Goal: Task Accomplishment & Management: Manage account settings

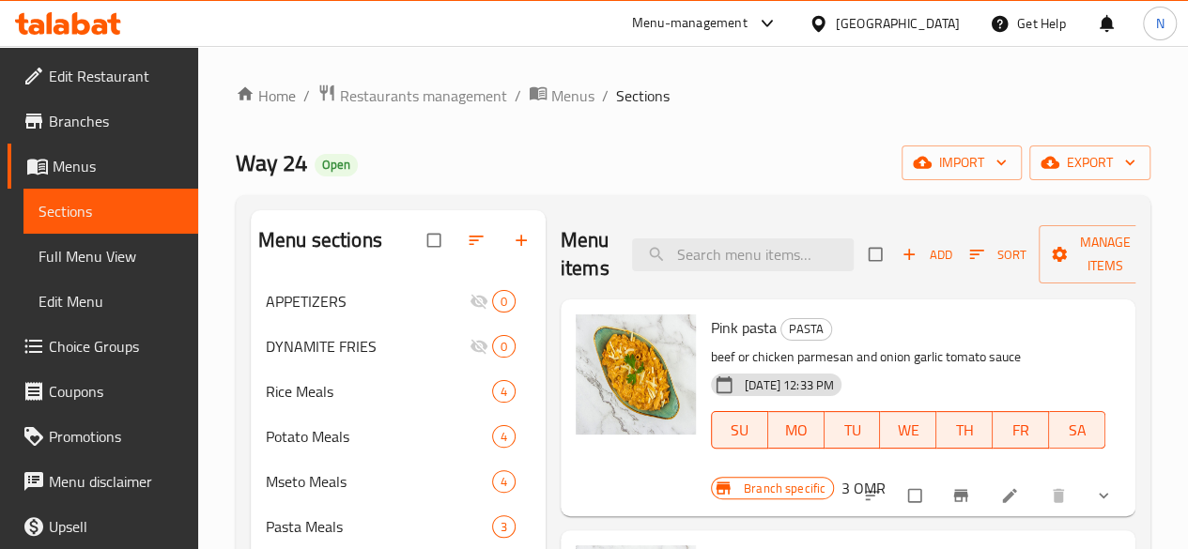
drag, startPoint x: 383, startPoint y: 193, endPoint x: 255, endPoint y: 460, distance: 296.5
click at [255, 459] on div "Potato Meals 4" at bounding box center [398, 436] width 295 height 45
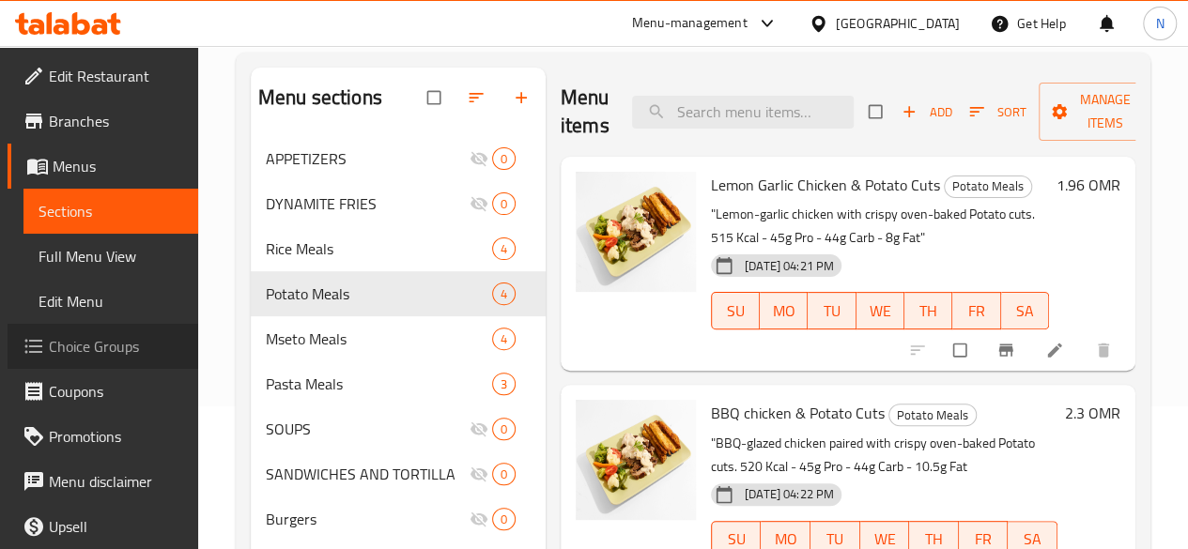
click at [140, 352] on span "Choice Groups" at bounding box center [116, 346] width 134 height 23
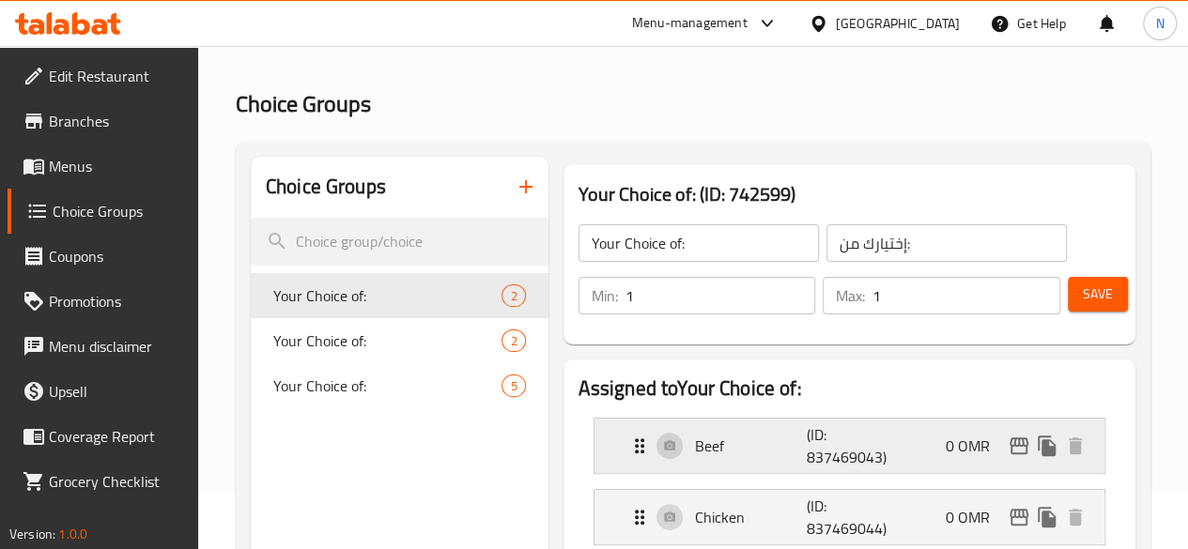
scroll to position [55, 0]
click at [515, 186] on icon "button" at bounding box center [526, 188] width 23 height 23
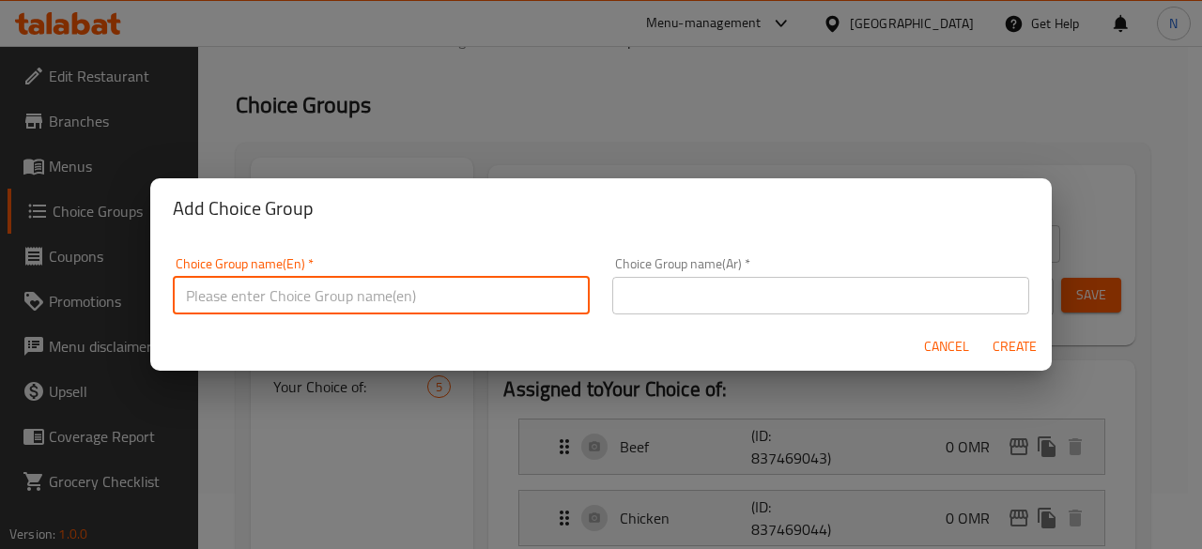
click at [455, 296] on input "text" at bounding box center [381, 296] width 417 height 38
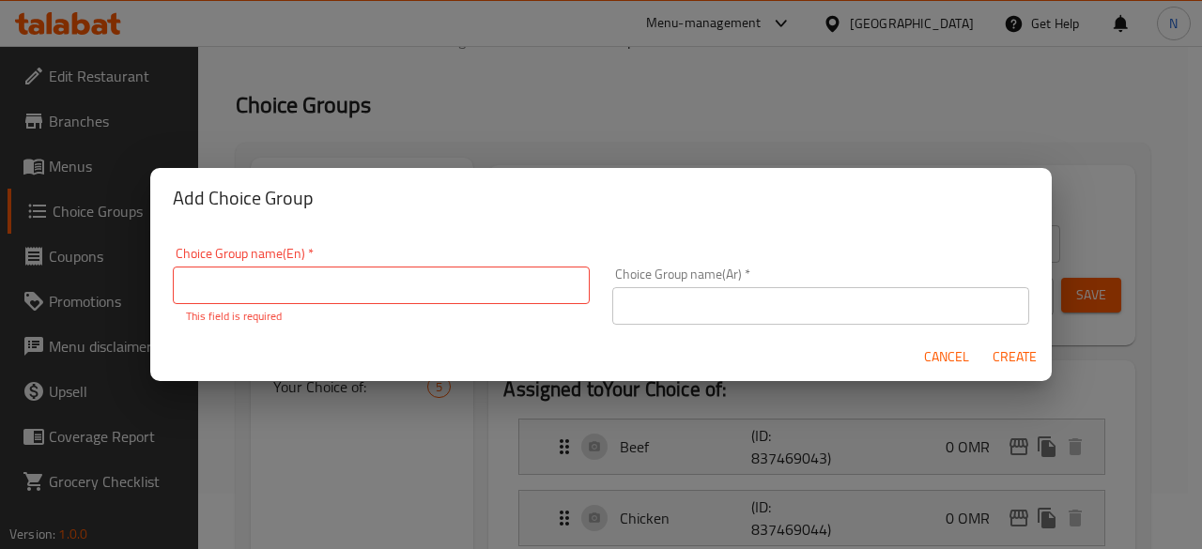
click at [305, 223] on div "Add Choice Group" at bounding box center [601, 198] width 902 height 60
click at [363, 279] on input "text" at bounding box center [381, 286] width 417 height 38
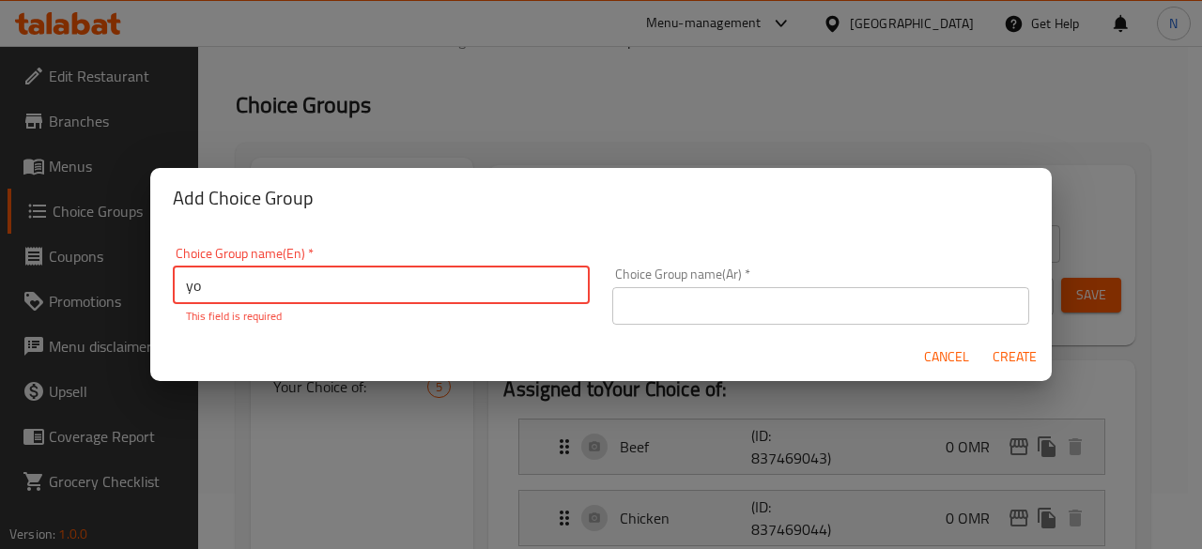
type input "y"
click at [875, 61] on div "Add Choice Group Choice Group name(En)   * Choice Group name(En) * This field i…" at bounding box center [601, 274] width 1202 height 549
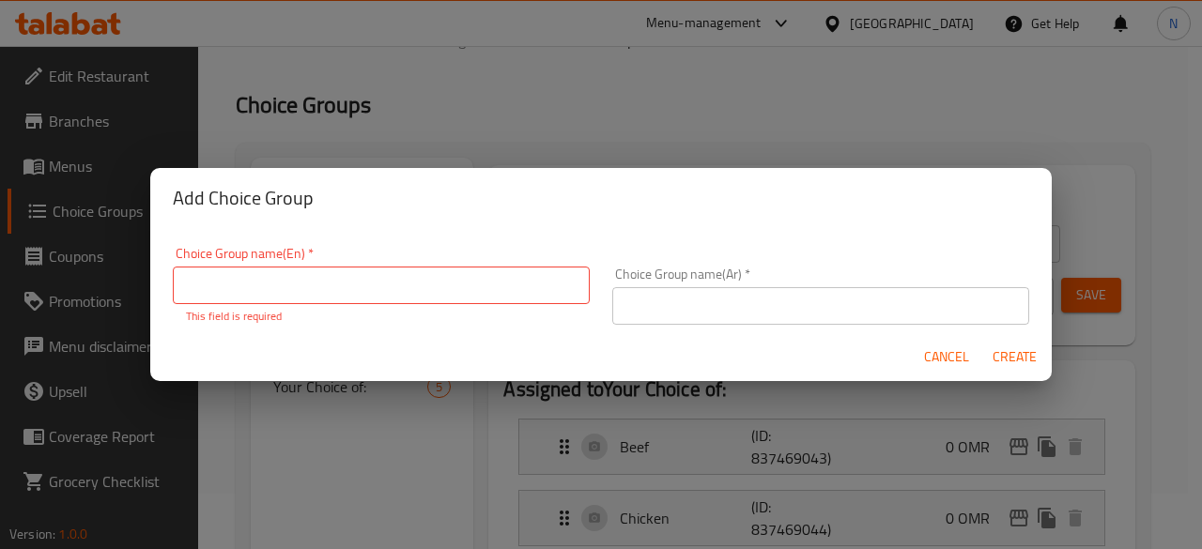
click at [949, 350] on span "Cancel" at bounding box center [946, 357] width 45 height 23
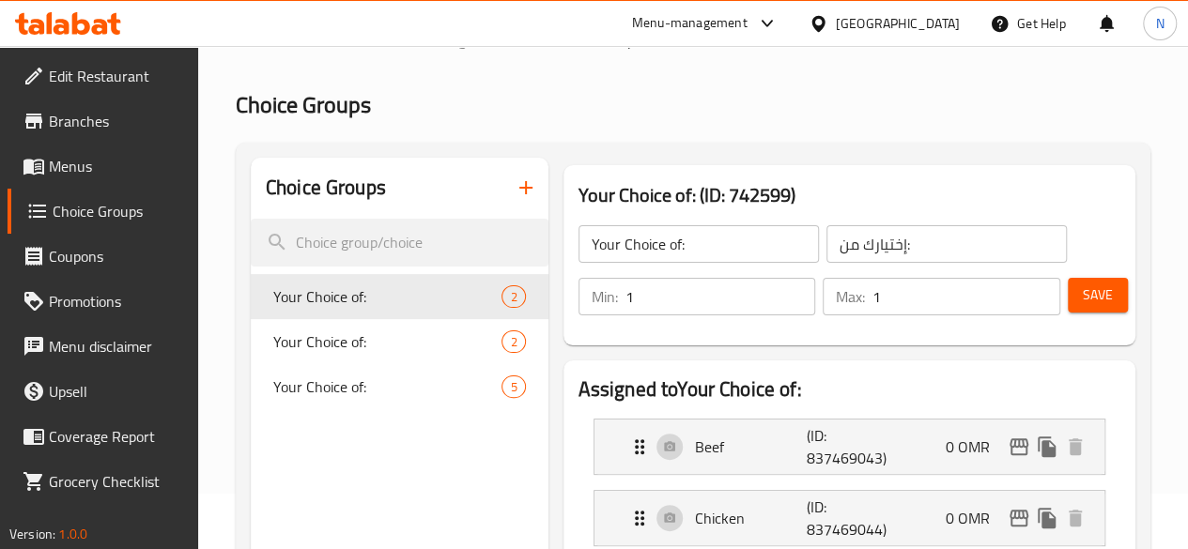
click at [53, 176] on span "Menus" at bounding box center [116, 166] width 134 height 23
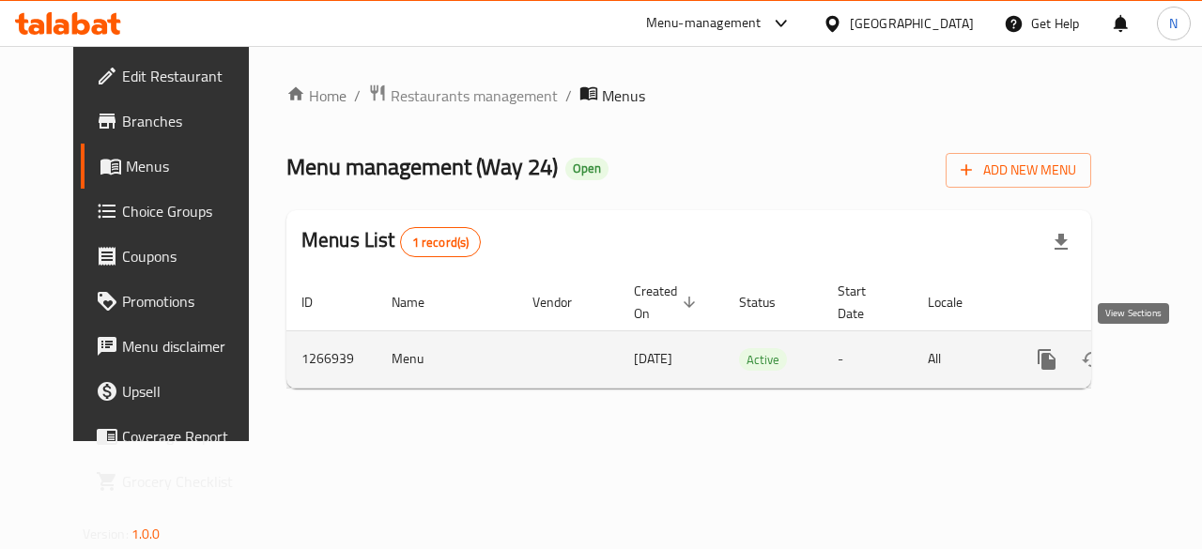
click at [1171, 350] on icon "enhanced table" at bounding box center [1182, 359] width 23 height 23
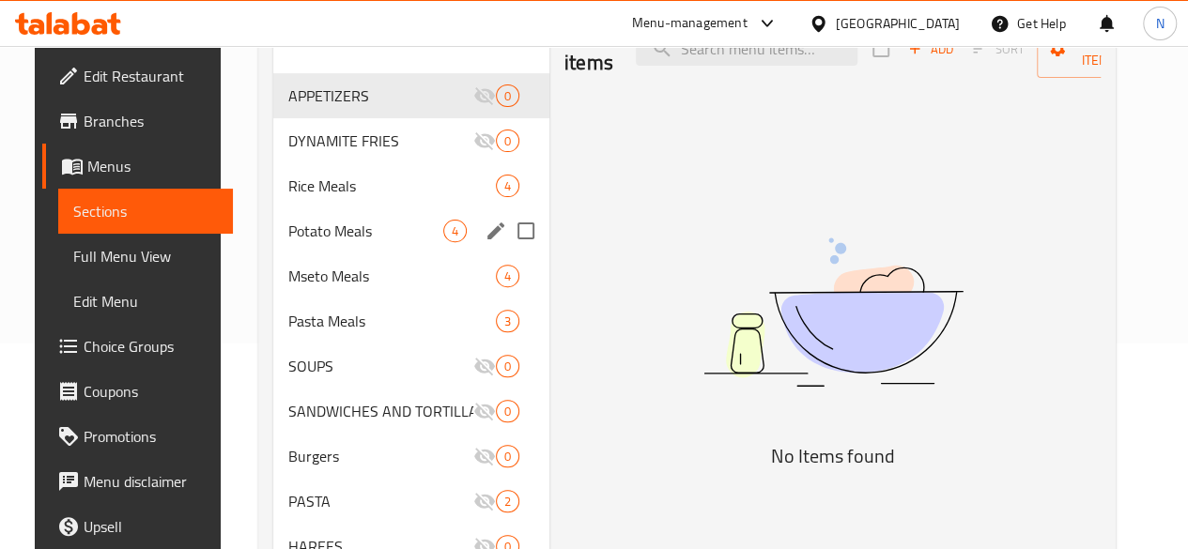
scroll to position [207, 0]
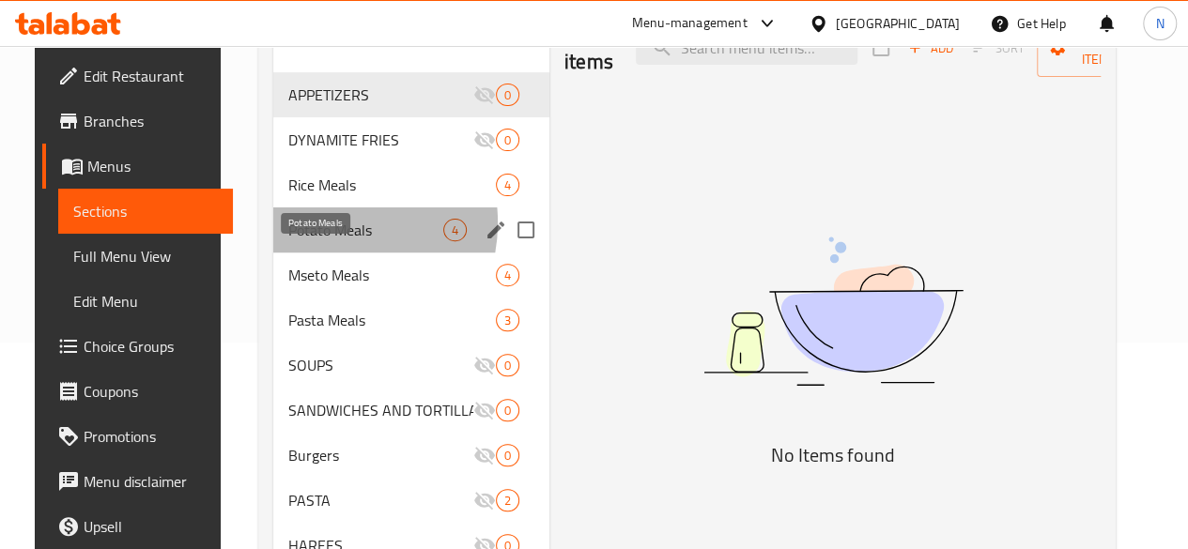
click at [301, 241] on span "Potato Meals" at bounding box center [365, 230] width 155 height 23
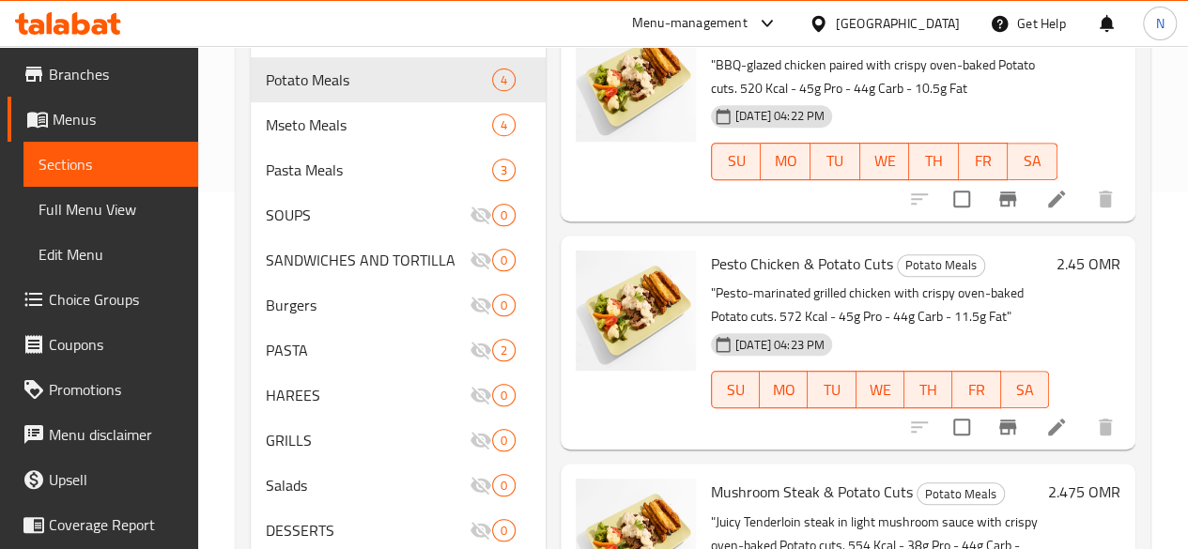
scroll to position [13, 0]
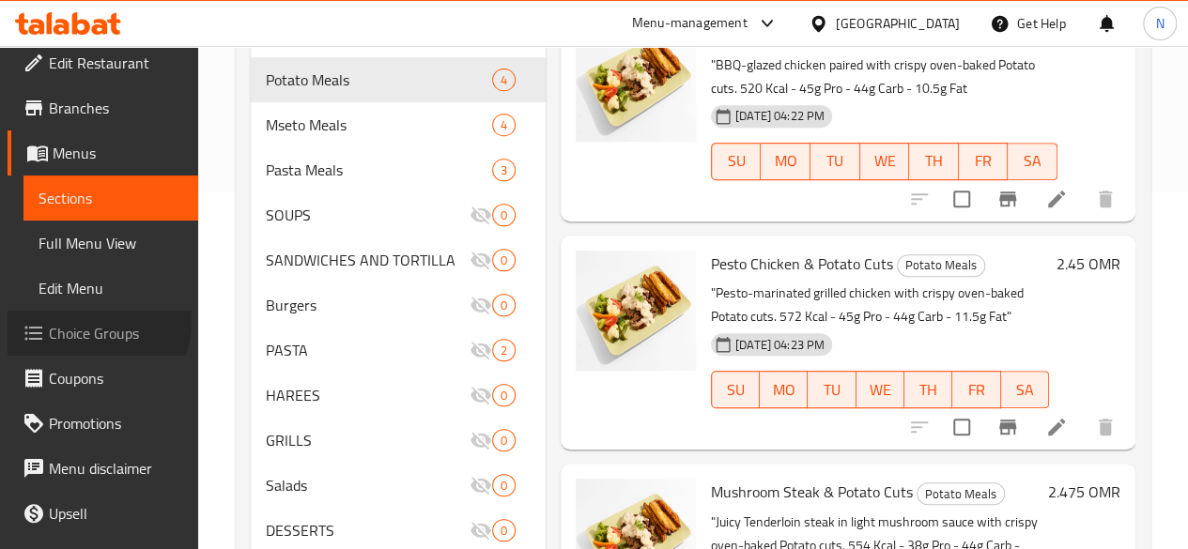
click at [88, 322] on span "Choice Groups" at bounding box center [116, 333] width 134 height 23
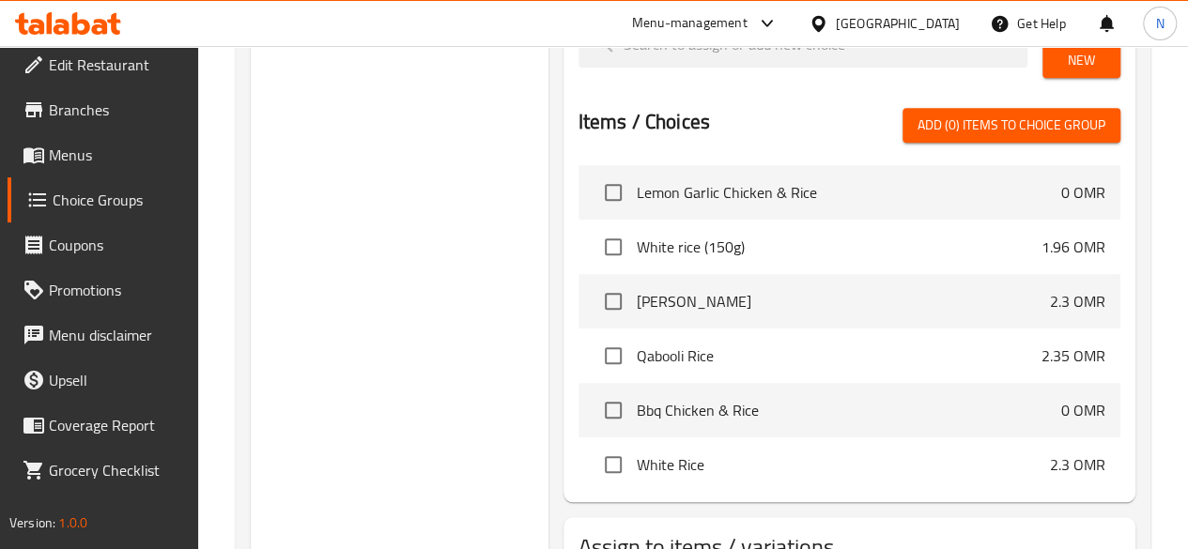
scroll to position [524, 0]
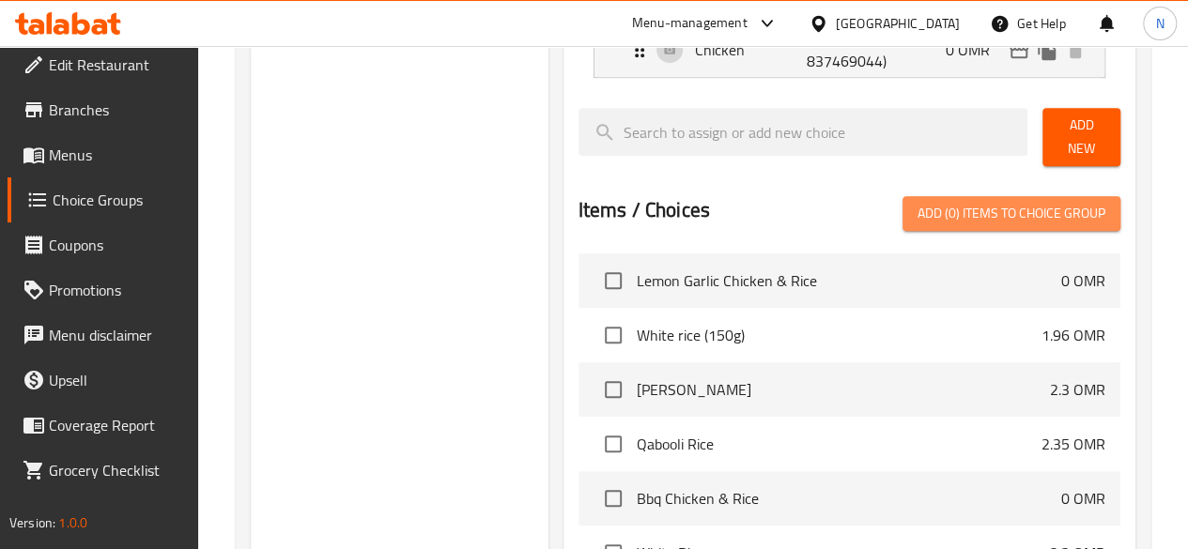
click at [964, 206] on span "Add (0) items to choice group" at bounding box center [1011, 213] width 188 height 23
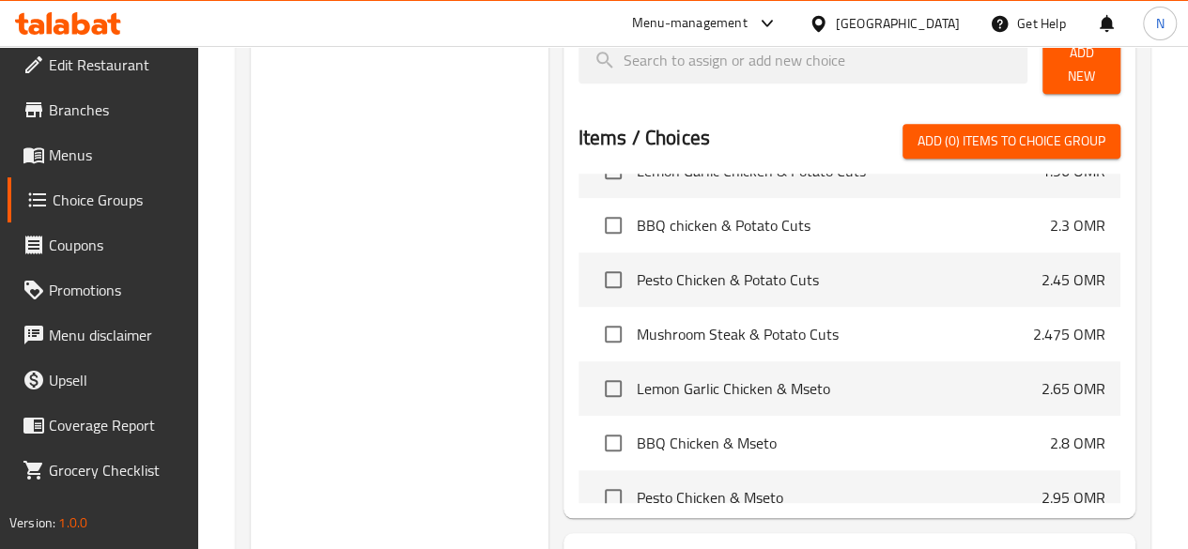
scroll to position [908, 0]
click at [593, 219] on input "checkbox" at bounding box center [612, 226] width 39 height 39
checkbox input "true"
click at [593, 270] on input "checkbox" at bounding box center [612, 280] width 39 height 39
checkbox input "true"
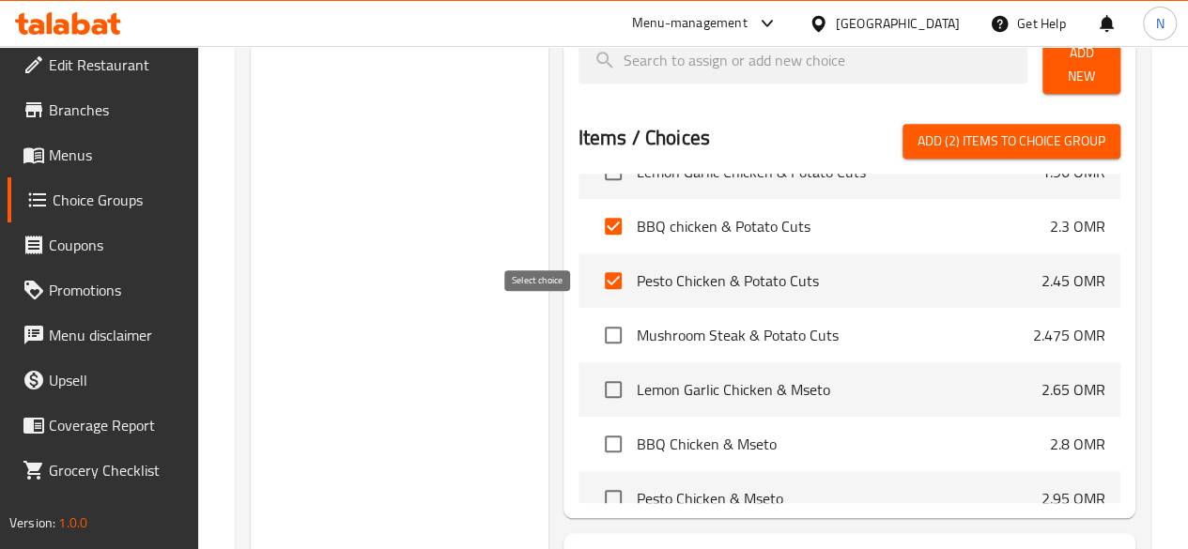
click at [593, 330] on input "checkbox" at bounding box center [612, 335] width 39 height 39
checkbox input "true"
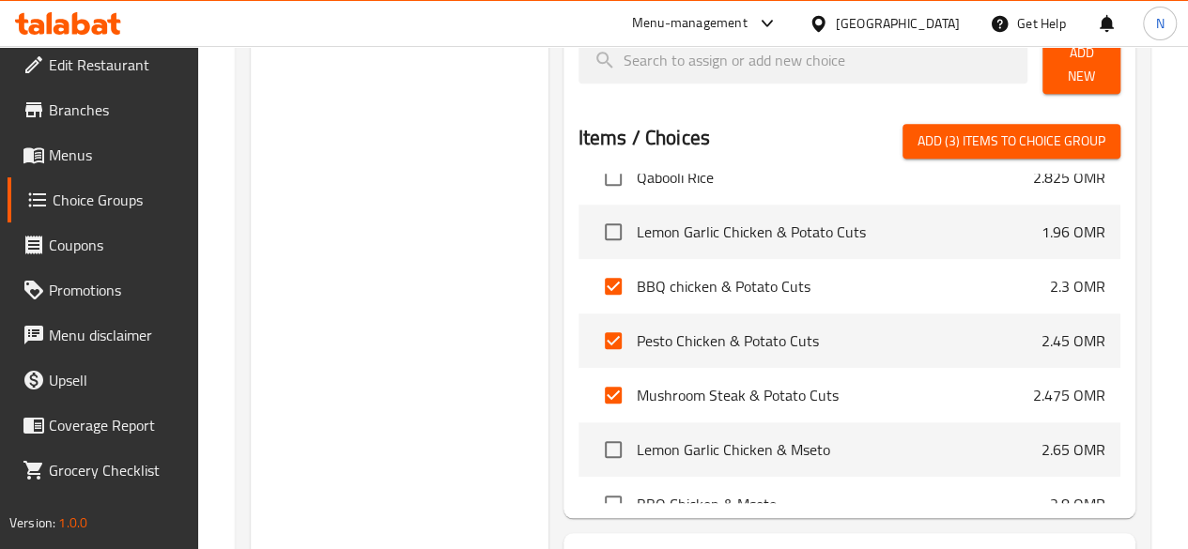
scroll to position [847, 0]
click at [593, 222] on input "checkbox" at bounding box center [612, 232] width 39 height 39
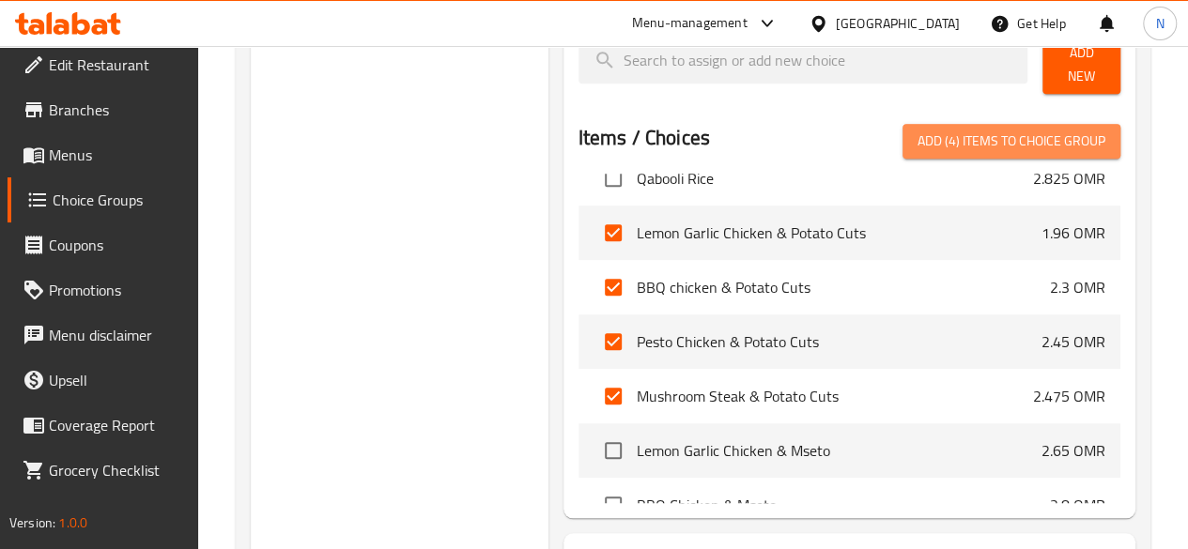
click at [1016, 132] on span "Add (4) items to choice group" at bounding box center [1011, 141] width 188 height 23
checkbox input "false"
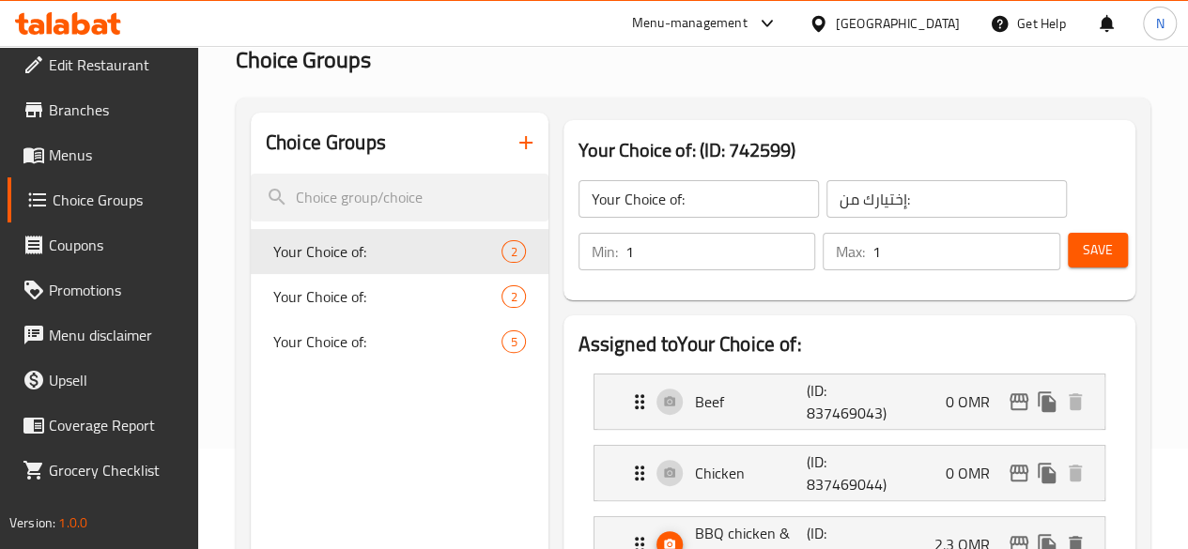
scroll to position [100, 0]
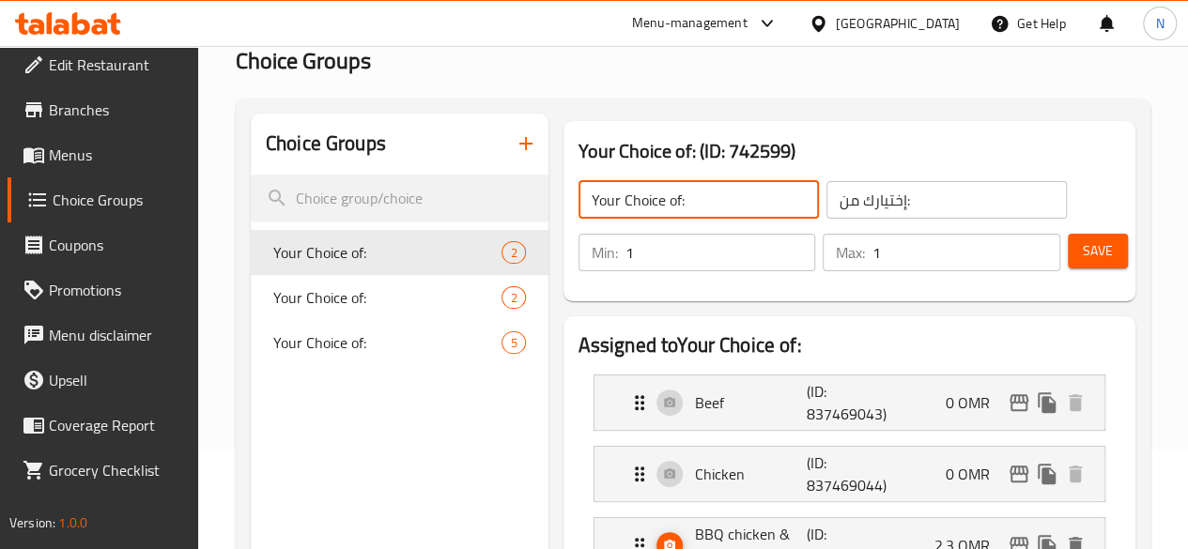
click at [624, 199] on input "Your Choice of:" at bounding box center [698, 200] width 240 height 38
type input "Your Choice of Meal"
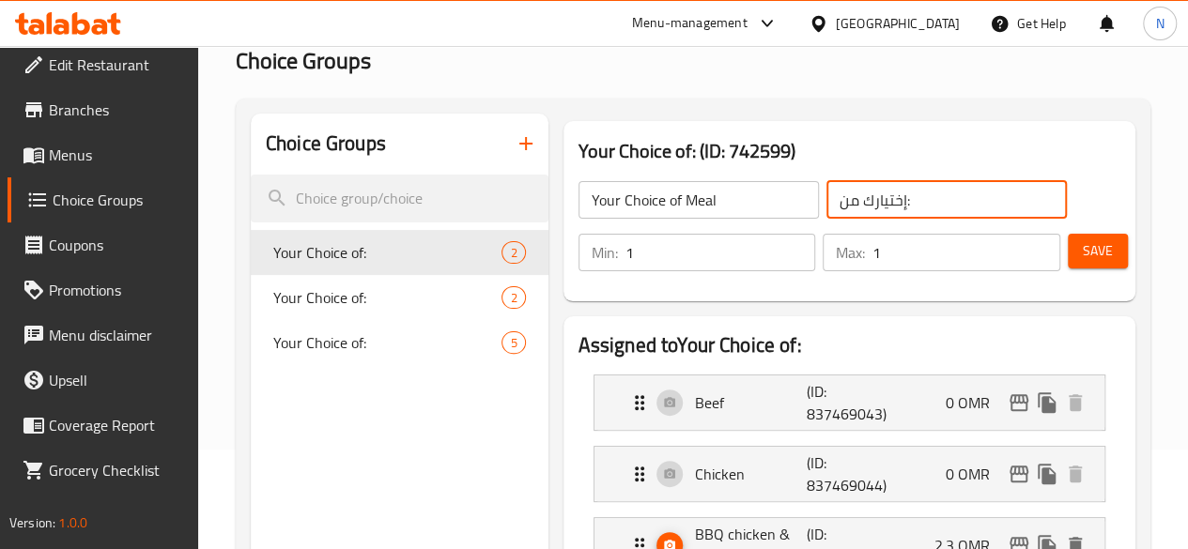
click at [826, 197] on input "إختيارك من:" at bounding box center [946, 200] width 240 height 38
click at [826, 200] on input "إختيارك من:" at bounding box center [946, 200] width 240 height 38
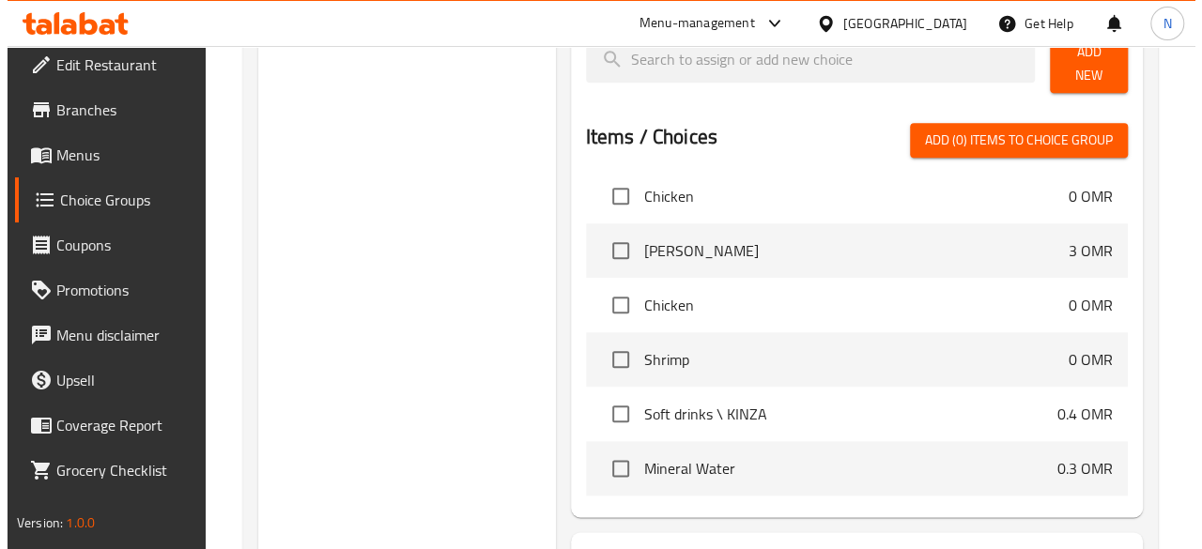
scroll to position [1051, 0]
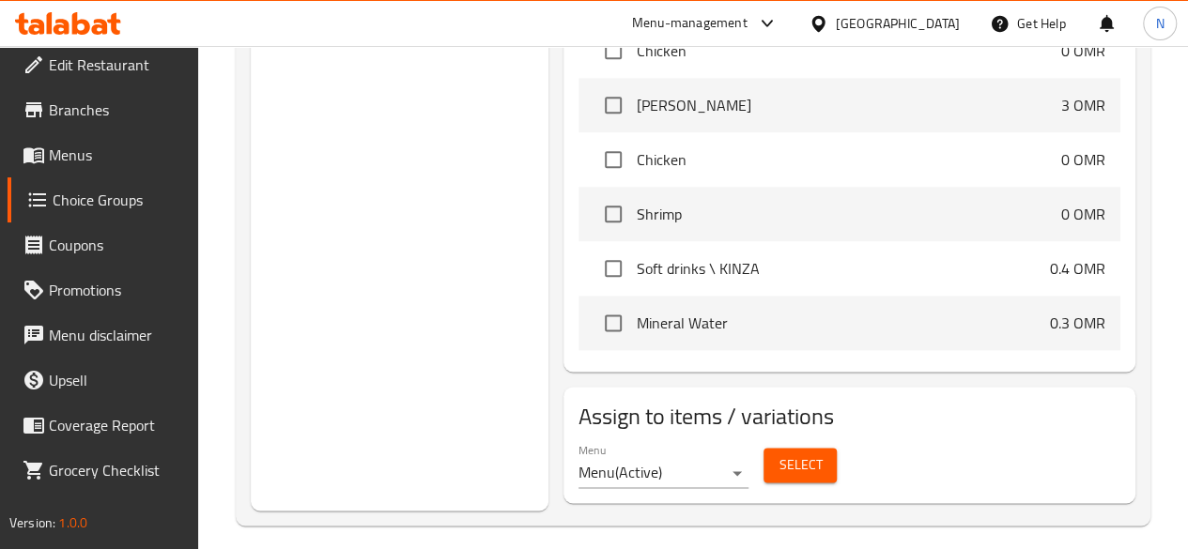
type input "اختيارك من الوجبة"
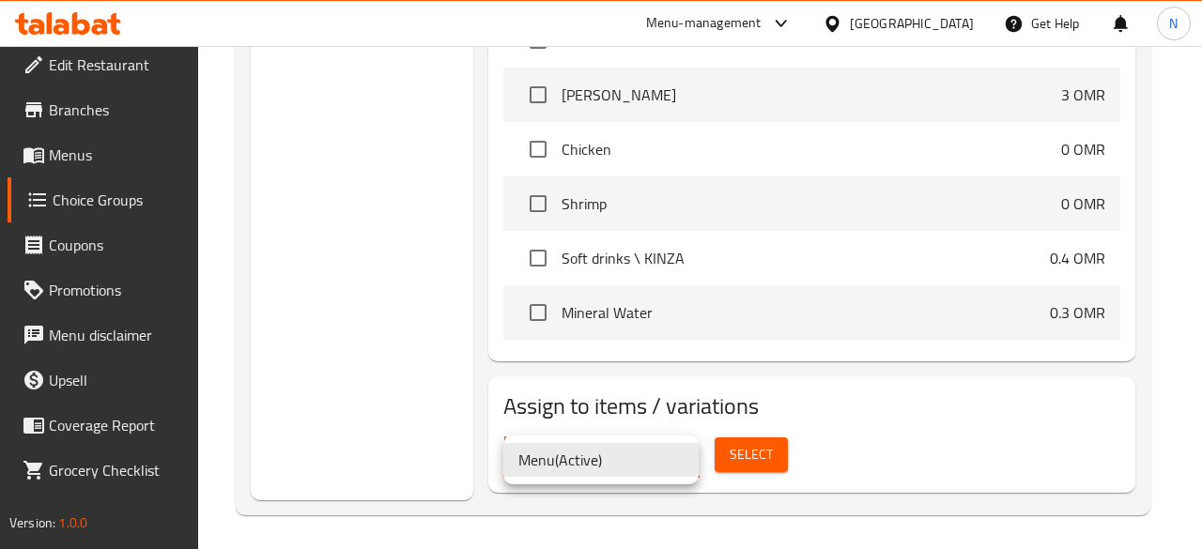
click at [746, 448] on div at bounding box center [601, 274] width 1202 height 549
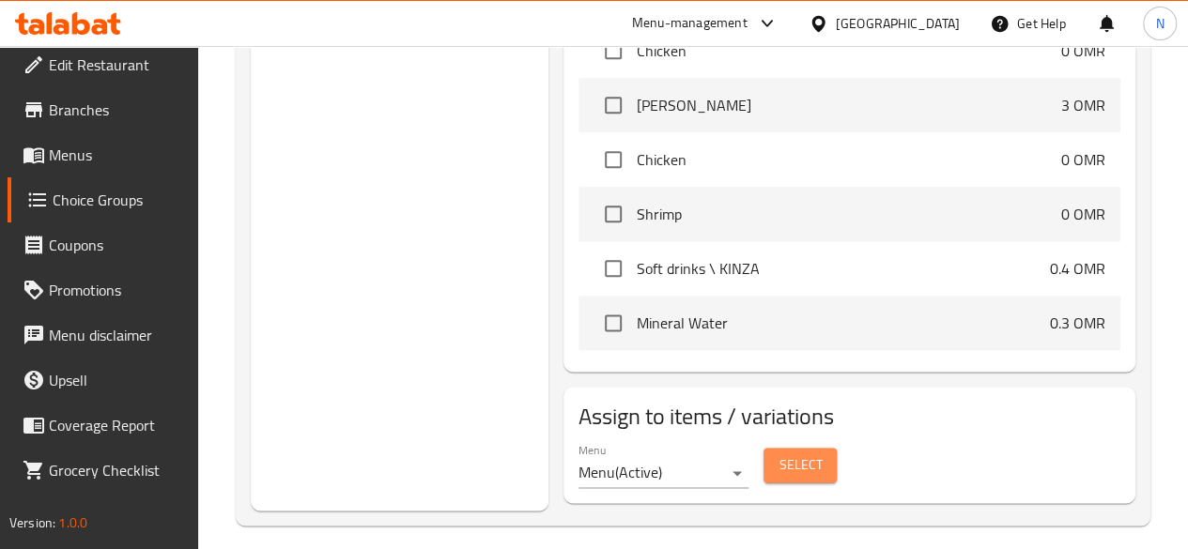
click at [778, 454] on span "Select" at bounding box center [799, 465] width 43 height 23
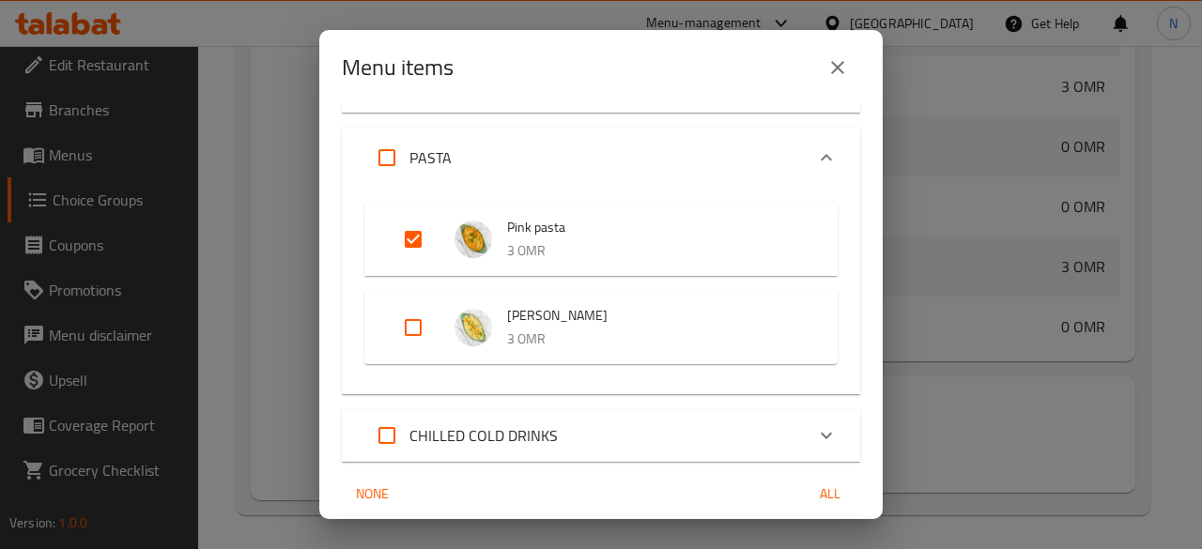
scroll to position [262, 0]
click at [415, 235] on input "Expand" at bounding box center [413, 239] width 45 height 45
checkbox input "false"
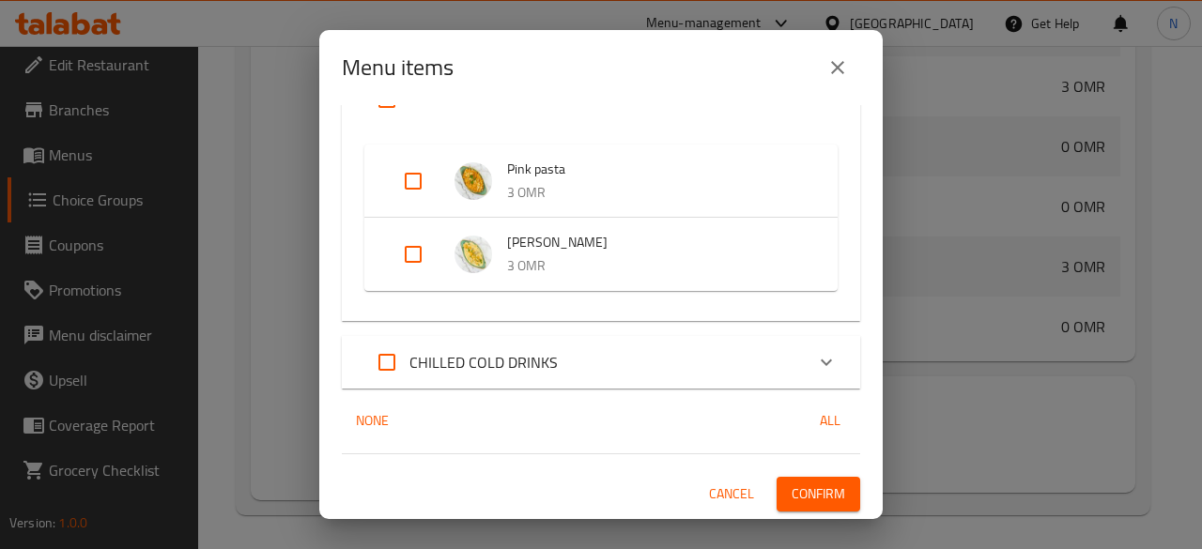
scroll to position [0, 0]
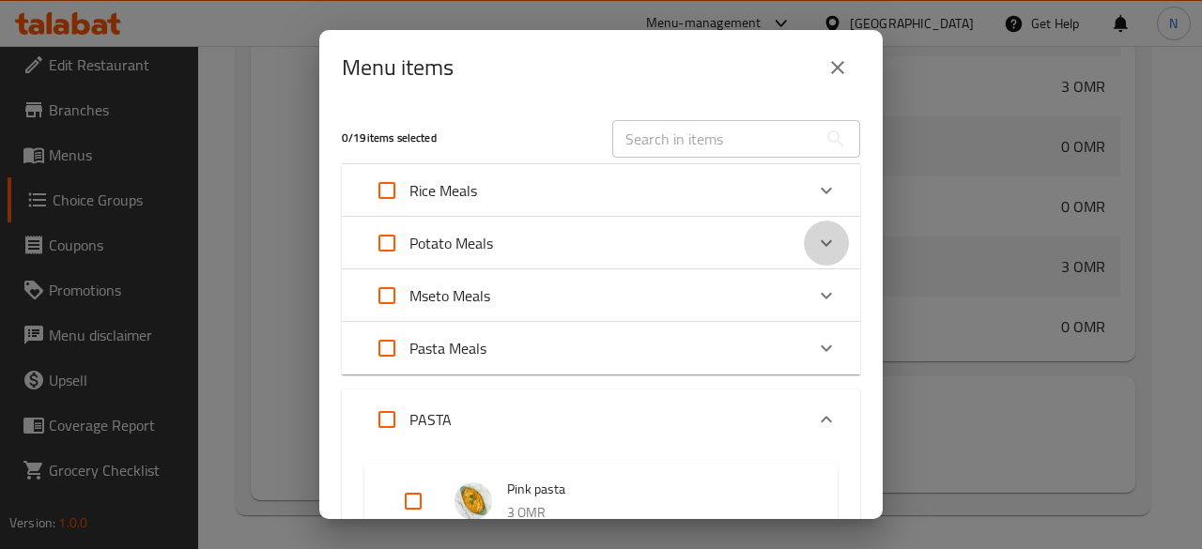
click at [815, 245] on icon "Expand" at bounding box center [826, 243] width 23 height 23
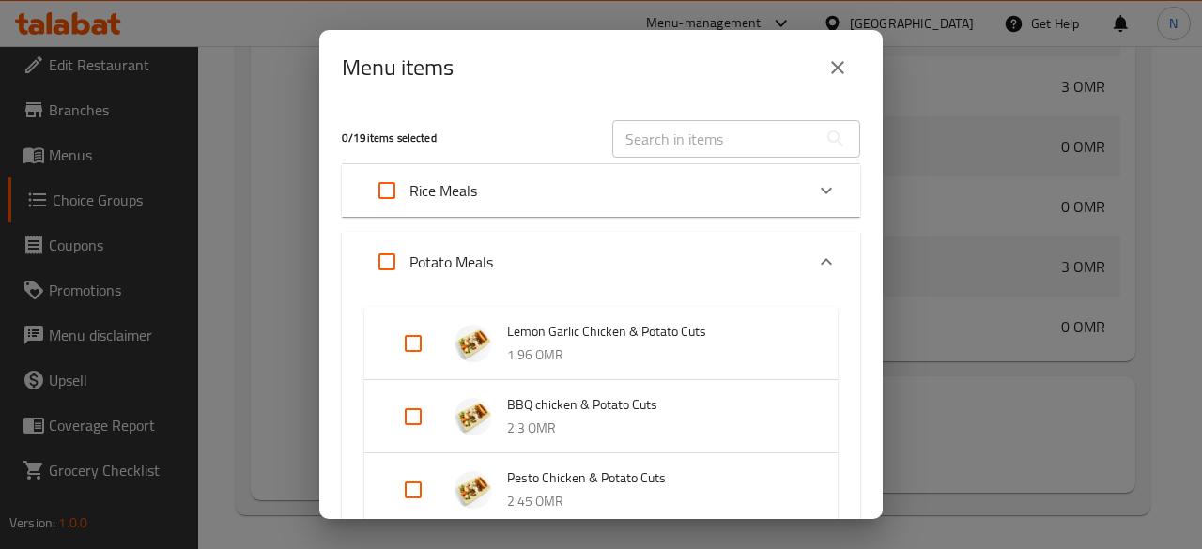
click at [416, 346] on input "Expand" at bounding box center [413, 343] width 45 height 45
checkbox input "true"
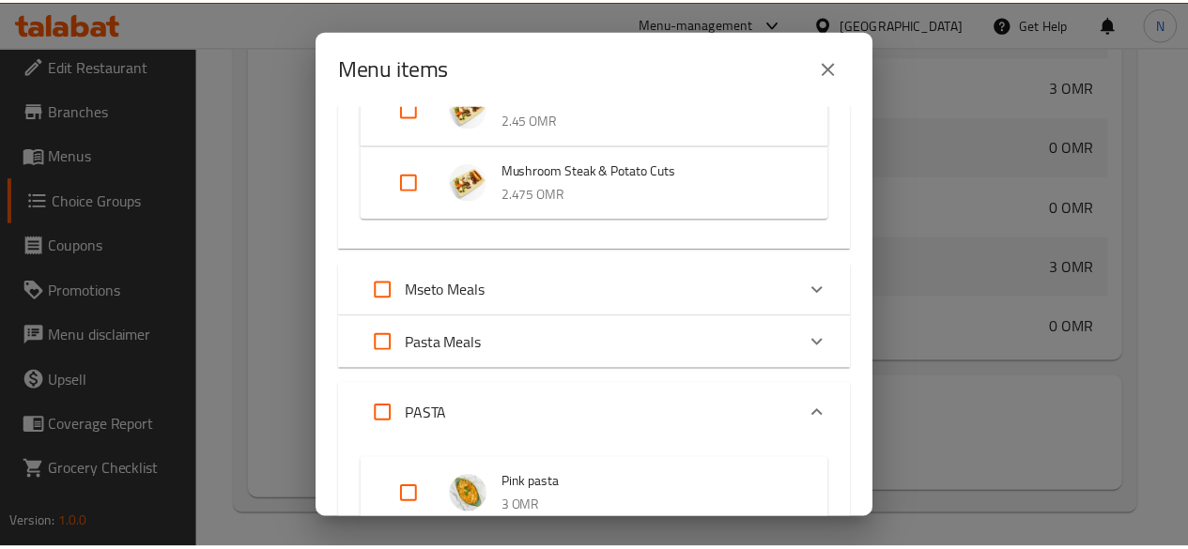
scroll to position [710, 0]
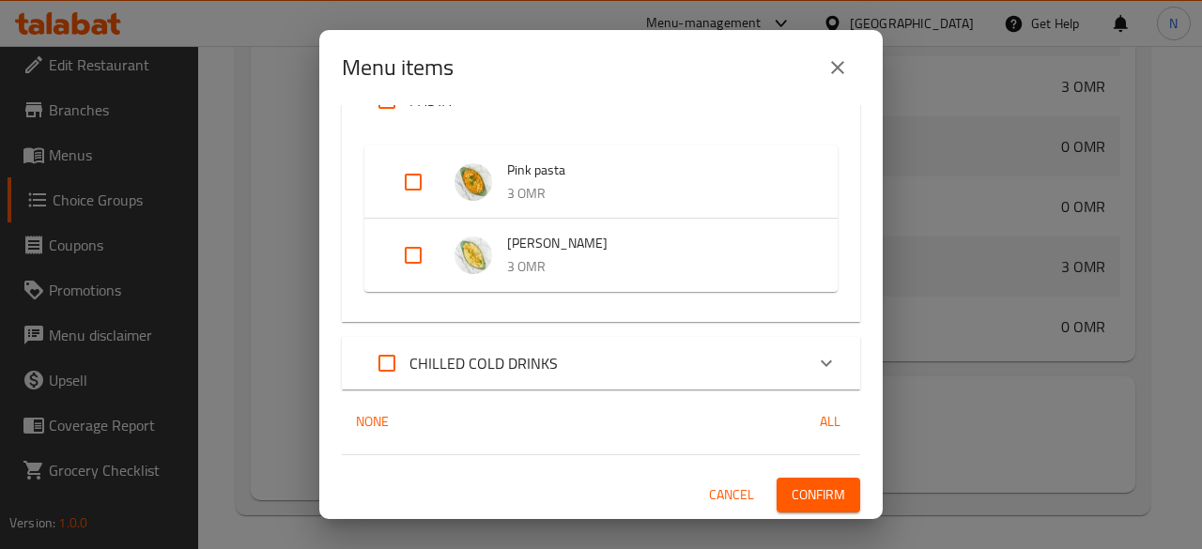
click at [796, 501] on span "Confirm" at bounding box center [819, 495] width 54 height 23
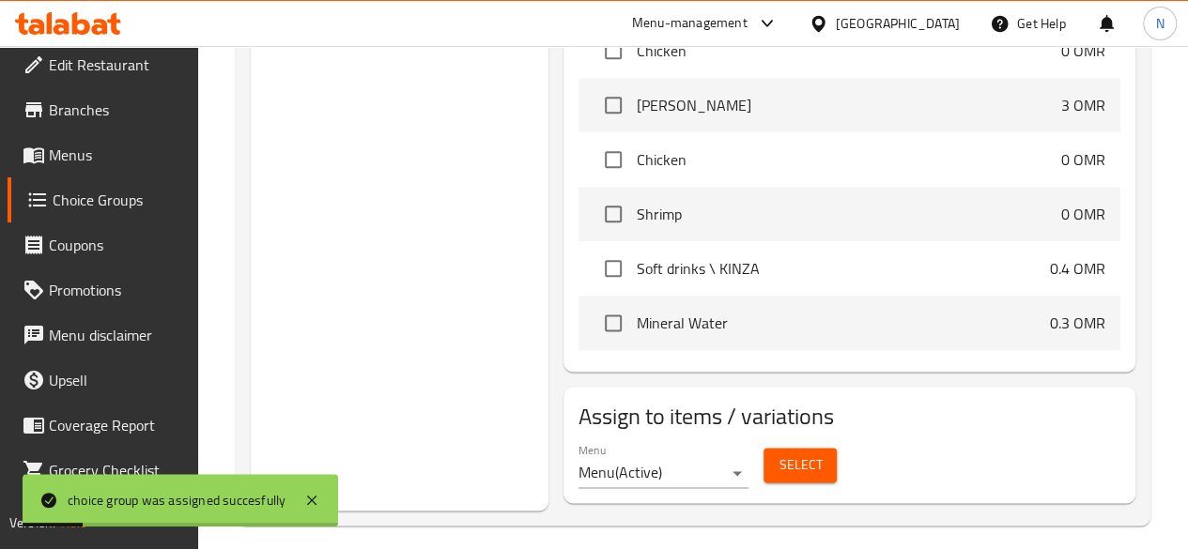
click at [73, 164] on span "Menus" at bounding box center [116, 155] width 134 height 23
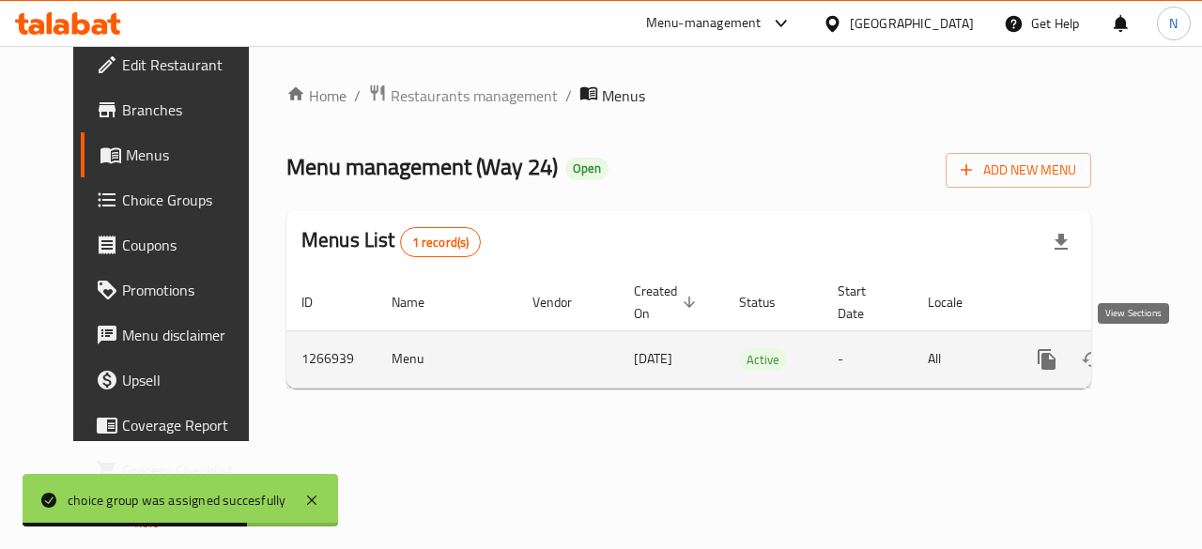
click at [1171, 362] on icon "enhanced table" at bounding box center [1182, 359] width 23 height 23
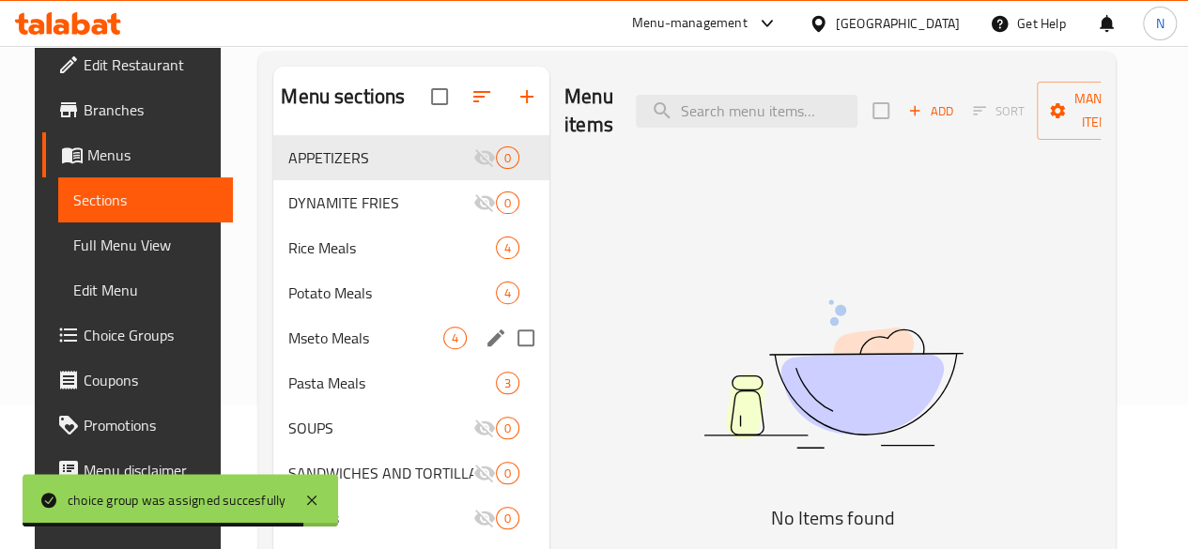
scroll to position [145, 0]
click at [317, 303] on span "Potato Meals" at bounding box center [365, 292] width 155 height 23
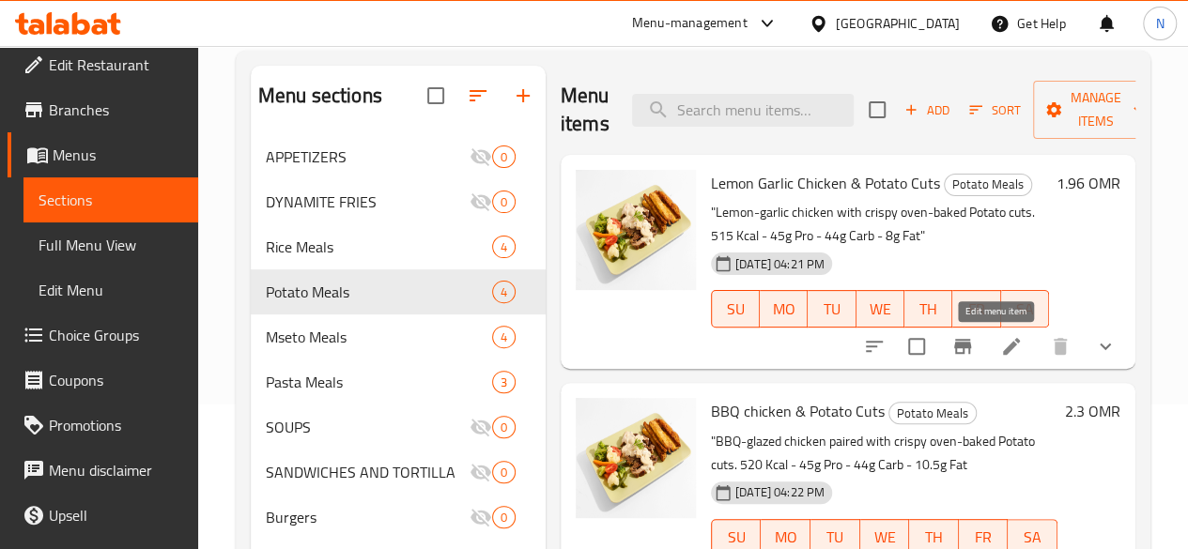
click at [1007, 346] on icon at bounding box center [1011, 346] width 23 height 23
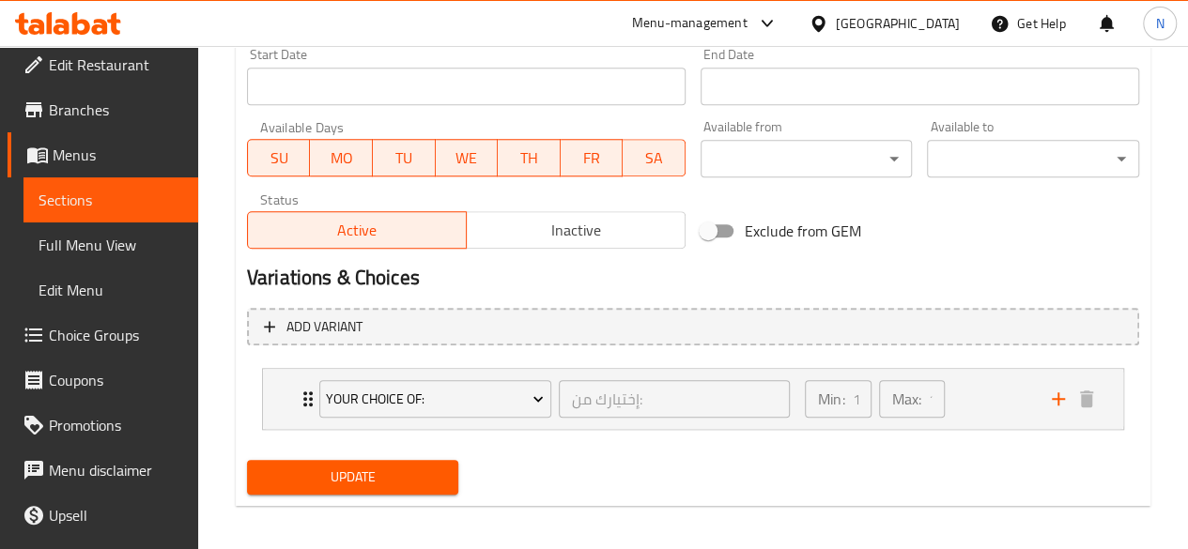
scroll to position [835, 0]
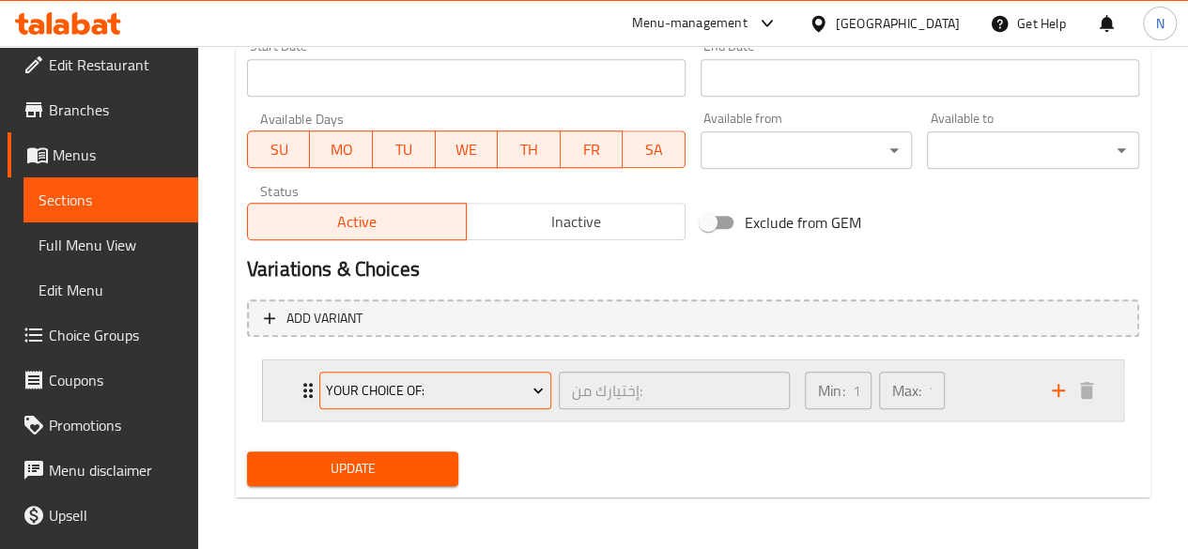
click at [529, 393] on icon "Expand" at bounding box center [538, 390] width 19 height 19
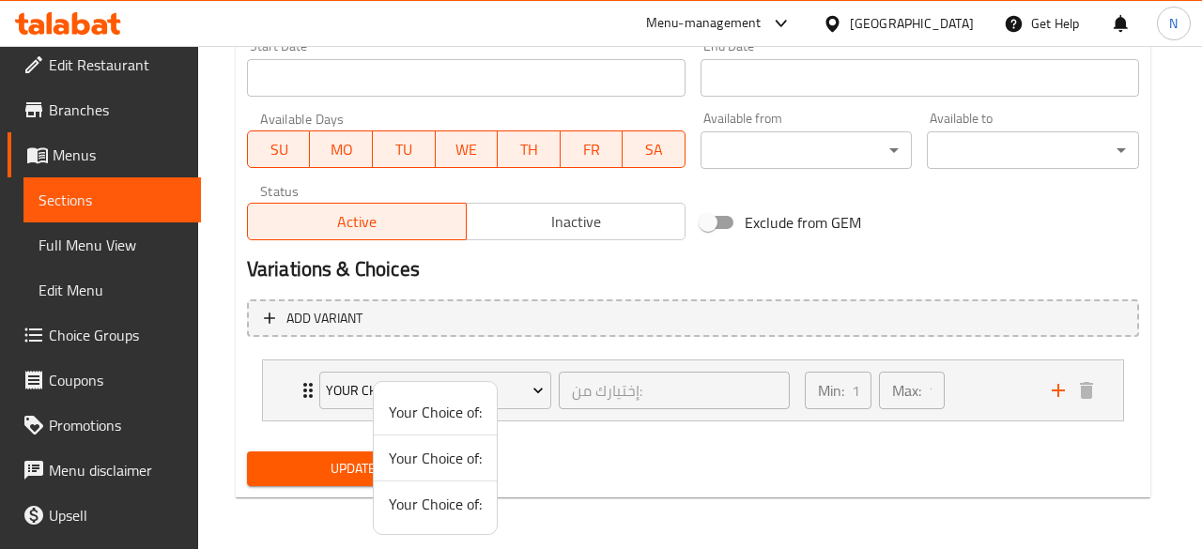
click at [553, 424] on div at bounding box center [601, 274] width 1202 height 549
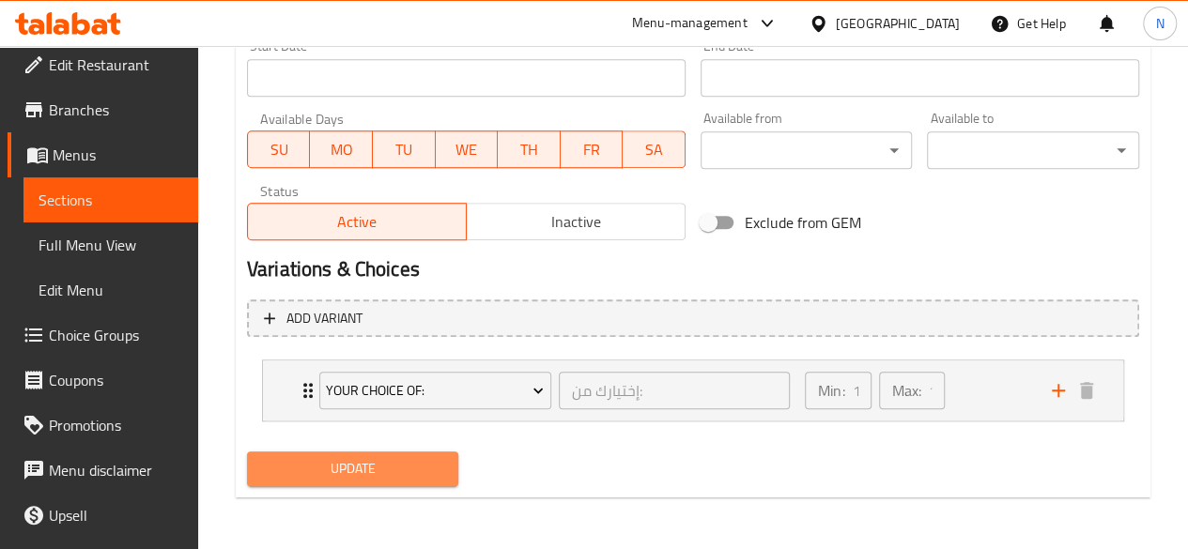
click at [386, 471] on span "Update" at bounding box center [353, 468] width 182 height 23
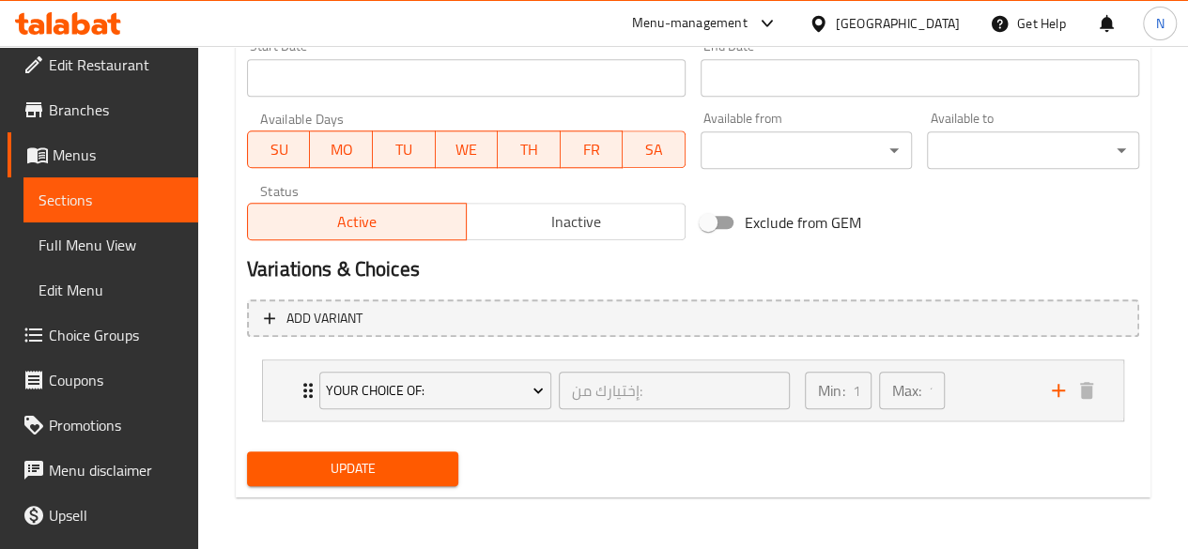
drag, startPoint x: 449, startPoint y: 303, endPoint x: 518, endPoint y: 294, distance: 70.1
click at [518, 294] on div "Add variant Your Choice of: إختيارك من: ​ Min: 1 ​ Max: 1 ​ Beef (ID: 837469043…" at bounding box center [692, 368] width 907 height 153
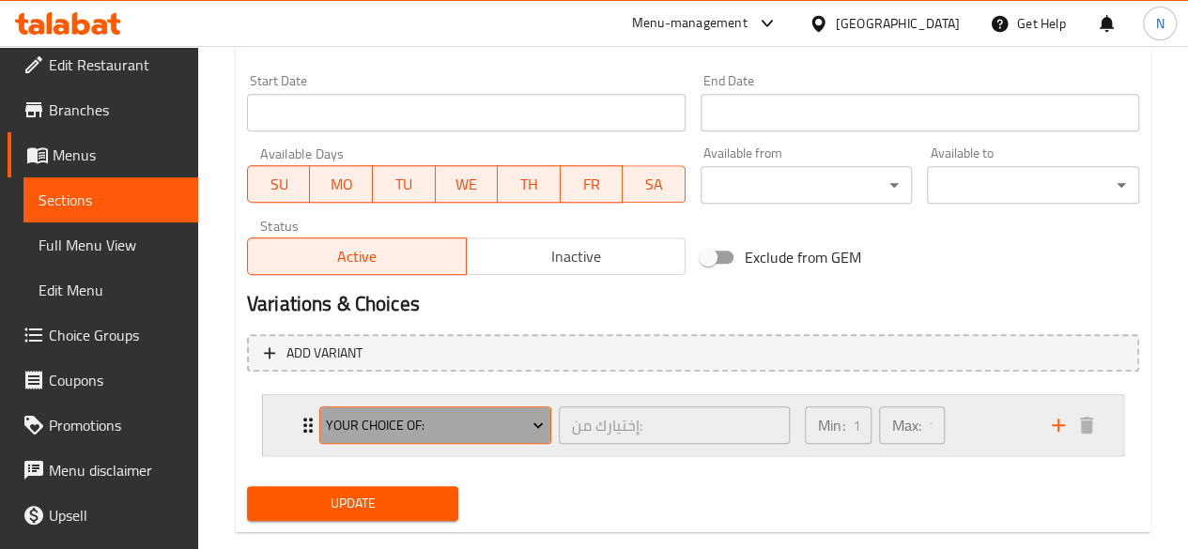
click at [505, 432] on span "Your Choice of:" at bounding box center [435, 425] width 218 height 23
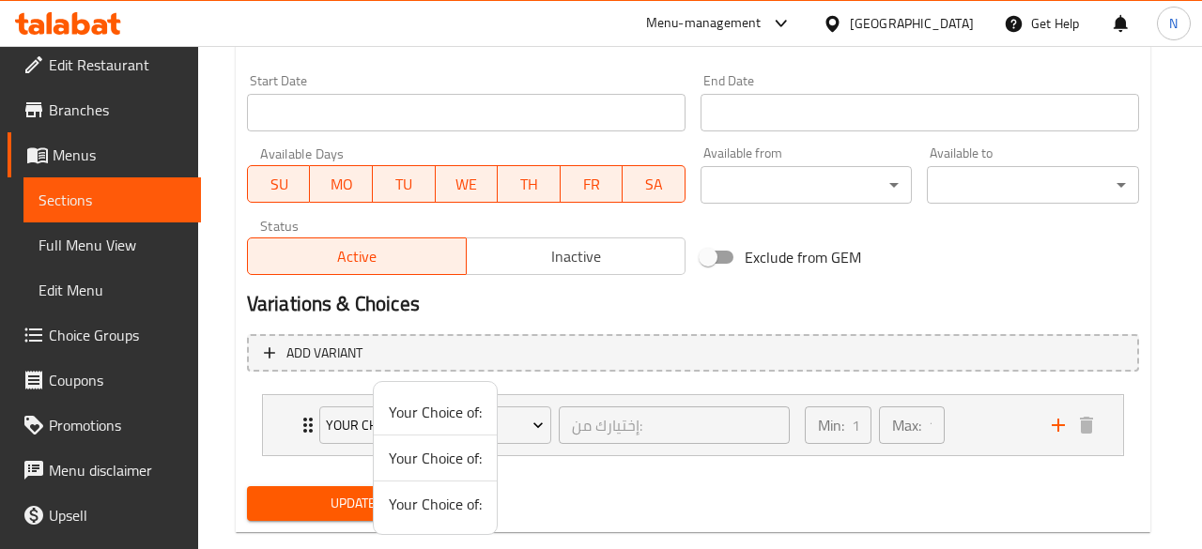
click at [659, 303] on div at bounding box center [601, 274] width 1202 height 549
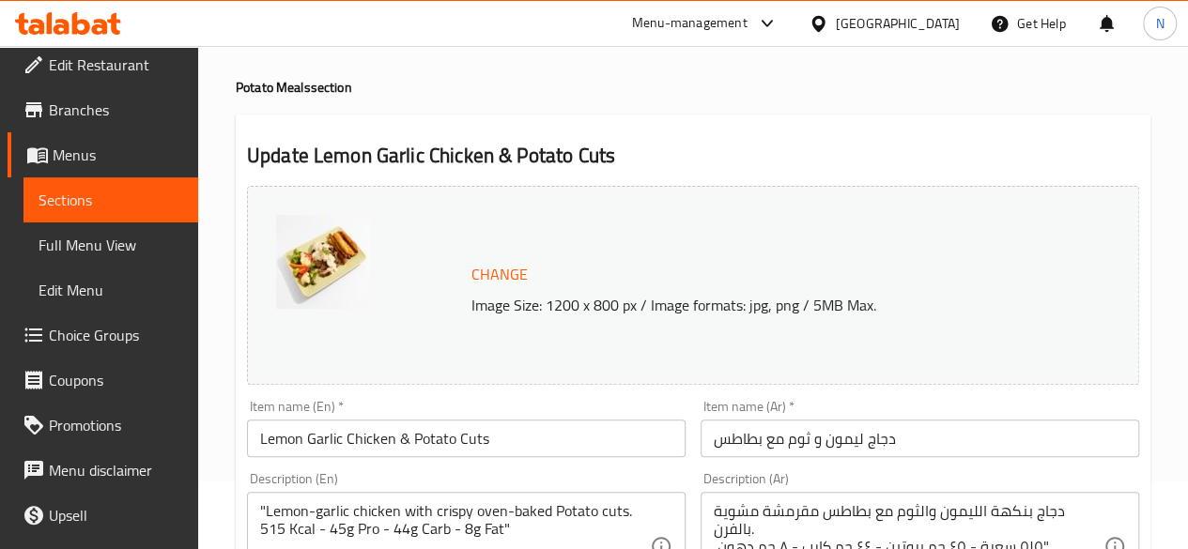
scroll to position [0, 0]
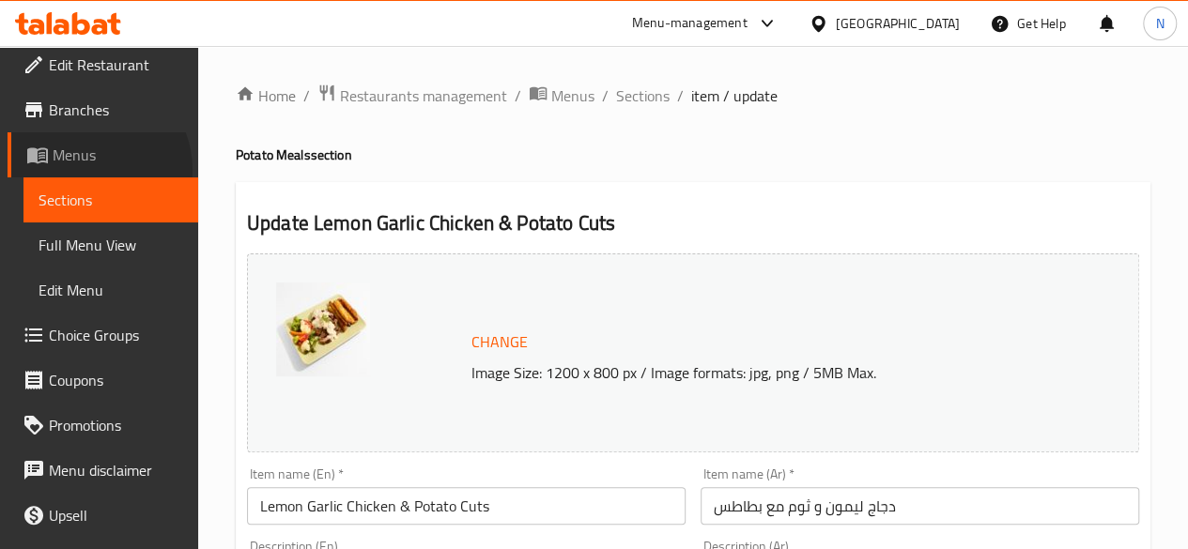
click at [88, 168] on link "Menus" at bounding box center [103, 154] width 191 height 45
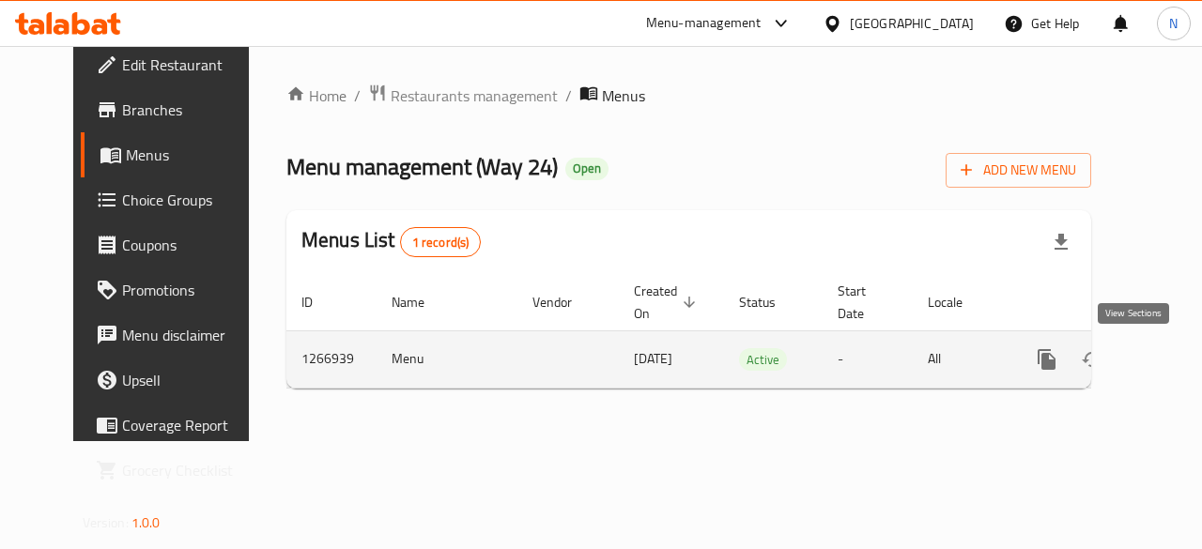
click at [1171, 366] on icon "enhanced table" at bounding box center [1182, 359] width 23 height 23
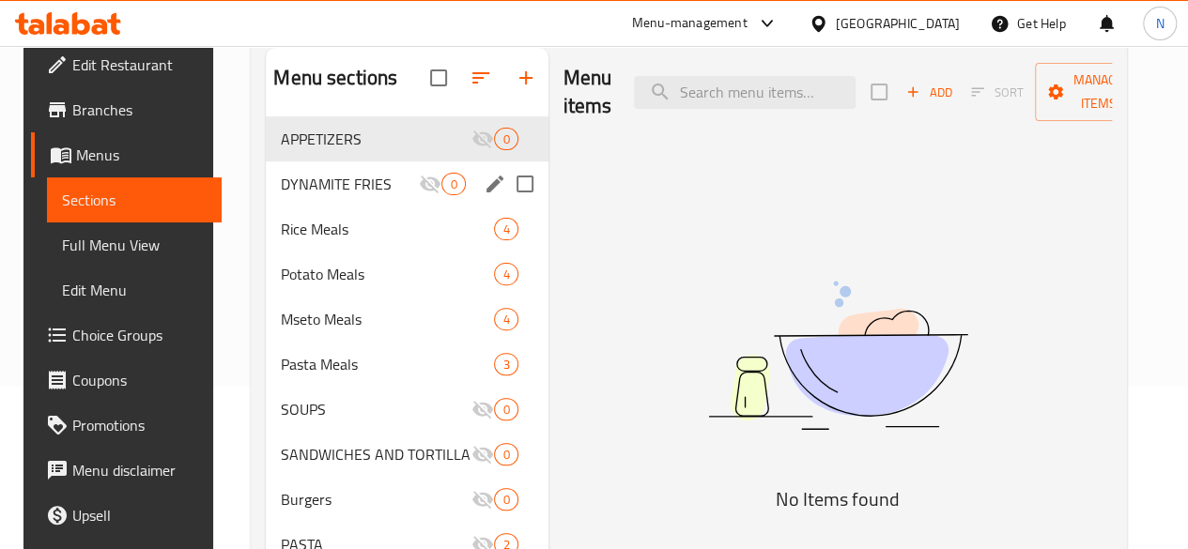
scroll to position [164, 0]
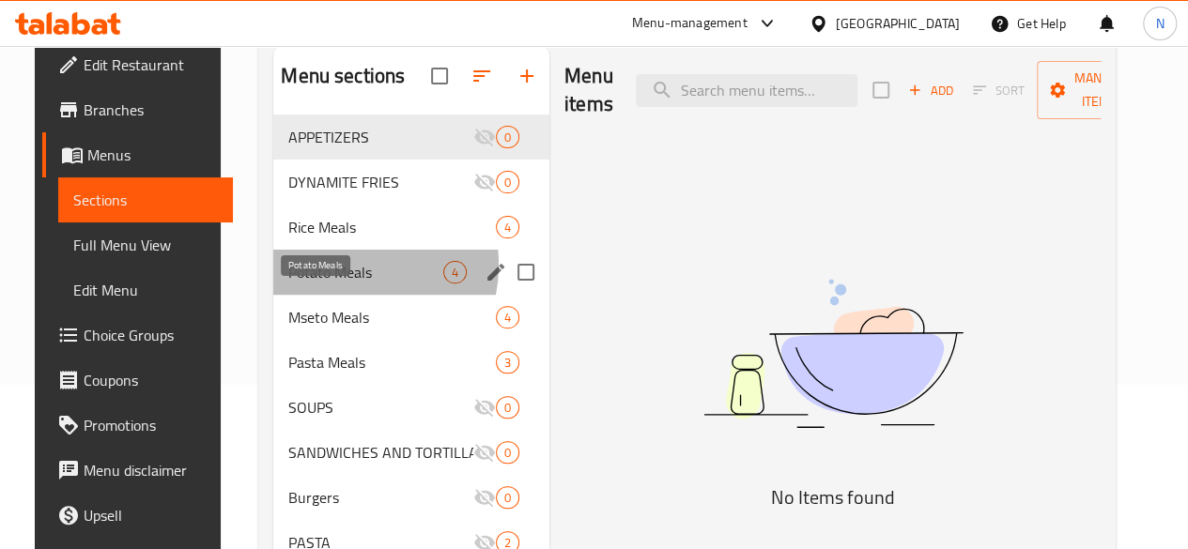
click at [316, 284] on span "Potato Meals" at bounding box center [365, 272] width 155 height 23
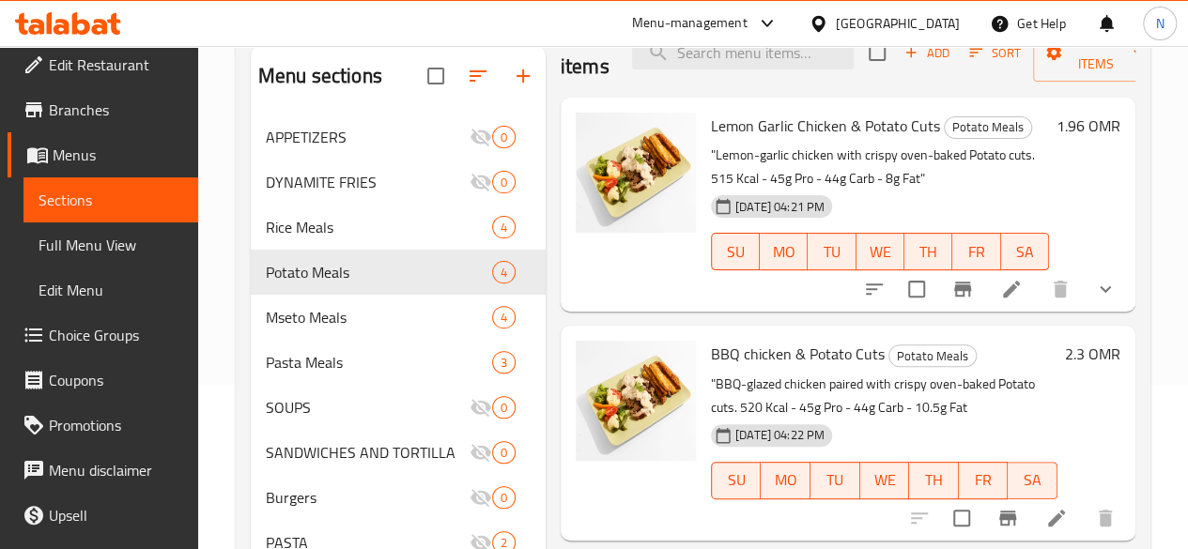
scroll to position [39, 0]
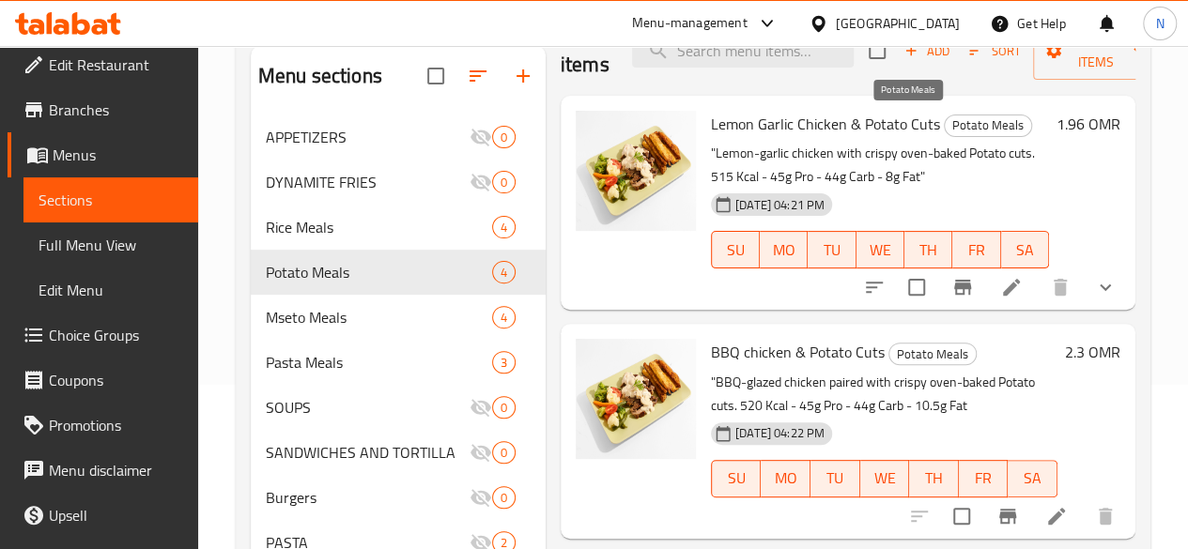
click at [945, 121] on span "Potato Meals" at bounding box center [988, 126] width 86 height 22
click at [1094, 292] on icon "show more" at bounding box center [1105, 287] width 23 height 23
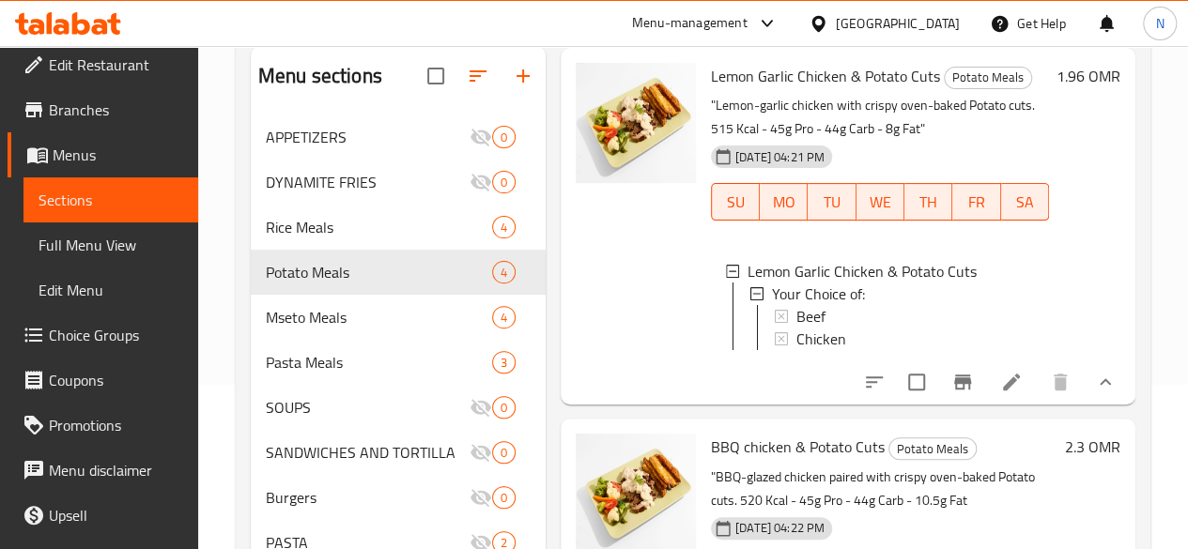
scroll to position [86, 0]
click at [726, 272] on icon at bounding box center [732, 272] width 13 height 13
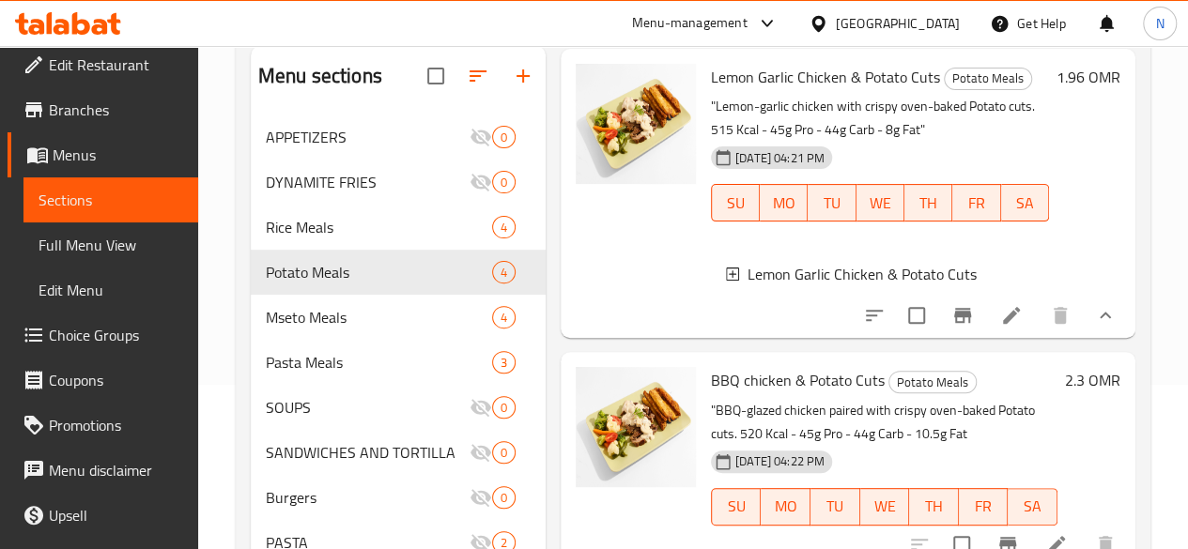
scroll to position [2, 0]
click at [68, 341] on span "Choice Groups" at bounding box center [116, 335] width 134 height 23
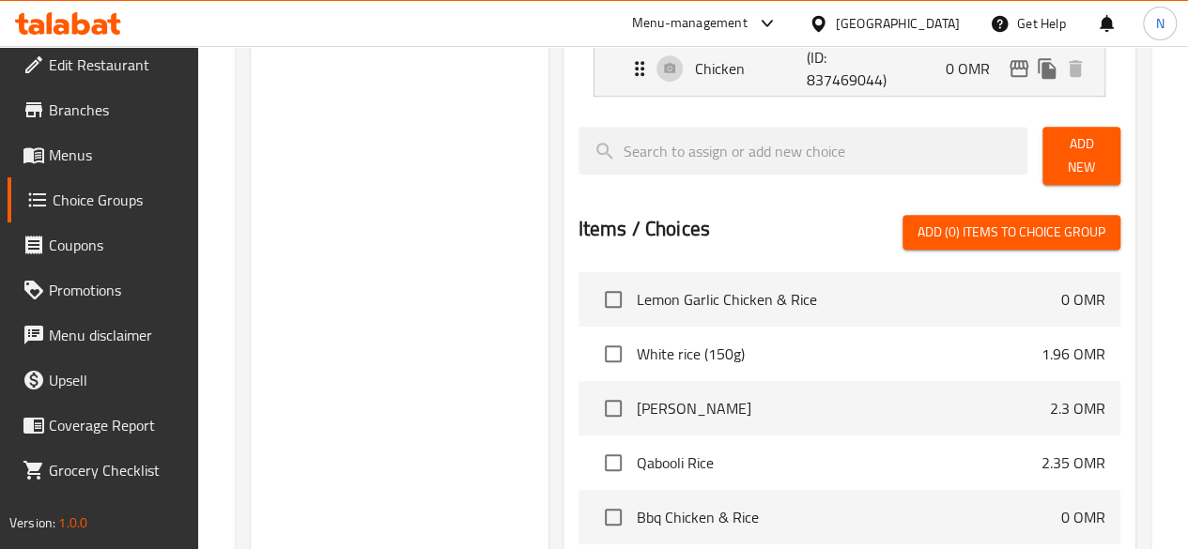
scroll to position [158, 0]
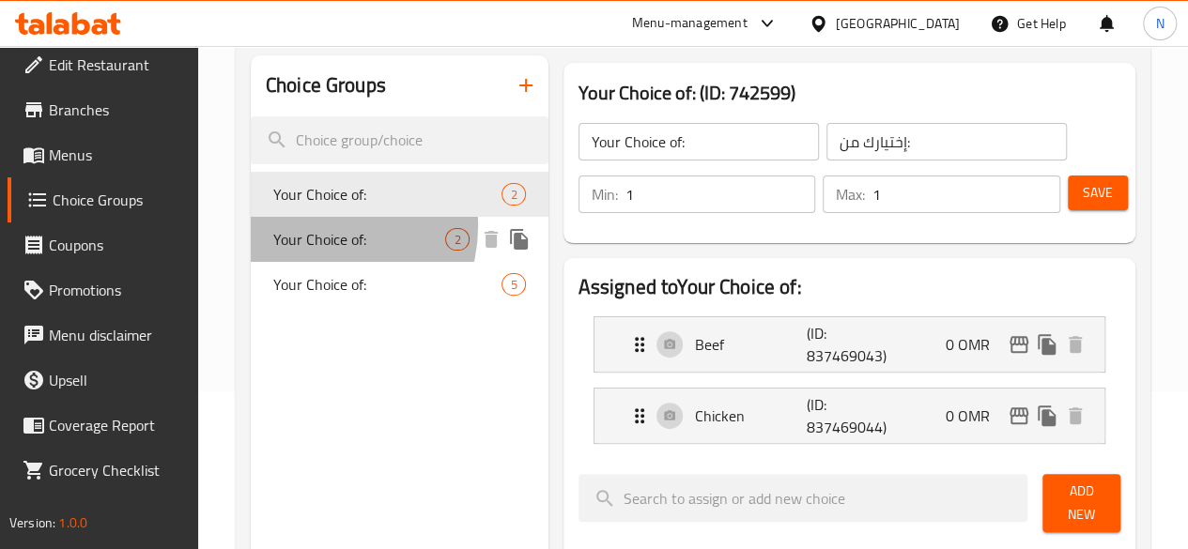
click at [315, 228] on span "Your Choice of:" at bounding box center [359, 239] width 173 height 23
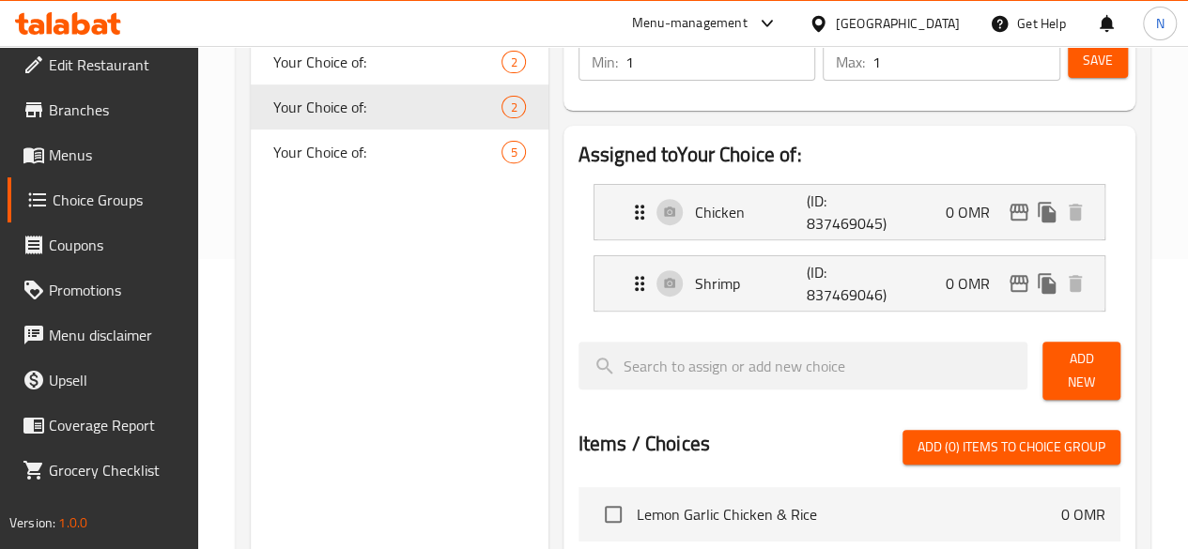
scroll to position [291, 0]
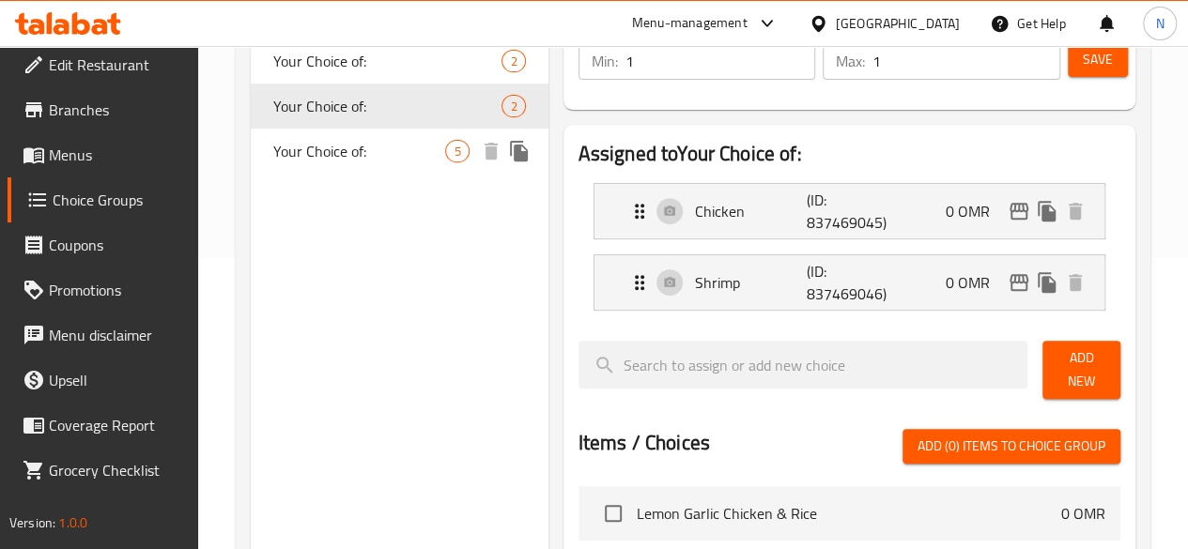
click at [349, 142] on span "Your Choice of:" at bounding box center [359, 151] width 173 height 23
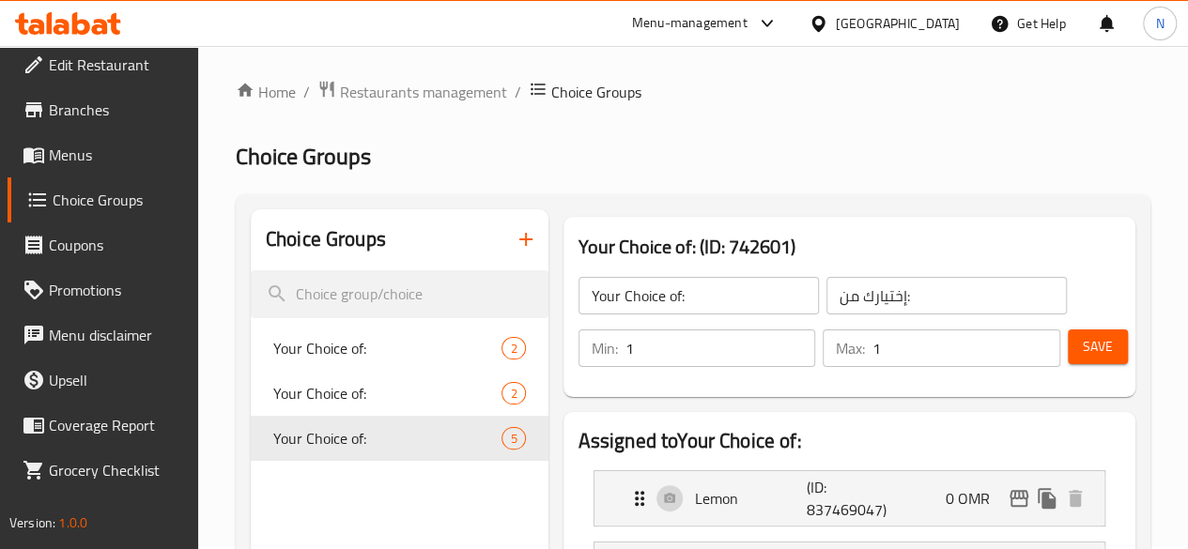
scroll to position [3, 0]
click at [515, 232] on icon "button" at bounding box center [526, 240] width 23 height 23
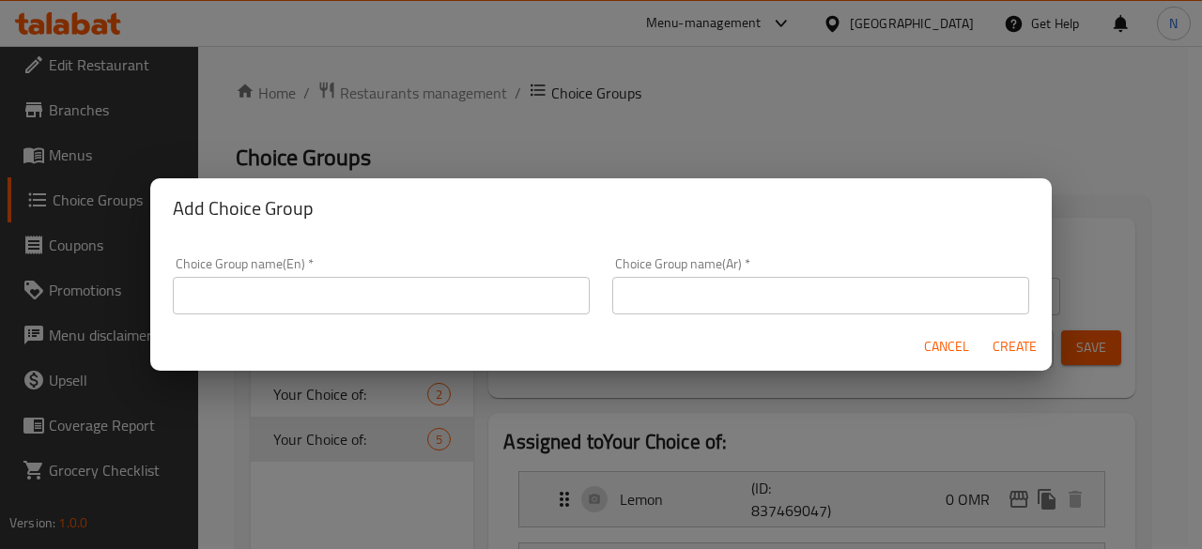
click at [438, 292] on input "text" at bounding box center [381, 296] width 417 height 38
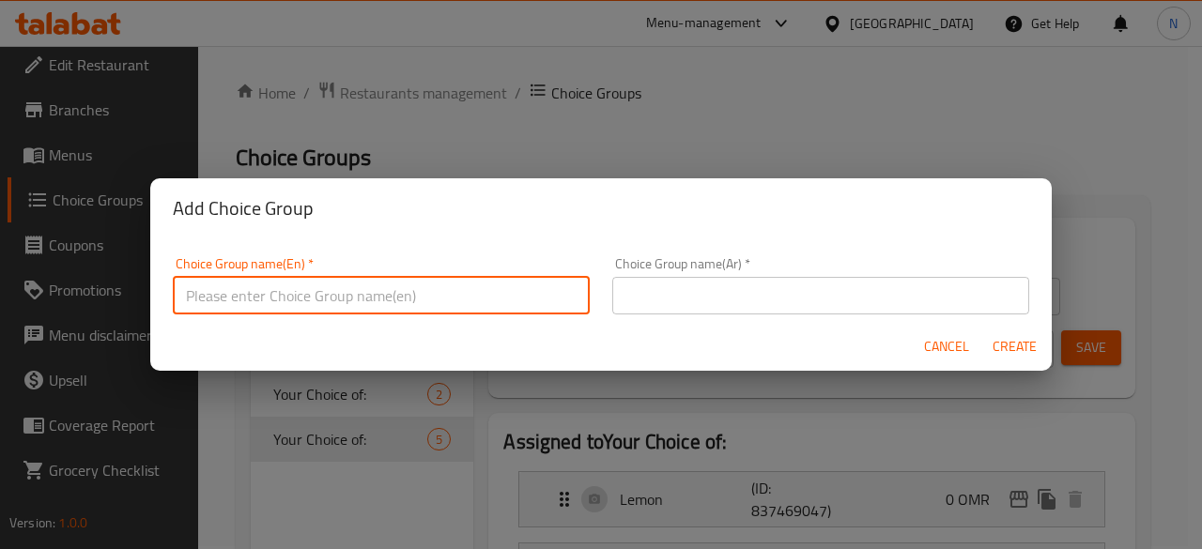
click at [325, 282] on input "text" at bounding box center [381, 296] width 417 height 38
type input "غ"
type input "Your Choice of Meal"
click at [705, 296] on input "text" at bounding box center [820, 296] width 417 height 38
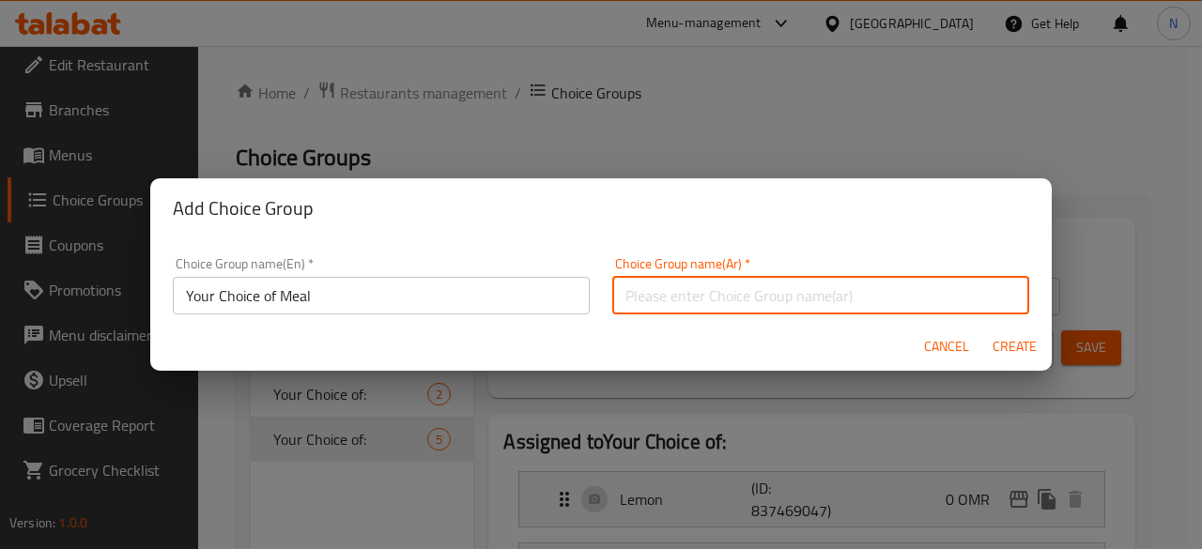
click at [678, 292] on input "text" at bounding box center [820, 296] width 417 height 38
type input "اختر وجبتك"
click at [1023, 347] on span "Create" at bounding box center [1014, 346] width 45 height 23
type input "Your Choice of Meal"
type input "اختر وجبتك"
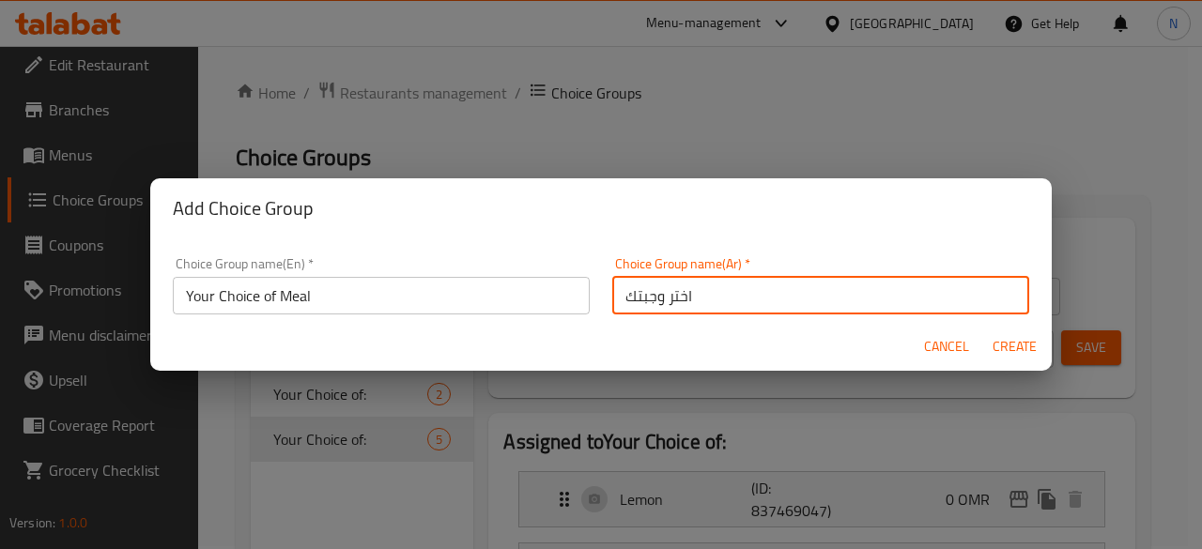
type input "0"
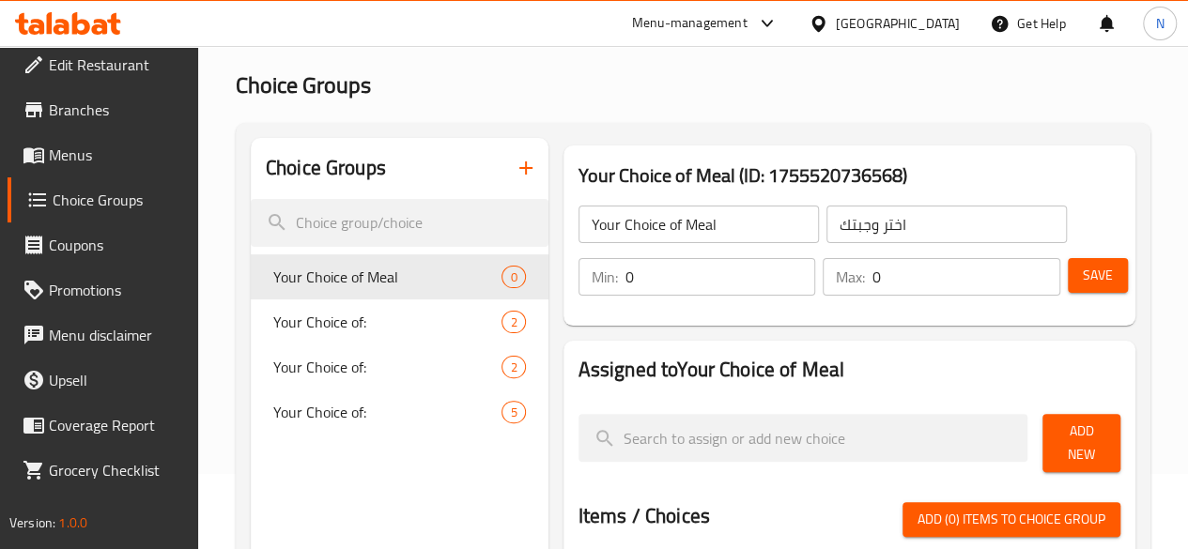
scroll to position [76, 0]
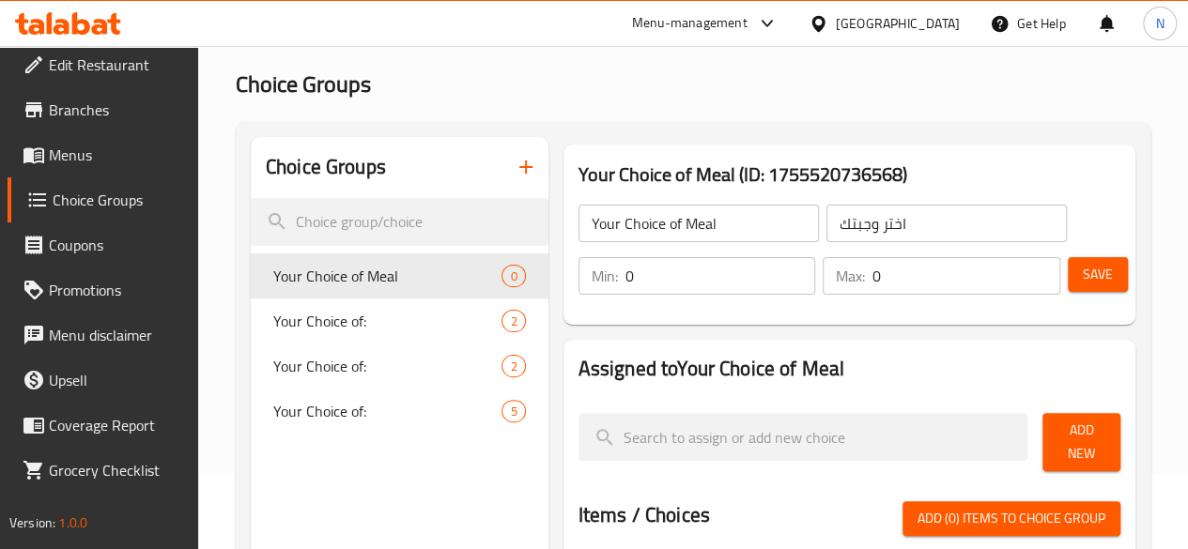
click at [625, 285] on input "0" at bounding box center [720, 276] width 191 height 38
type input "1"
click at [872, 277] on input "0" at bounding box center [966, 276] width 188 height 38
type input "1"
click at [1093, 274] on span "Save" at bounding box center [1098, 274] width 30 height 23
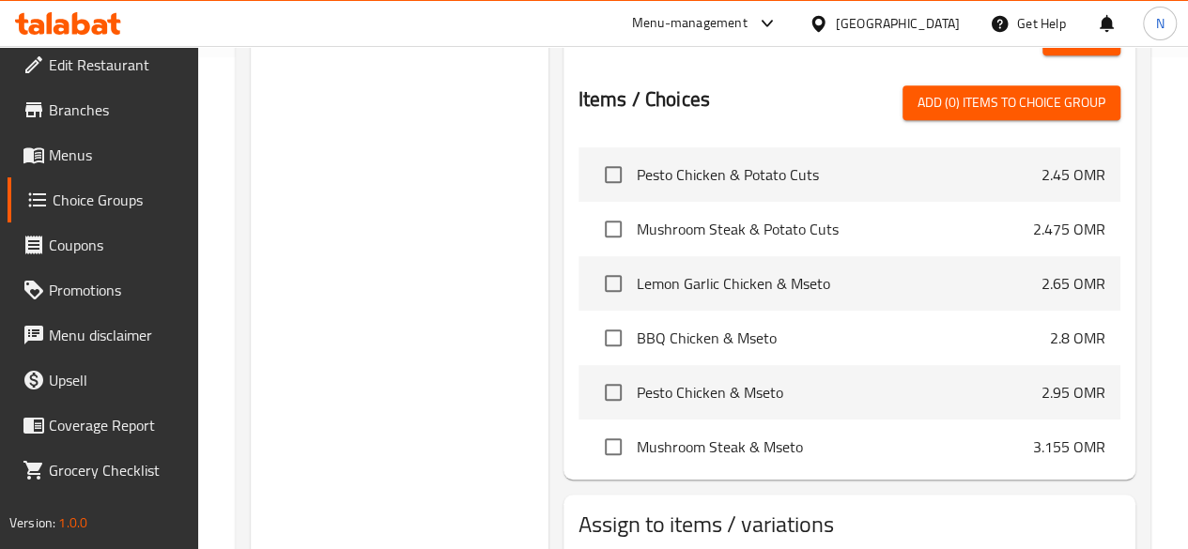
scroll to position [1043, 0]
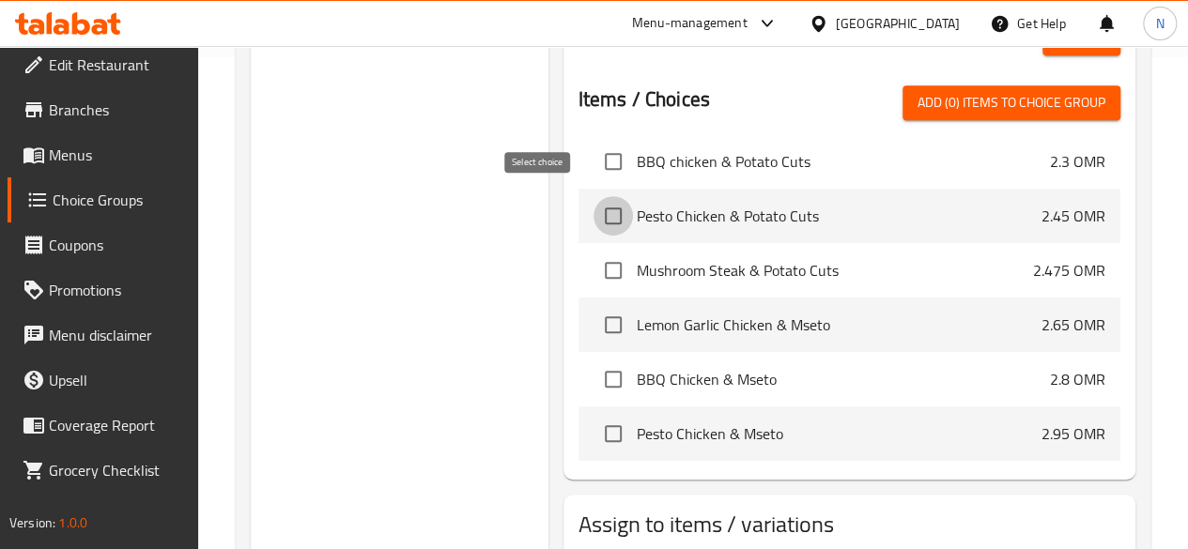
click at [593, 221] on input "checkbox" at bounding box center [612, 215] width 39 height 39
checkbox input "true"
click at [593, 159] on input "checkbox" at bounding box center [612, 161] width 39 height 39
checkbox input "true"
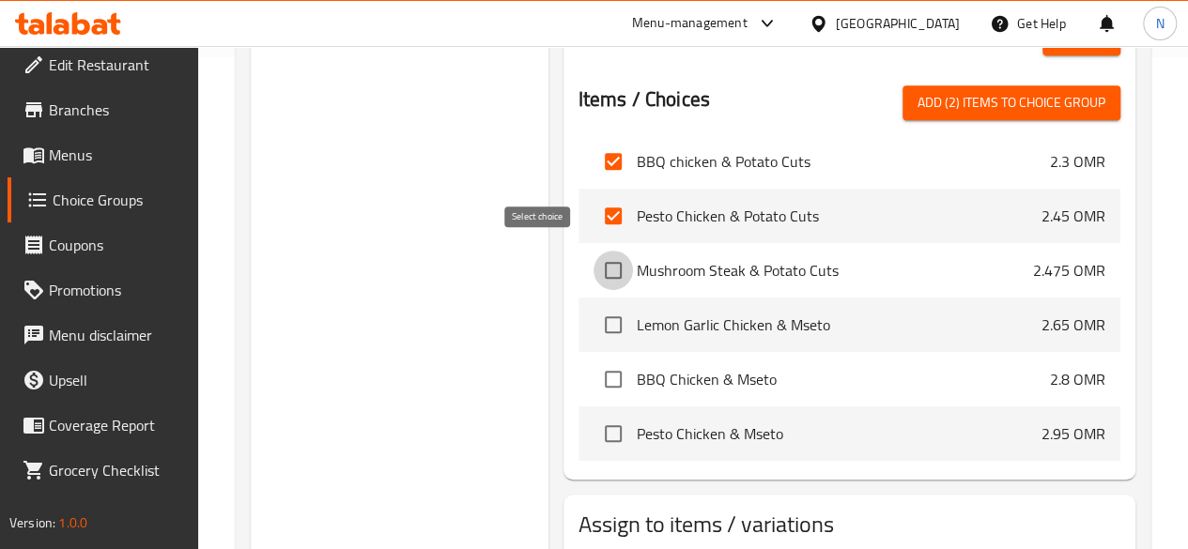
click at [593, 254] on input "checkbox" at bounding box center [612, 270] width 39 height 39
checkbox input "true"
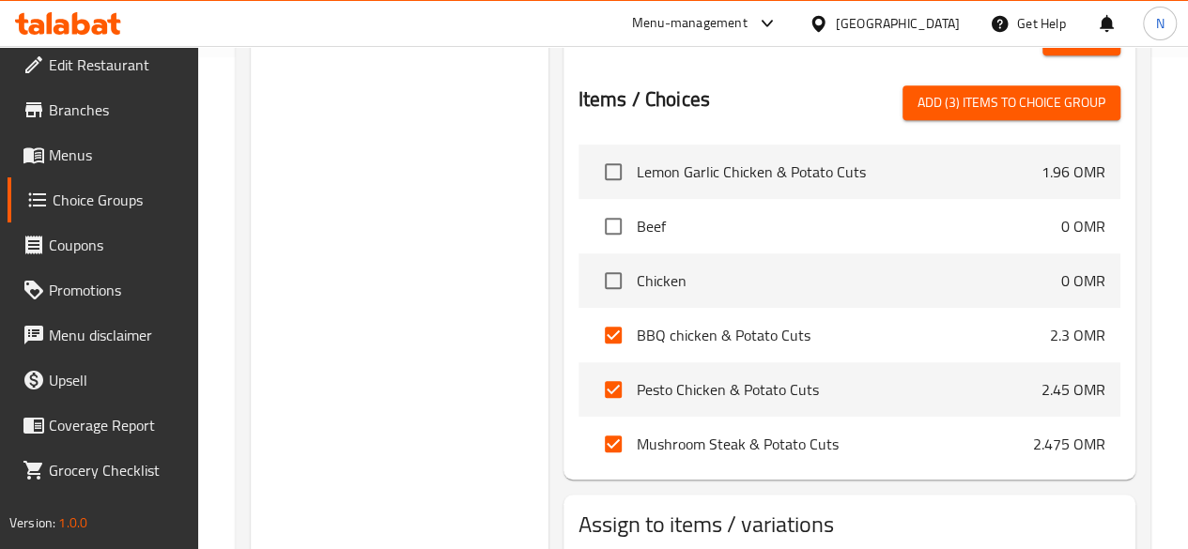
scroll to position [871, 0]
click at [593, 165] on input "checkbox" at bounding box center [612, 169] width 39 height 39
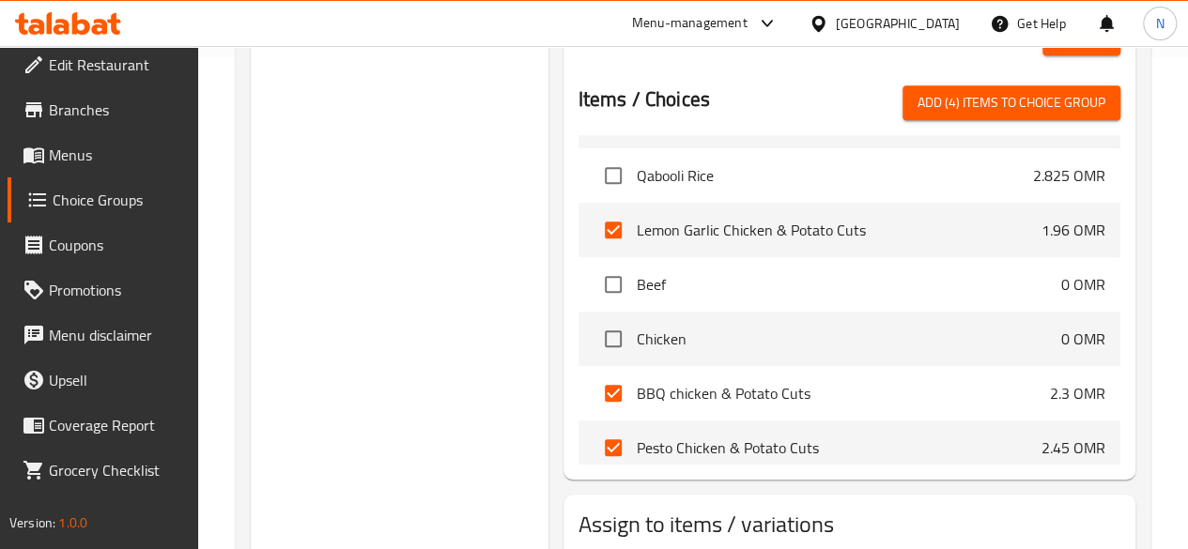
scroll to position [810, 0]
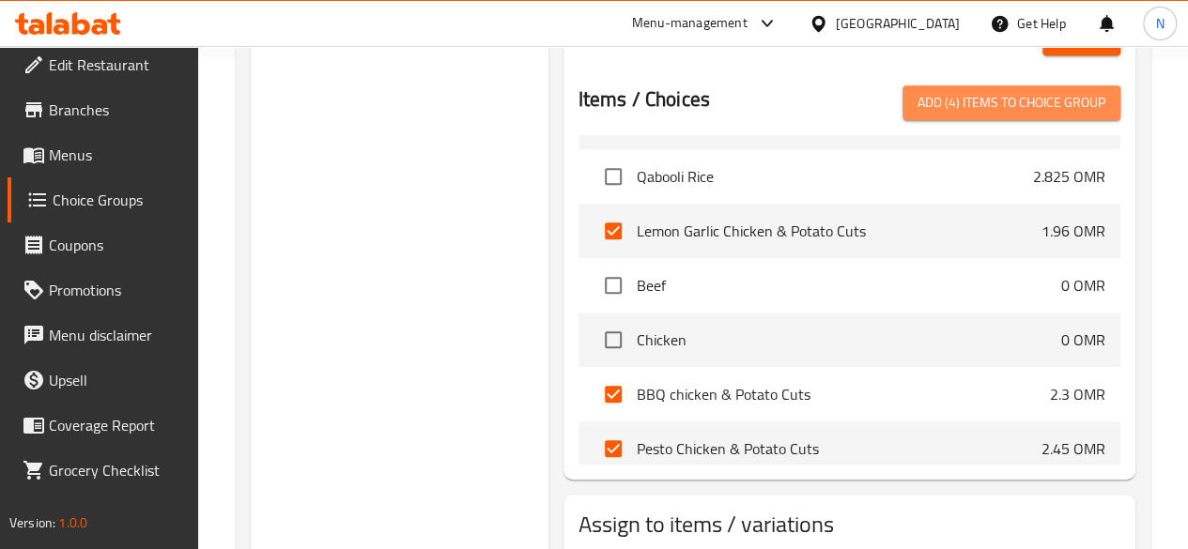
click at [991, 107] on button "Add (4) items to choice group" at bounding box center [1011, 102] width 218 height 35
checkbox input "false"
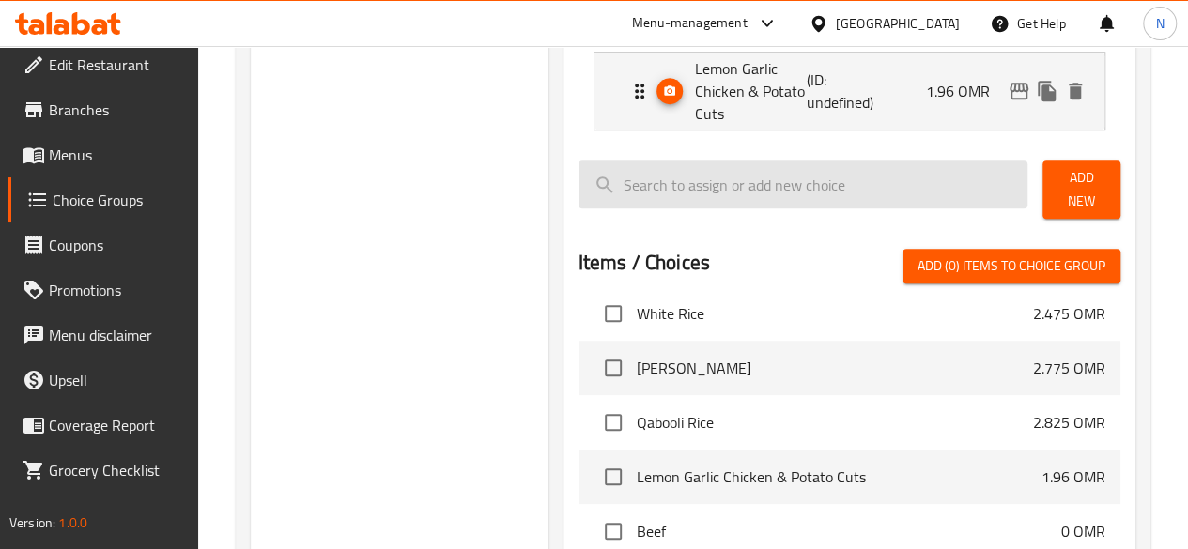
scroll to position [729, 0]
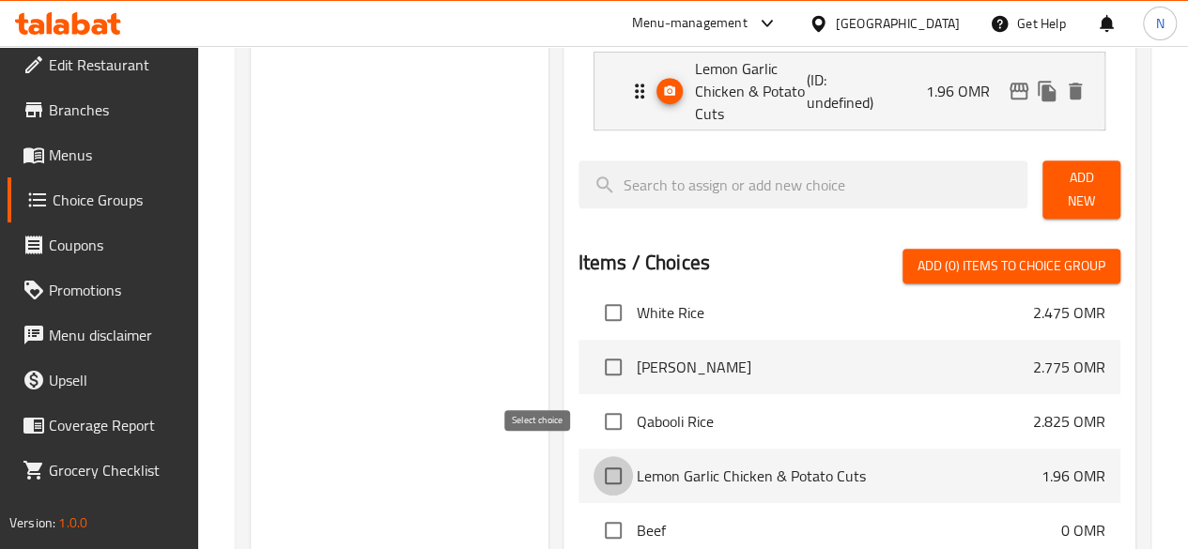
click at [593, 467] on input "checkbox" at bounding box center [612, 475] width 39 height 39
checkbox input "true"
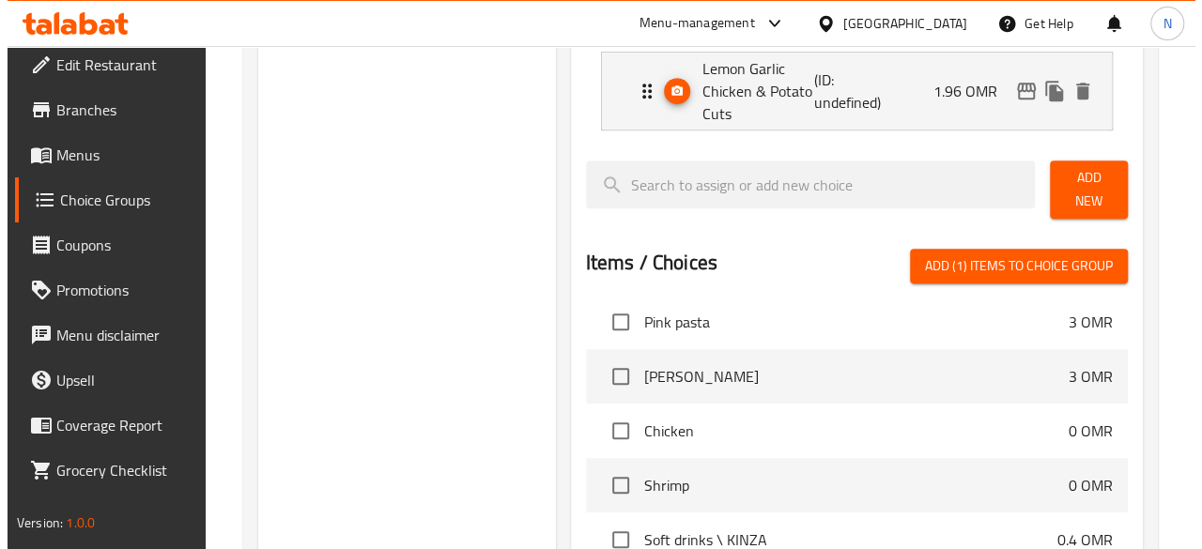
scroll to position [909, 0]
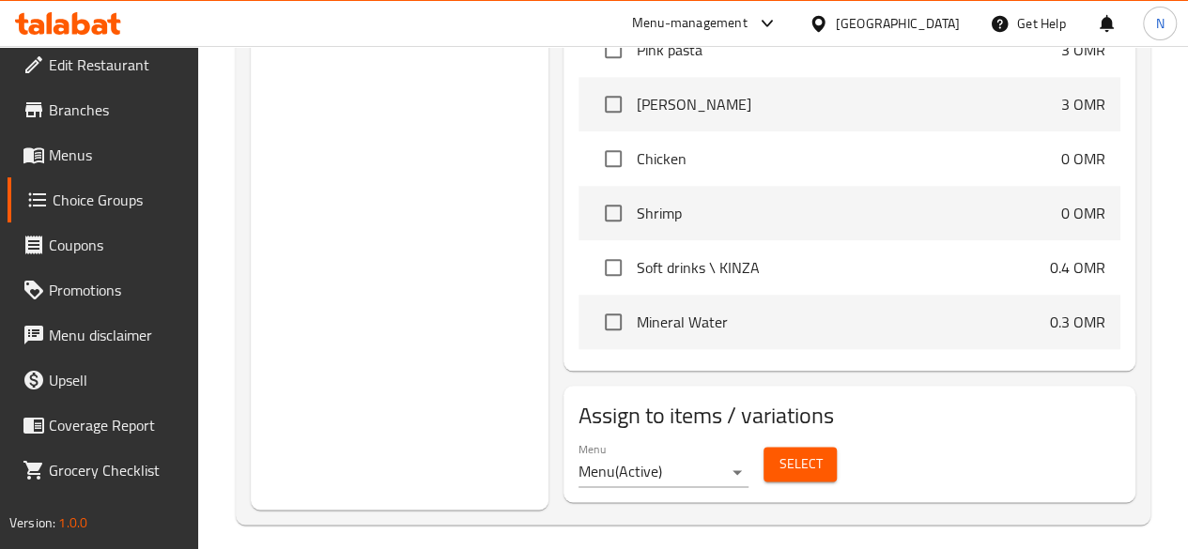
click at [778, 454] on span "Select" at bounding box center [799, 464] width 43 height 23
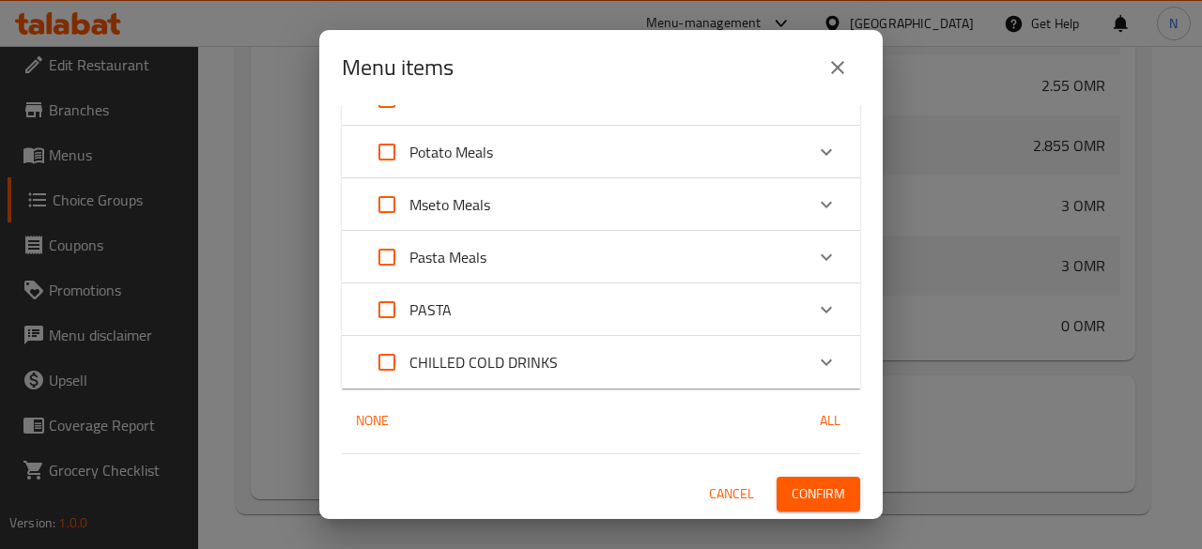
scroll to position [0, 0]
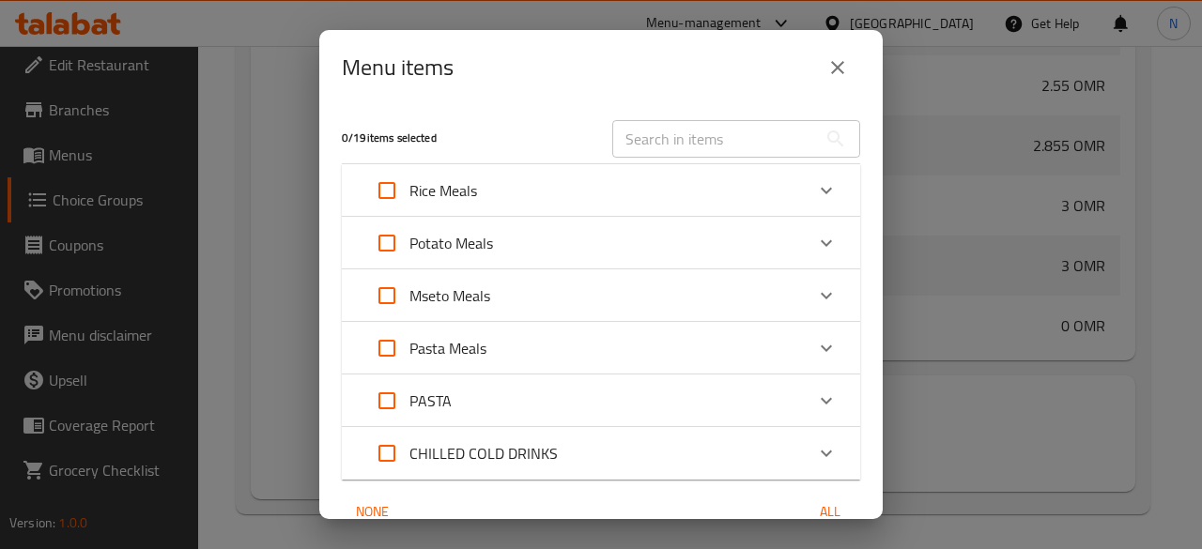
click at [804, 238] on div "Expand" at bounding box center [826, 243] width 45 height 45
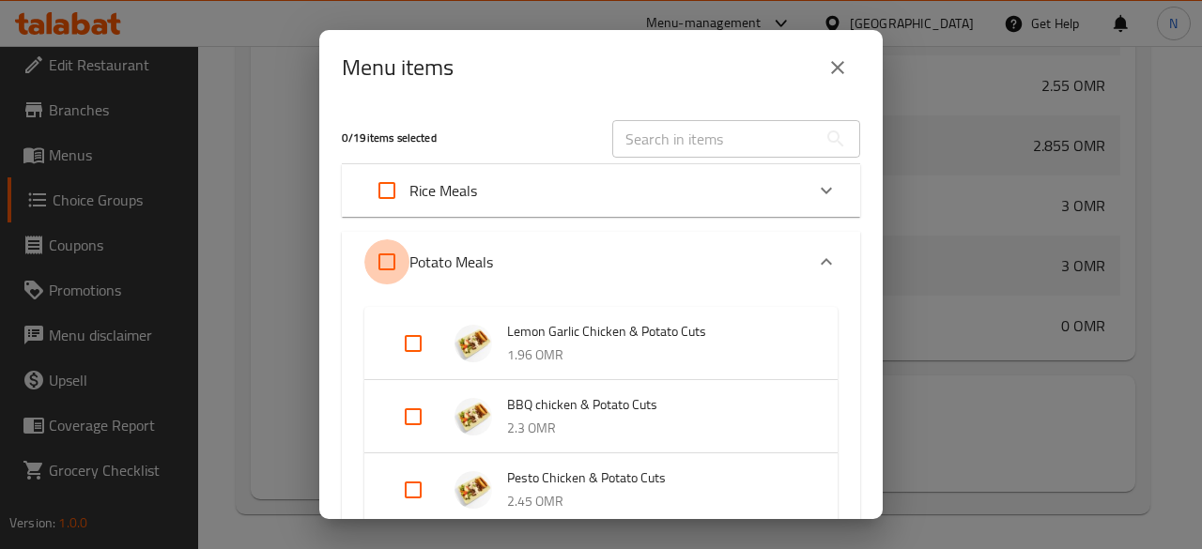
click at [389, 266] on input "Expand" at bounding box center [386, 261] width 45 height 45
checkbox input "true"
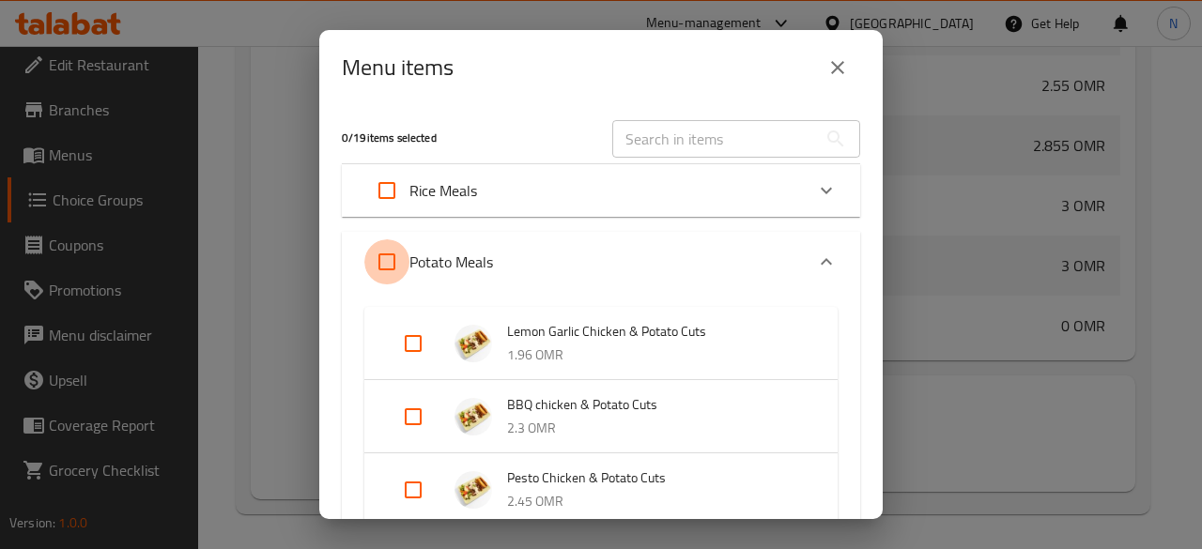
checkbox input "true"
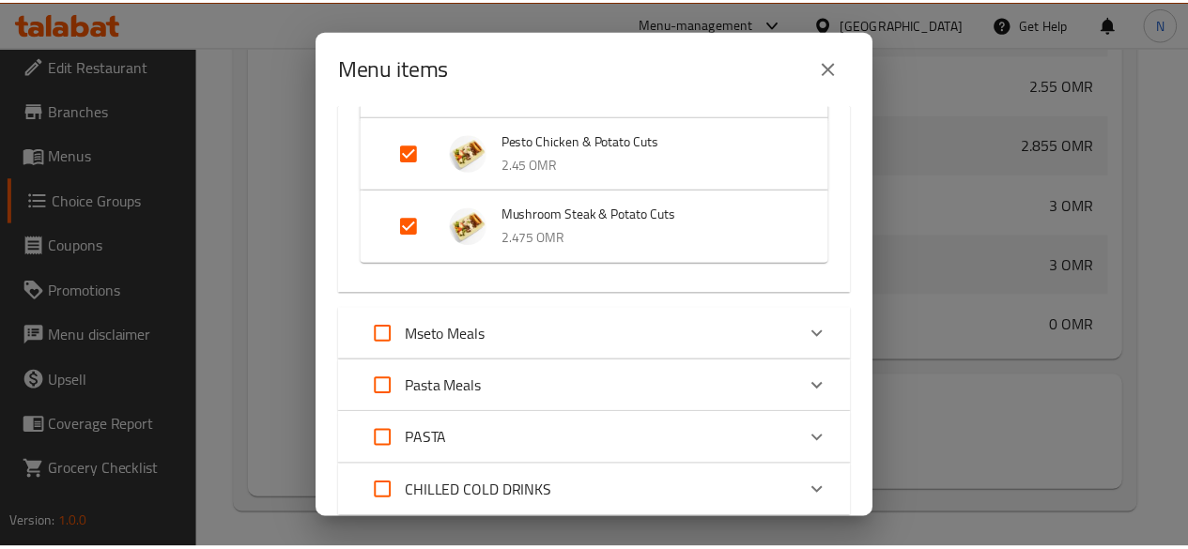
scroll to position [466, 0]
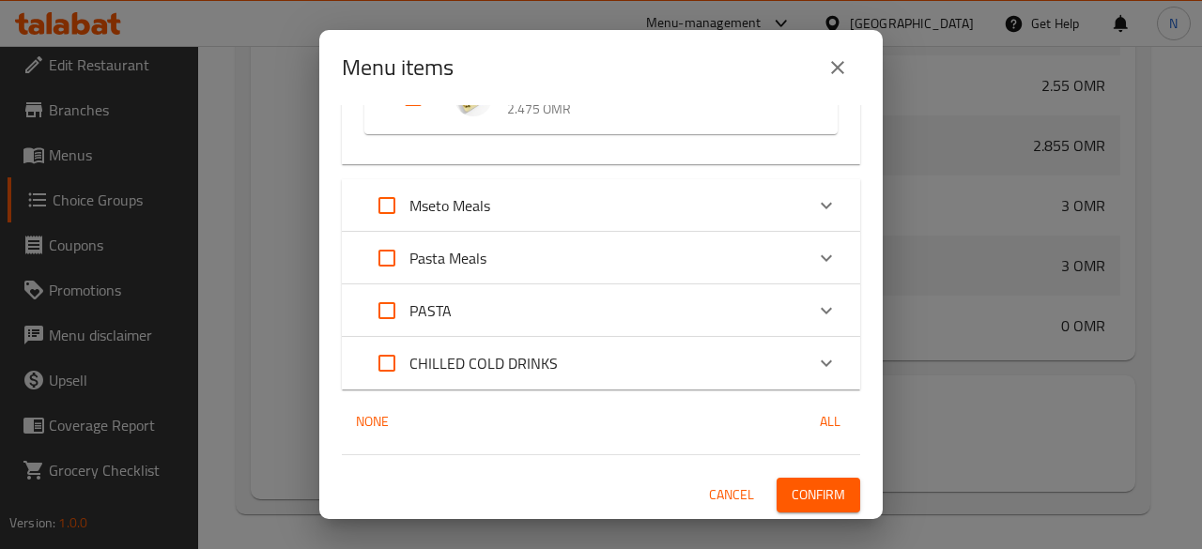
click at [826, 498] on span "Confirm" at bounding box center [819, 495] width 54 height 23
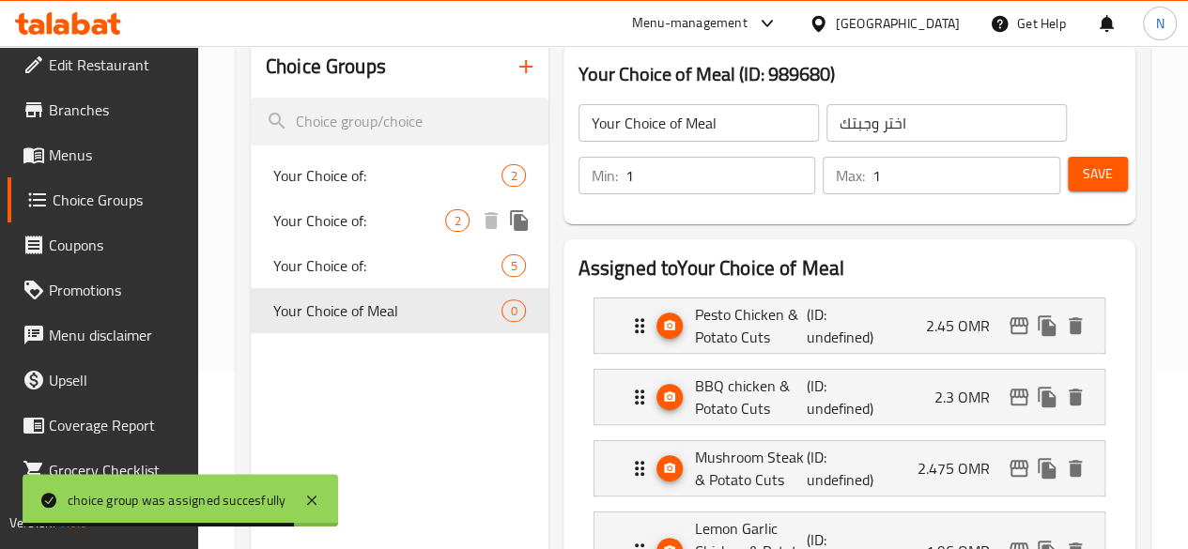
scroll to position [154, 0]
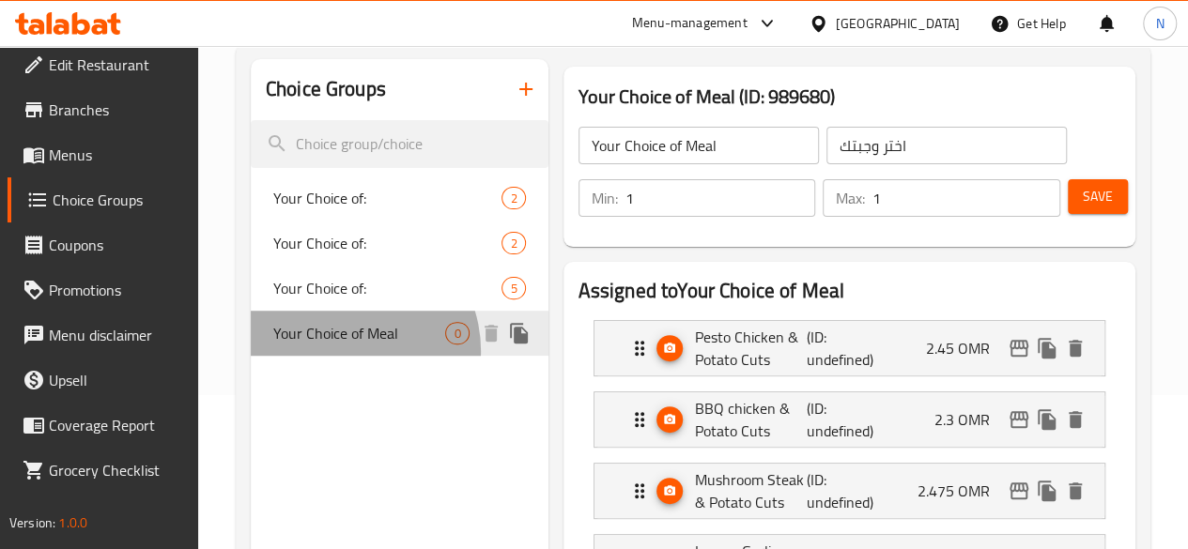
click at [344, 345] on span "Your Choice of Meal" at bounding box center [359, 333] width 173 height 23
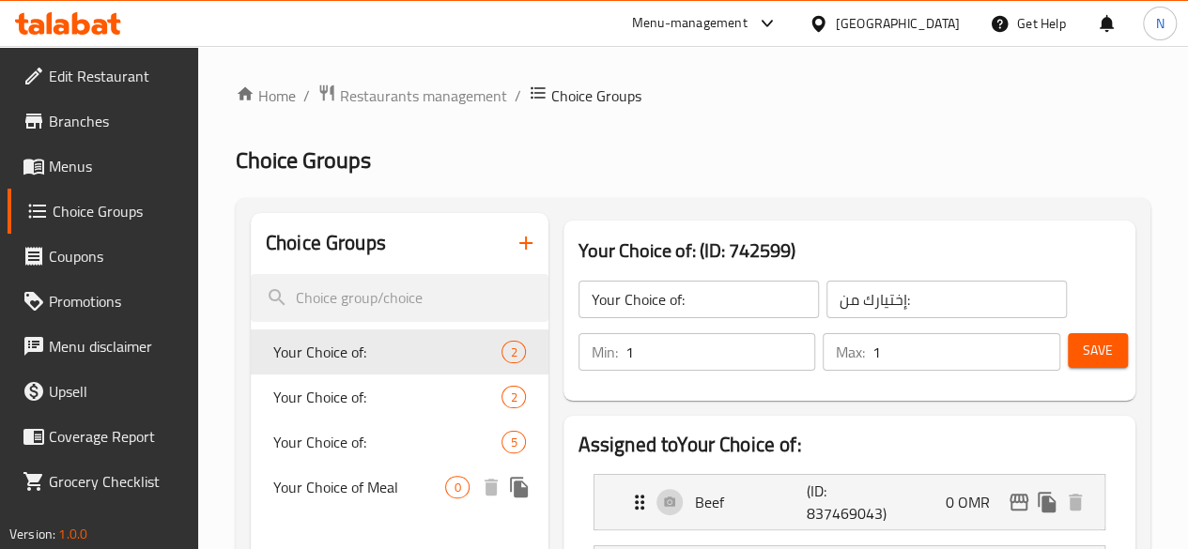
click at [334, 497] on span "Your Choice of Meal" at bounding box center [359, 487] width 173 height 23
type input "Your Choice of Meal"
type input "اختر وجبتك"
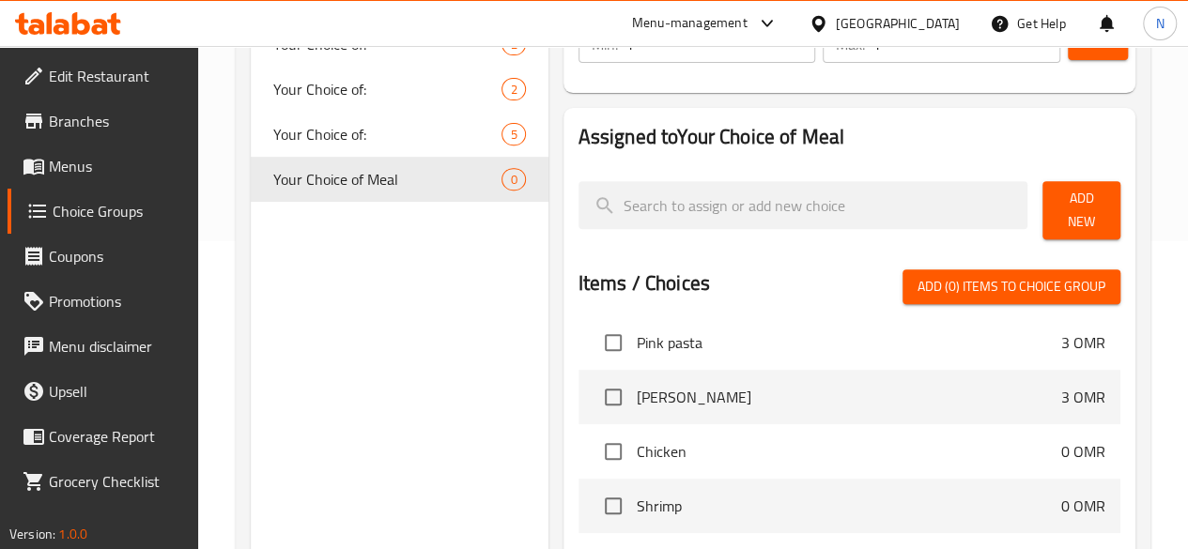
scroll to position [306, 0]
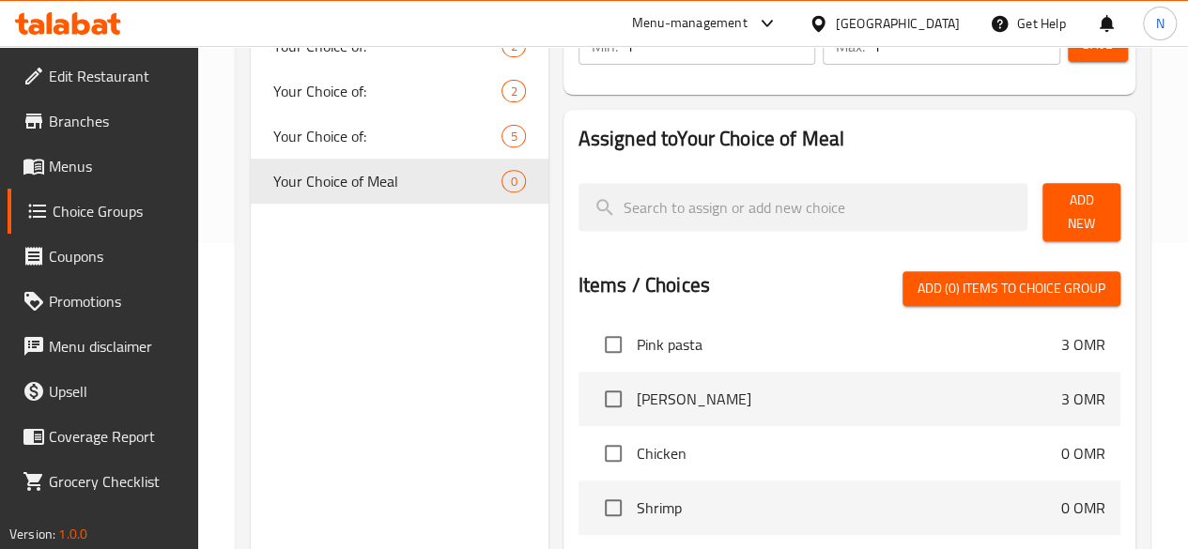
click at [101, 179] on link "Menus" at bounding box center [103, 166] width 191 height 45
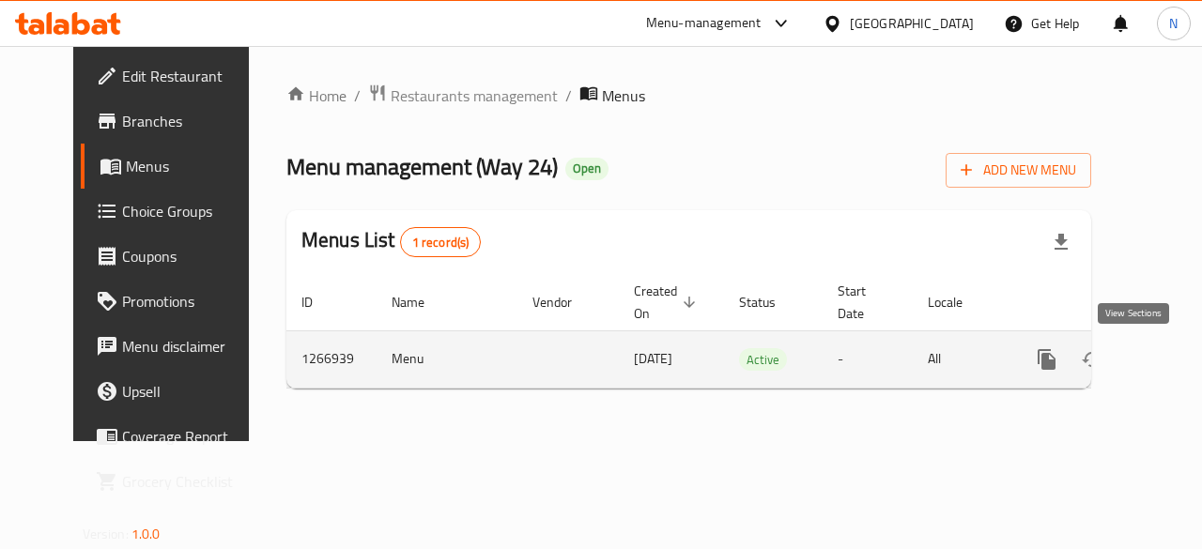
click at [1171, 363] on icon "enhanced table" at bounding box center [1182, 359] width 23 height 23
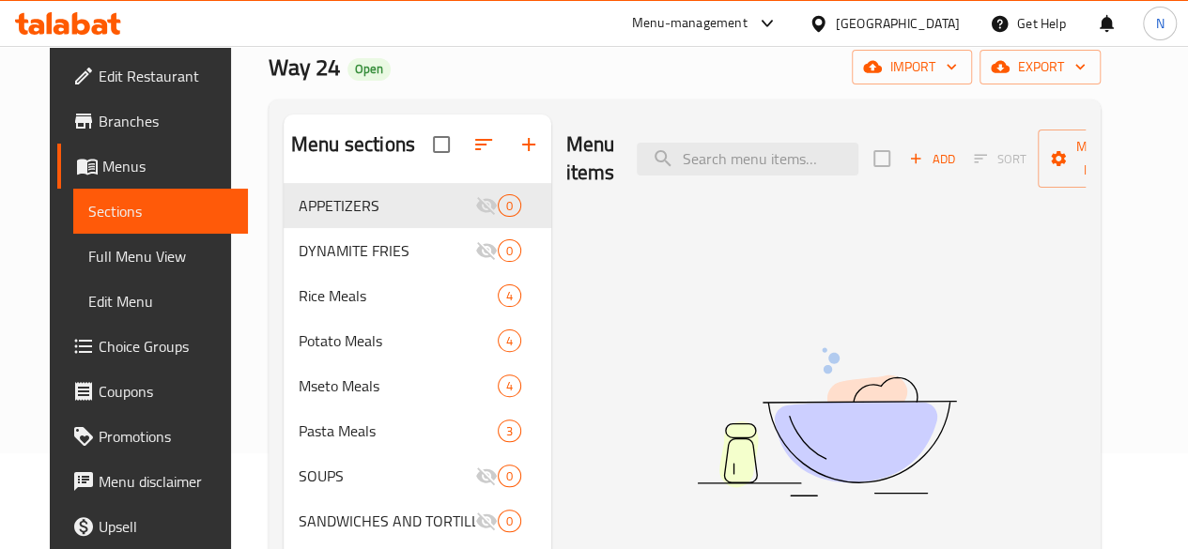
scroll to position [97, 0]
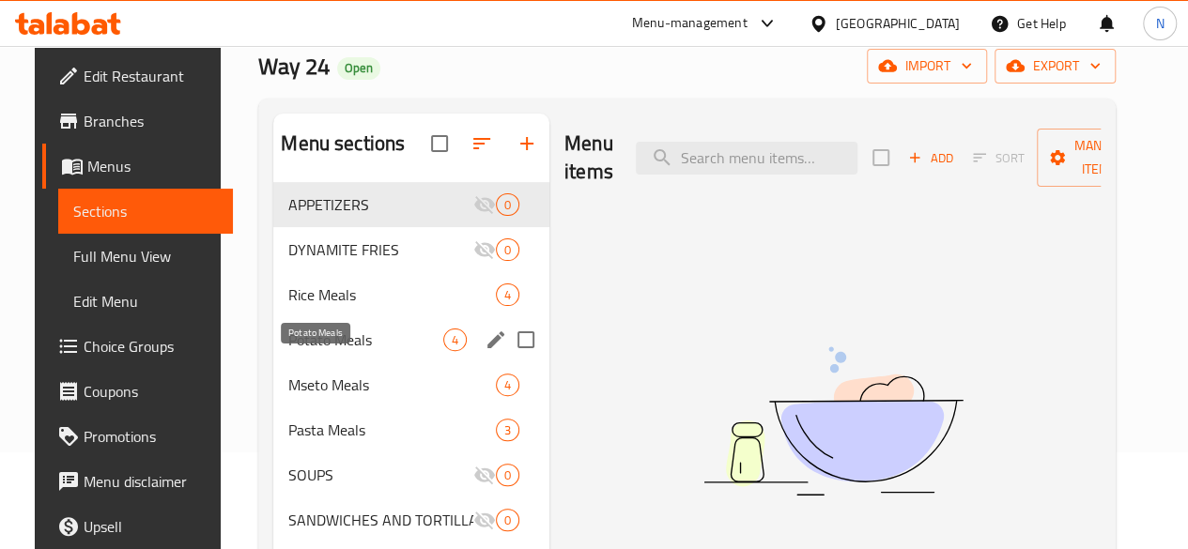
click at [309, 351] on span "Potato Meals" at bounding box center [365, 340] width 155 height 23
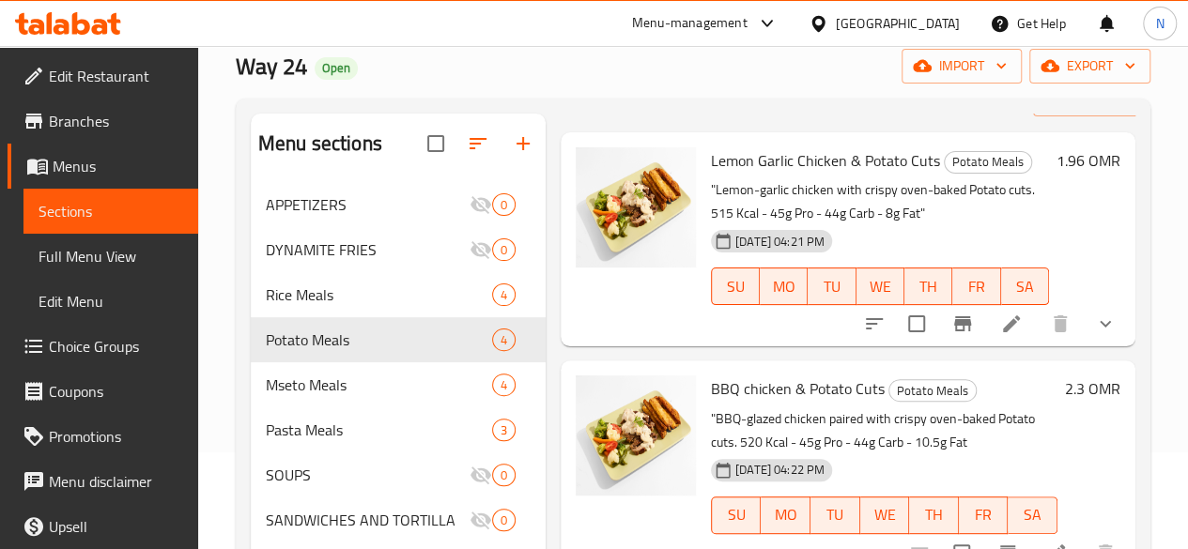
scroll to position [71, 0]
click at [1094, 315] on icon "show more" at bounding box center [1105, 323] width 23 height 23
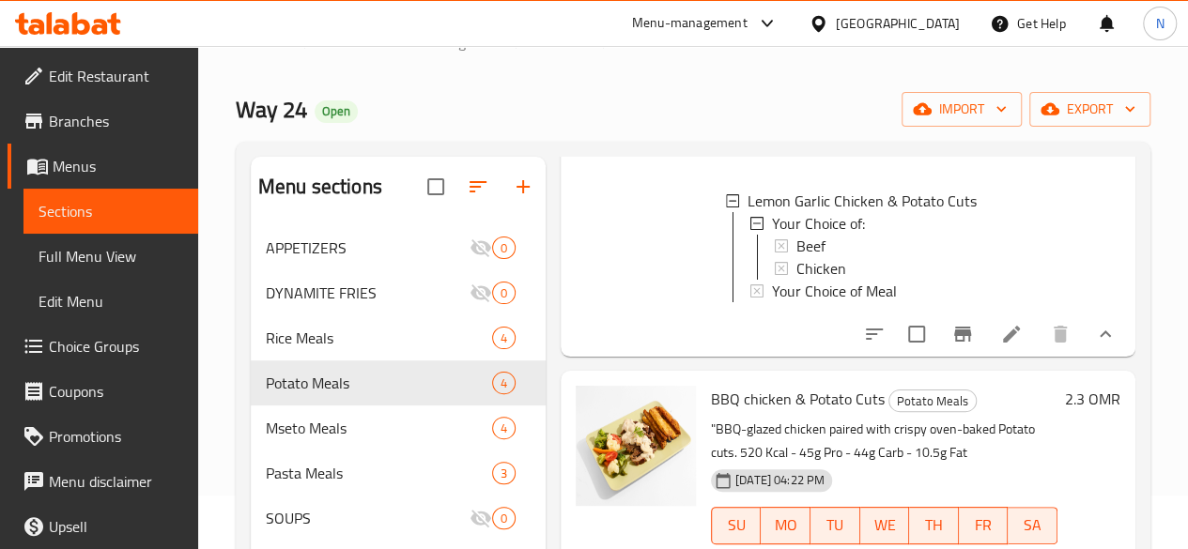
scroll to position [344, 0]
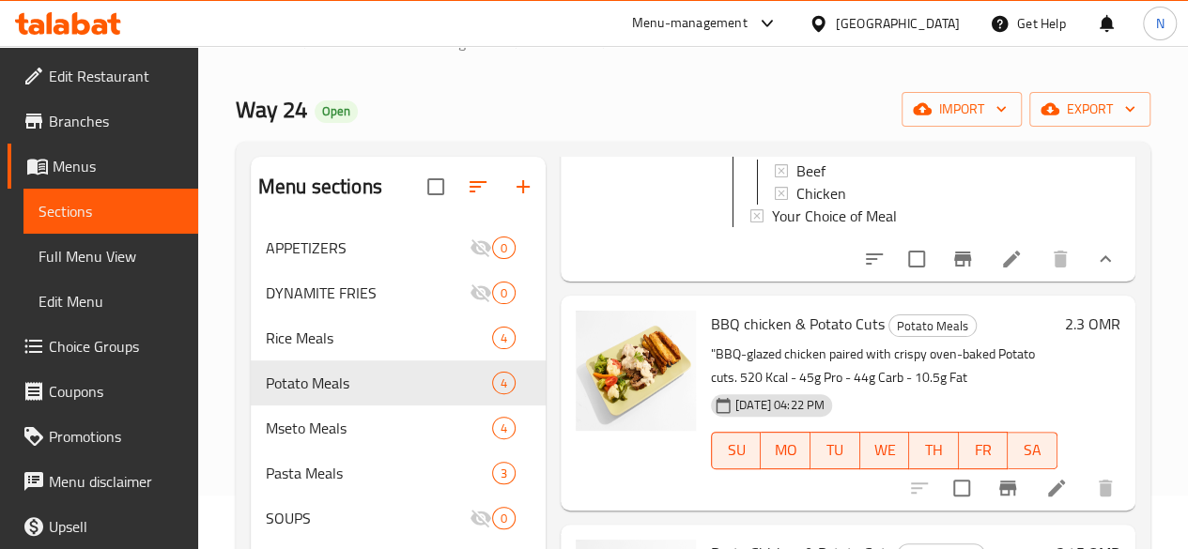
click at [897, 497] on div at bounding box center [1012, 488] width 231 height 45
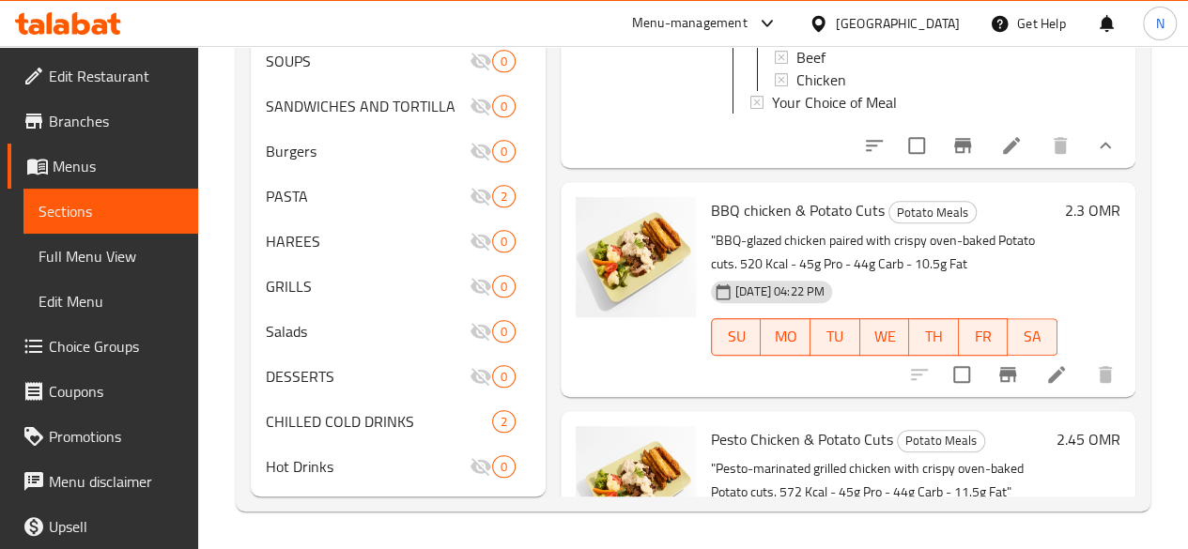
scroll to position [498, 0]
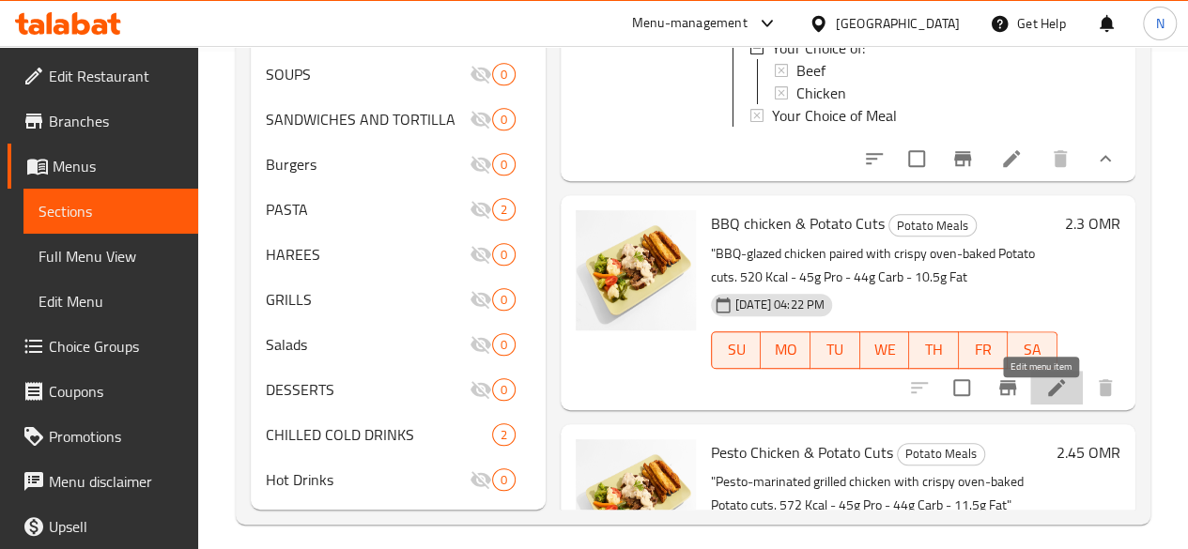
click at [1045, 399] on icon at bounding box center [1056, 388] width 23 height 23
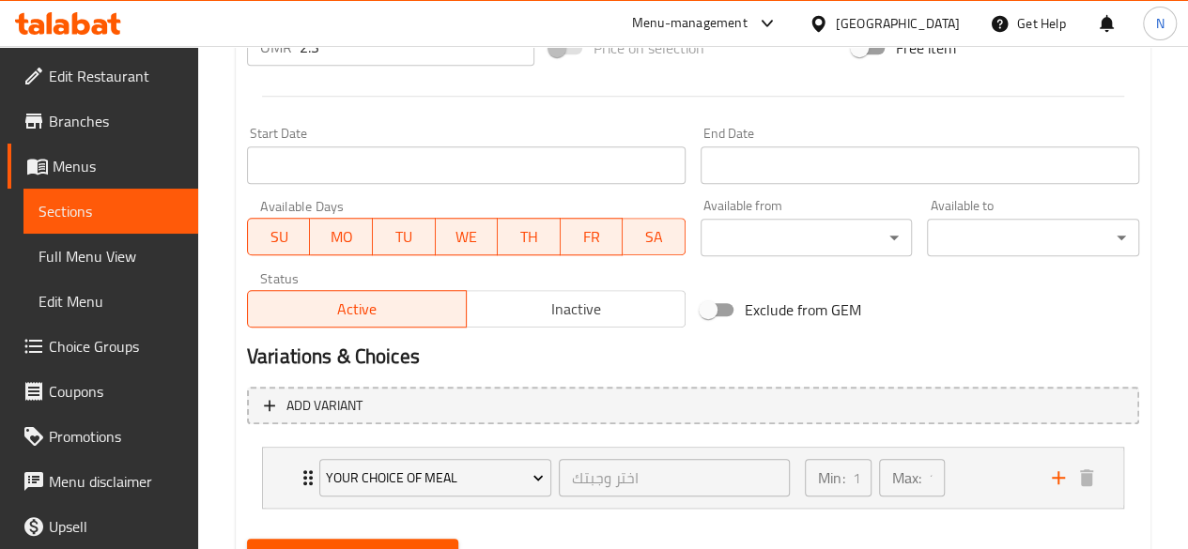
scroll to position [835, 0]
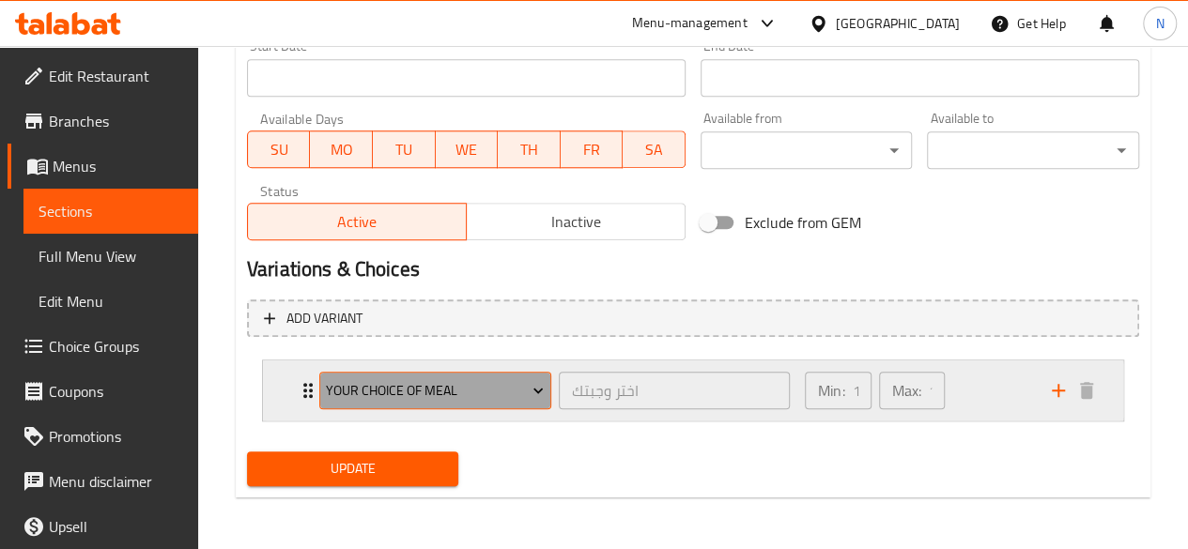
click at [537, 393] on icon "Expand" at bounding box center [538, 390] width 19 height 19
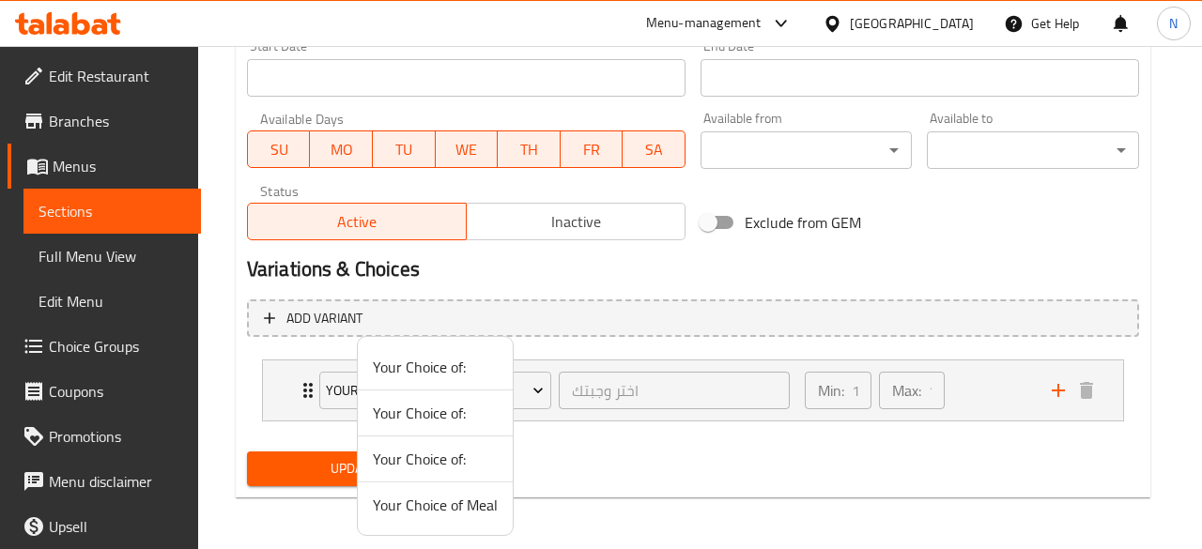
click at [609, 452] on div at bounding box center [601, 274] width 1202 height 549
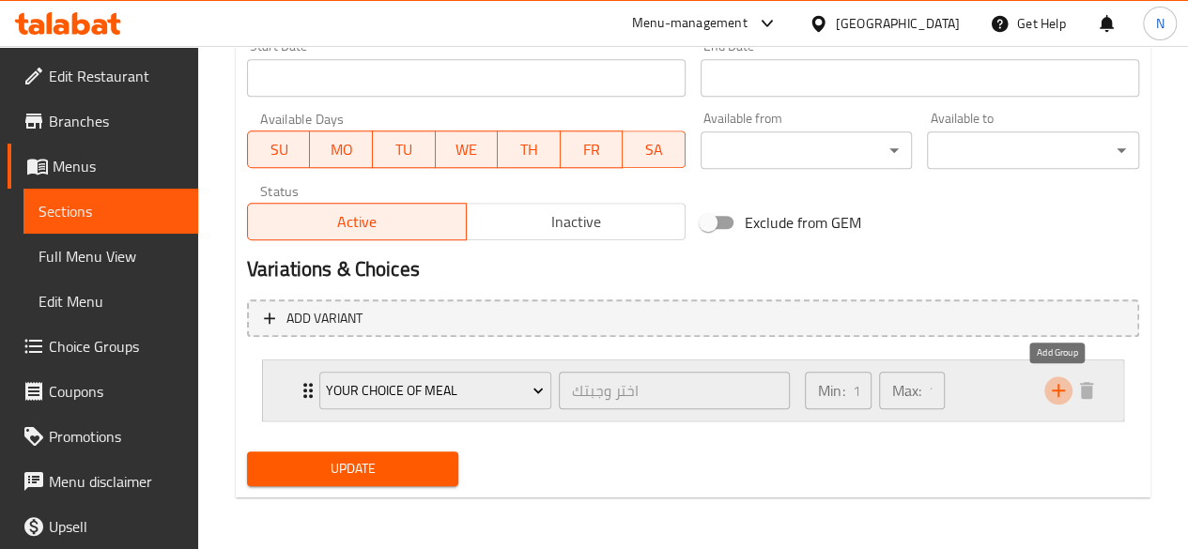
click at [1057, 395] on icon "add" at bounding box center [1058, 390] width 13 height 13
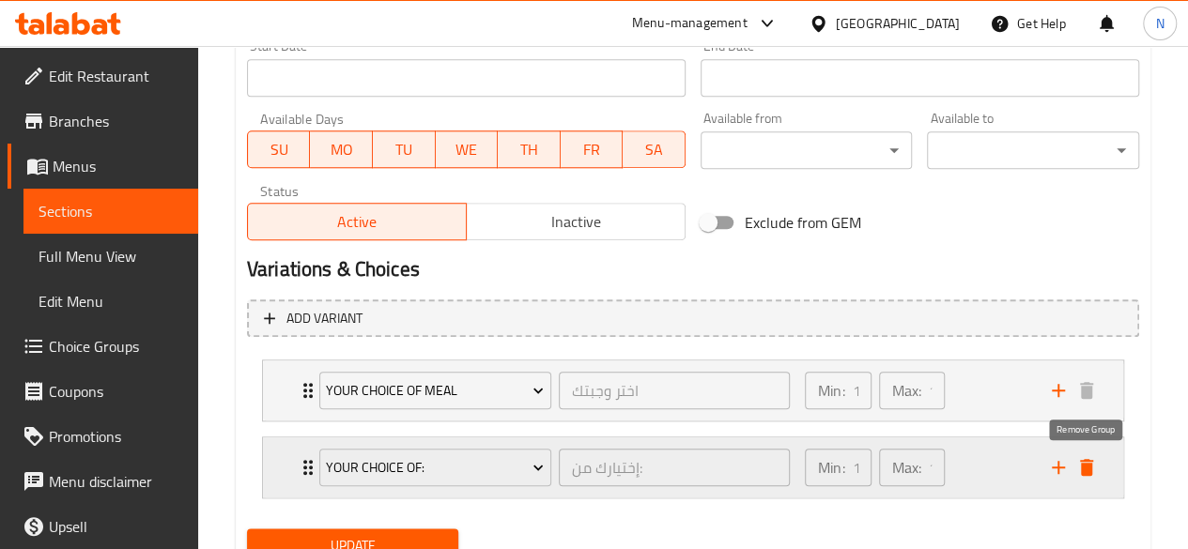
click at [1093, 477] on icon "delete" at bounding box center [1086, 467] width 23 height 23
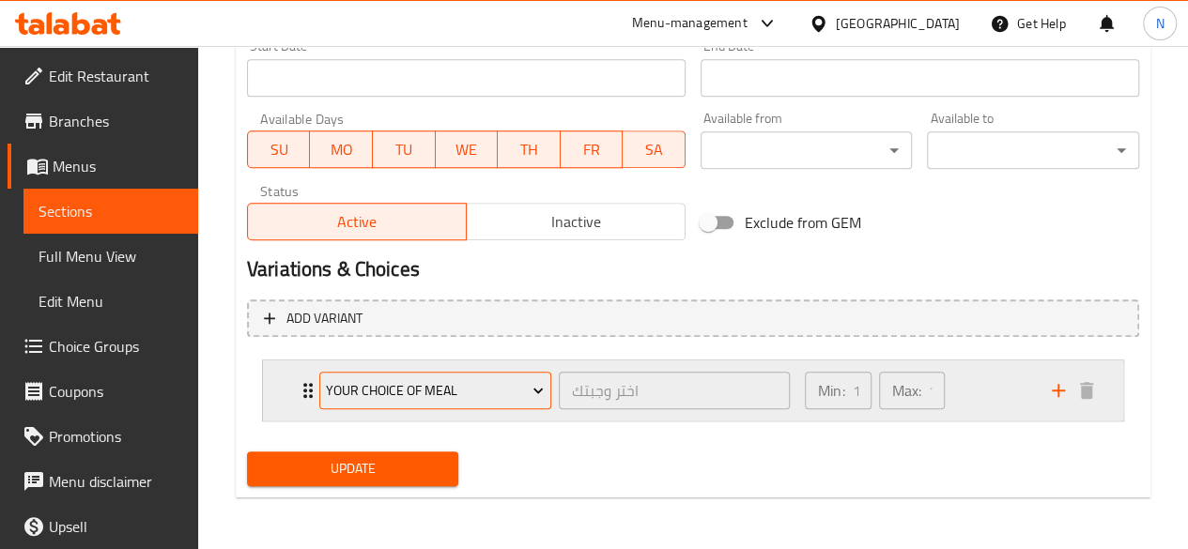
click at [427, 398] on span "Your Choice of Meal" at bounding box center [435, 390] width 218 height 23
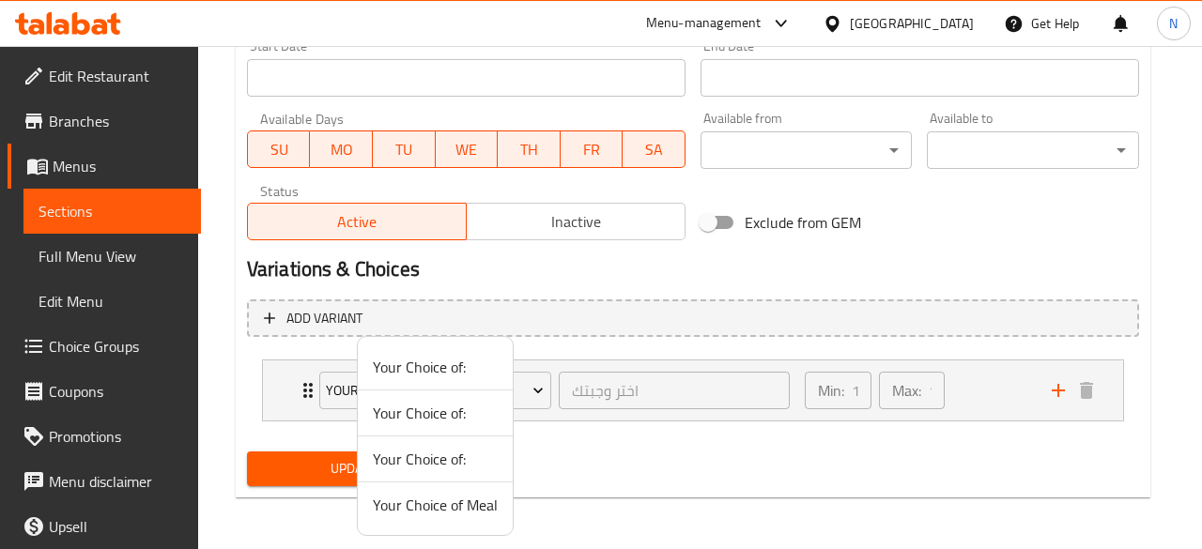
click at [653, 487] on div at bounding box center [601, 274] width 1202 height 549
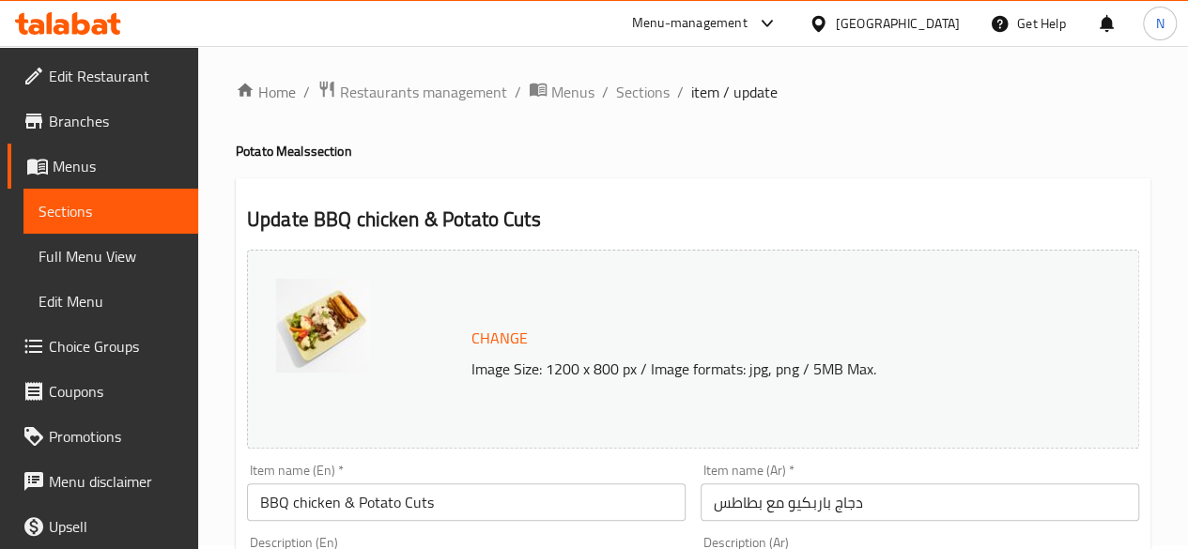
scroll to position [0, 0]
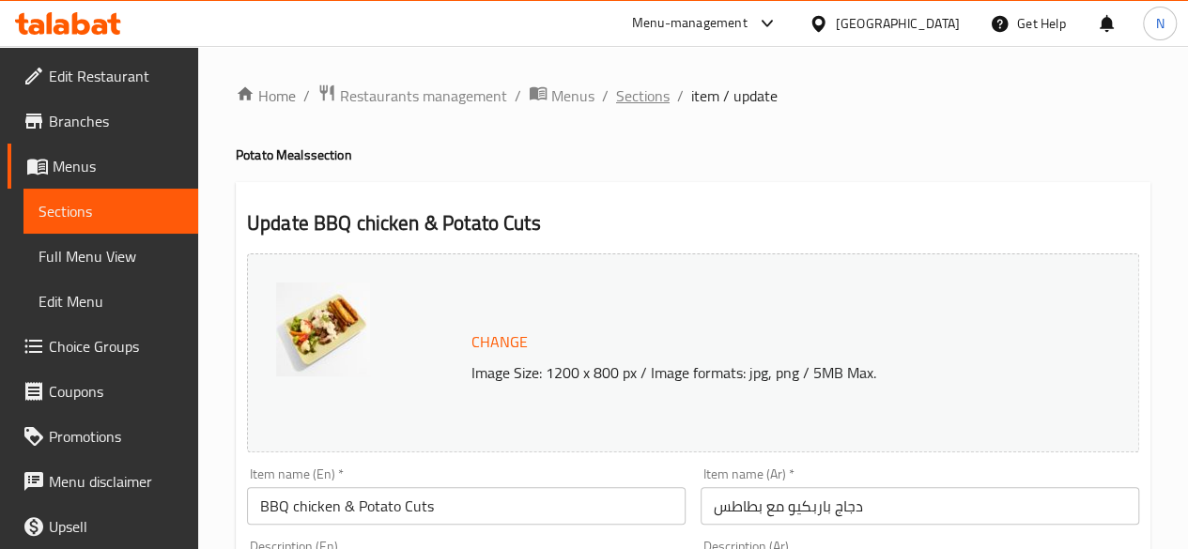
click at [646, 98] on span "Sections" at bounding box center [643, 96] width 54 height 23
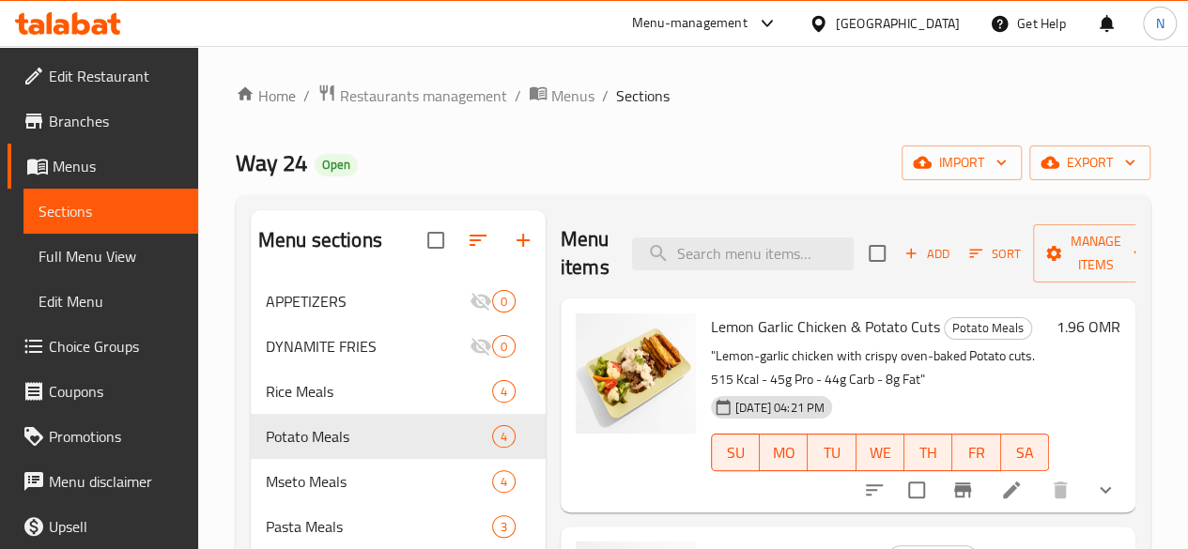
scroll to position [2, 0]
click at [100, 340] on span "Choice Groups" at bounding box center [116, 346] width 134 height 23
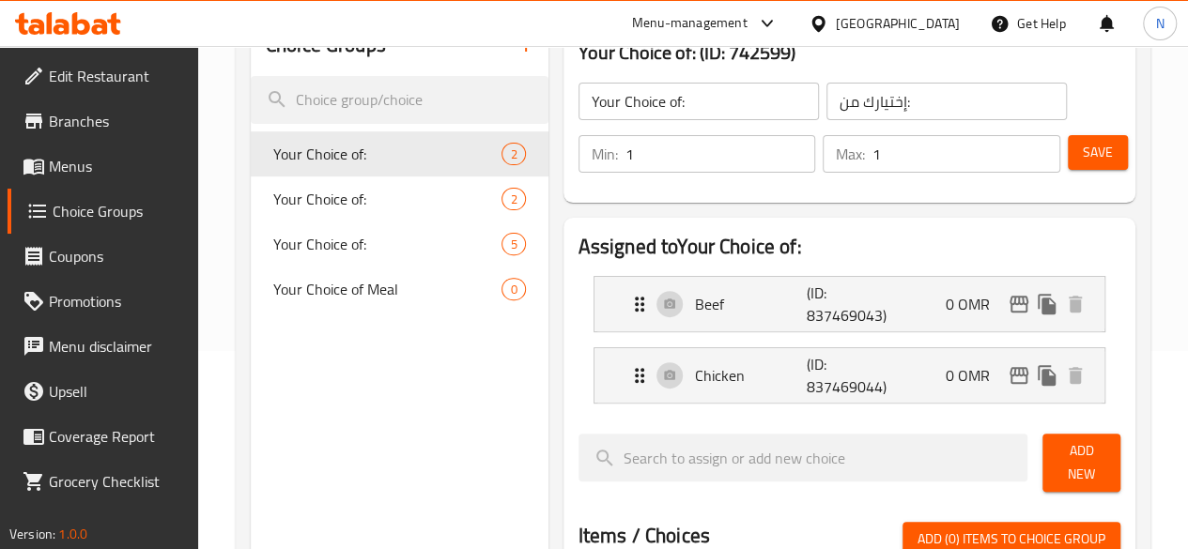
scroll to position [199, 0]
click at [307, 212] on div "Your Choice of: 2" at bounding box center [400, 198] width 298 height 45
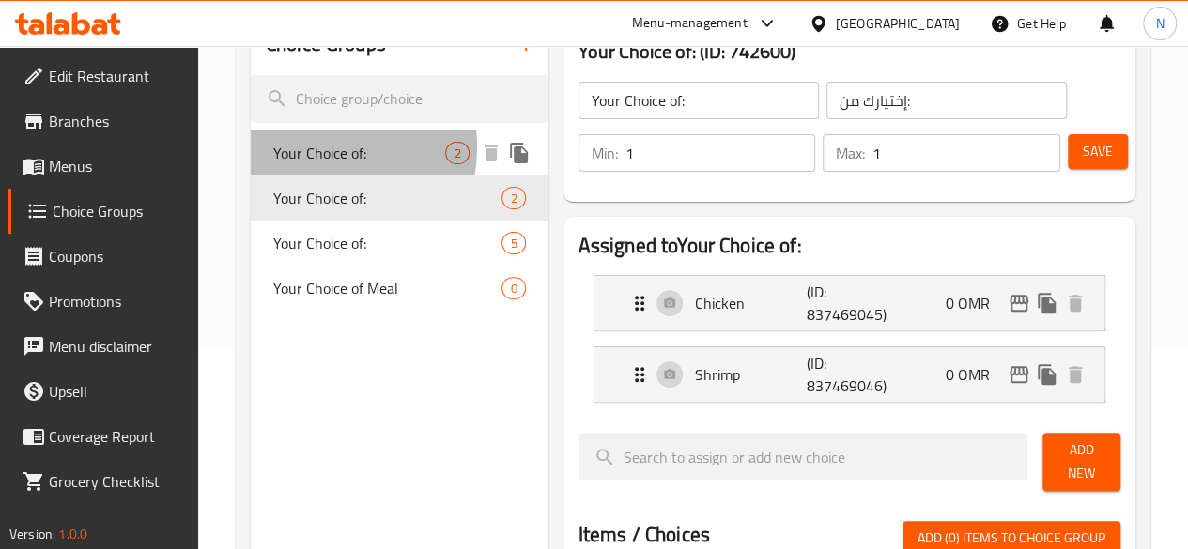
click at [319, 148] on span "Your Choice of:" at bounding box center [359, 153] width 173 height 23
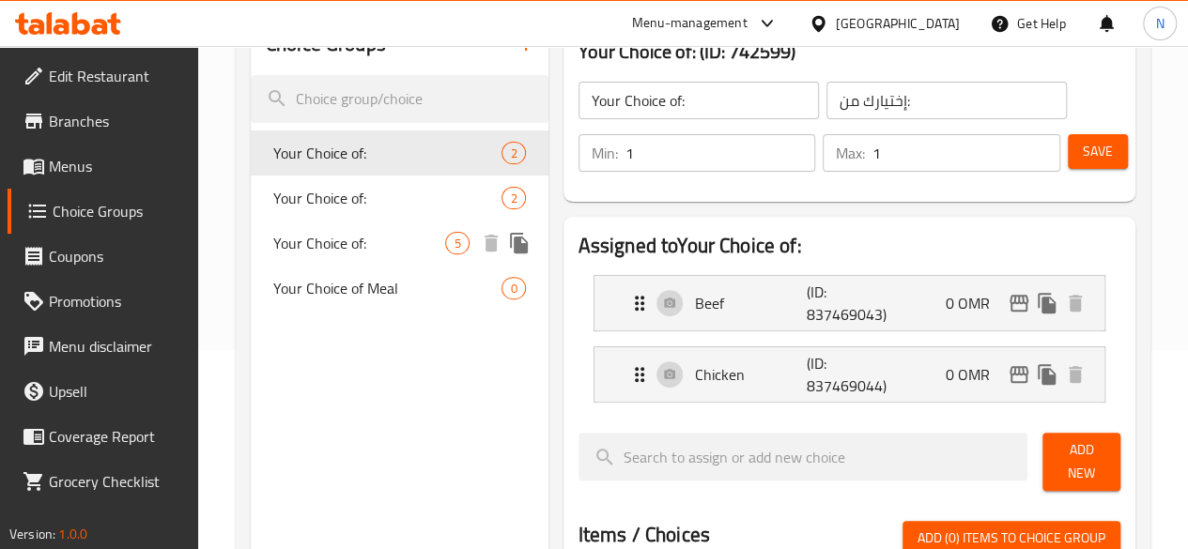
click at [316, 246] on span "Your Choice of:" at bounding box center [359, 243] width 173 height 23
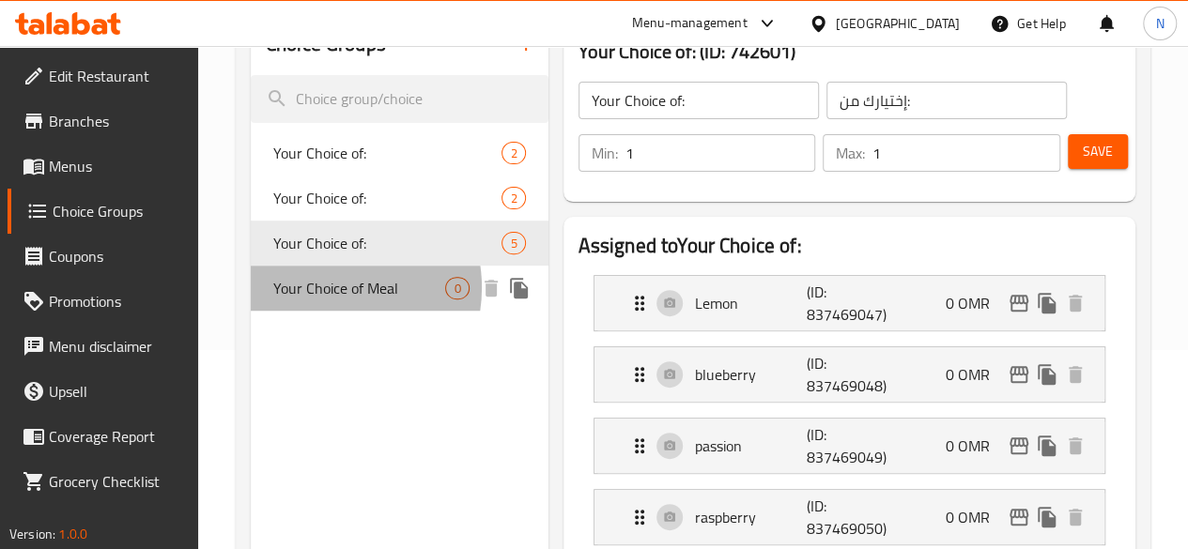
click at [324, 289] on span "Your Choice of Meal" at bounding box center [359, 288] width 173 height 23
type input "Your Choice of Meal"
type input "اختر وجبتك"
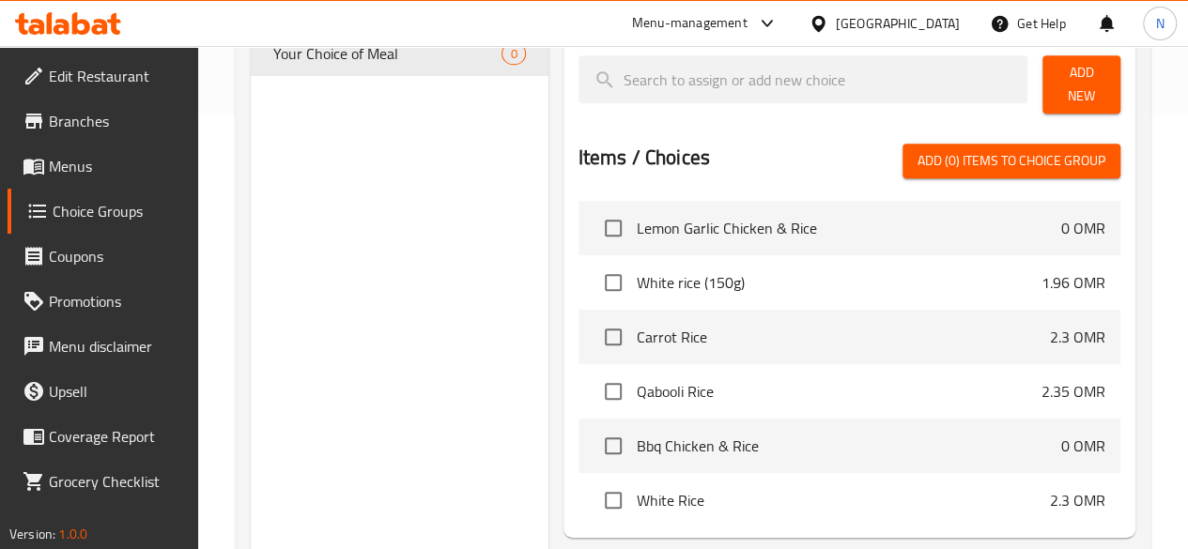
scroll to position [107, 0]
drag, startPoint x: 717, startPoint y: 362, endPoint x: 433, endPoint y: 362, distance: 283.6
click at [433, 362] on div "Choice Groups Your Choice of: 2 Your Choice of: 2 Your Choice of: 5 Your Choice…" at bounding box center [400, 228] width 298 height 898
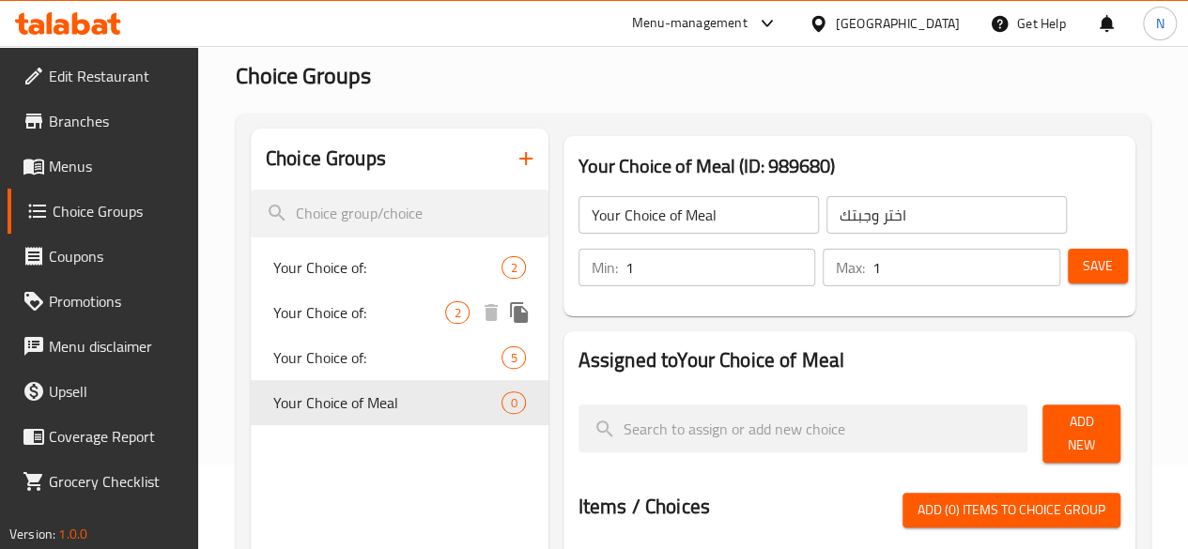
scroll to position [83, 0]
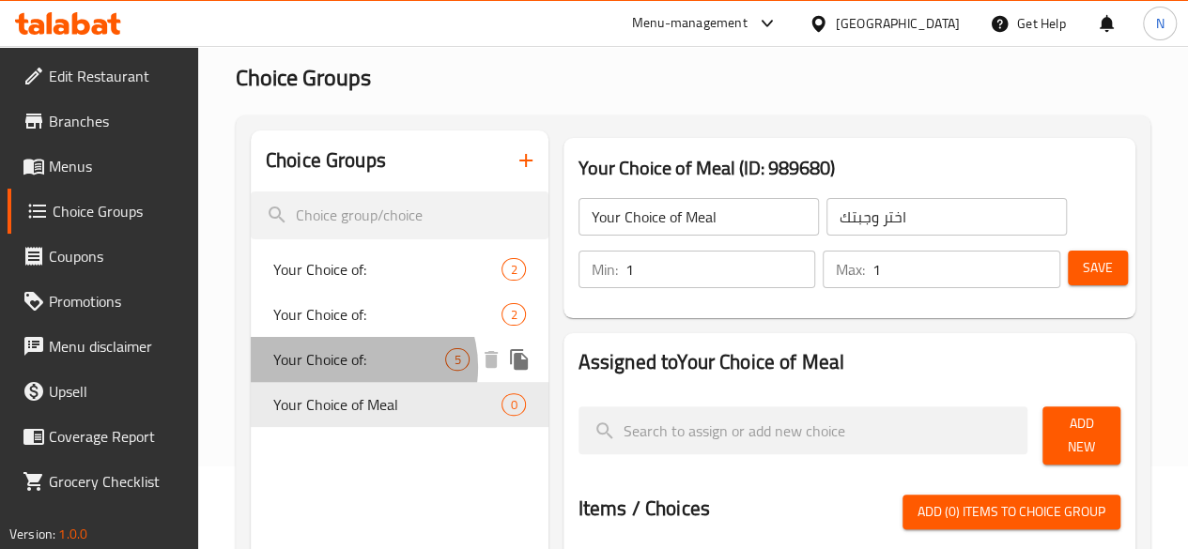
click at [354, 367] on span "Your Choice of:" at bounding box center [359, 359] width 173 height 23
type input "Your Choice of:"
type input "إختيارك من:"
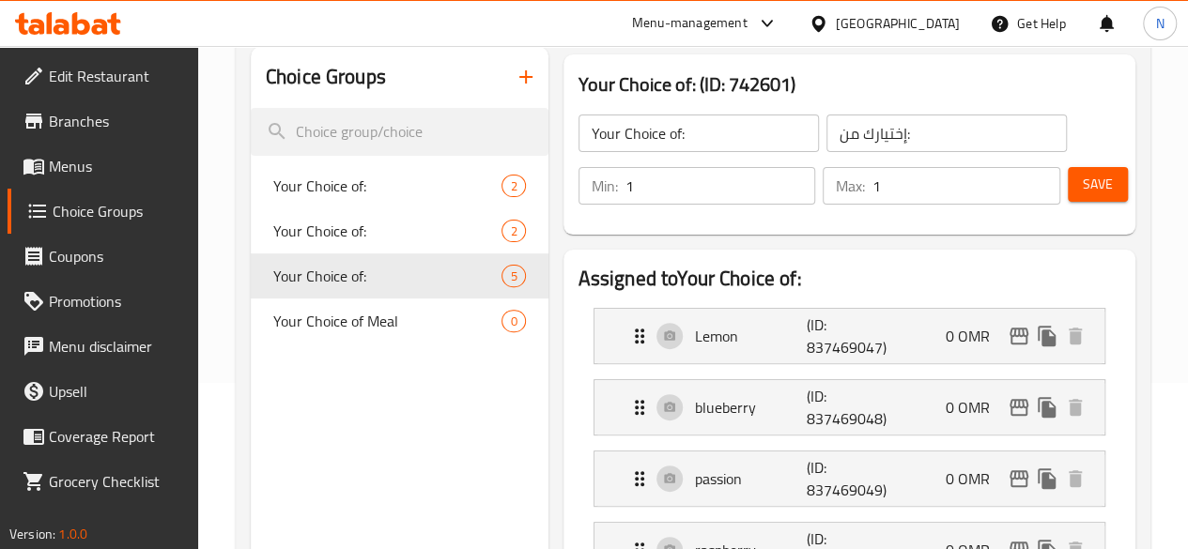
scroll to position [165, 0]
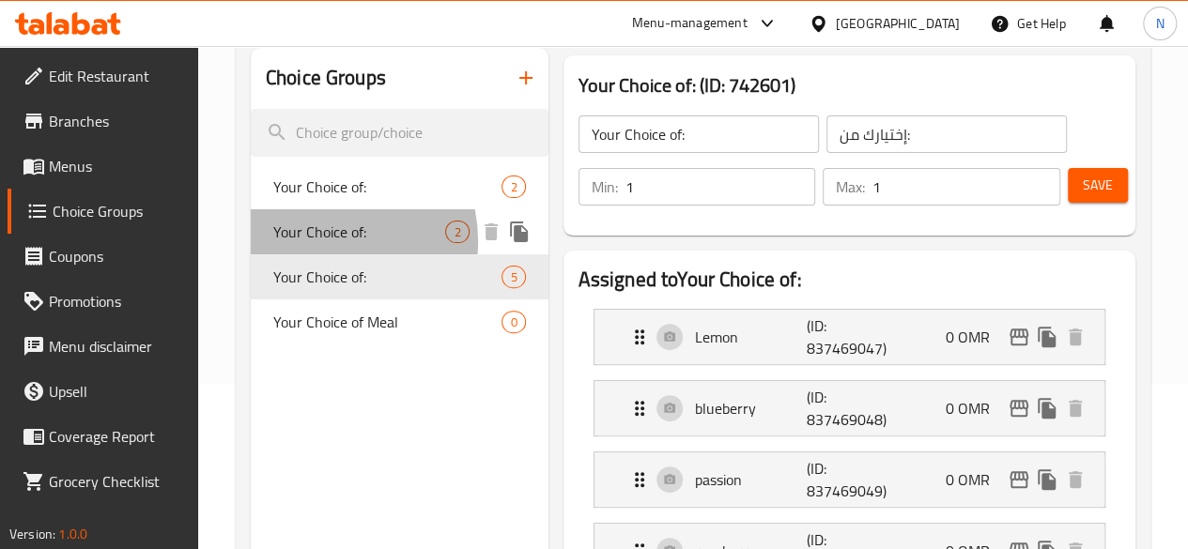
click at [321, 241] on span "Your Choice of:" at bounding box center [359, 232] width 173 height 23
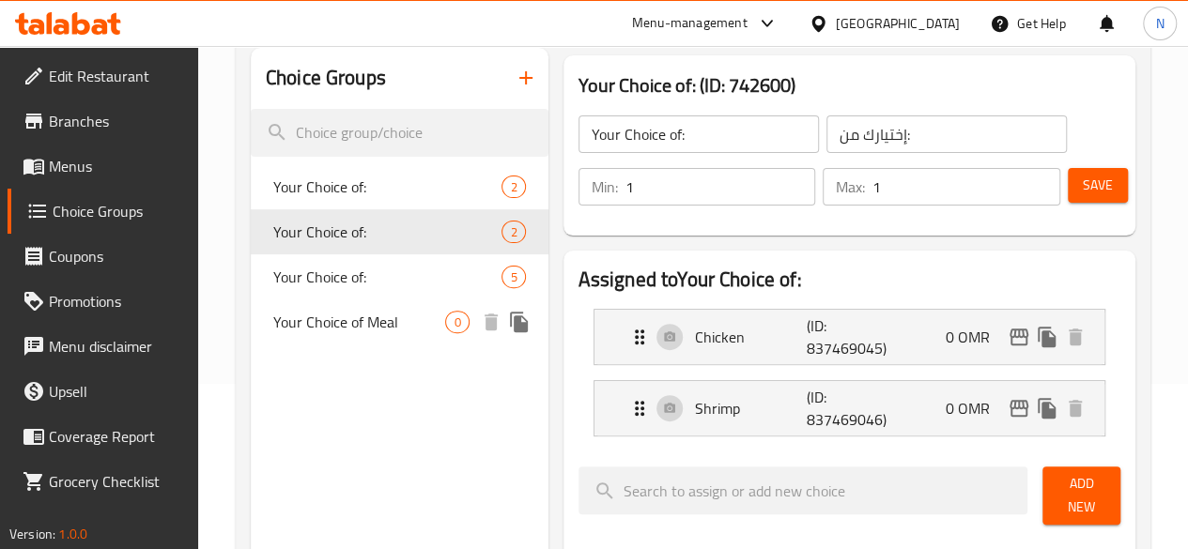
click at [307, 333] on span "Your Choice of Meal" at bounding box center [359, 322] width 173 height 23
type input "Your Choice of Meal"
type input "اختر وجبتك"
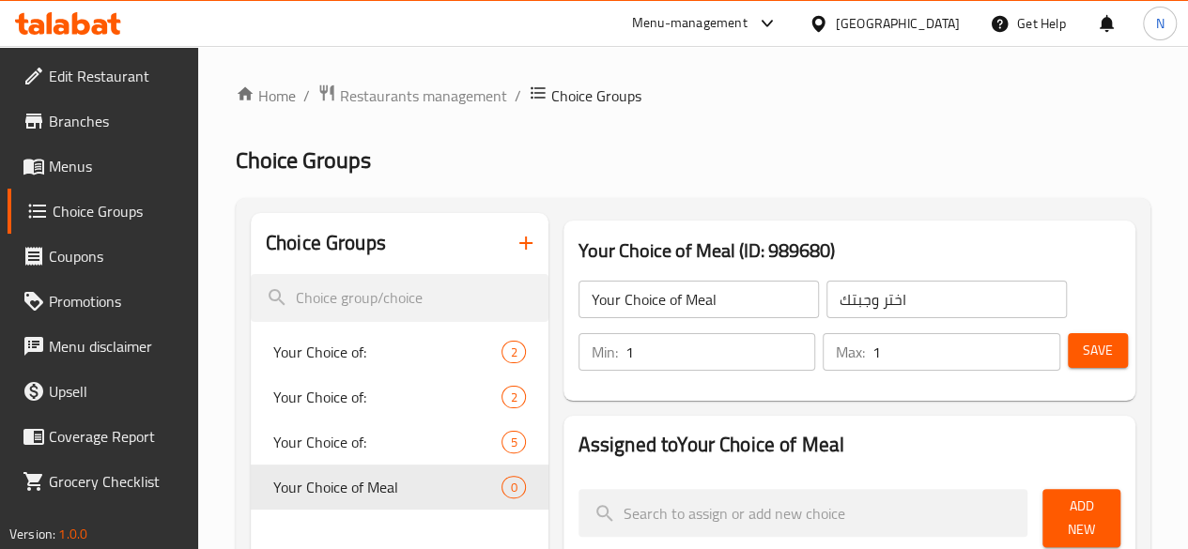
scroll to position [1, 0]
click at [434, 99] on span "Restaurants management" at bounding box center [423, 95] width 167 height 23
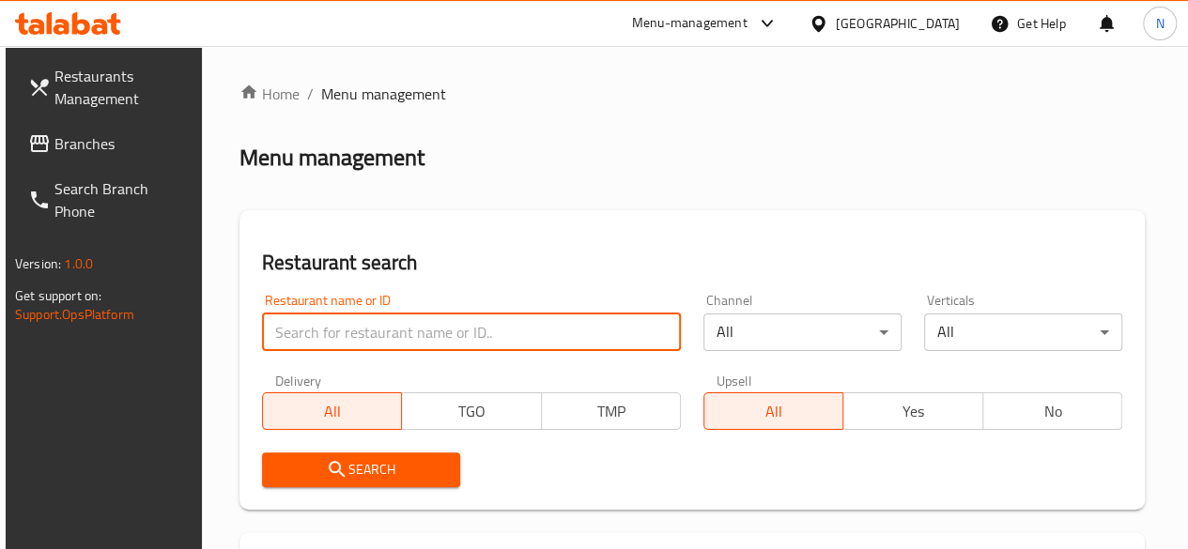
click at [356, 343] on input "search" at bounding box center [471, 333] width 419 height 38
type input "ص"
type input "way 24"
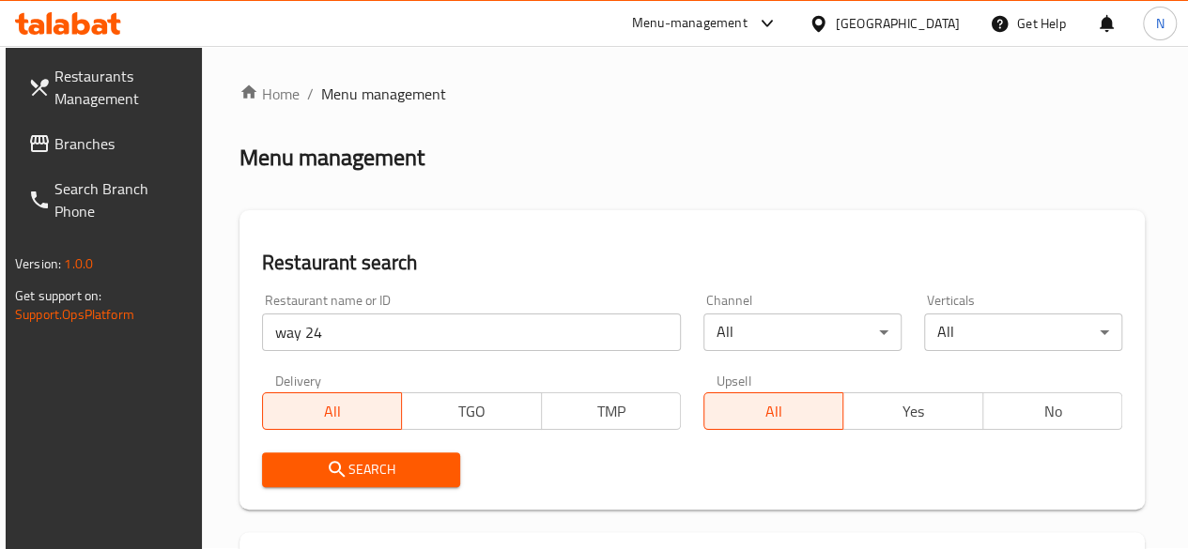
click at [430, 484] on button "Search" at bounding box center [361, 470] width 198 height 35
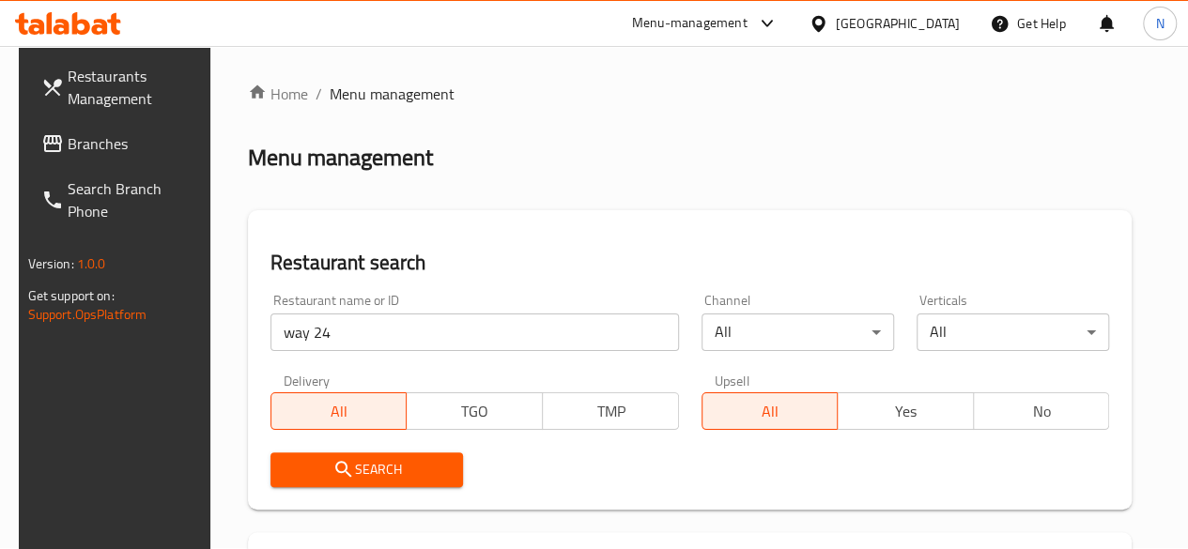
scroll to position [312, 0]
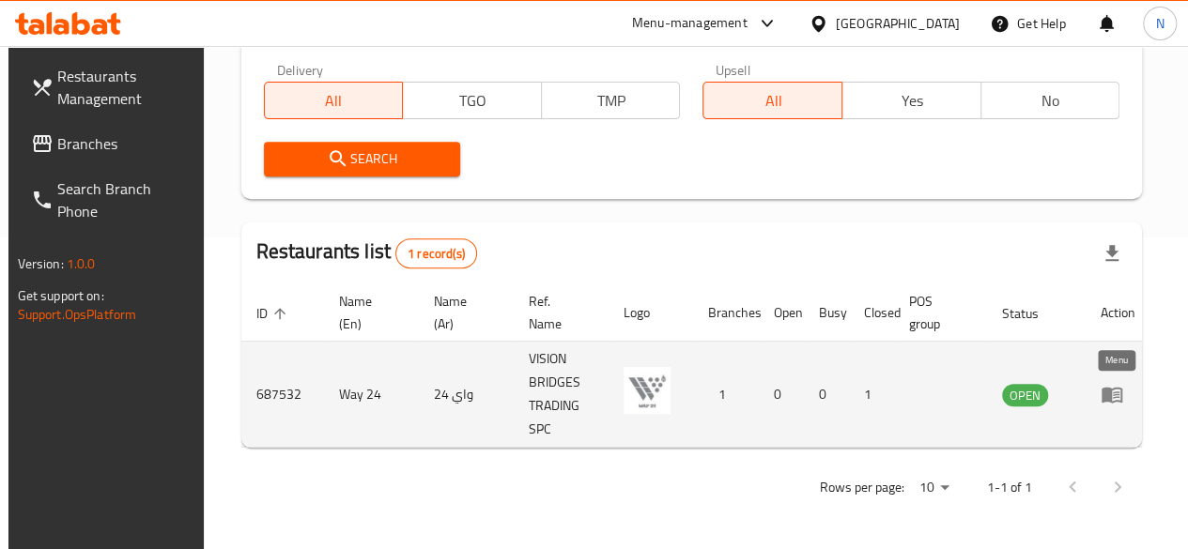
click at [1113, 394] on icon "enhanced table" at bounding box center [1112, 394] width 23 height 23
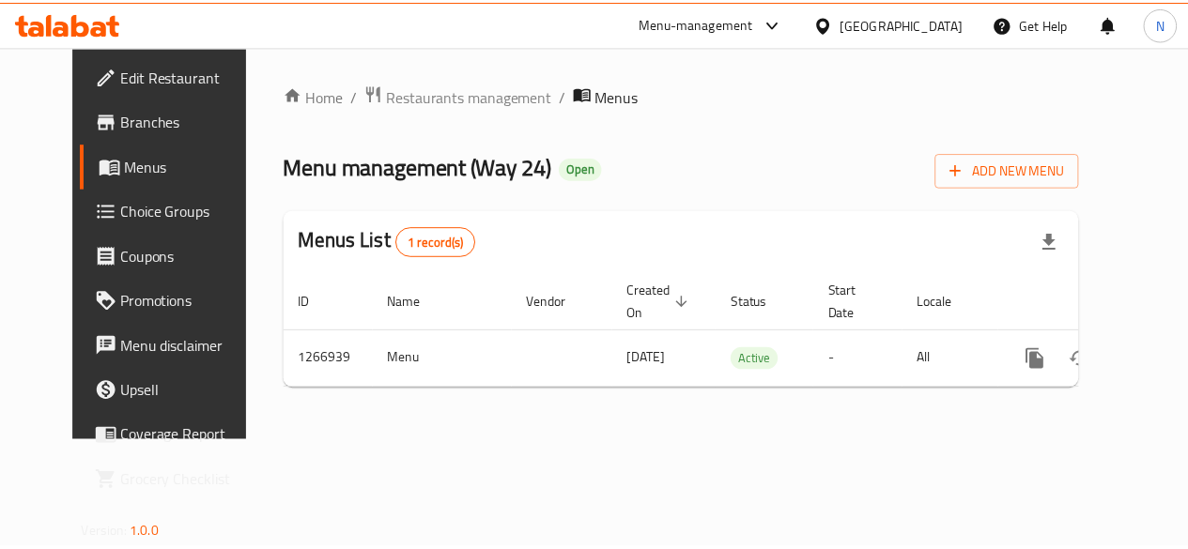
scroll to position [0, 7]
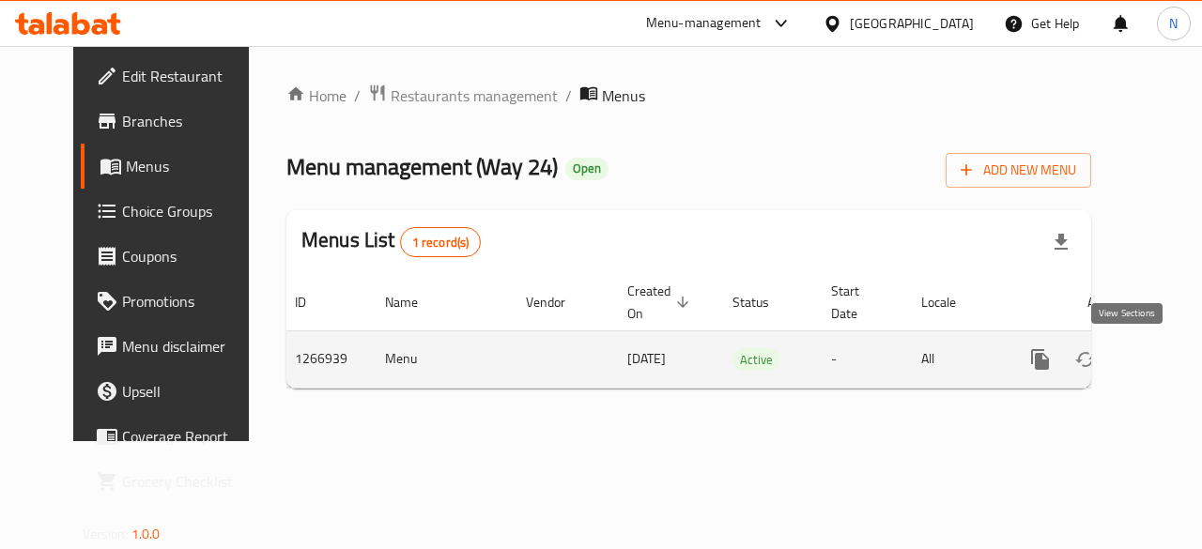
click at [1164, 357] on icon "enhanced table" at bounding box center [1175, 359] width 23 height 23
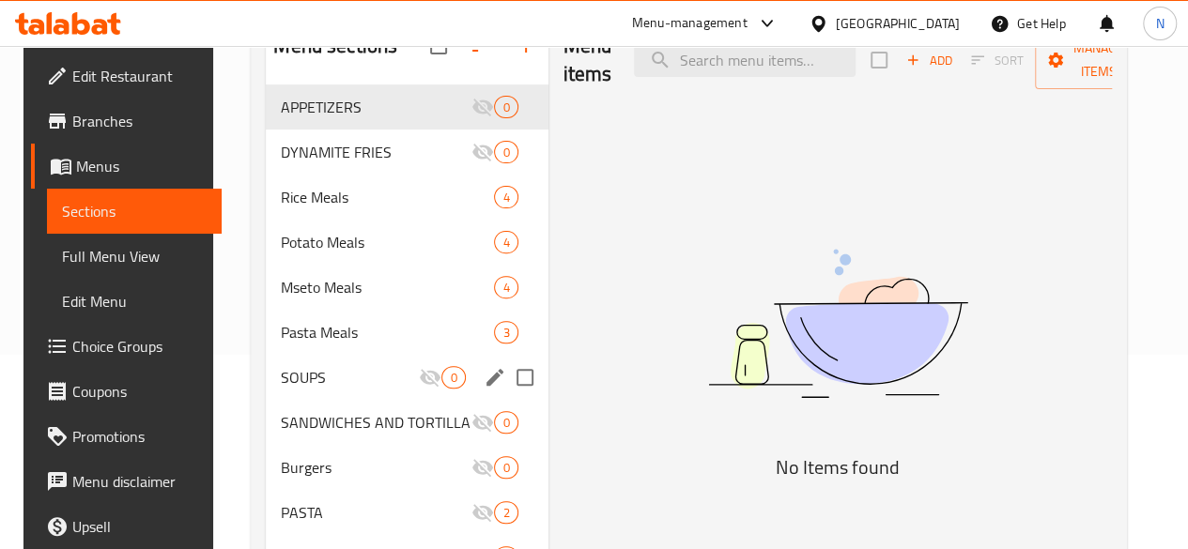
scroll to position [195, 0]
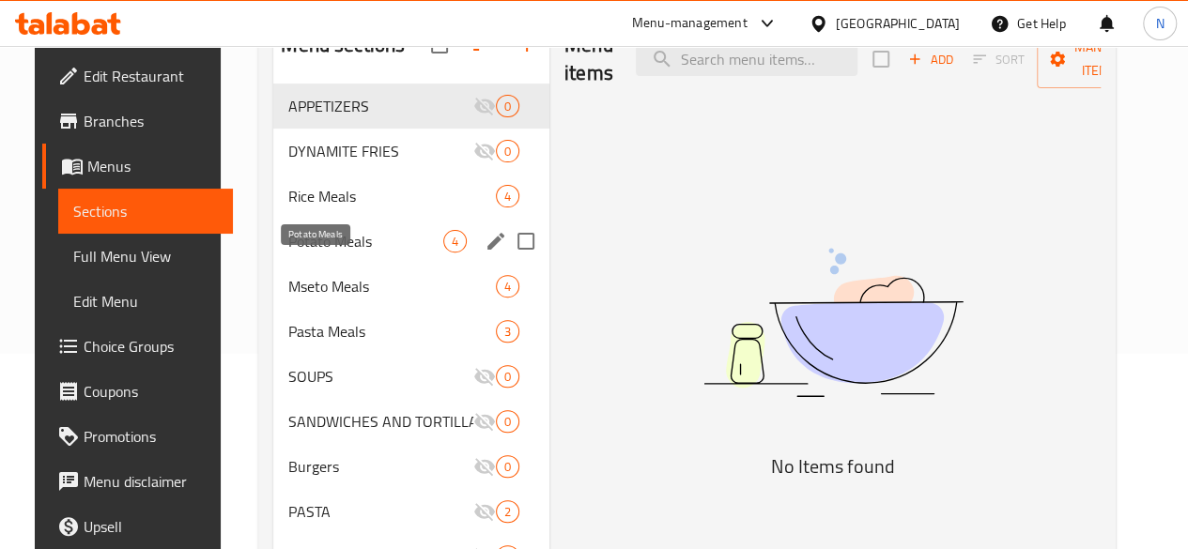
click at [319, 253] on span "Potato Meals" at bounding box center [365, 241] width 155 height 23
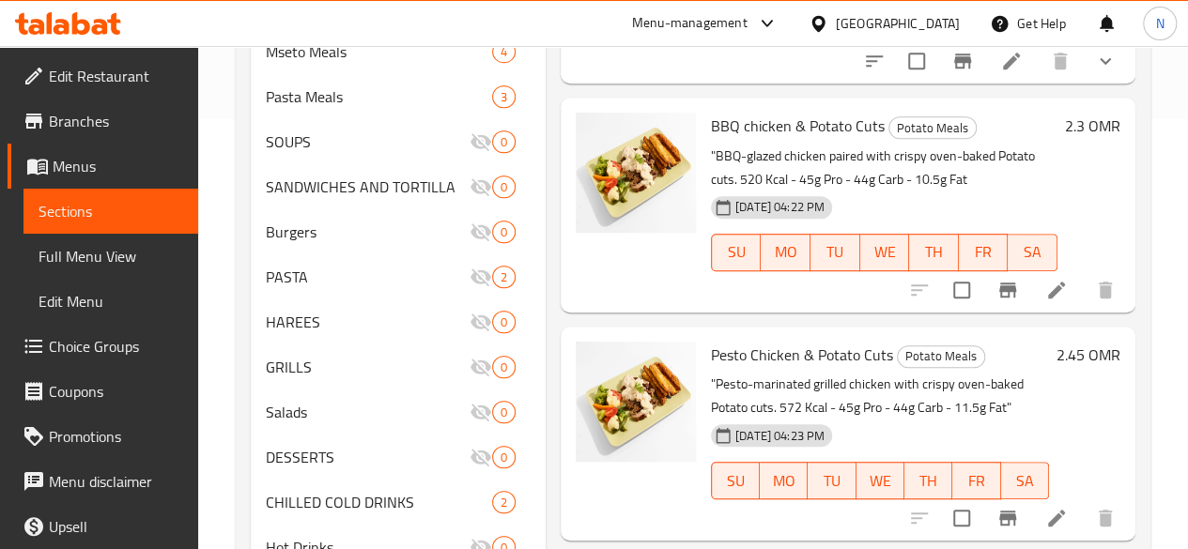
scroll to position [111, 0]
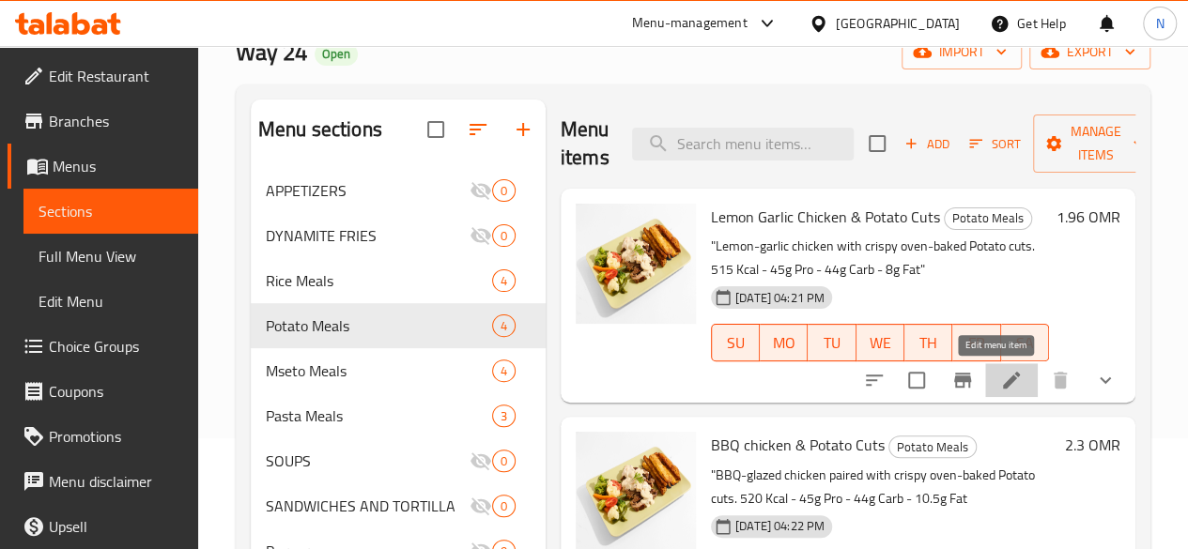
click at [1003, 382] on icon at bounding box center [1011, 380] width 17 height 17
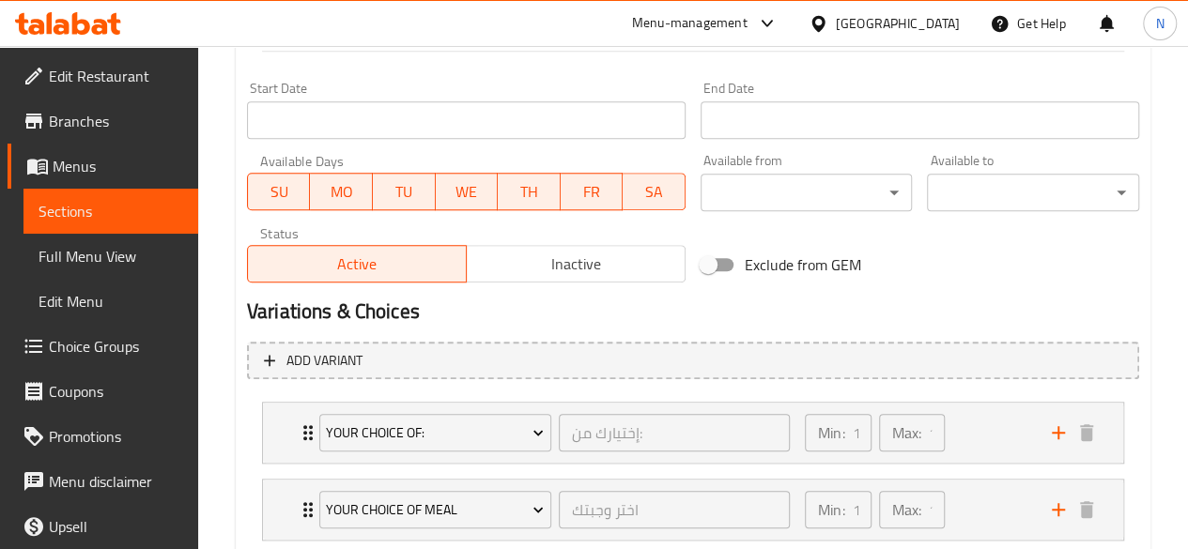
scroll to position [911, 0]
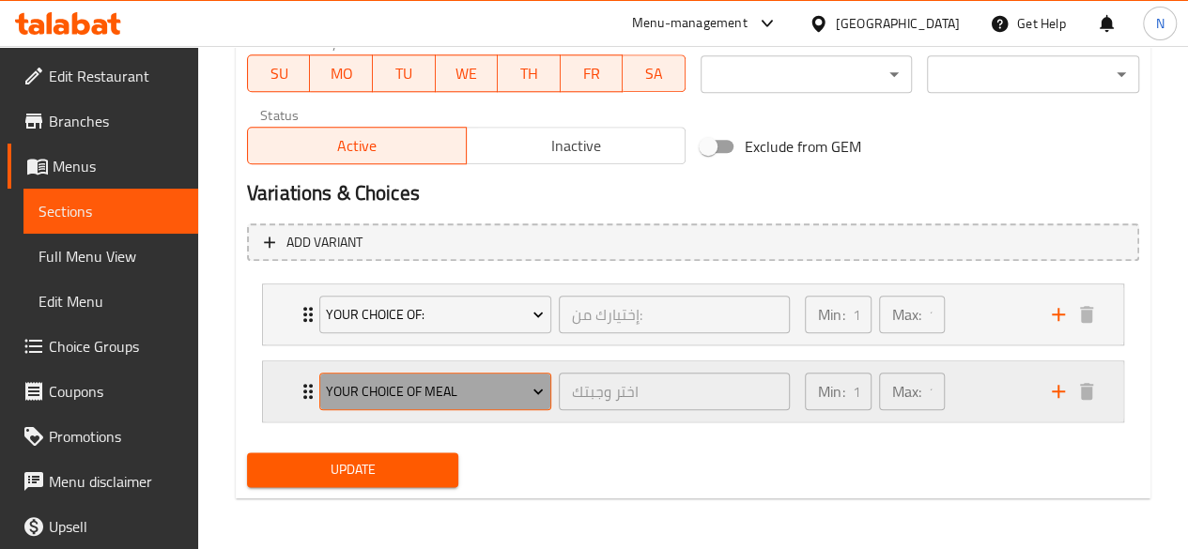
click at [518, 393] on span "Your Choice of Meal" at bounding box center [435, 391] width 218 height 23
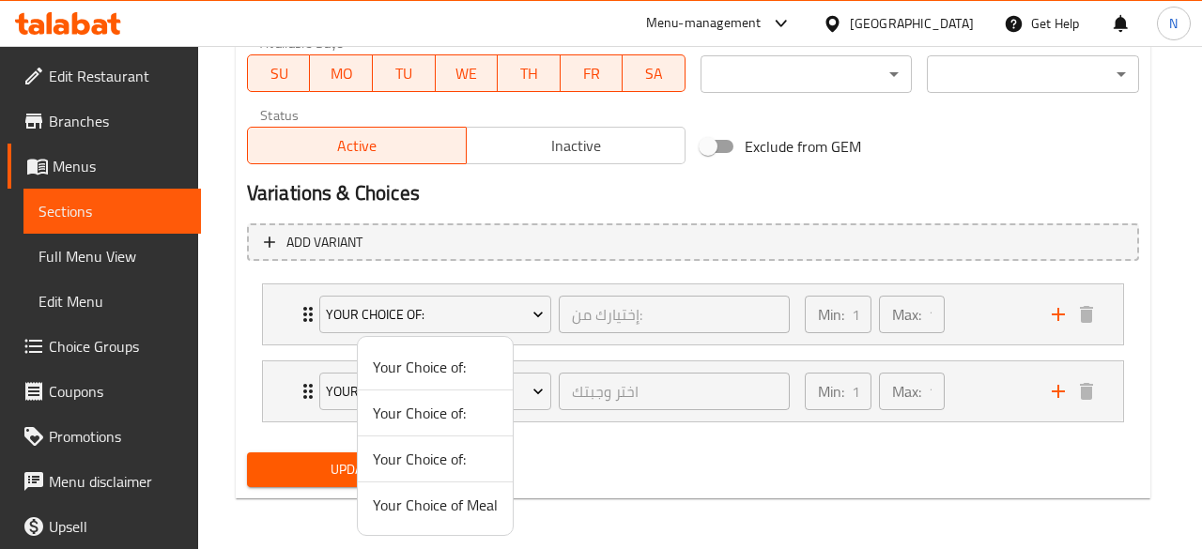
click at [571, 440] on div at bounding box center [601, 274] width 1202 height 549
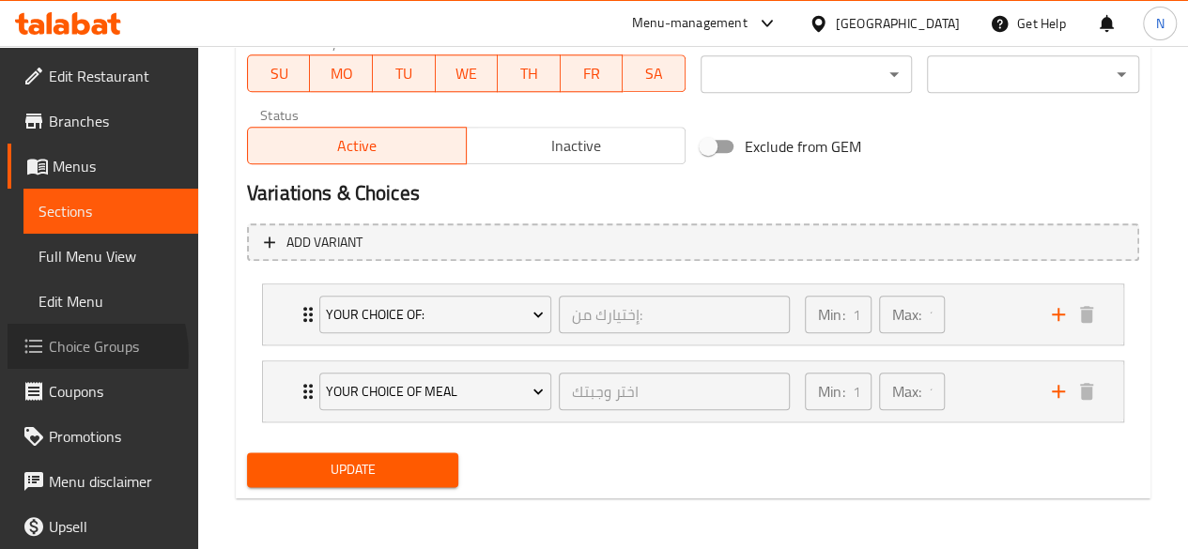
click at [53, 356] on span "Choice Groups" at bounding box center [116, 346] width 134 height 23
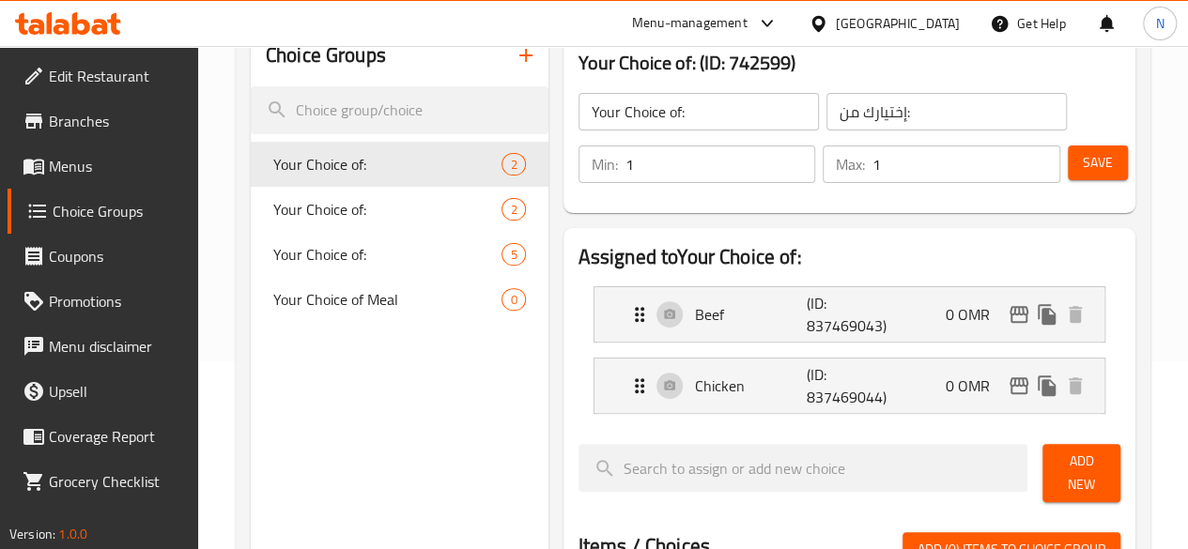
scroll to position [173, 0]
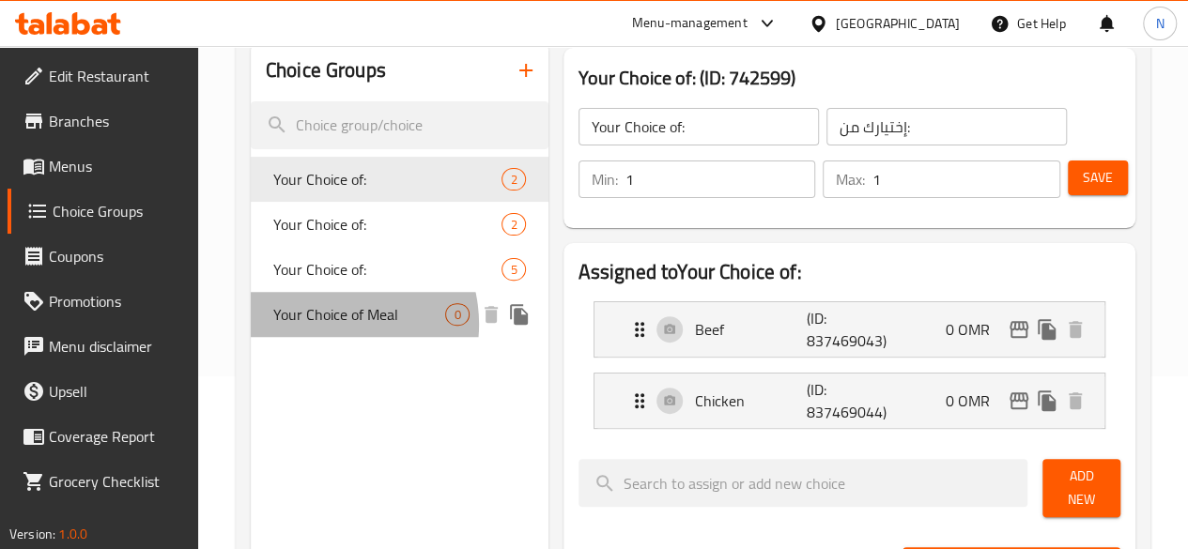
click at [326, 325] on span "Your Choice of Meal" at bounding box center [359, 314] width 173 height 23
type input "Your Choice of Meal"
type input "اختر وجبتك"
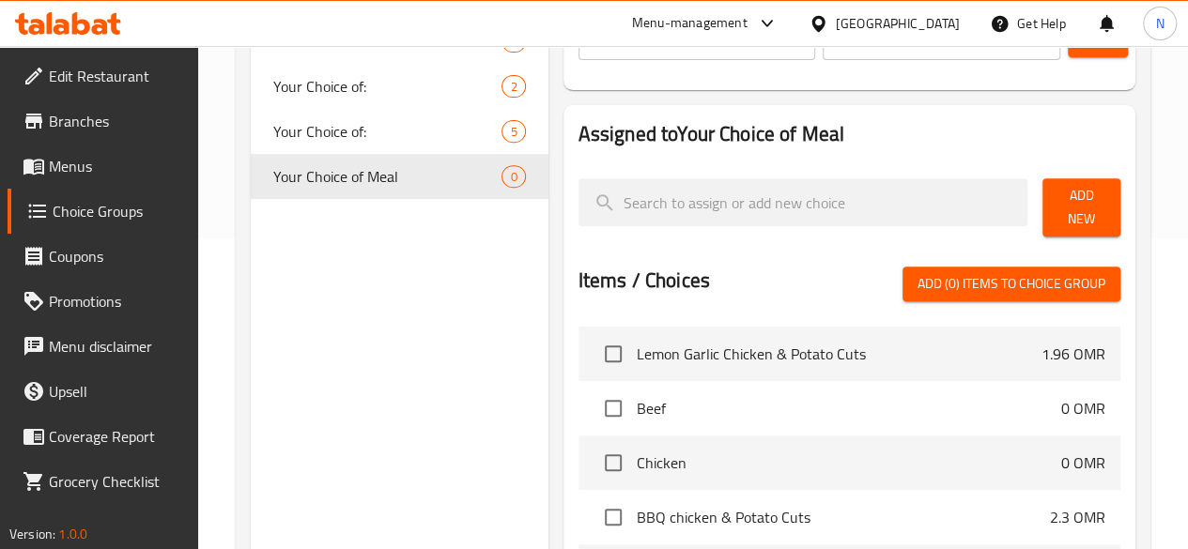
scroll to position [868, 0]
click at [593, 346] on input "checkbox" at bounding box center [612, 354] width 39 height 39
checkbox input "true"
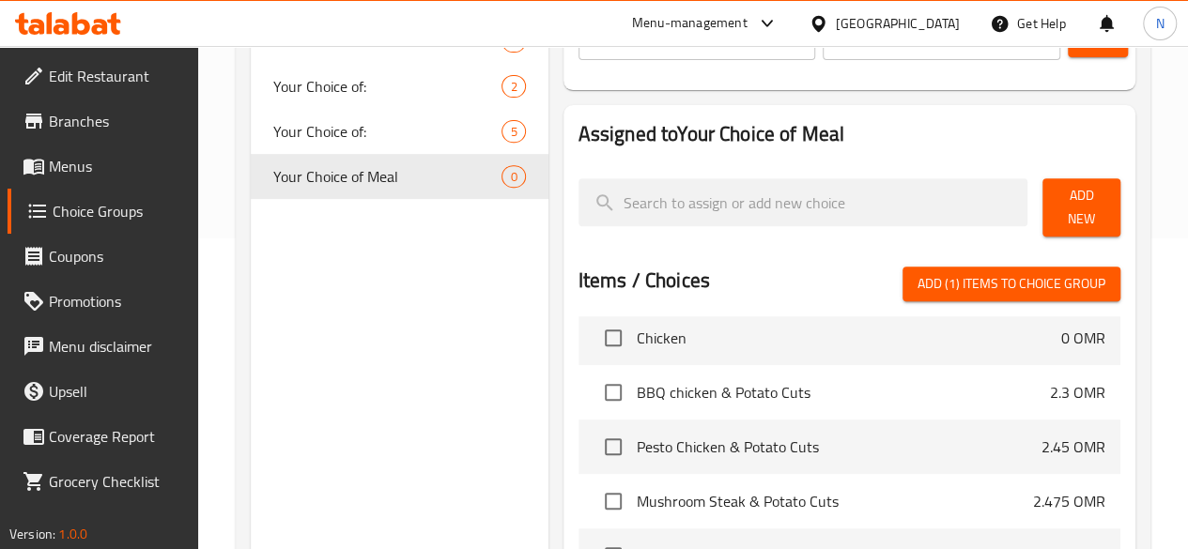
scroll to position [996, 0]
click at [593, 388] on input "checkbox" at bounding box center [612, 389] width 39 height 39
checkbox input "true"
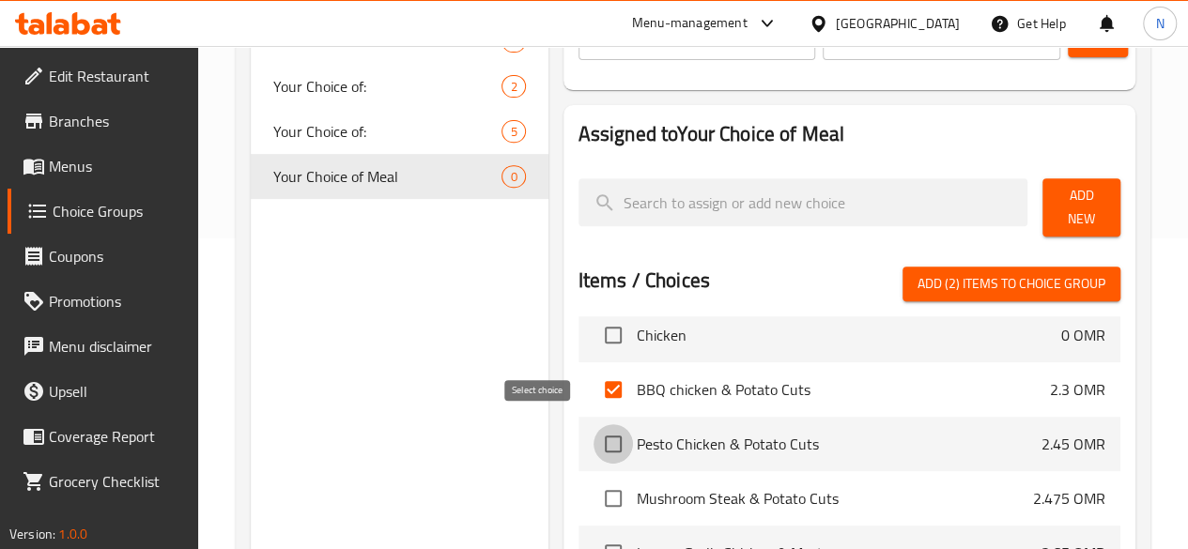
click at [593, 444] on input "checkbox" at bounding box center [612, 443] width 39 height 39
checkbox input "true"
click at [593, 479] on input "checkbox" at bounding box center [612, 498] width 39 height 39
checkbox input "true"
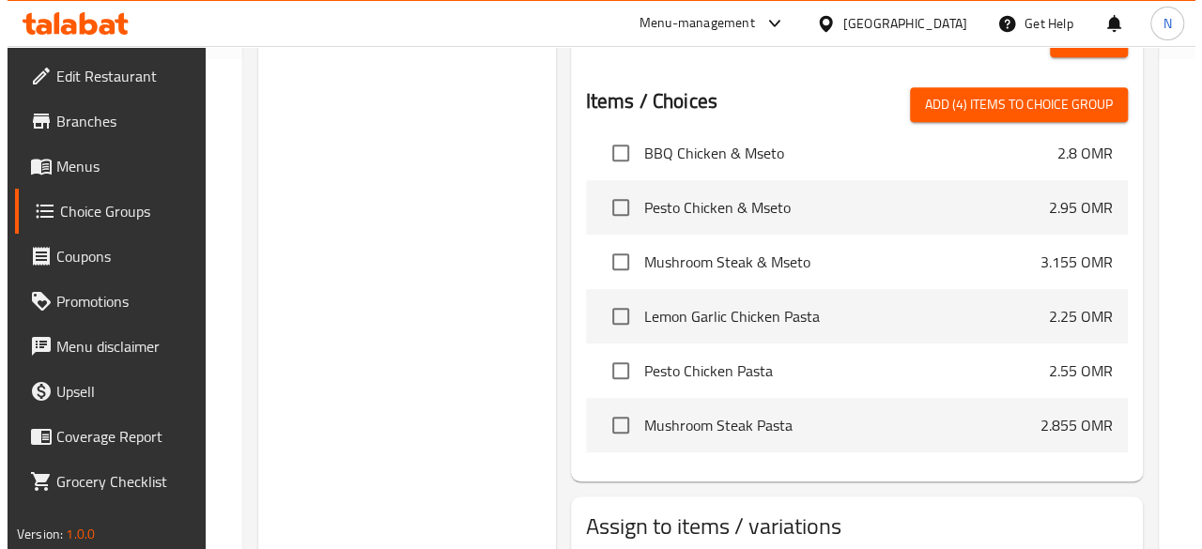
scroll to position [604, 0]
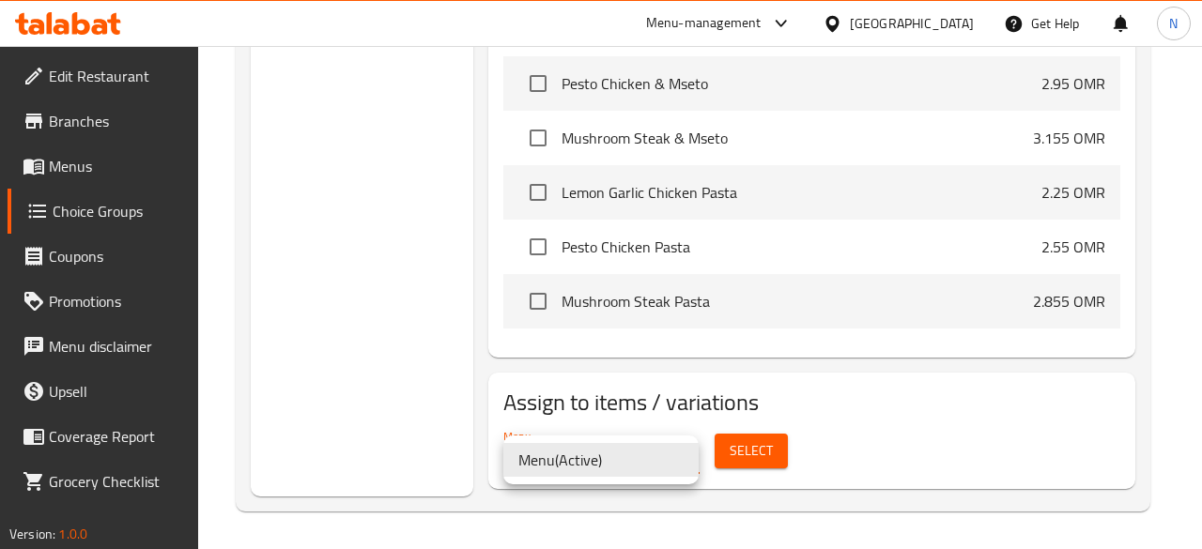
click at [741, 455] on div at bounding box center [601, 274] width 1202 height 549
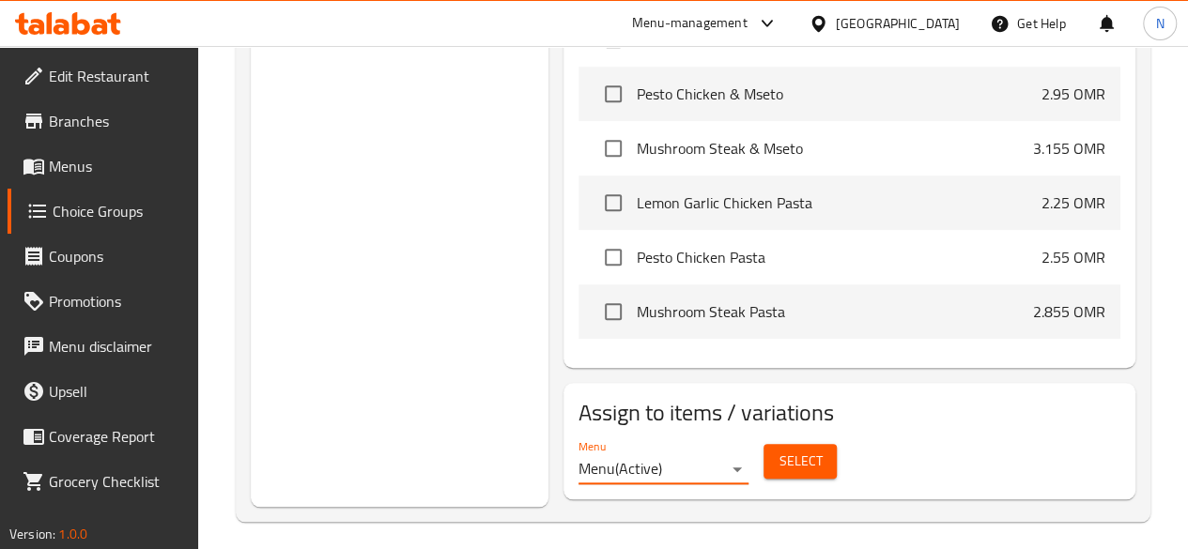
click at [778, 455] on span "Select" at bounding box center [799, 461] width 43 height 23
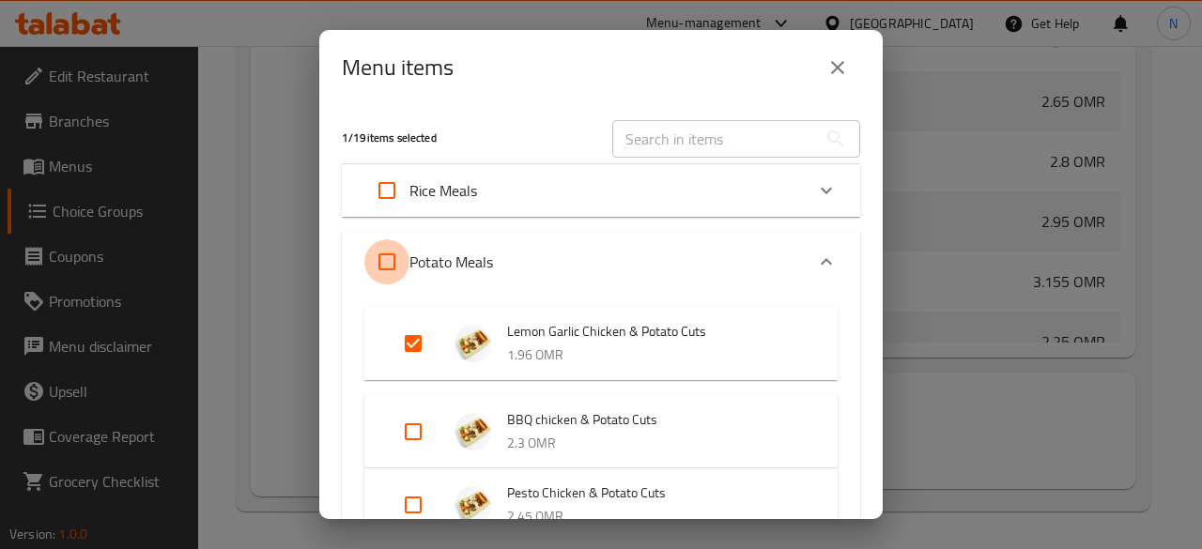
click at [387, 267] on input "Expand" at bounding box center [386, 261] width 45 height 45
checkbox input "true"
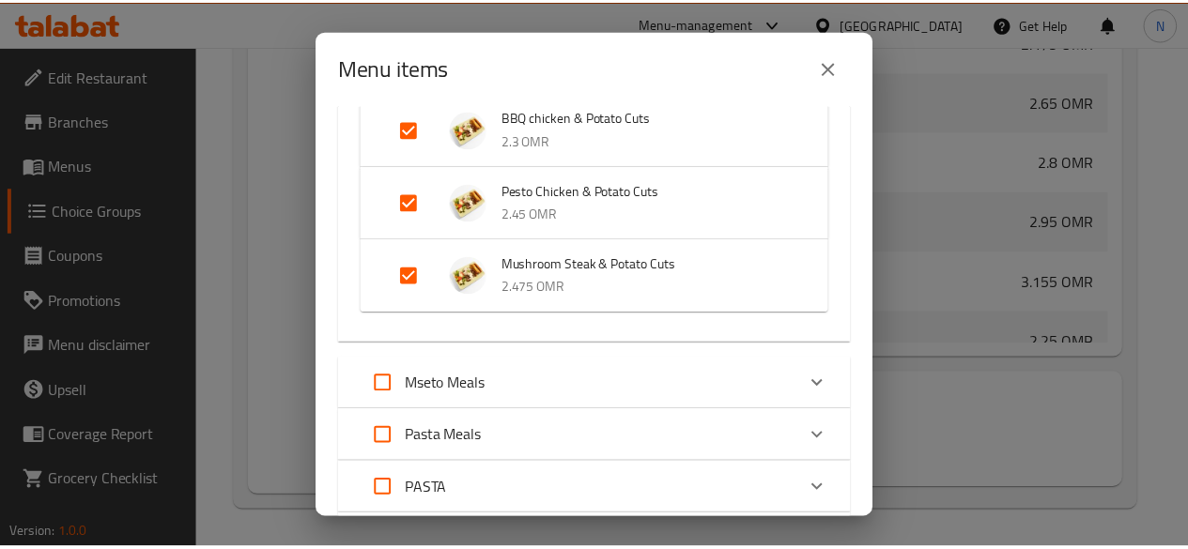
scroll to position [481, 0]
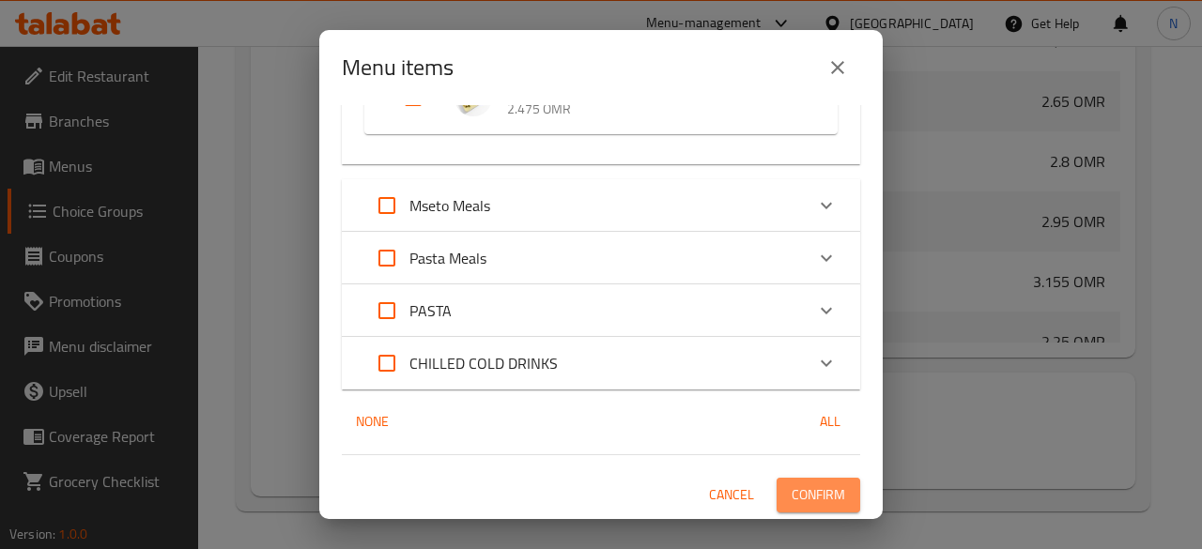
click at [798, 499] on span "Confirm" at bounding box center [819, 495] width 54 height 23
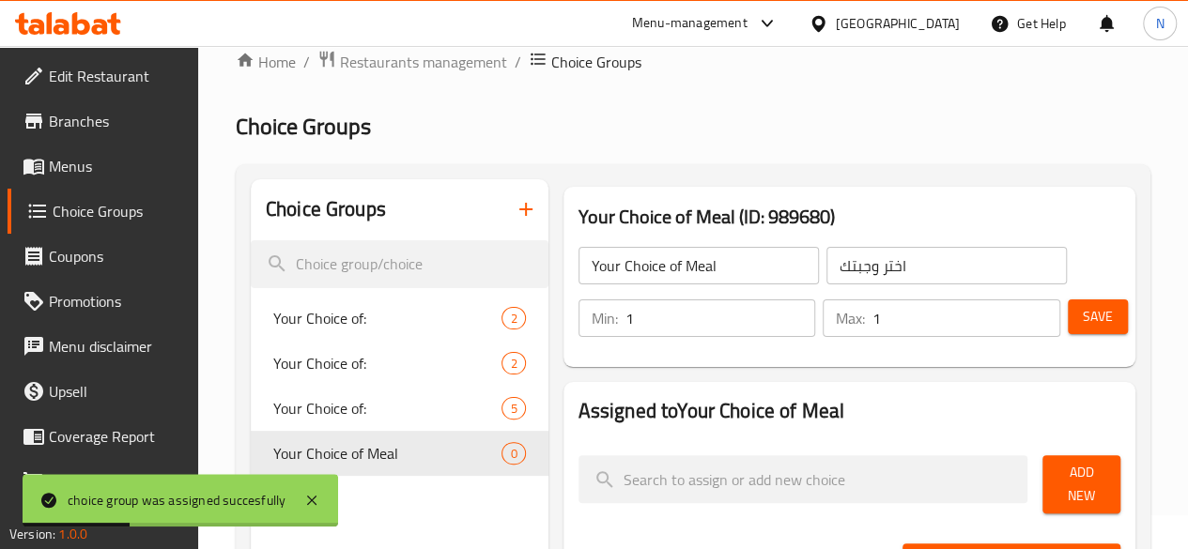
scroll to position [33, 0]
click at [1083, 325] on span "Save" at bounding box center [1098, 317] width 30 height 23
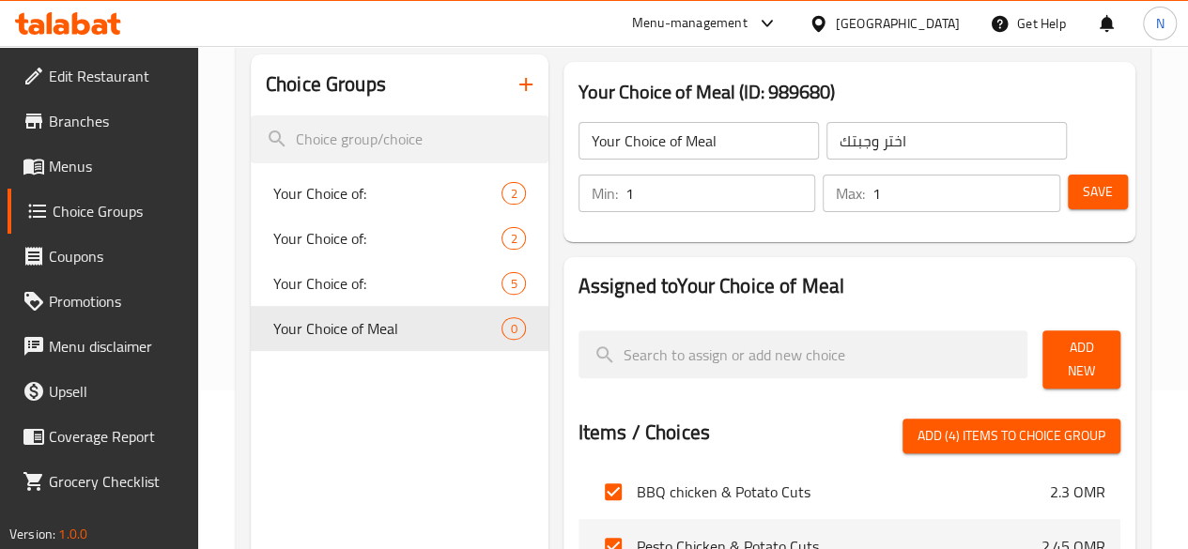
scroll to position [158, 0]
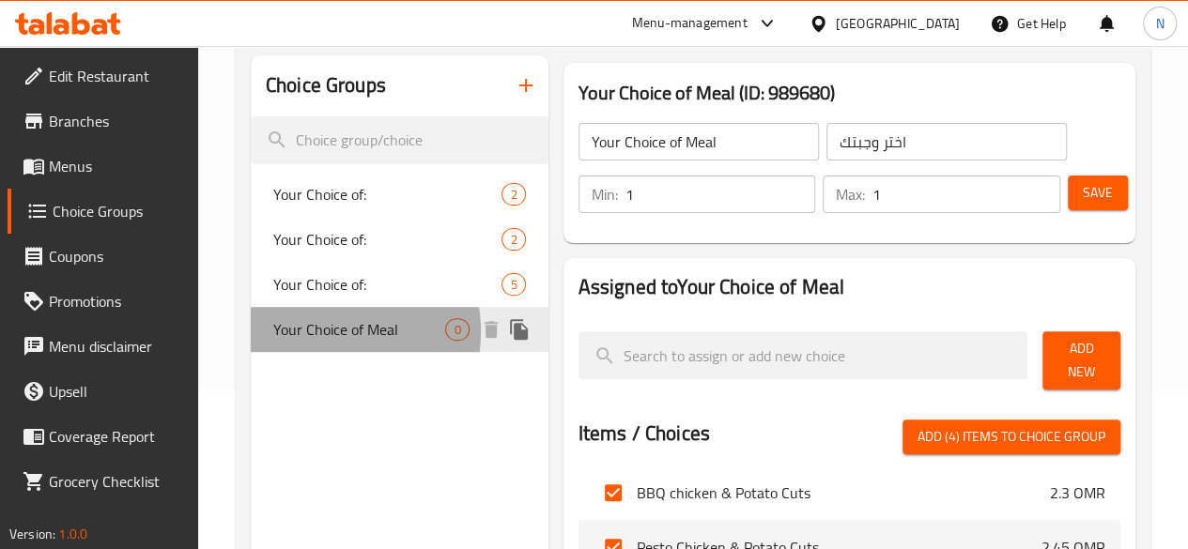
click at [320, 333] on span "Your Choice of Meal" at bounding box center [359, 329] width 173 height 23
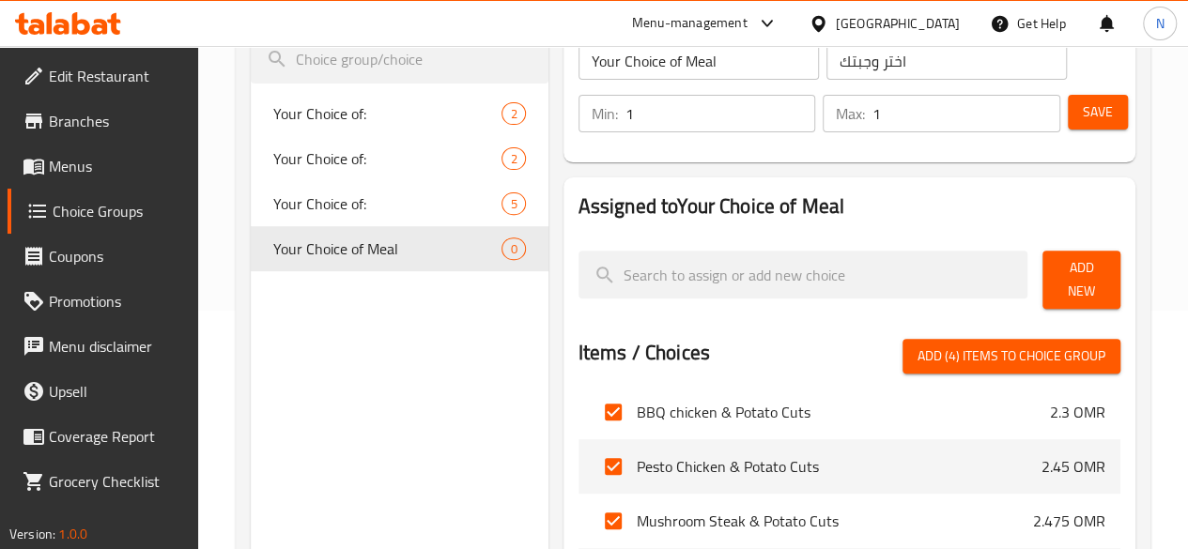
scroll to position [240, 0]
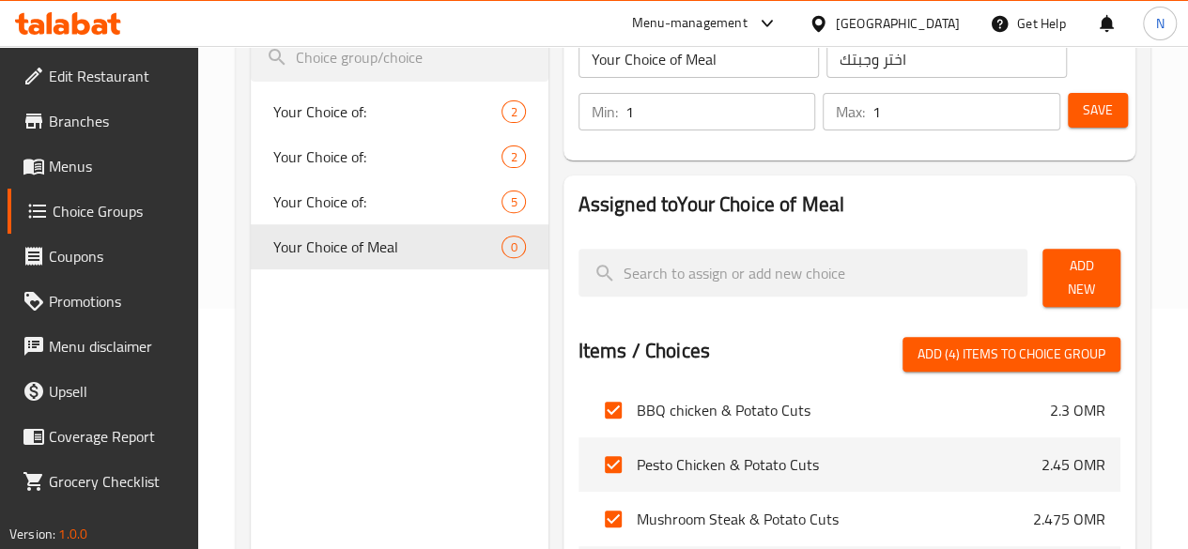
click at [1014, 363] on div "Items / Choices Add (4) items to choice group Lemon Garlic Chicken & Rice 0 OMR…" at bounding box center [849, 526] width 542 height 379
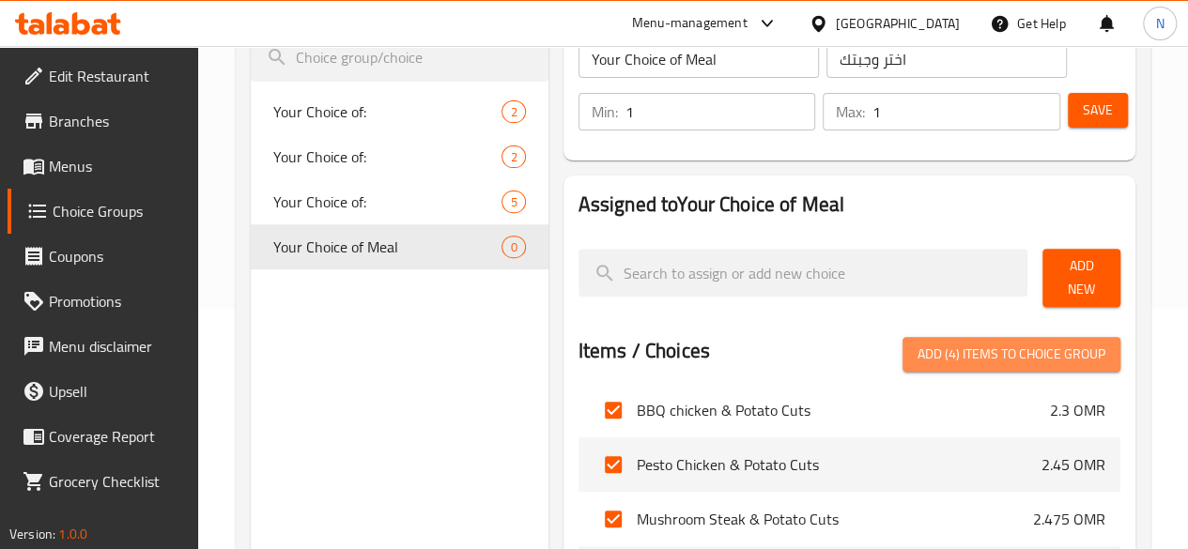
click at [995, 356] on span "Add (4) items to choice group" at bounding box center [1011, 354] width 188 height 23
checkbox input "false"
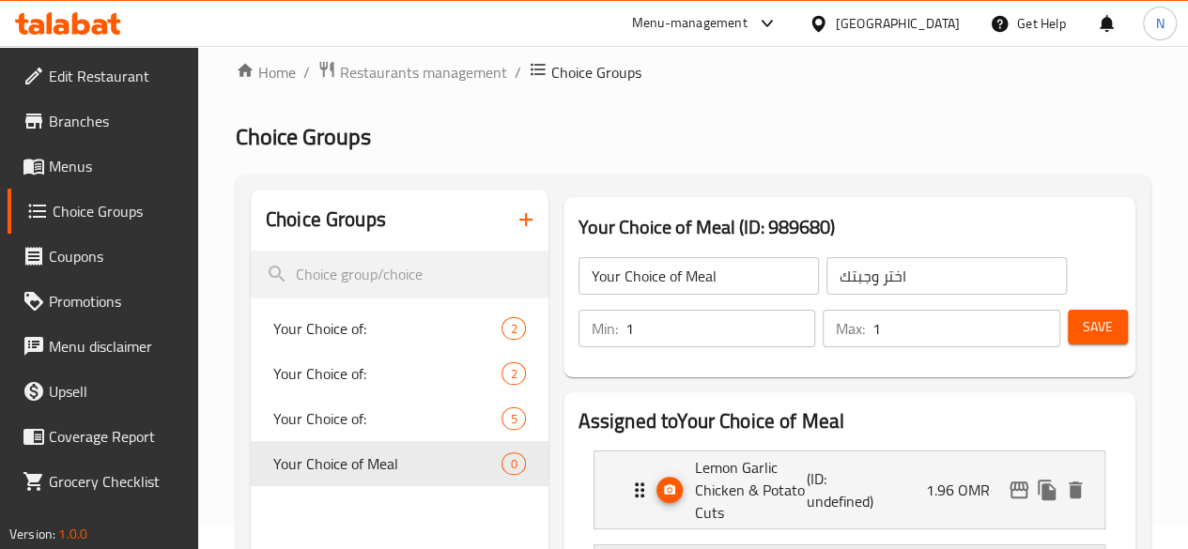
scroll to position [0, 0]
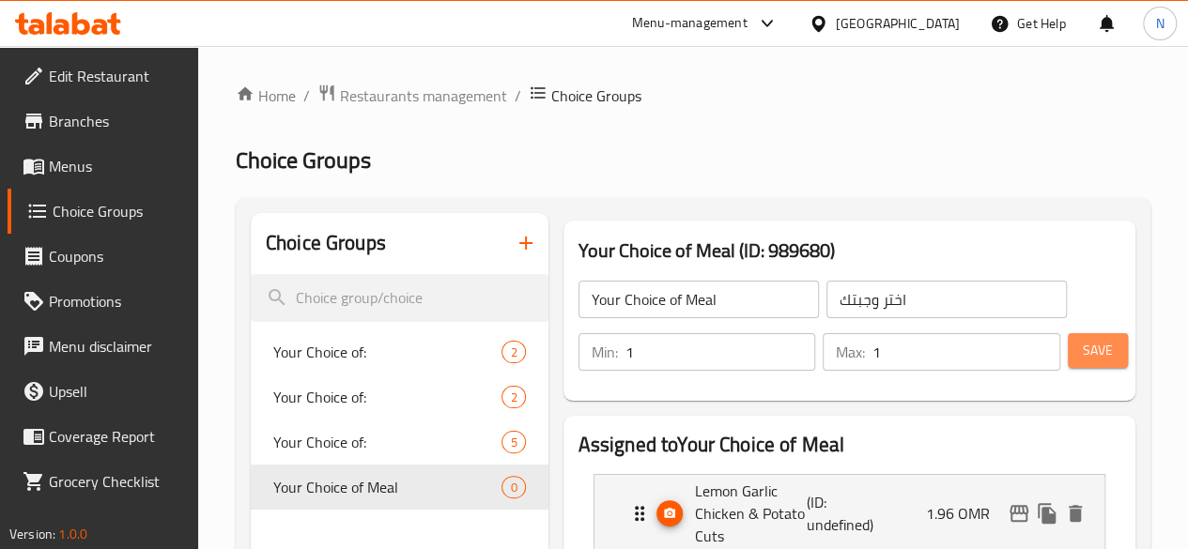
click at [1083, 342] on span "Save" at bounding box center [1098, 350] width 30 height 23
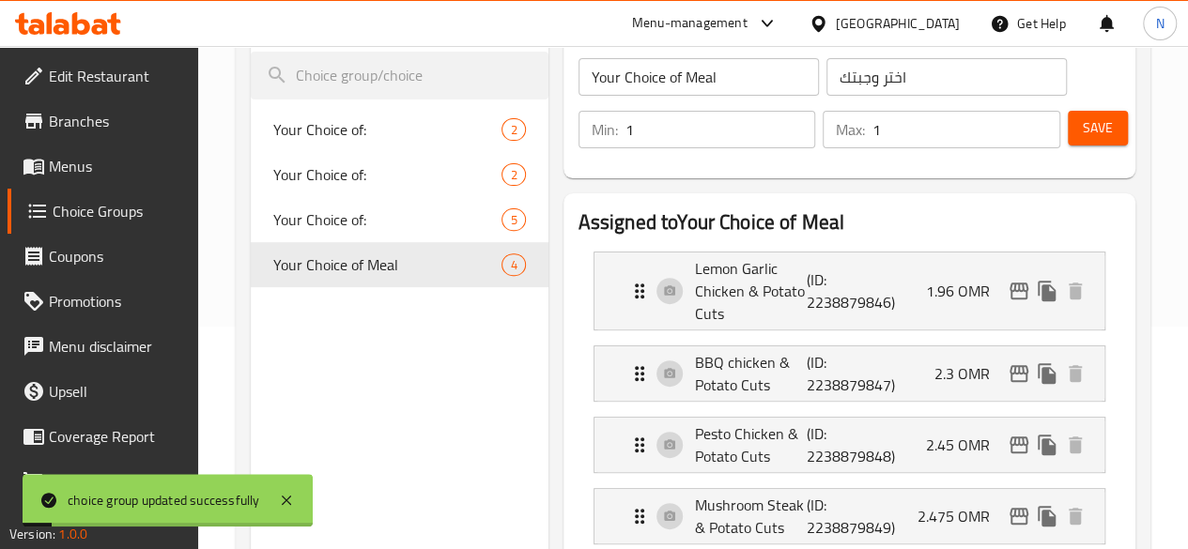
scroll to position [222, 0]
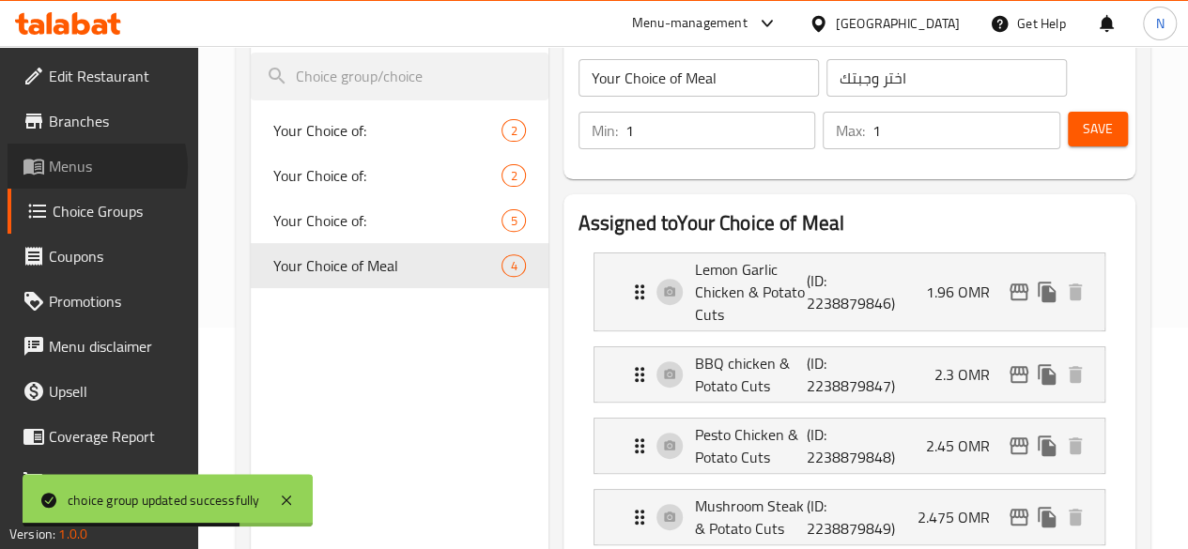
click at [88, 167] on span "Menus" at bounding box center [116, 166] width 134 height 23
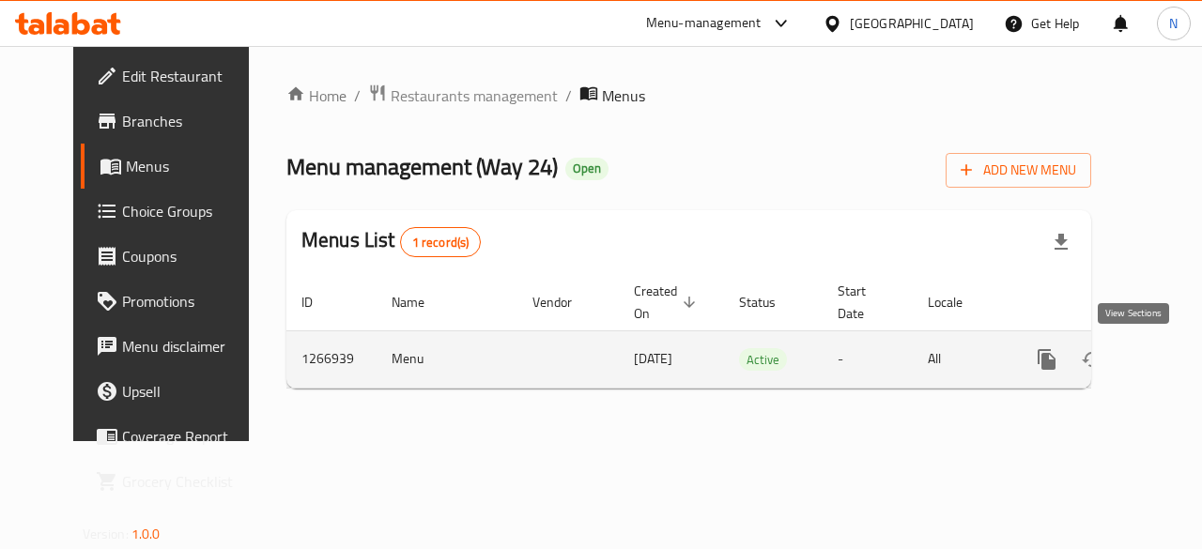
click at [1171, 352] on icon "enhanced table" at bounding box center [1182, 359] width 23 height 23
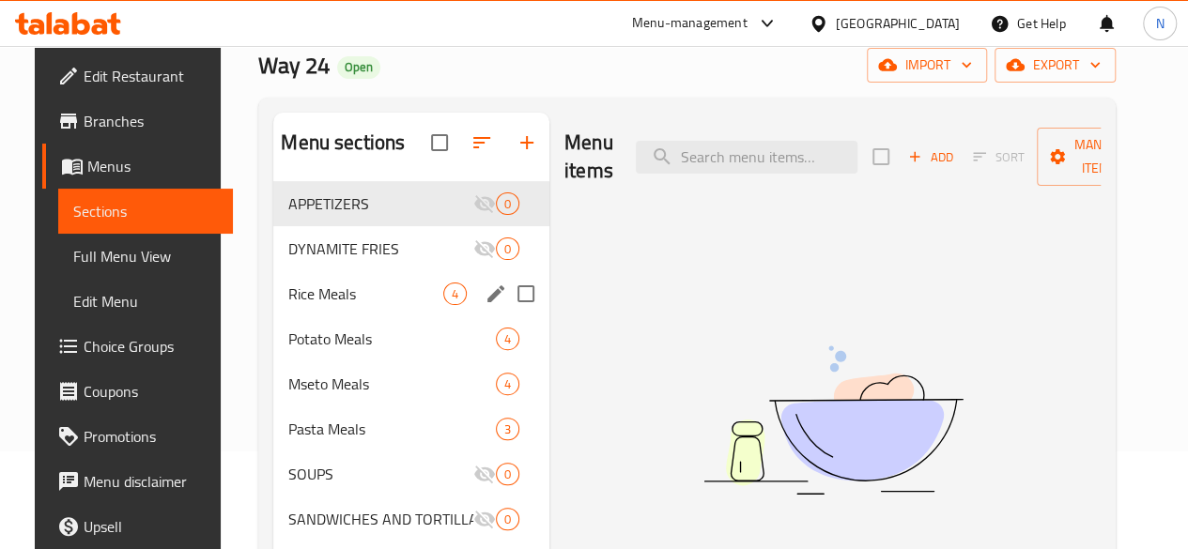
scroll to position [99, 0]
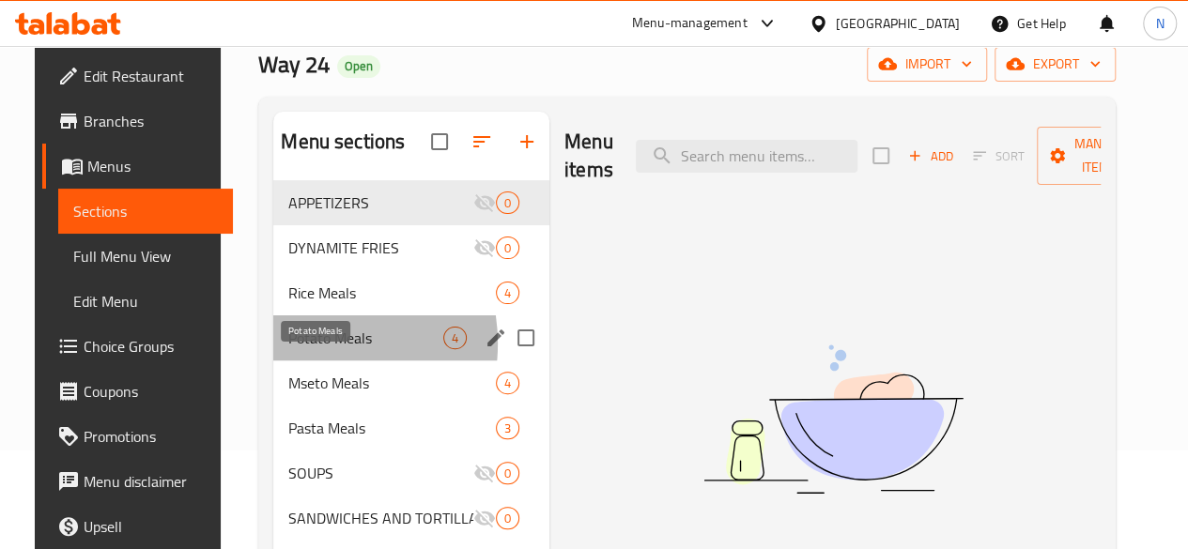
click at [288, 349] on span "Potato Meals" at bounding box center [365, 338] width 155 height 23
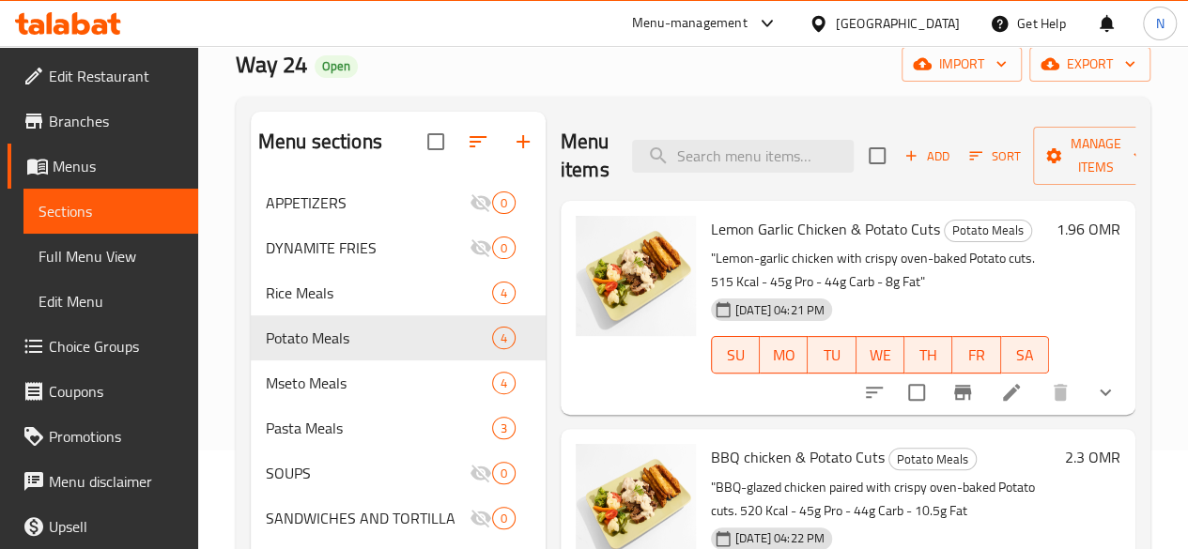
scroll to position [19, 0]
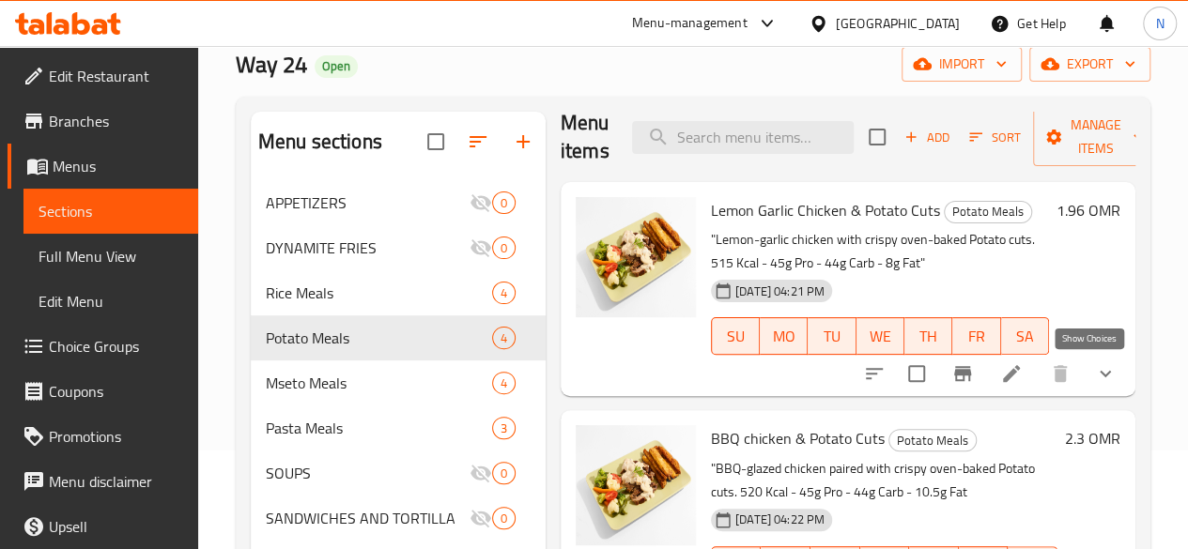
click at [1094, 371] on icon "show more" at bounding box center [1105, 373] width 23 height 23
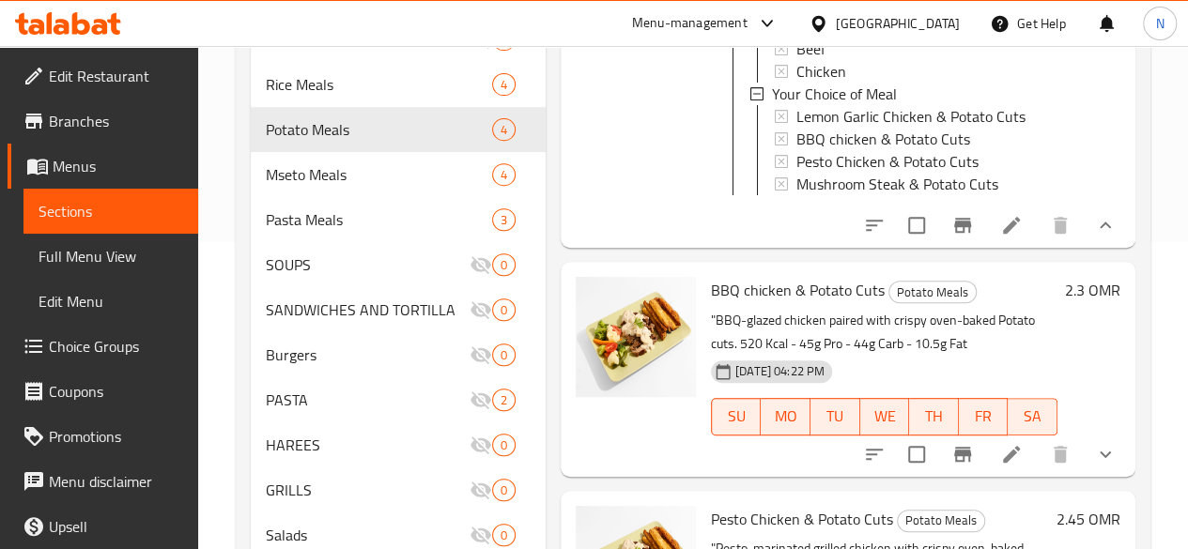
scroll to position [216, 0]
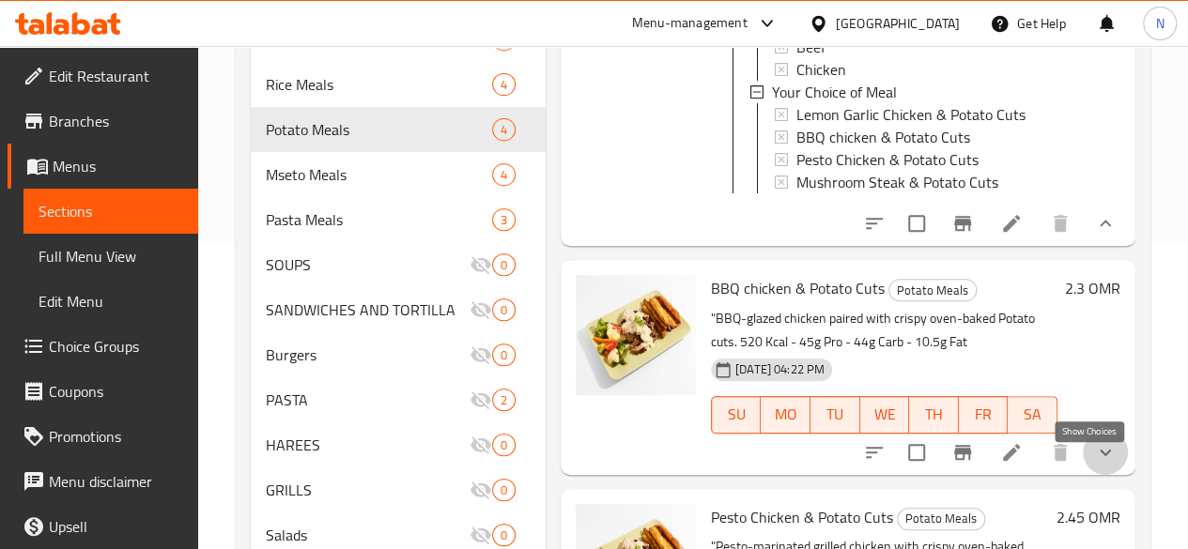
click at [1095, 464] on icon "show more" at bounding box center [1105, 452] width 23 height 23
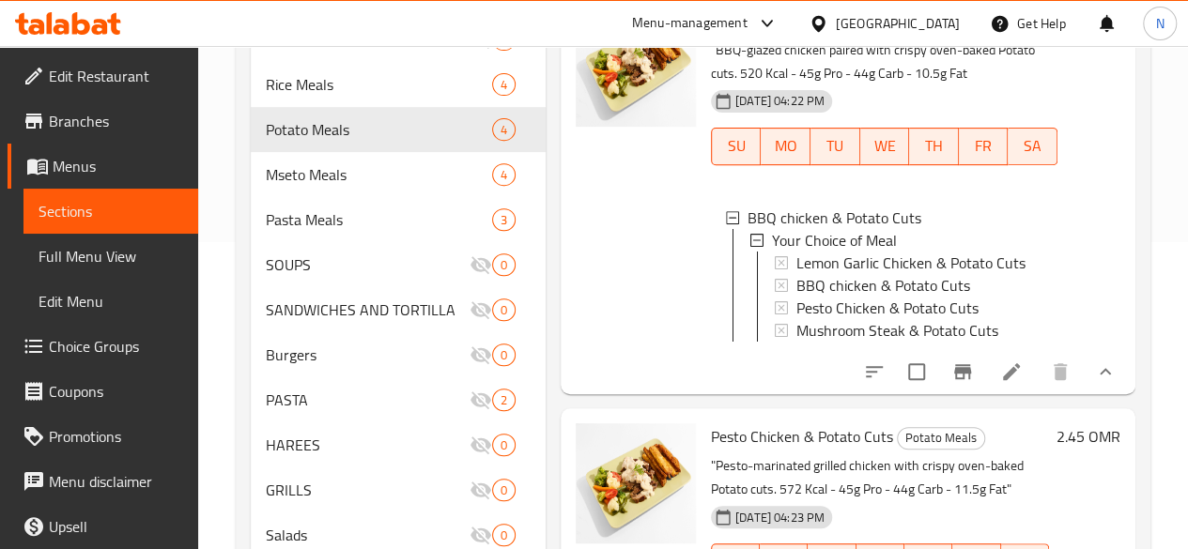
scroll to position [486, 0]
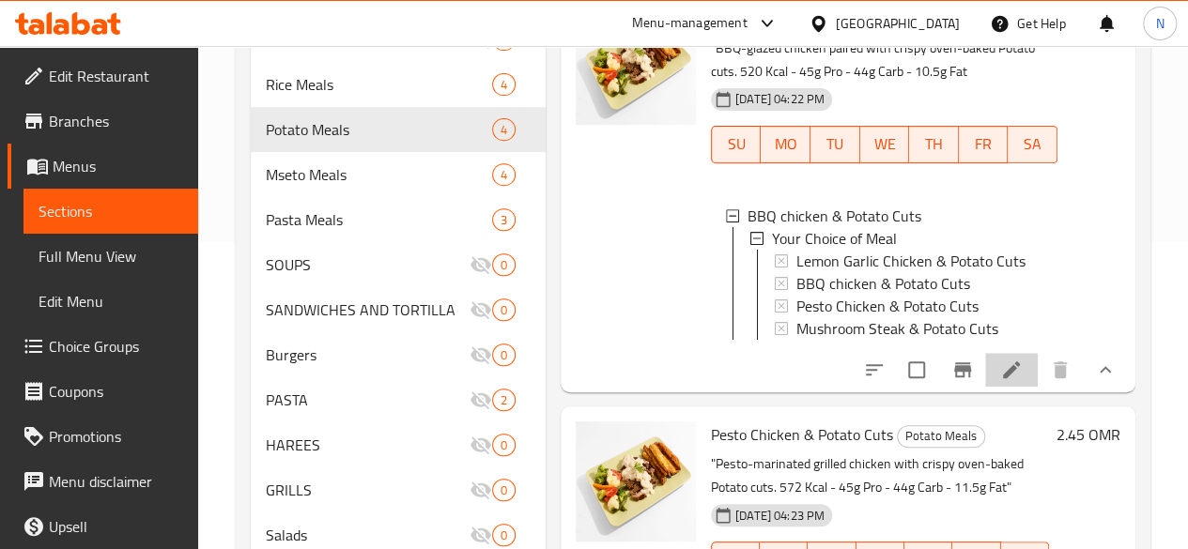
click at [985, 387] on li at bounding box center [1011, 370] width 53 height 34
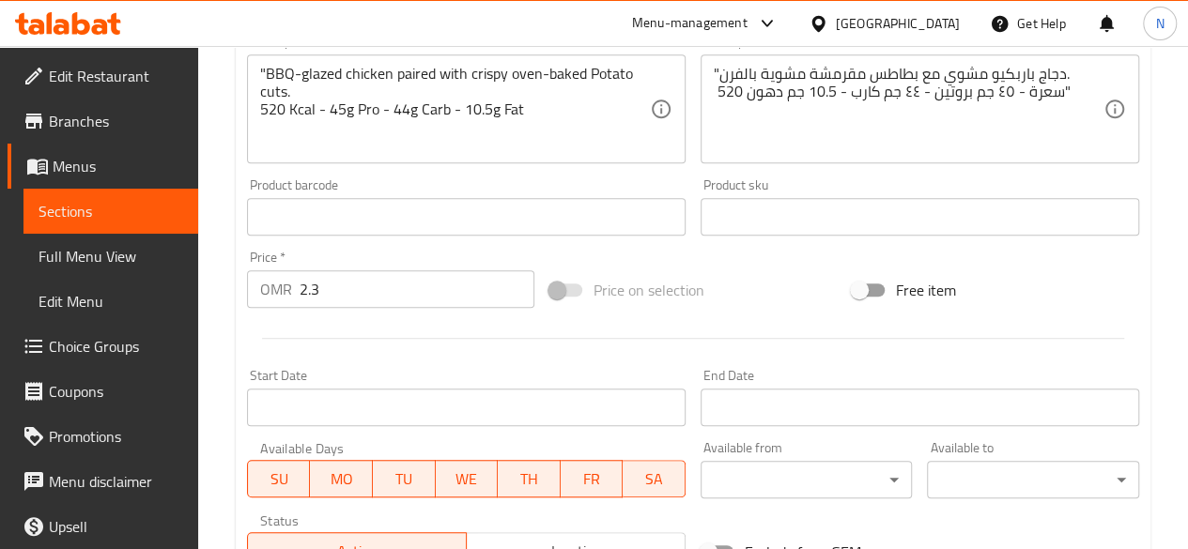
scroll to position [605, 0]
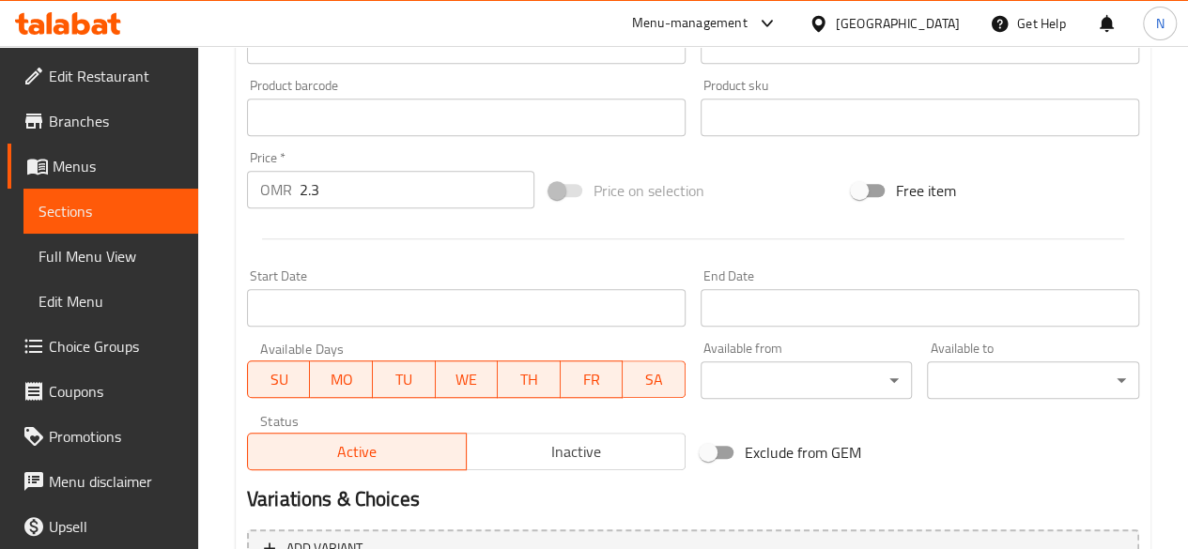
click at [505, 449] on span "Inactive" at bounding box center [576, 452] width 204 height 27
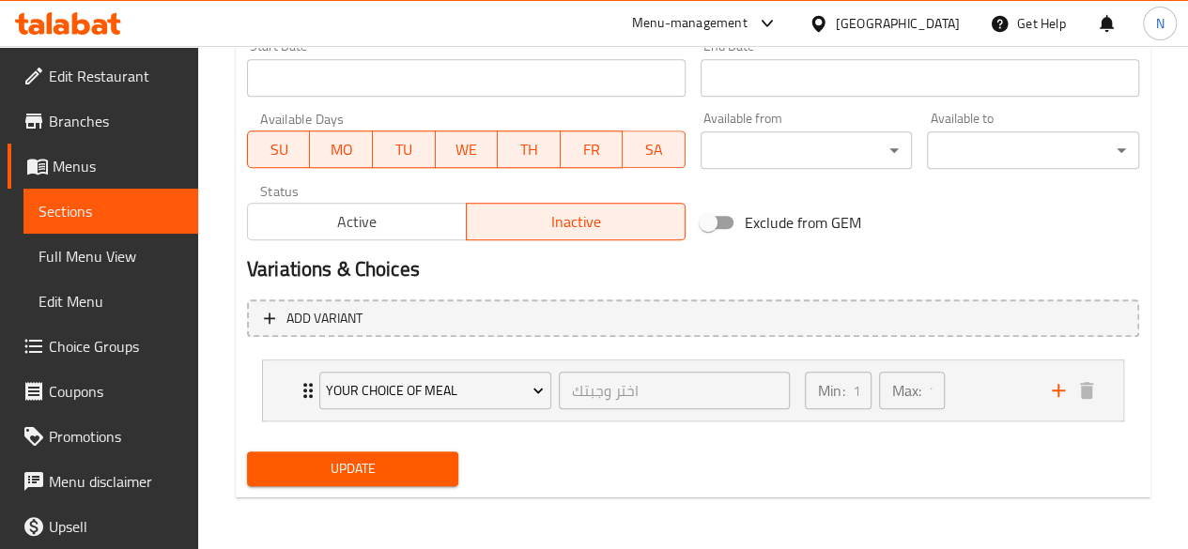
scroll to position [834, 0]
click at [406, 470] on span "Update" at bounding box center [353, 469] width 182 height 23
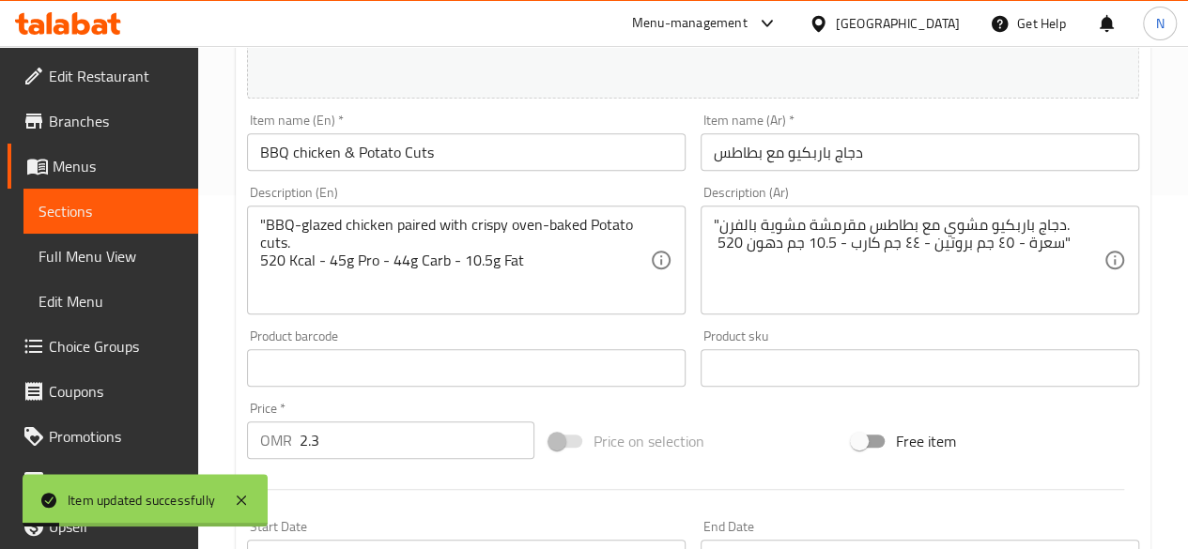
scroll to position [325, 0]
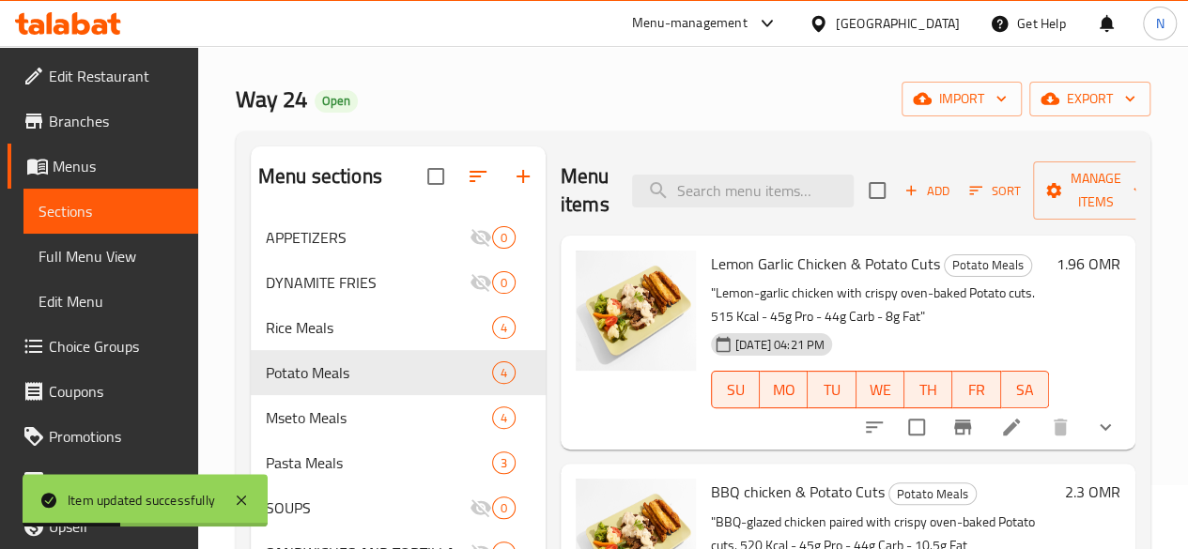
scroll to position [65, 0]
drag, startPoint x: 1097, startPoint y: 438, endPoint x: 1078, endPoint y: 438, distance: 18.8
click at [1083, 438] on button "show more" at bounding box center [1105, 426] width 45 height 45
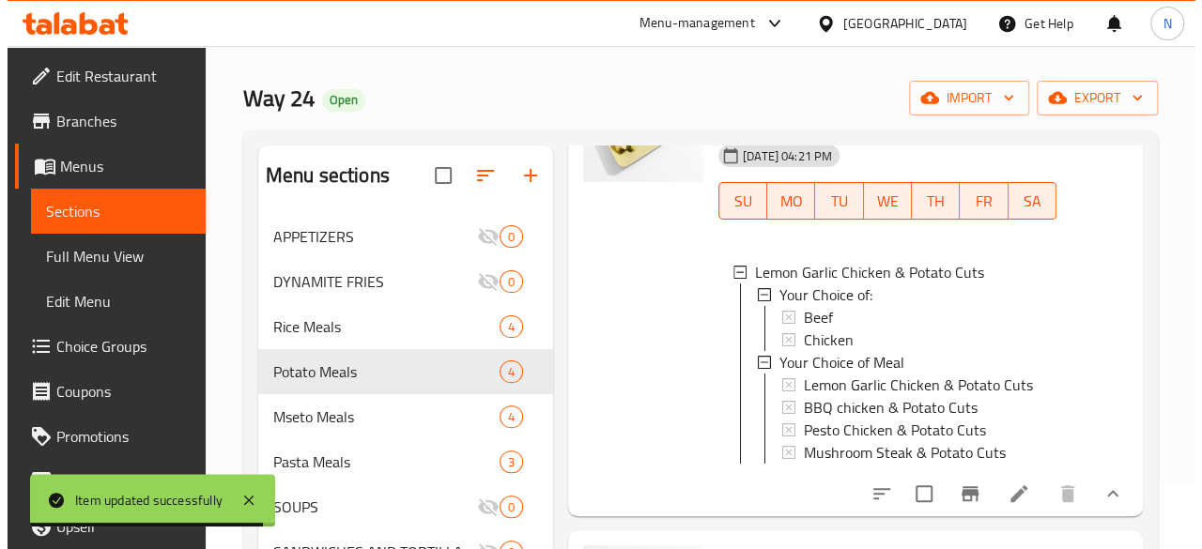
scroll to position [193, 0]
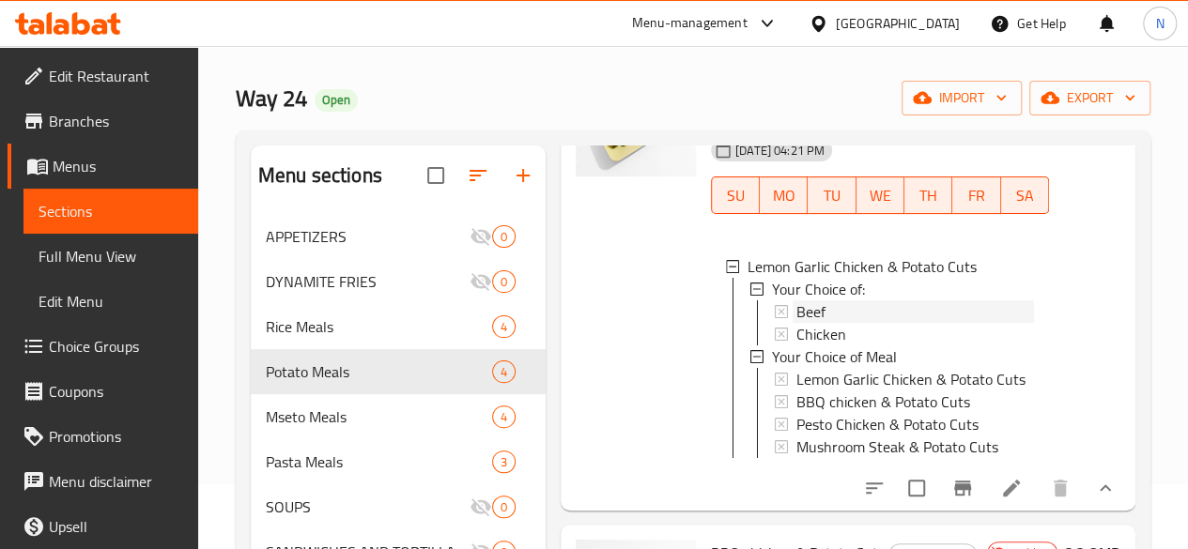
click at [775, 308] on icon at bounding box center [781, 311] width 13 height 13
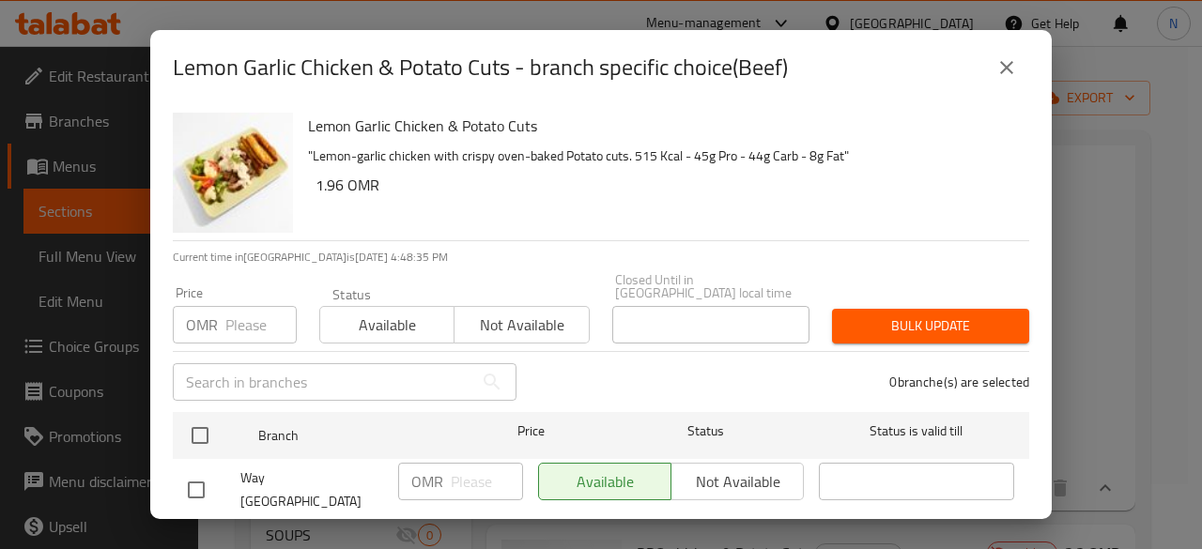
scroll to position [23, 0]
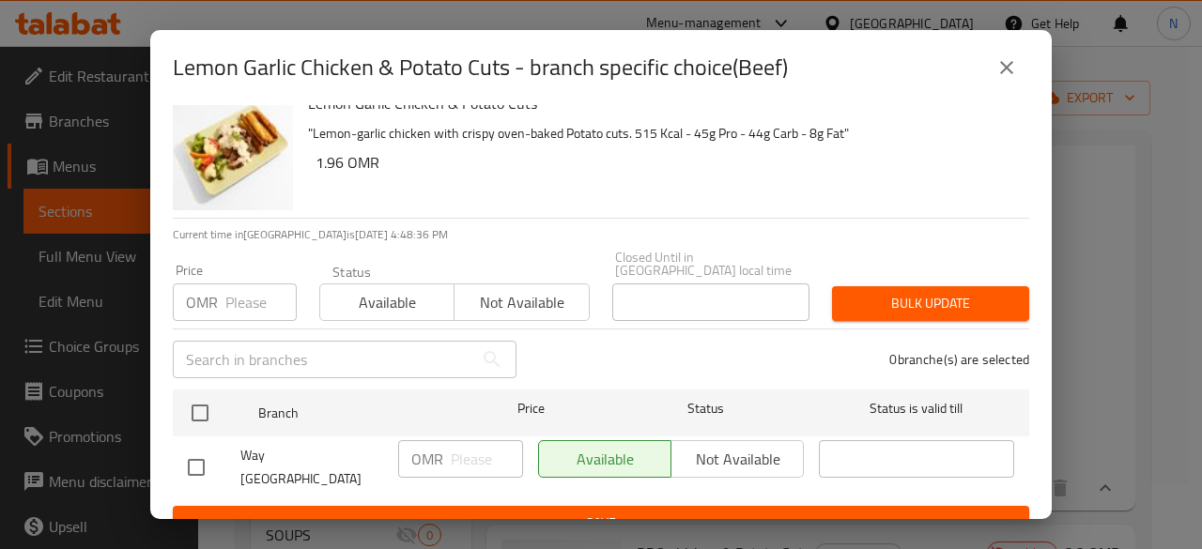
click at [744, 456] on div "Available Not available" at bounding box center [671, 459] width 266 height 38
click at [727, 450] on div "Available Not available" at bounding box center [671, 459] width 266 height 38
click at [198, 448] on input "checkbox" at bounding box center [196, 467] width 39 height 39
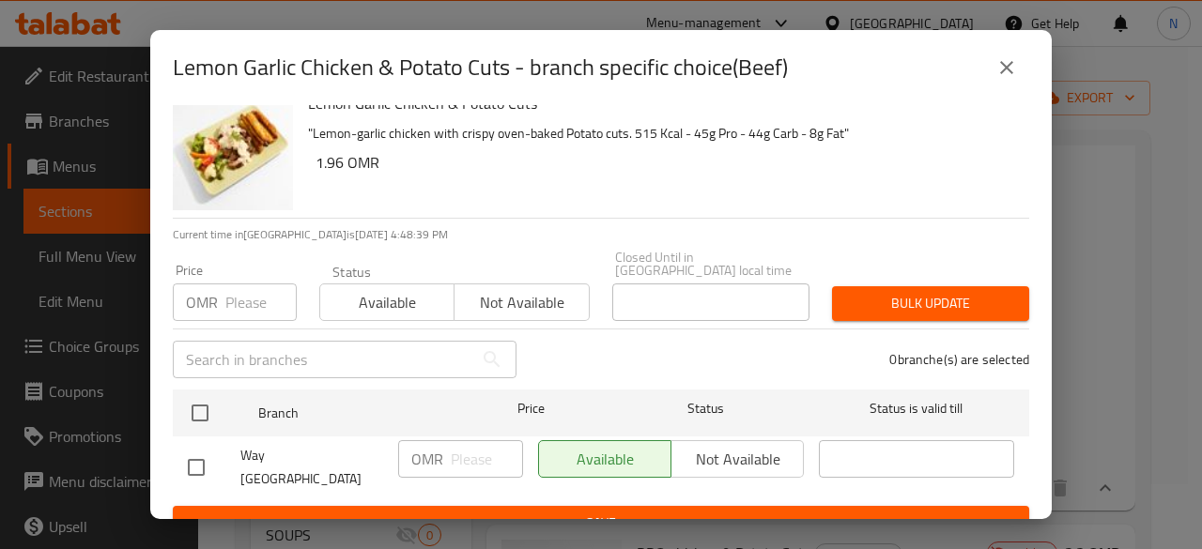
checkbox input "true"
click at [717, 446] on span "Not available" at bounding box center [737, 459] width 117 height 27
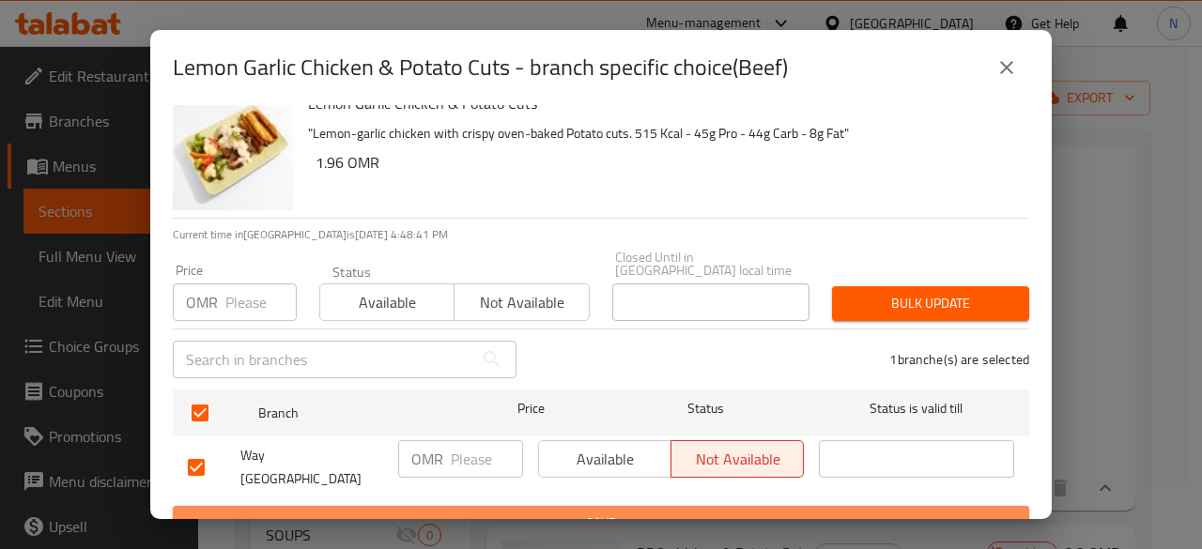
click at [635, 512] on span "Save" at bounding box center [601, 523] width 826 height 23
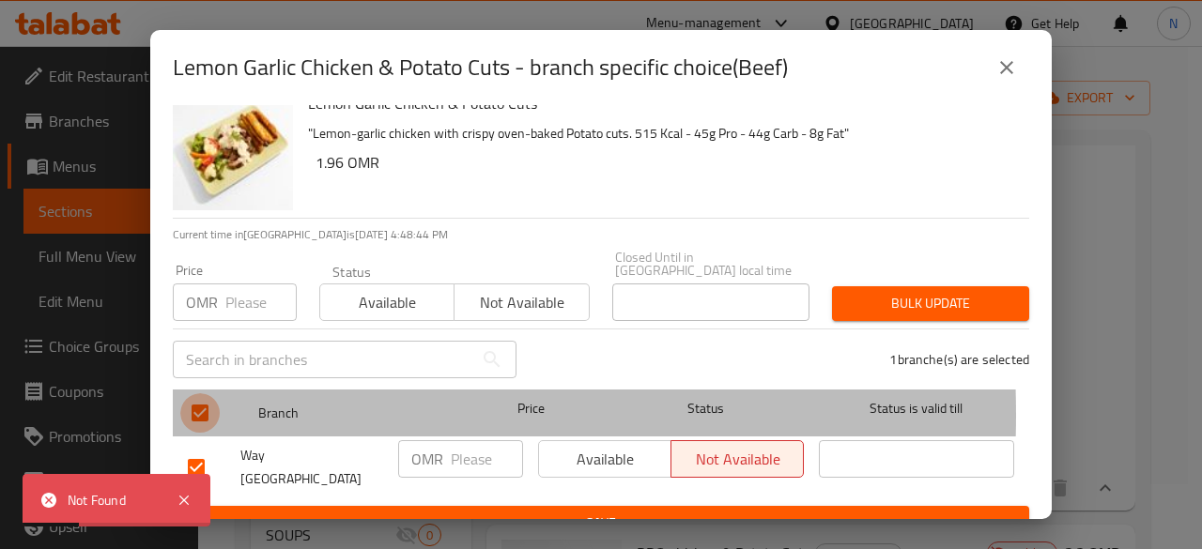
click at [207, 401] on input "checkbox" at bounding box center [199, 412] width 39 height 39
checkbox input "false"
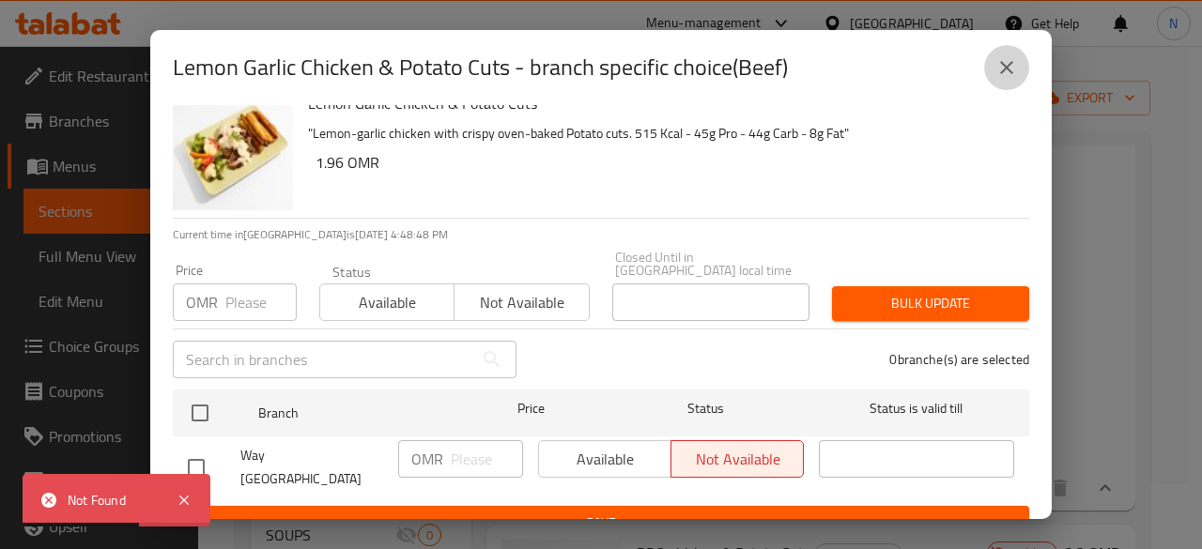
click at [1014, 54] on button "close" at bounding box center [1006, 67] width 45 height 45
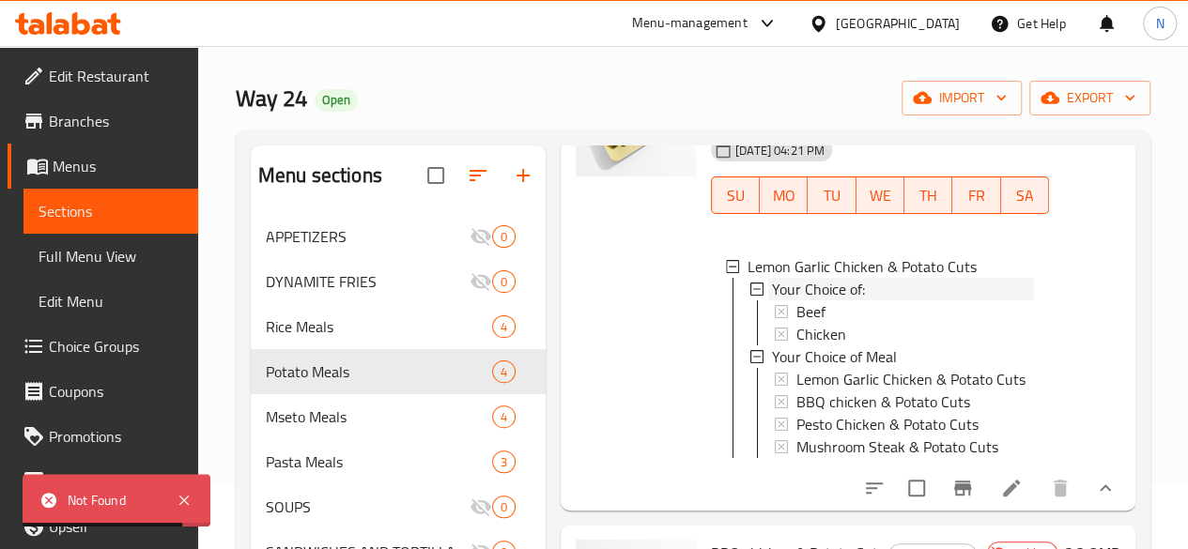
click at [750, 294] on div at bounding box center [757, 289] width 14 height 13
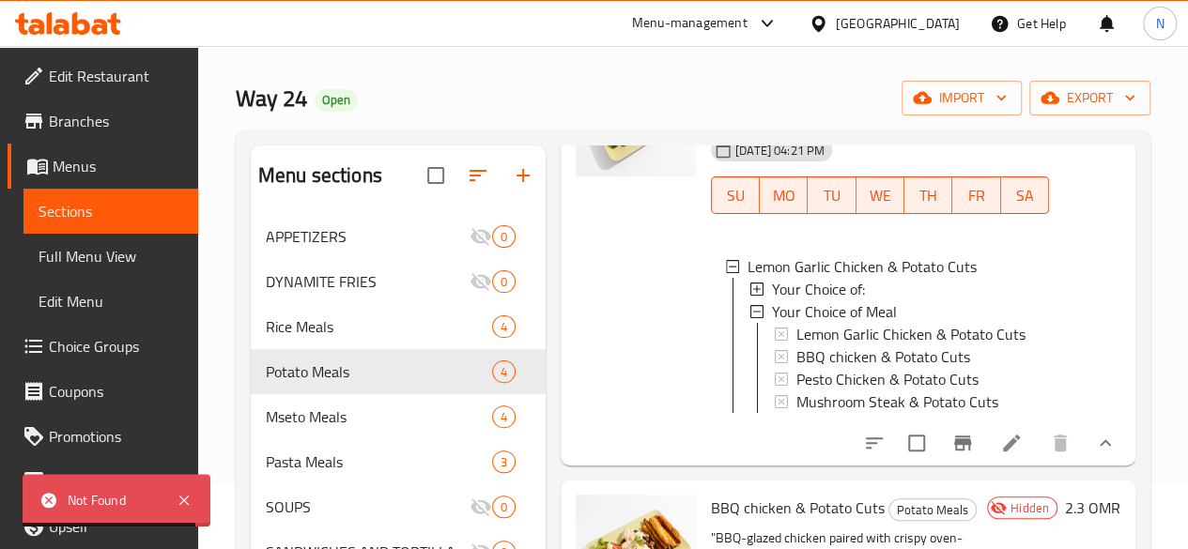
click at [750, 294] on div at bounding box center [757, 289] width 14 height 13
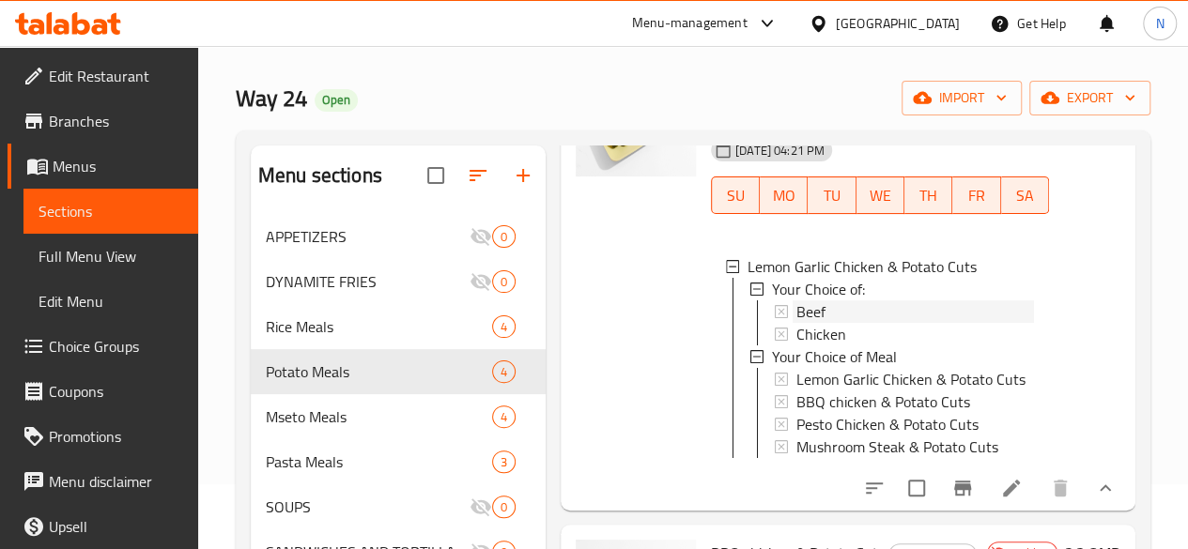
click at [793, 312] on div "Beef" at bounding box center [913, 312] width 241 height 23
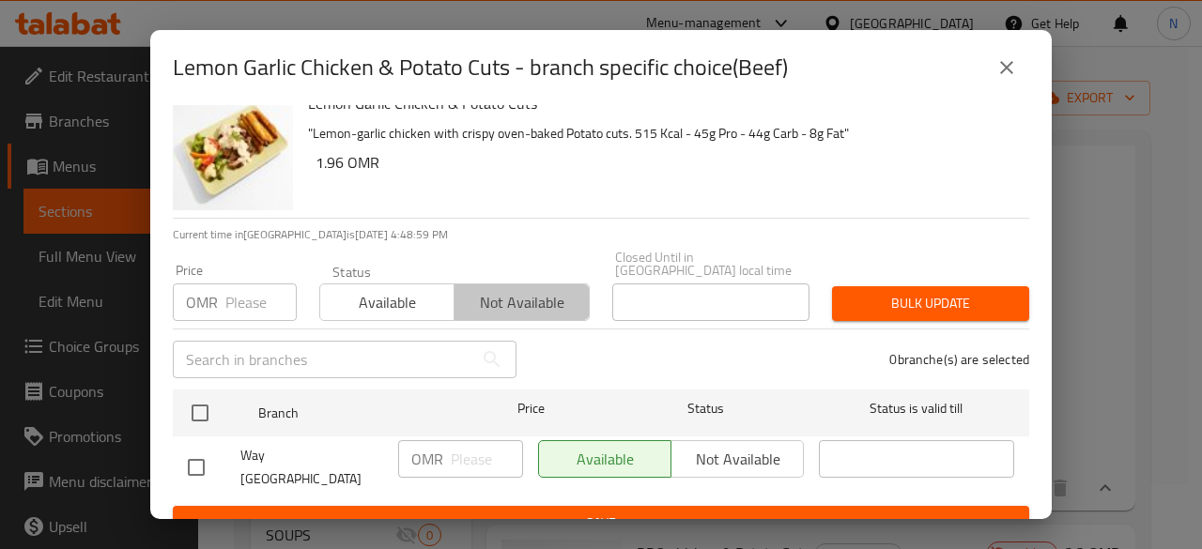
click at [547, 301] on span "Not available" at bounding box center [521, 302] width 119 height 27
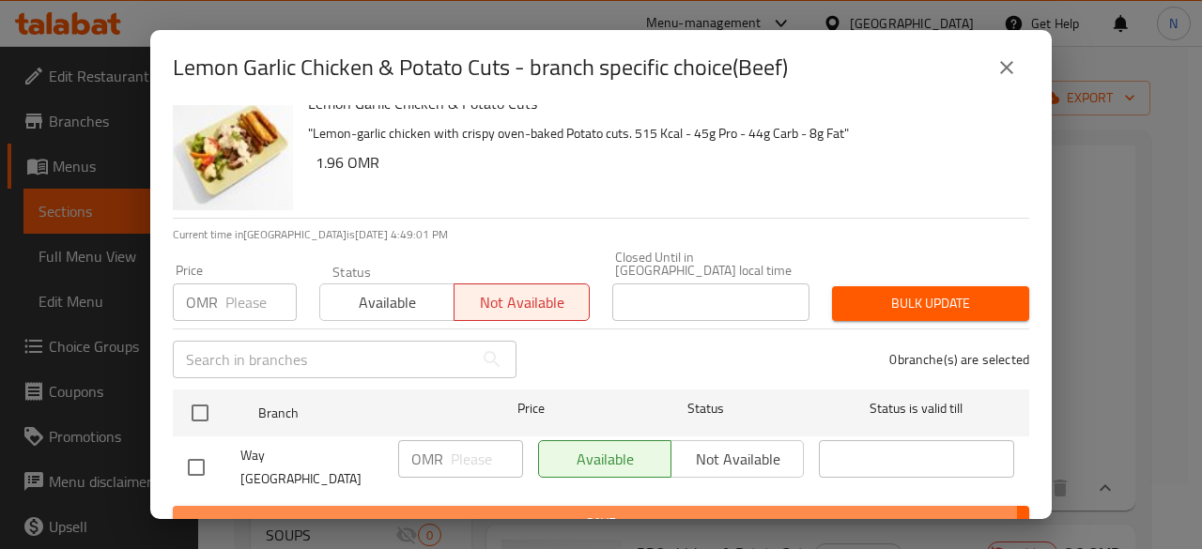
click at [537, 512] on span "Save" at bounding box center [601, 523] width 826 height 23
click at [516, 512] on span "Save" at bounding box center [601, 523] width 826 height 23
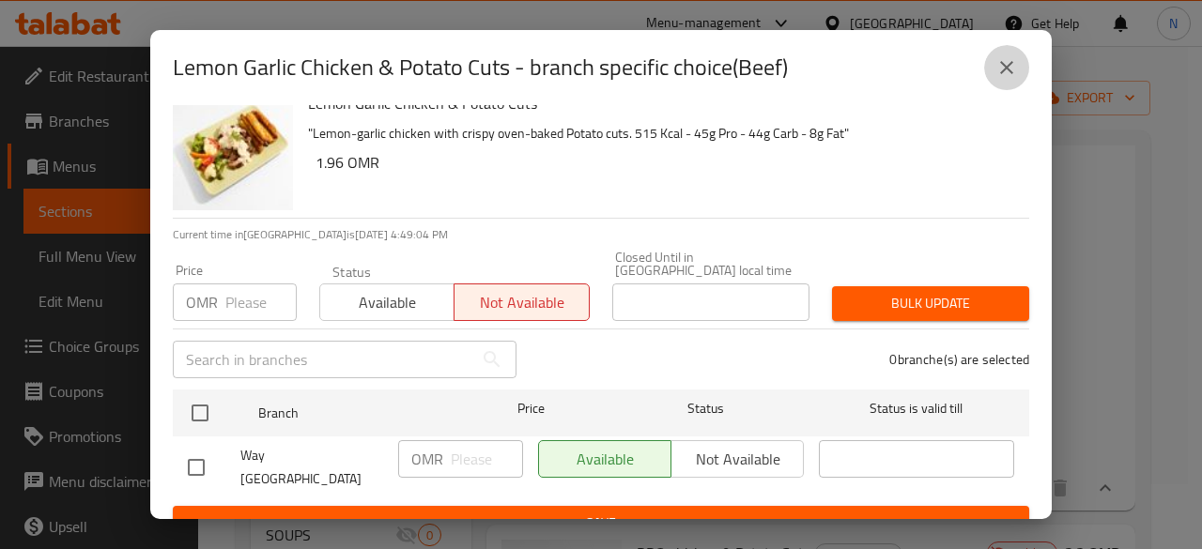
click at [1007, 70] on icon "close" at bounding box center [1006, 67] width 23 height 23
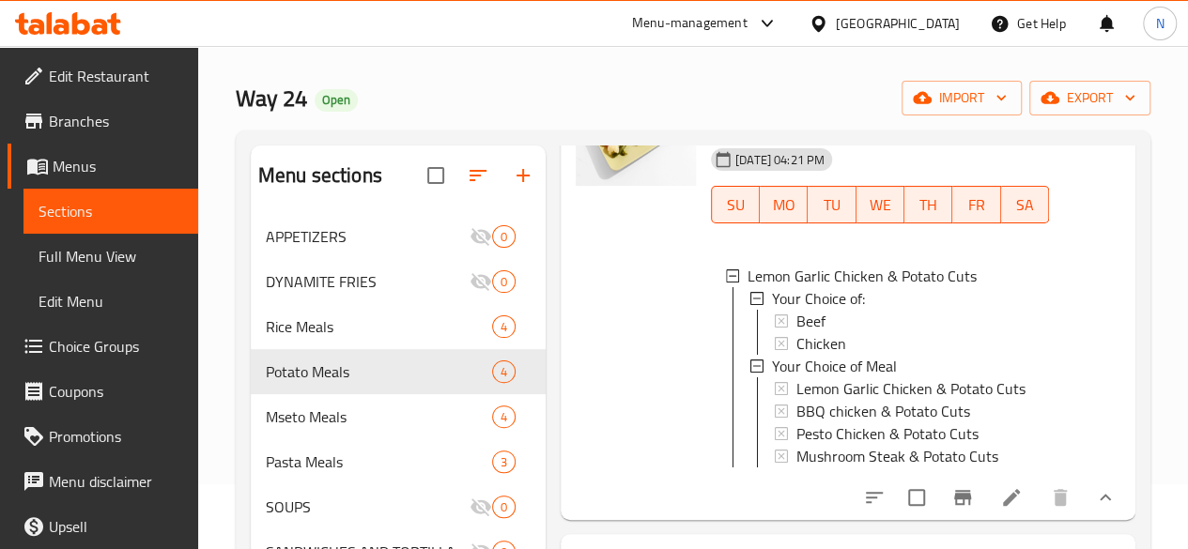
scroll to position [184, 0]
click at [49, 344] on span "Choice Groups" at bounding box center [116, 346] width 134 height 23
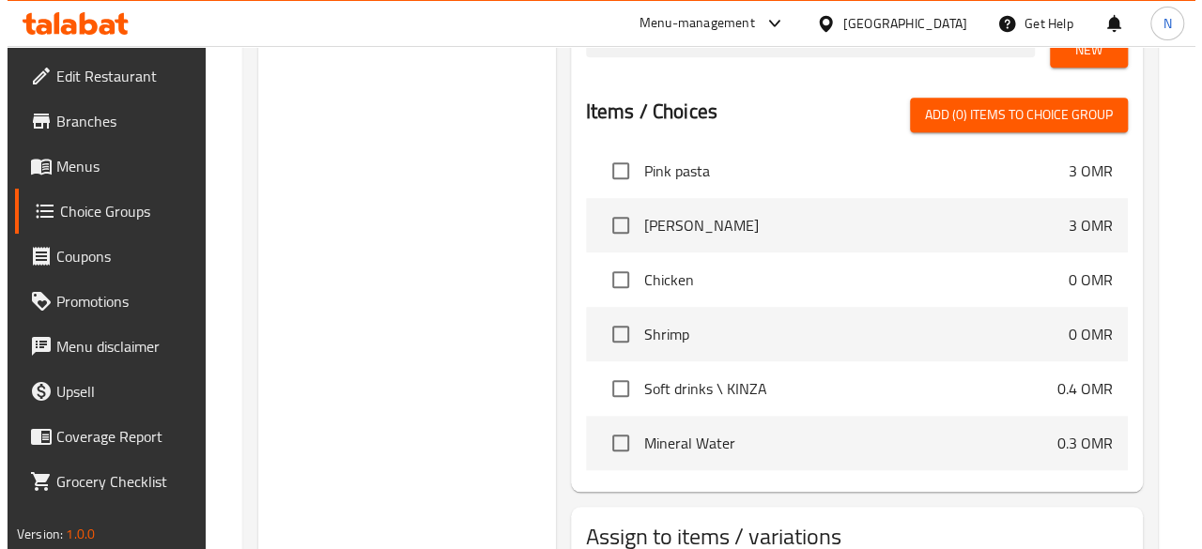
scroll to position [681, 0]
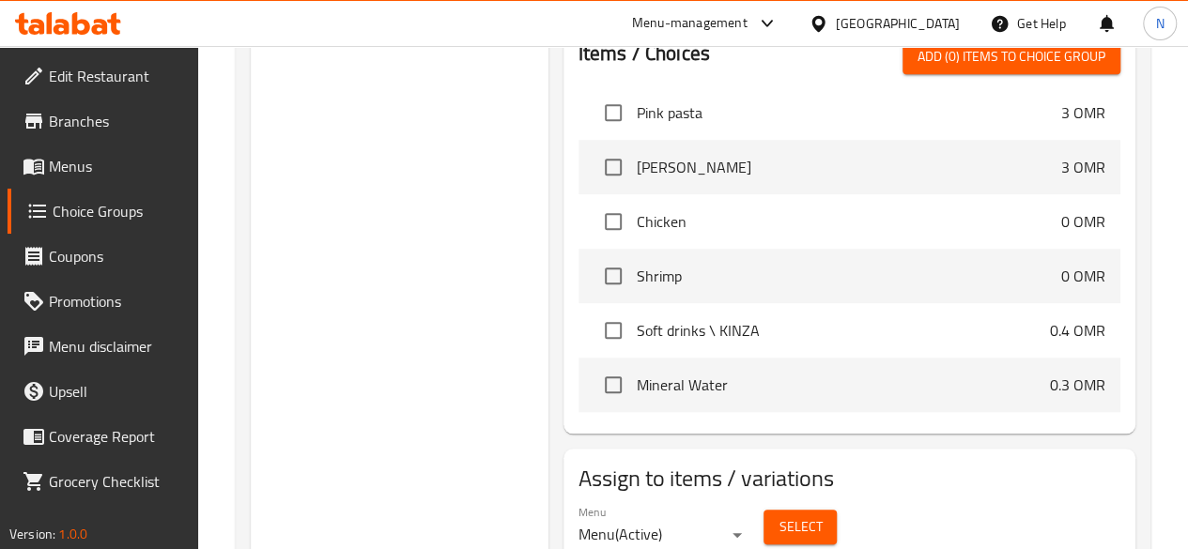
click at [778, 516] on span "Select" at bounding box center [799, 527] width 43 height 23
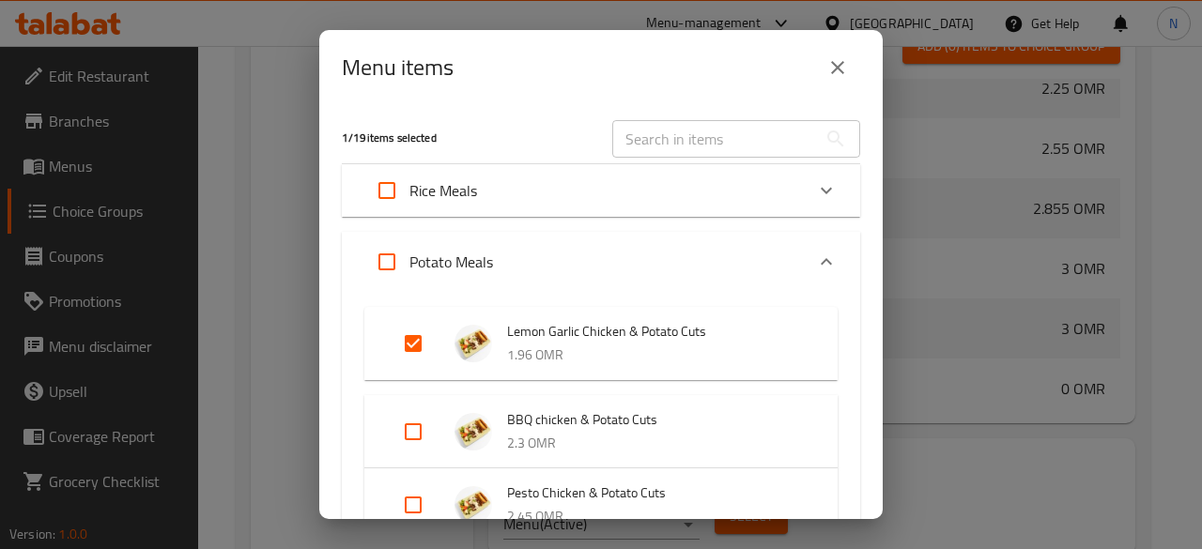
scroll to position [0, 0]
click at [408, 331] on input "Expand" at bounding box center [413, 343] width 45 height 45
checkbox input "false"
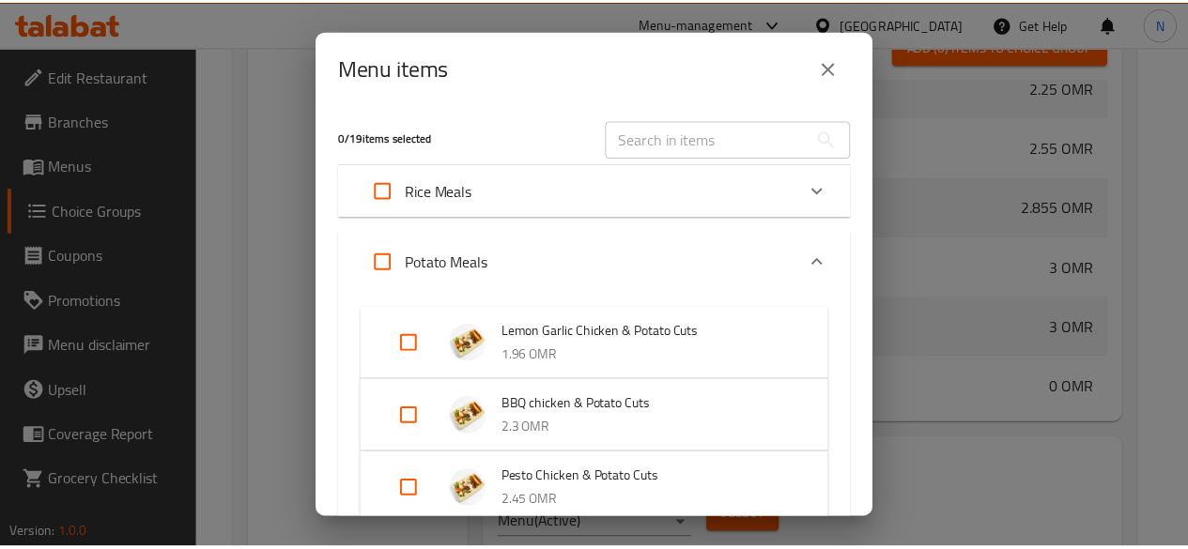
scroll to position [466, 0]
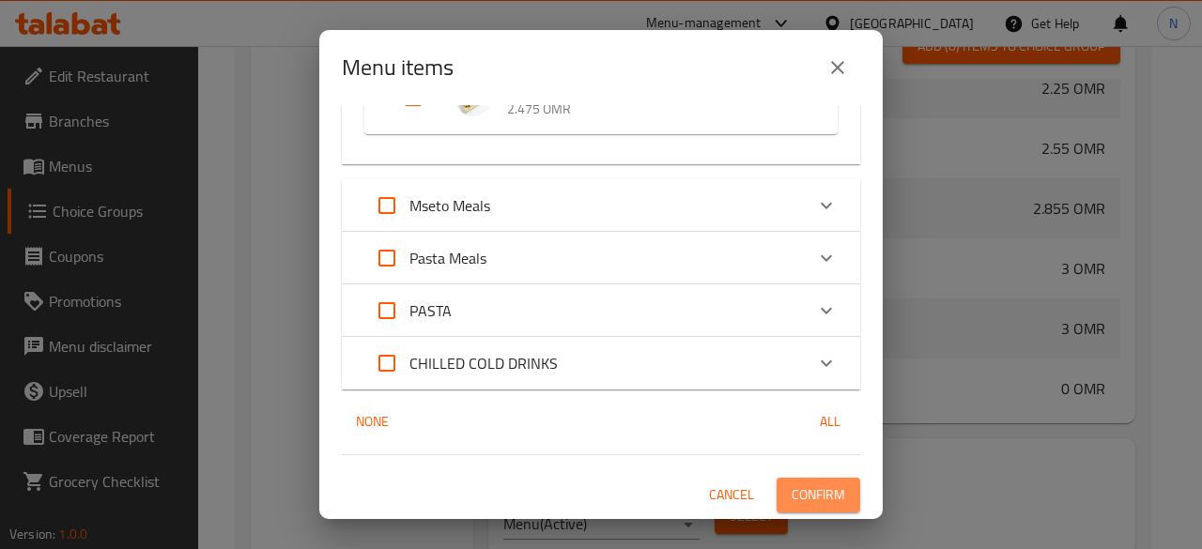
click at [777, 489] on button "Confirm" at bounding box center [819, 495] width 84 height 35
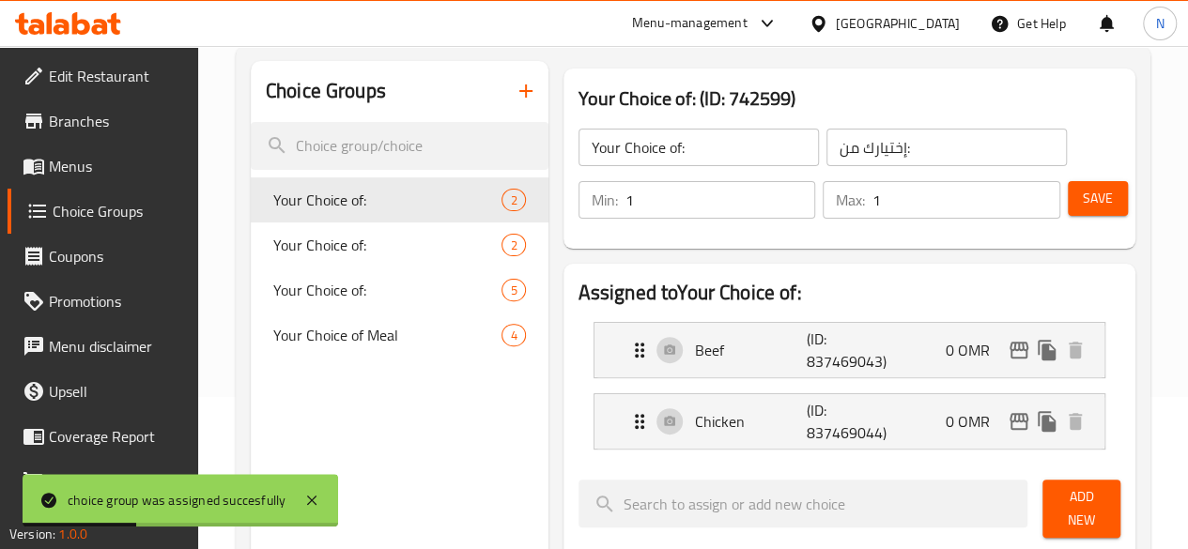
scroll to position [101, 0]
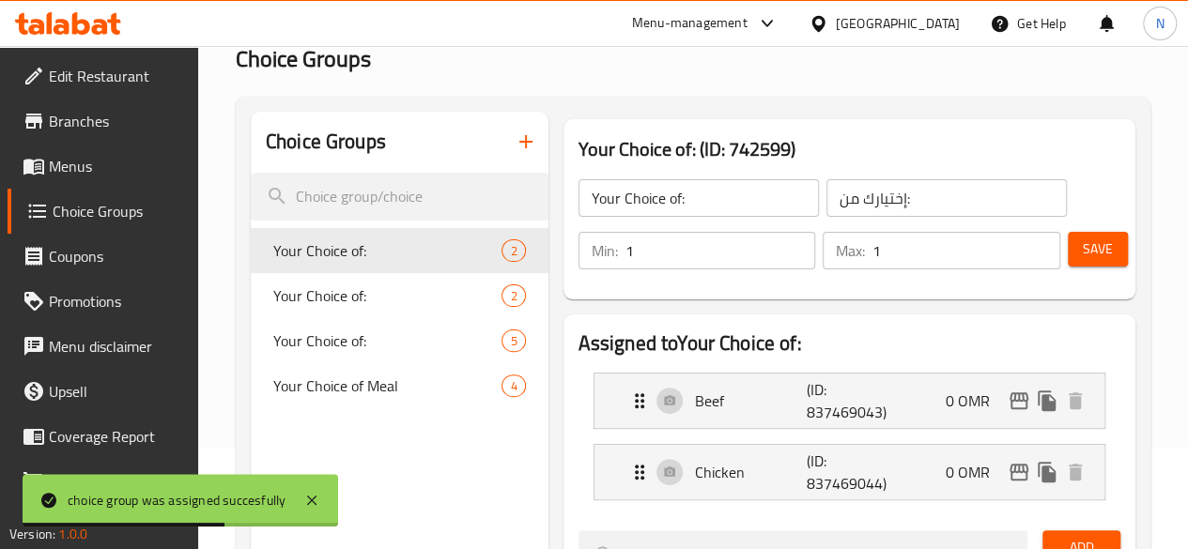
drag, startPoint x: 1082, startPoint y: 258, endPoint x: 1117, endPoint y: 245, distance: 38.0
drag, startPoint x: 1117, startPoint y: 245, endPoint x: 1142, endPoint y: 172, distance: 77.2
click at [1101, 247] on span "Save" at bounding box center [1098, 249] width 30 height 23
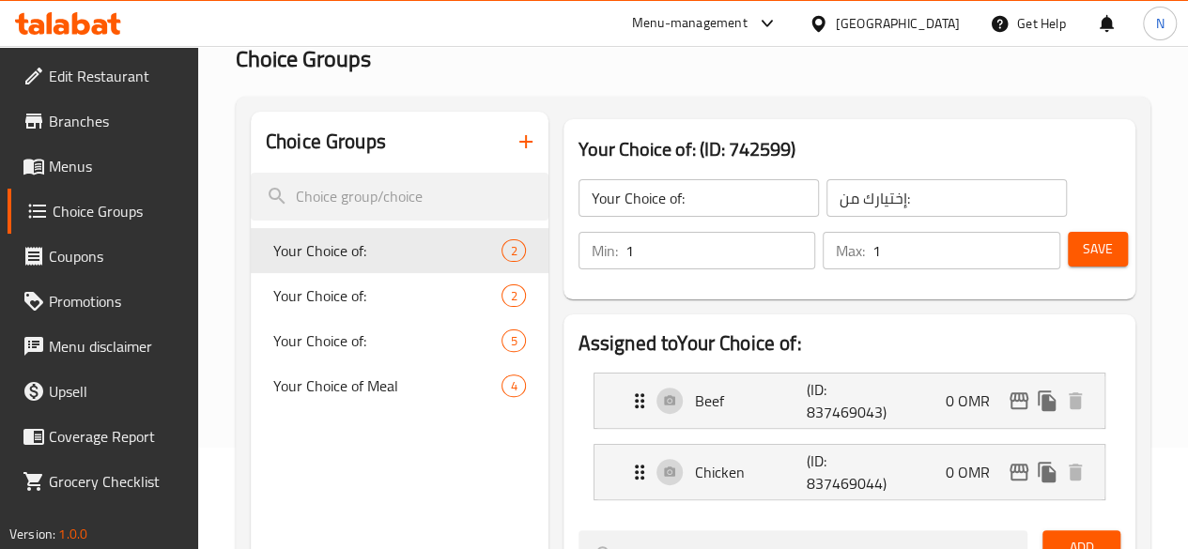
click at [71, 177] on span "Menus" at bounding box center [116, 166] width 134 height 23
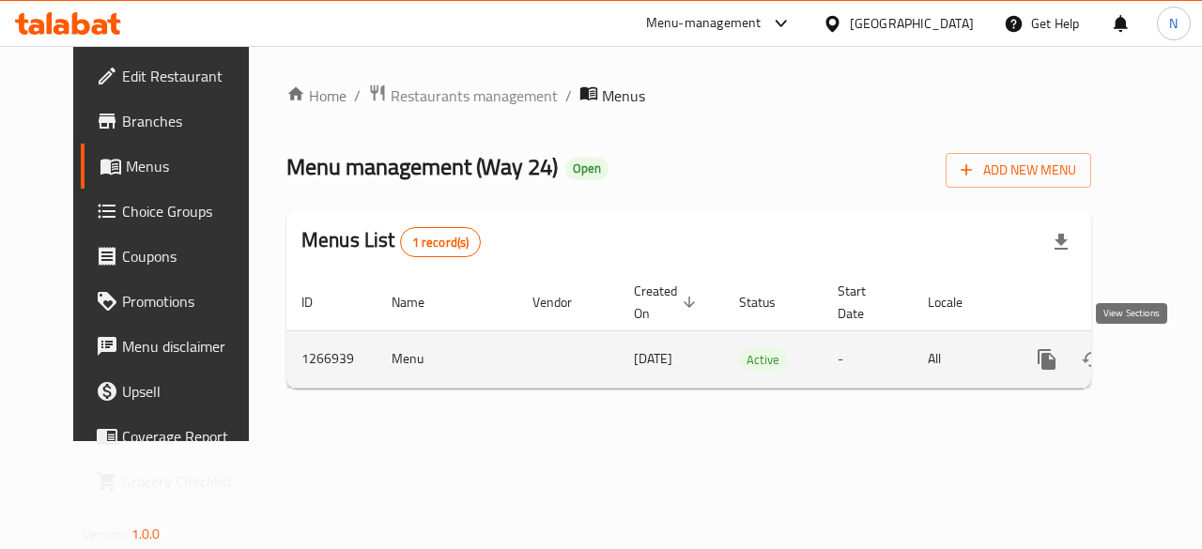
click at [1171, 367] on icon "enhanced table" at bounding box center [1182, 359] width 23 height 23
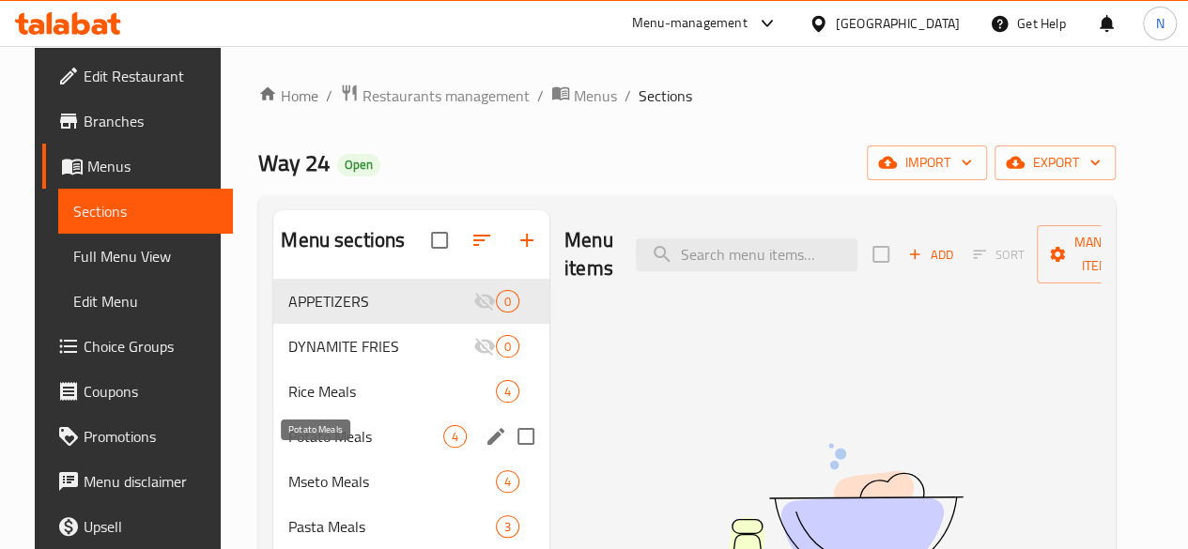
click at [294, 448] on span "Potato Meals" at bounding box center [365, 436] width 155 height 23
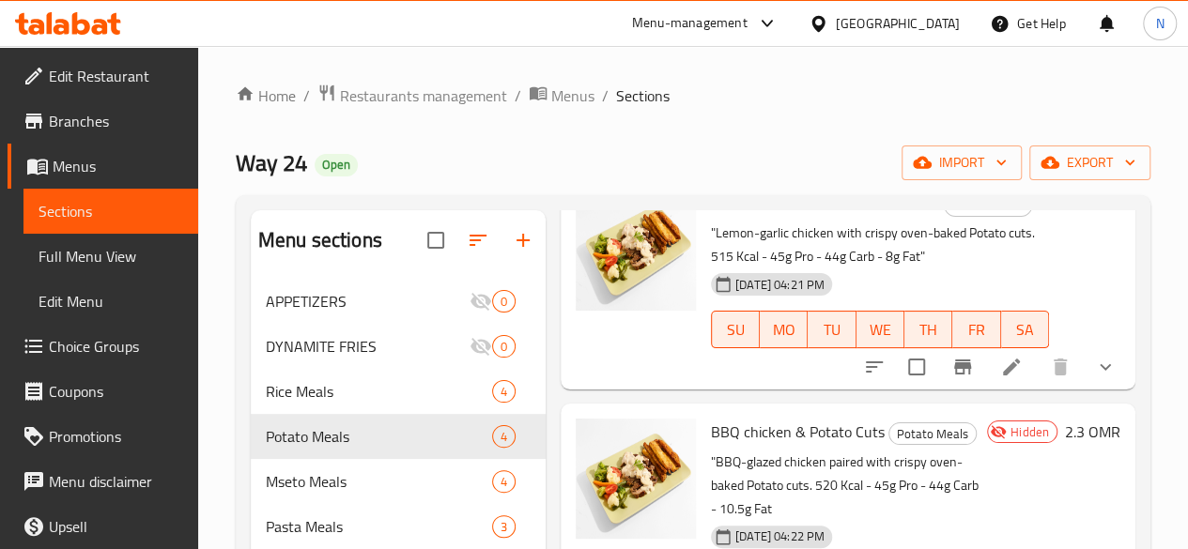
scroll to position [116, 0]
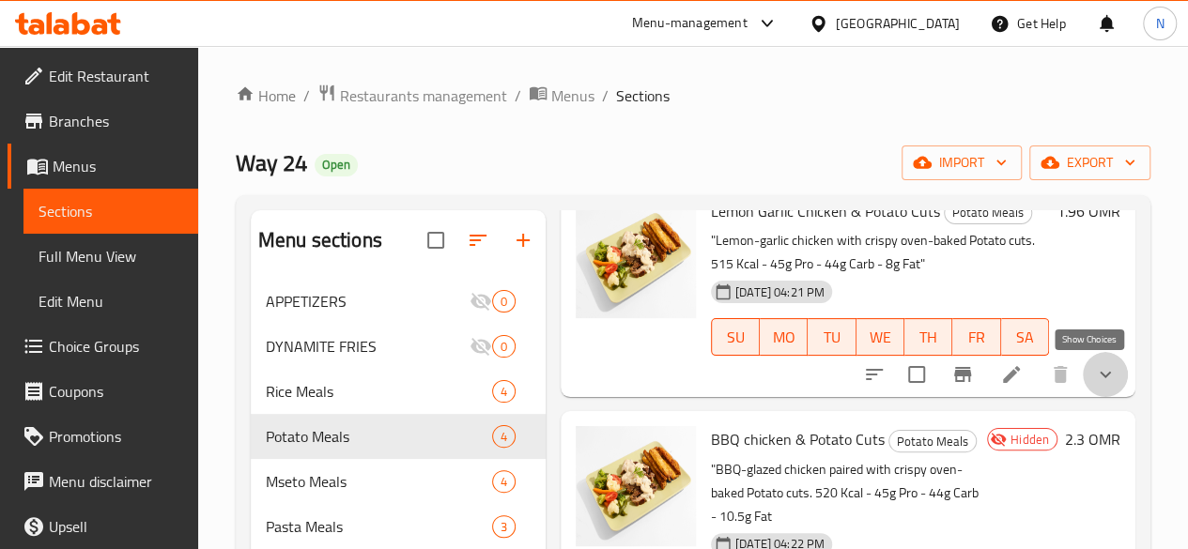
click at [1097, 382] on icon "show more" at bounding box center [1105, 374] width 23 height 23
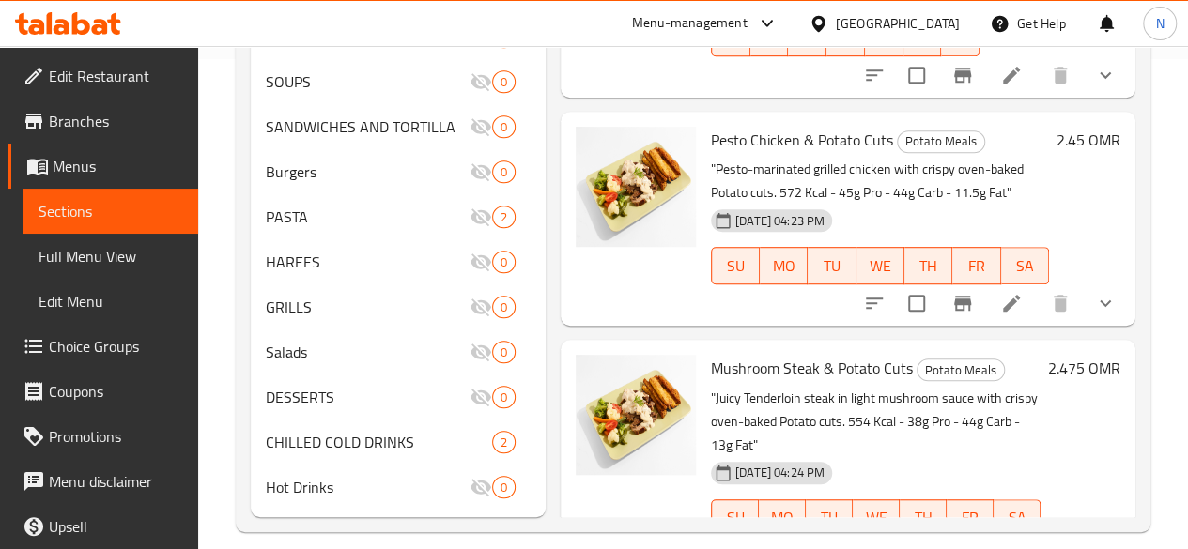
scroll to position [496, 0]
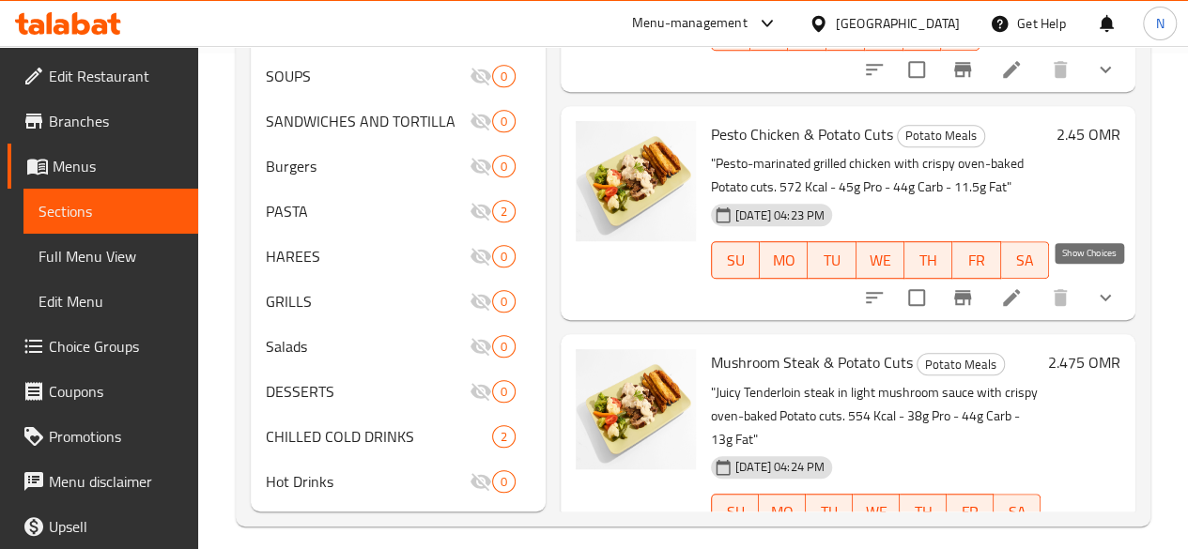
drag, startPoint x: 1082, startPoint y: 297, endPoint x: 682, endPoint y: 305, distance: 400.1
drag, startPoint x: 682, startPoint y: 305, endPoint x: 1087, endPoint y: 279, distance: 405.6
drag, startPoint x: 1087, startPoint y: 279, endPoint x: 1094, endPoint y: 289, distance: 12.8
click at [1094, 289] on icon "show more" at bounding box center [1105, 297] width 23 height 23
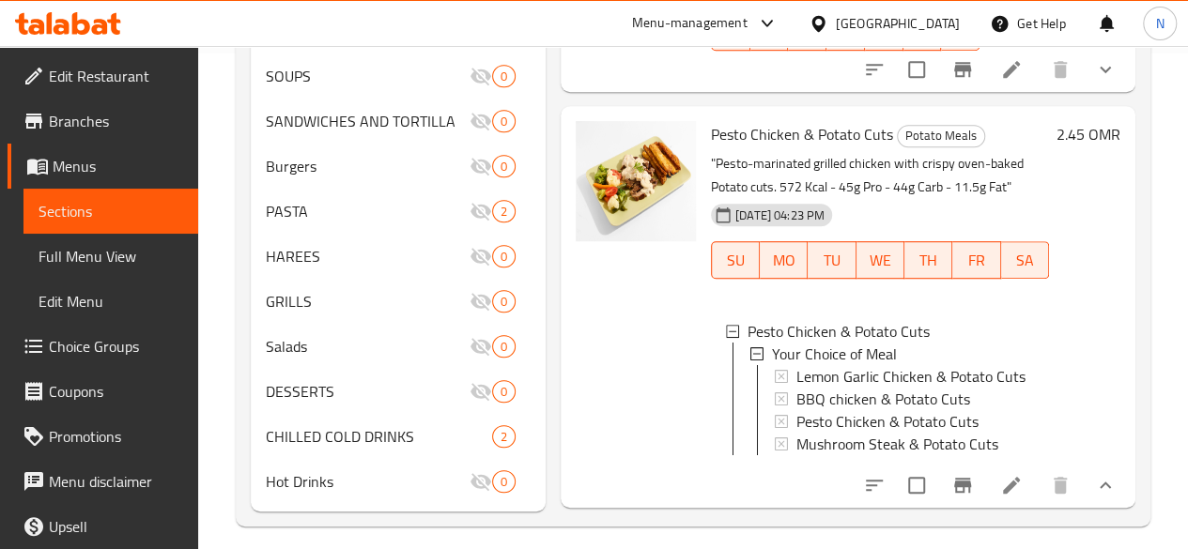
scroll to position [2, 0]
click at [1000, 497] on icon at bounding box center [1011, 485] width 23 height 23
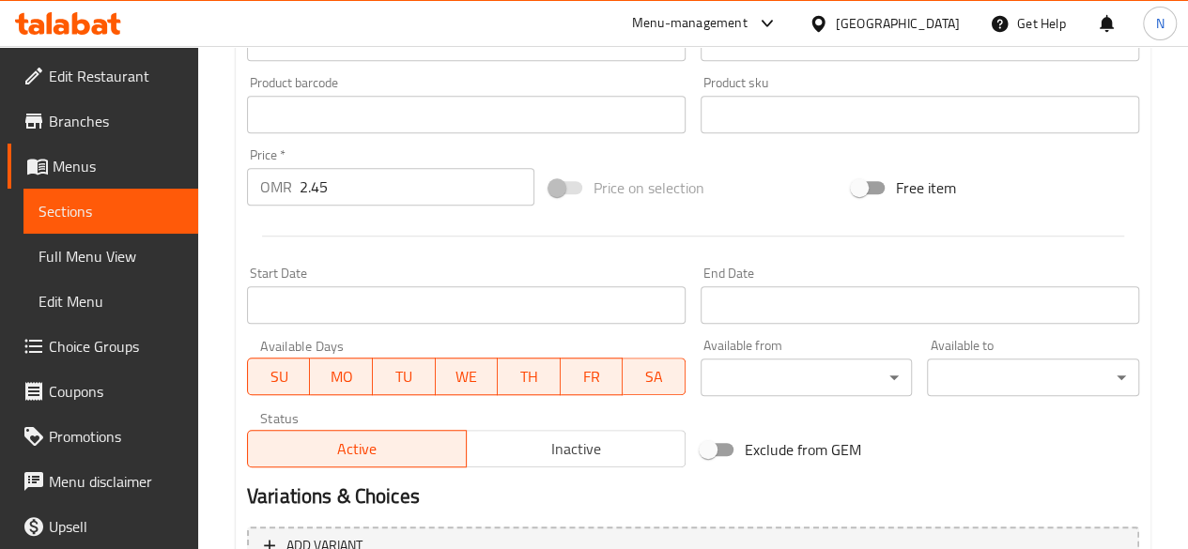
scroll to position [704, 0]
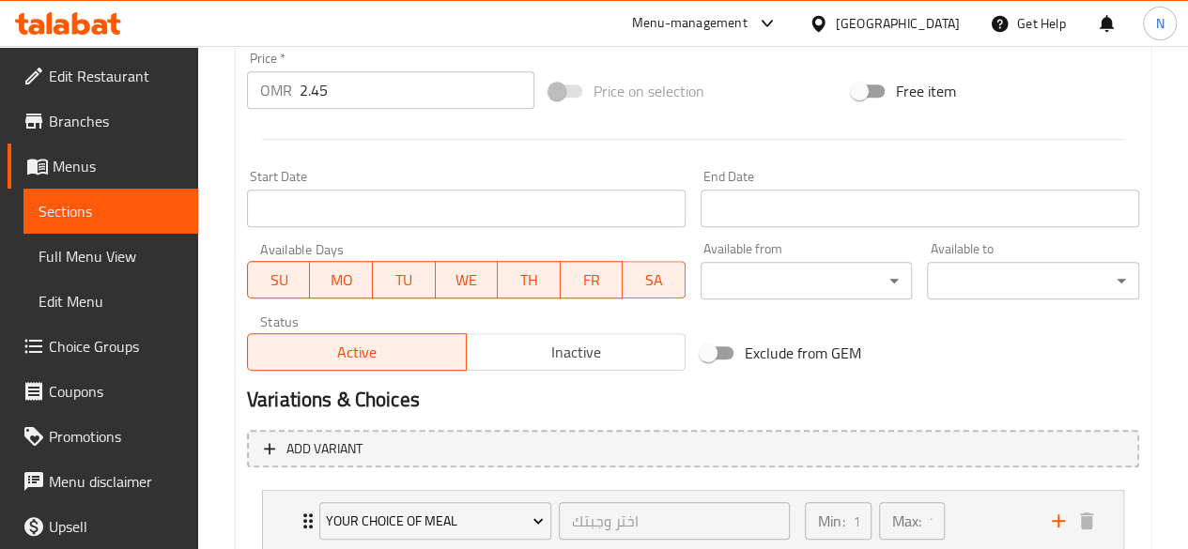
click at [643, 358] on span "Inactive" at bounding box center [576, 352] width 204 height 27
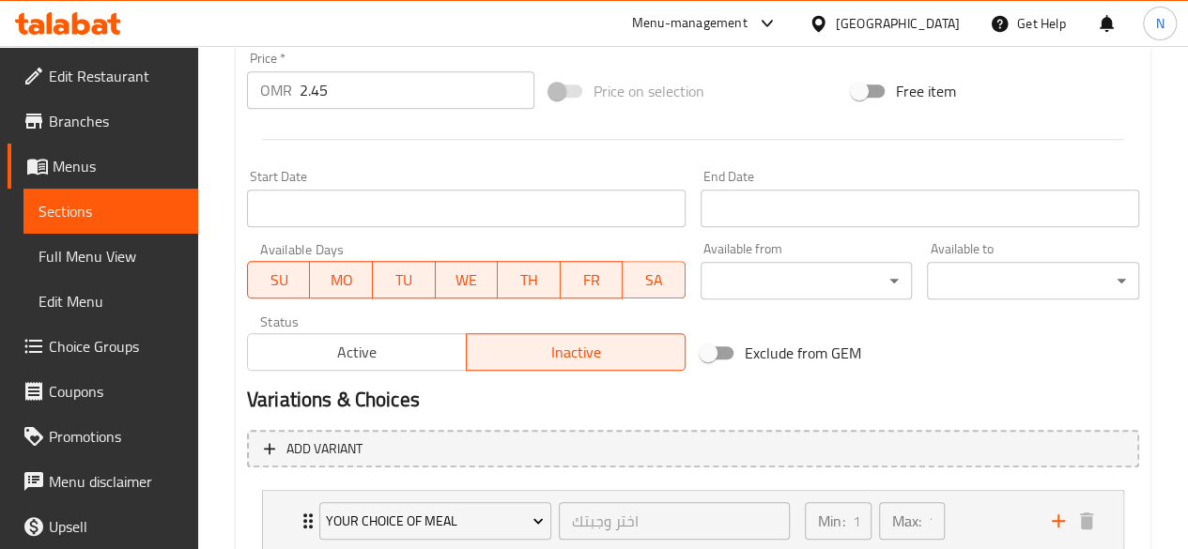
scroll to position [835, 0]
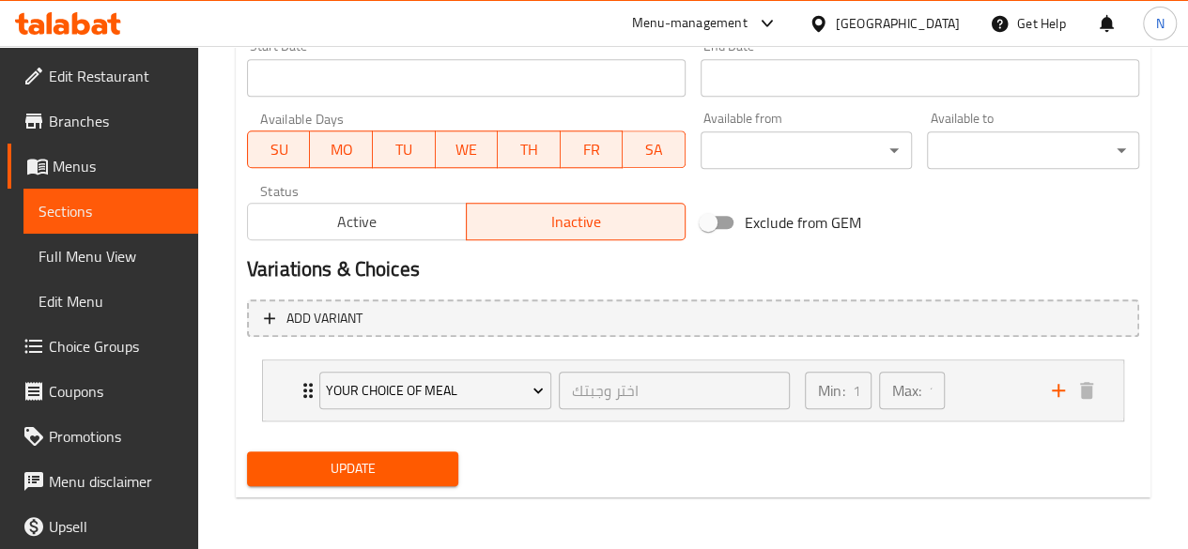
click at [390, 475] on span "Update" at bounding box center [353, 468] width 182 height 23
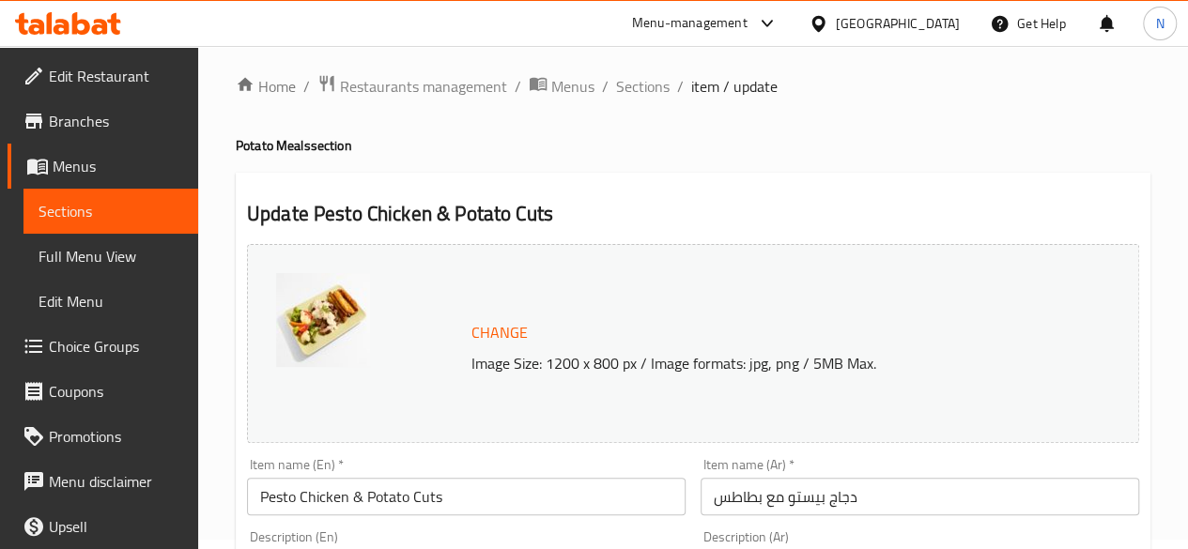
scroll to position [0, 0]
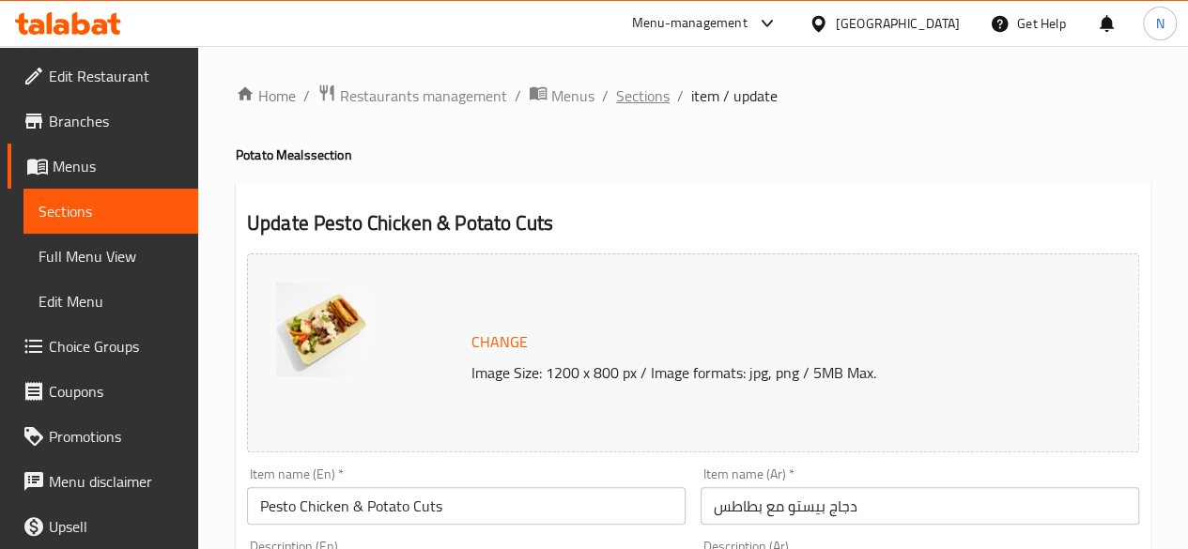
click at [635, 99] on span "Sections" at bounding box center [643, 96] width 54 height 23
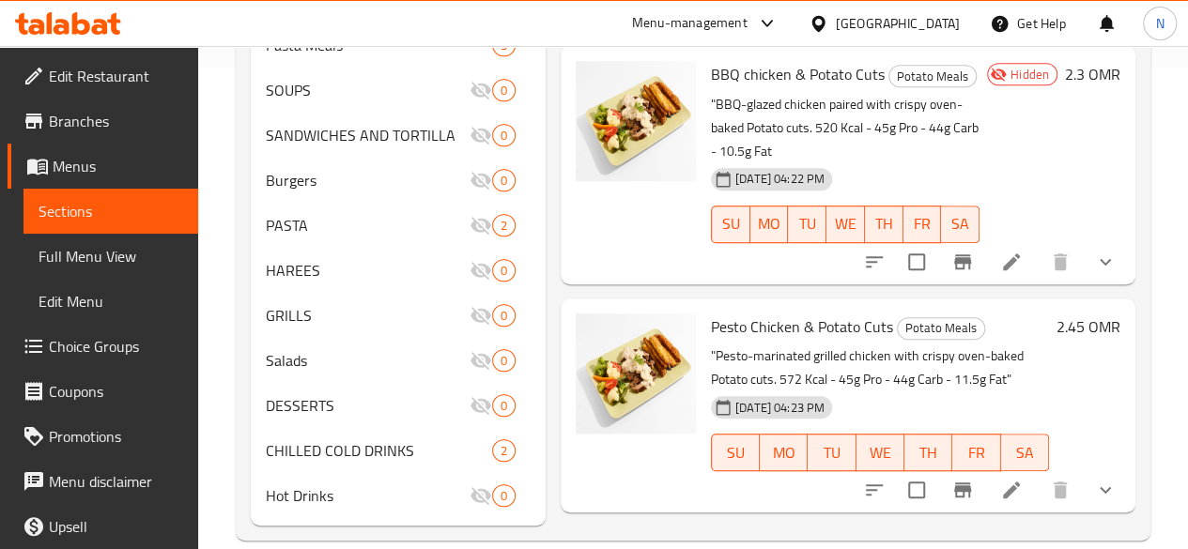
scroll to position [164, 0]
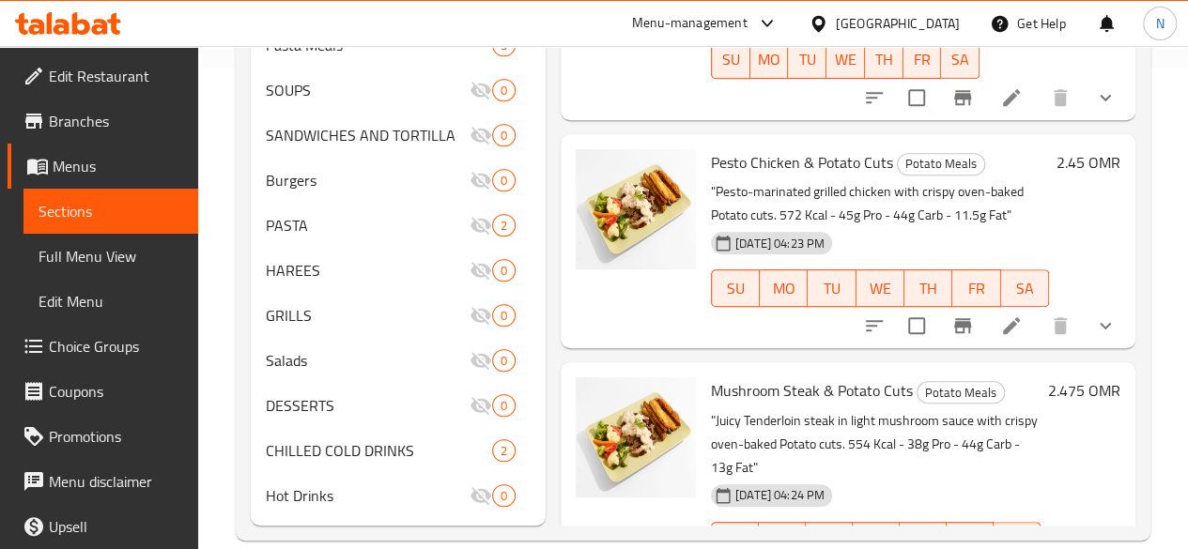
click at [1010, 309] on li at bounding box center [1011, 326] width 53 height 34
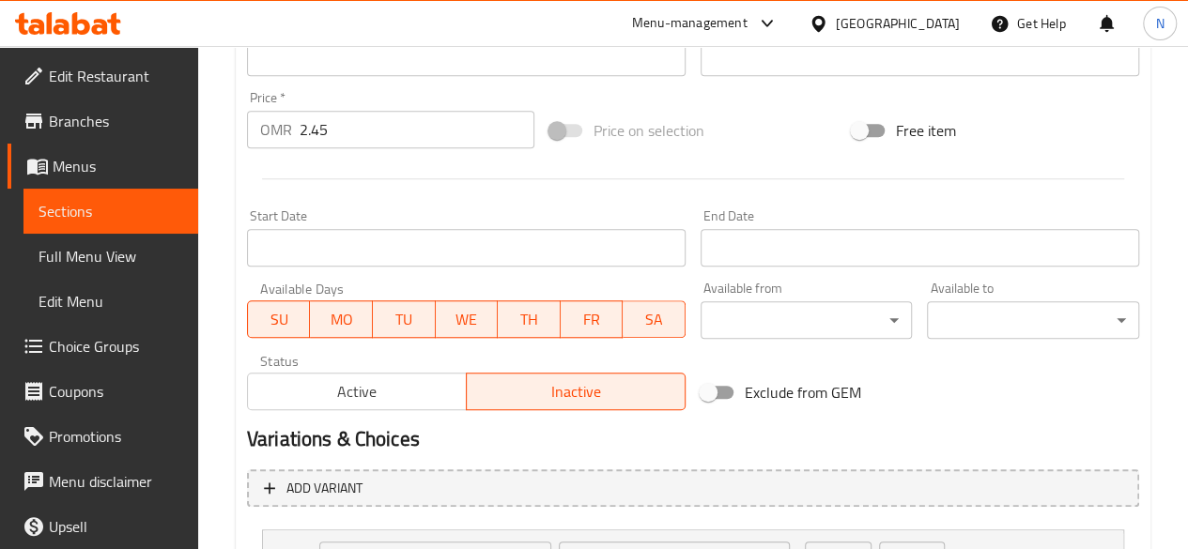
scroll to position [835, 0]
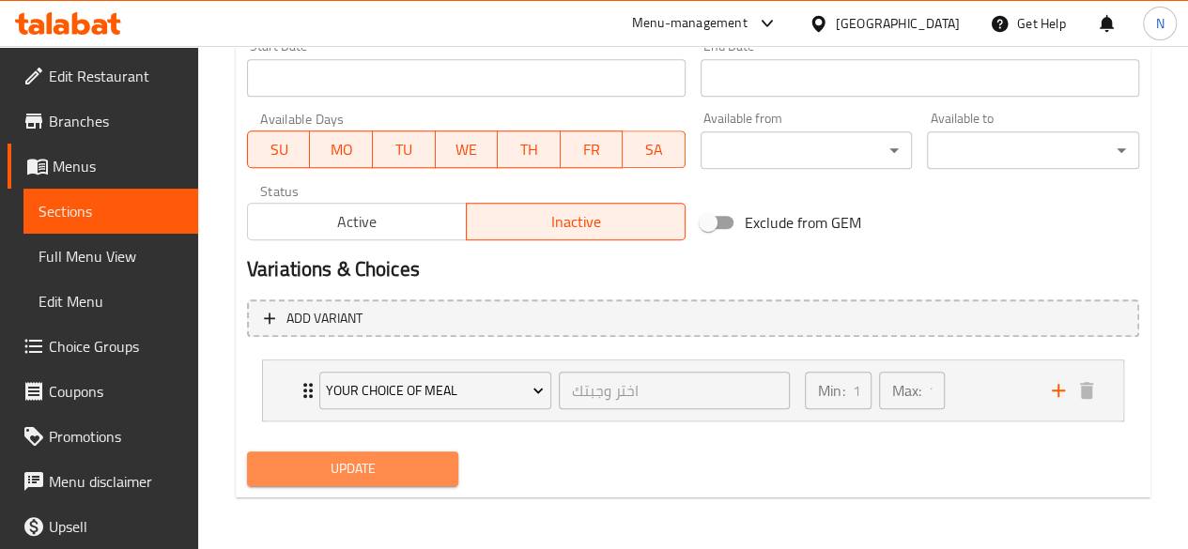
click at [368, 480] on span "Update" at bounding box center [353, 468] width 182 height 23
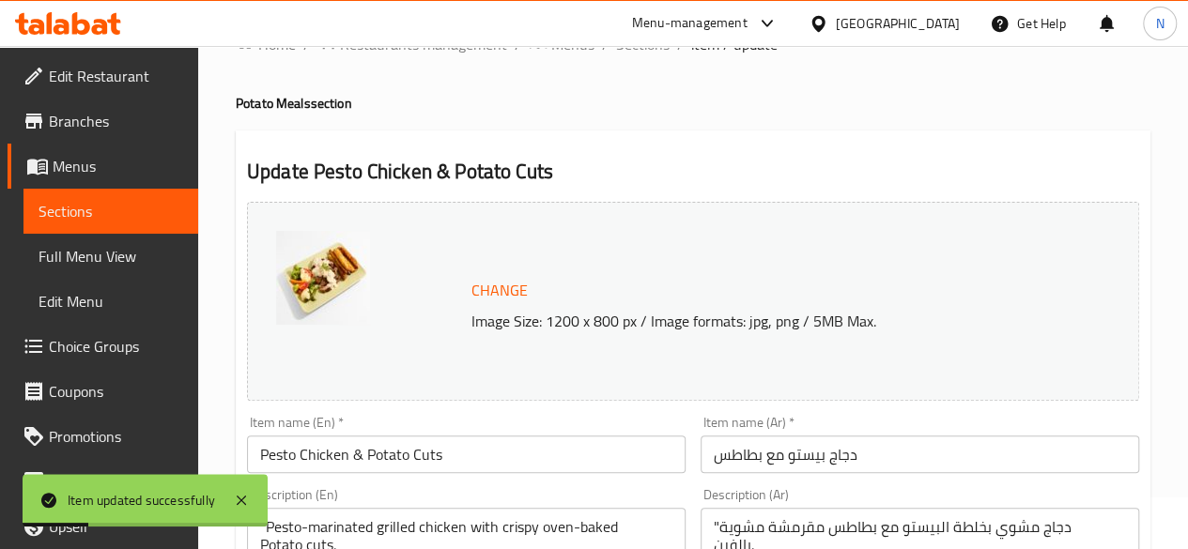
scroll to position [0, 0]
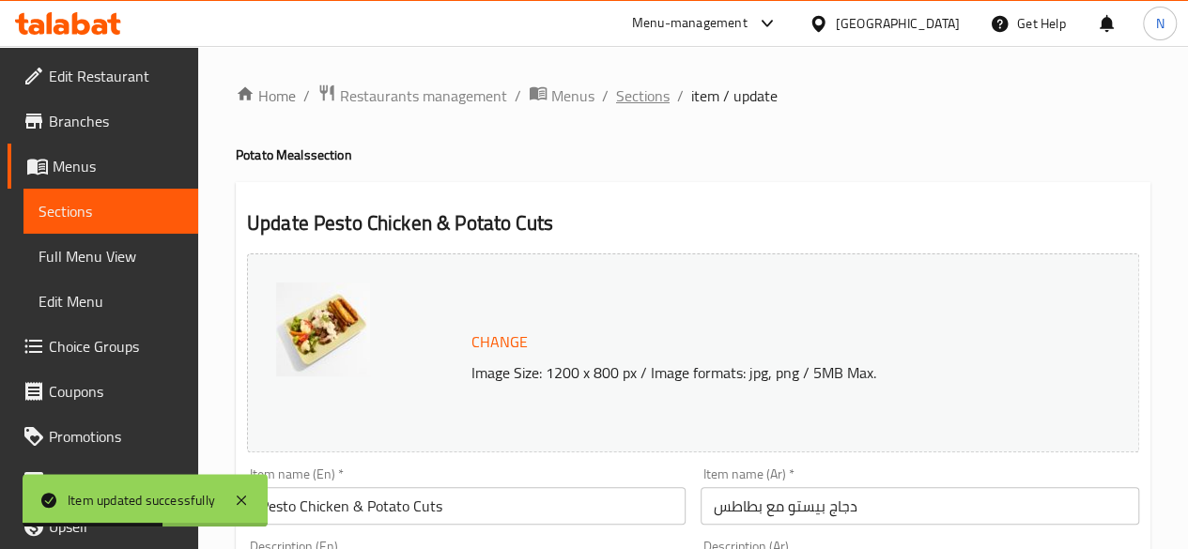
click at [641, 97] on span "Sections" at bounding box center [643, 96] width 54 height 23
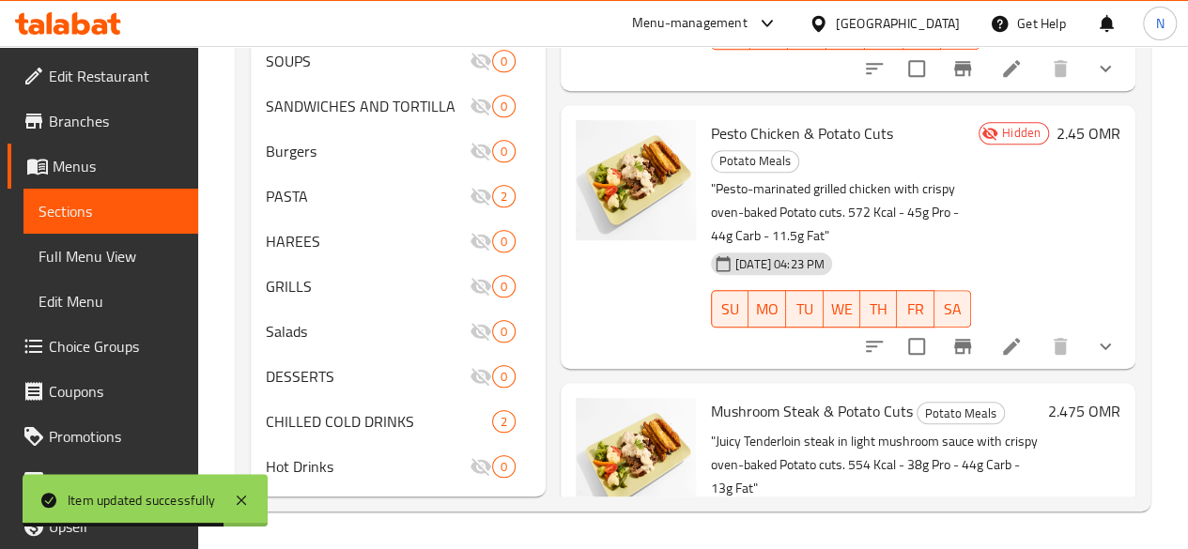
scroll to position [538, 0]
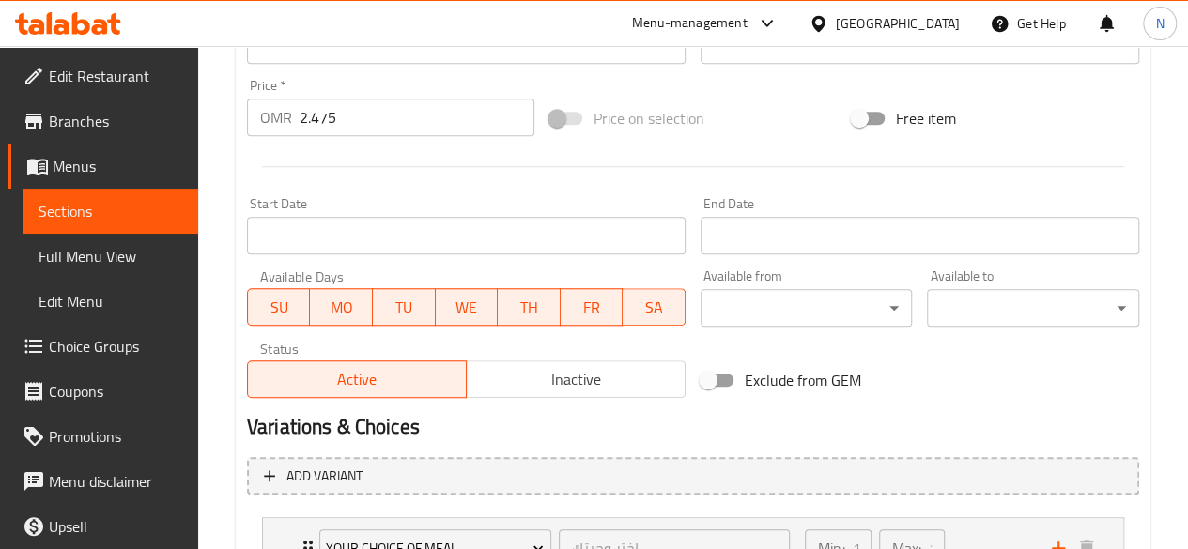
scroll to position [695, 0]
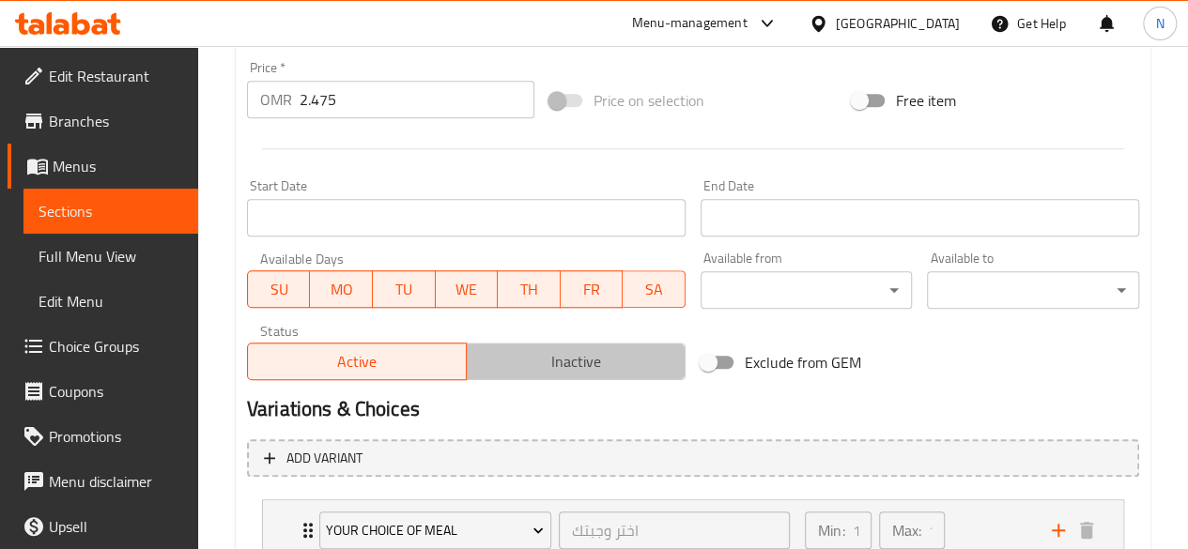
click at [541, 360] on span "Inactive" at bounding box center [576, 361] width 204 height 27
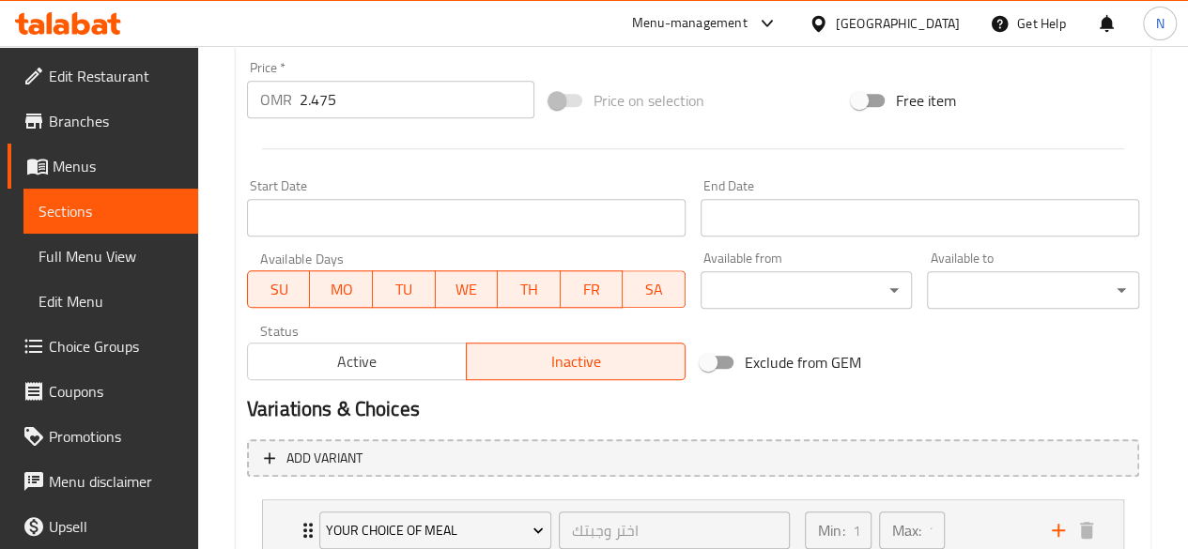
scroll to position [835, 0]
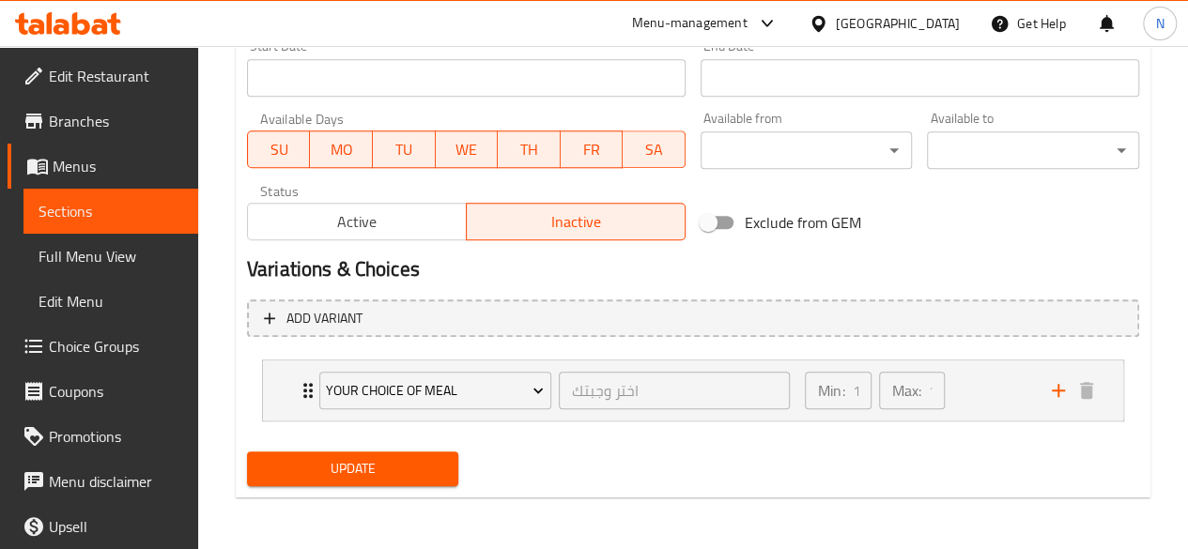
click at [413, 457] on span "Update" at bounding box center [353, 468] width 182 height 23
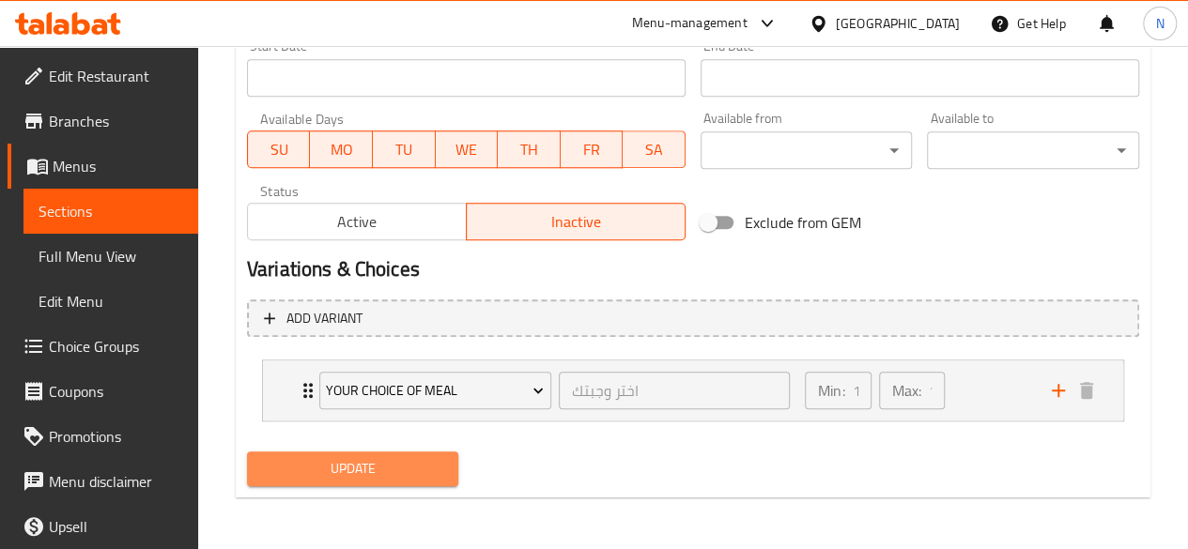
click at [375, 474] on span "Update" at bounding box center [353, 468] width 182 height 23
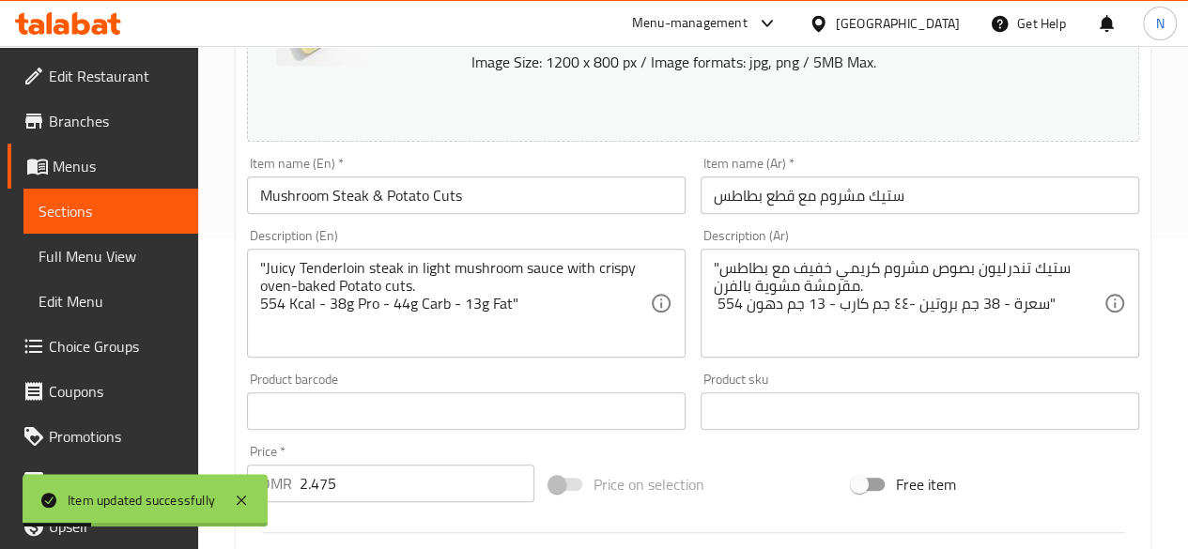
scroll to position [0, 0]
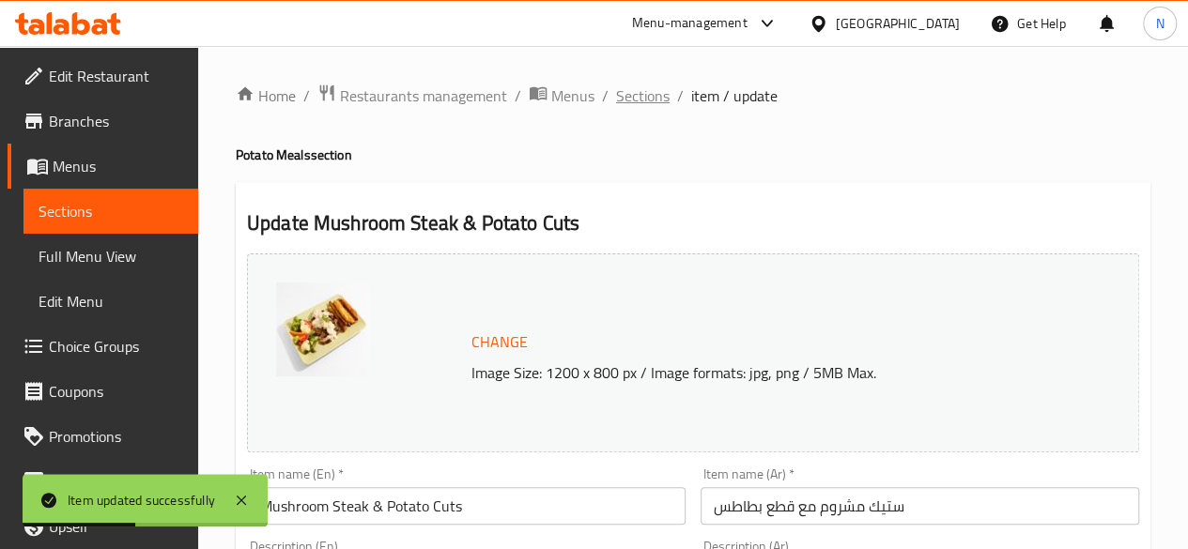
click at [635, 100] on span "Sections" at bounding box center [643, 96] width 54 height 23
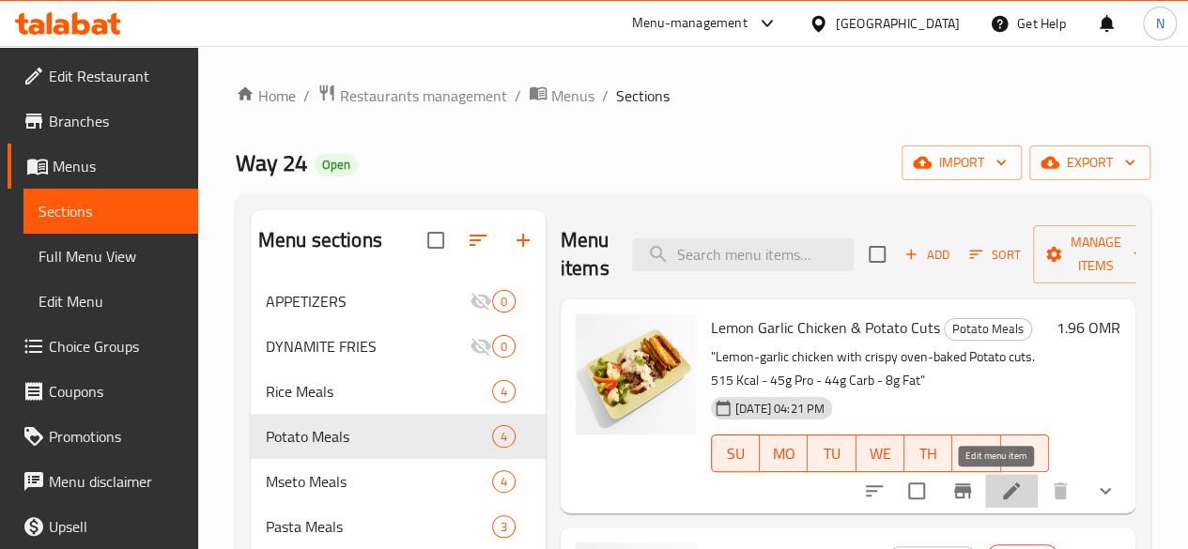
click at [1004, 495] on icon at bounding box center [1011, 491] width 23 height 23
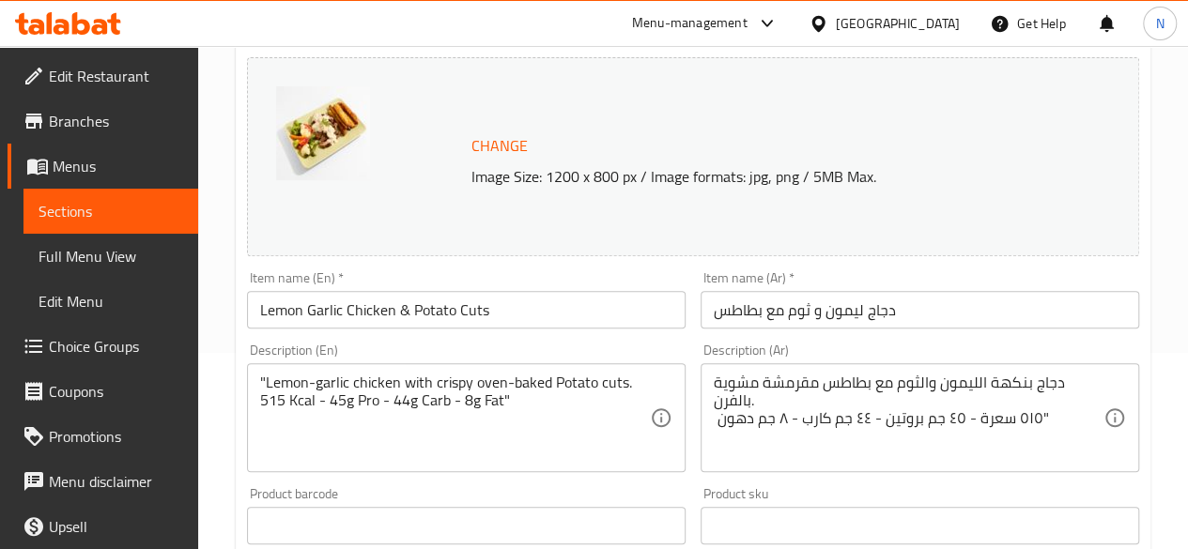
scroll to position [205, 0]
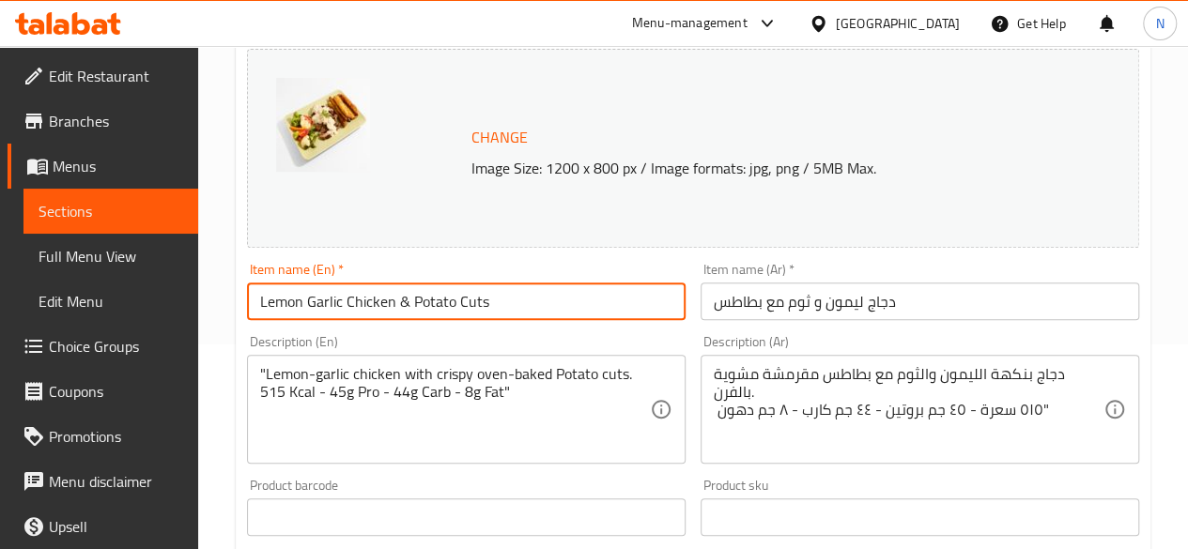
drag, startPoint x: 537, startPoint y: 318, endPoint x: 505, endPoint y: 305, distance: 34.5
click at [505, 305] on input "Lemon Garlic Chicken & Potato Cuts" at bounding box center [466, 302] width 439 height 38
drag, startPoint x: 492, startPoint y: 303, endPoint x: 184, endPoint y: 298, distance: 308.1
click at [184, 298] on div "Edit Restaurant Branches Menus Sections Full Menu View Edit Menu Choice Groups …" at bounding box center [594, 510] width 1188 height 1339
click at [313, 303] on input "Potato Meals" at bounding box center [466, 302] width 439 height 38
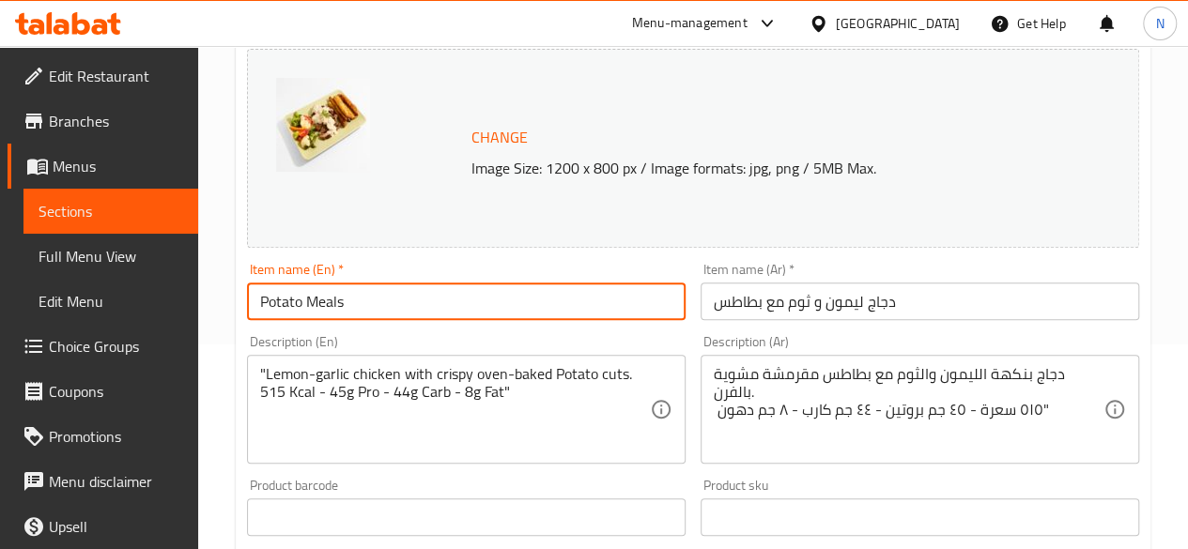
click at [313, 303] on input "Potato Meals" at bounding box center [466, 302] width 439 height 38
type input "Potato Meals"
click at [795, 290] on input "دجاج ليمون و ثوم مع بطاطس" at bounding box center [920, 302] width 439 height 38
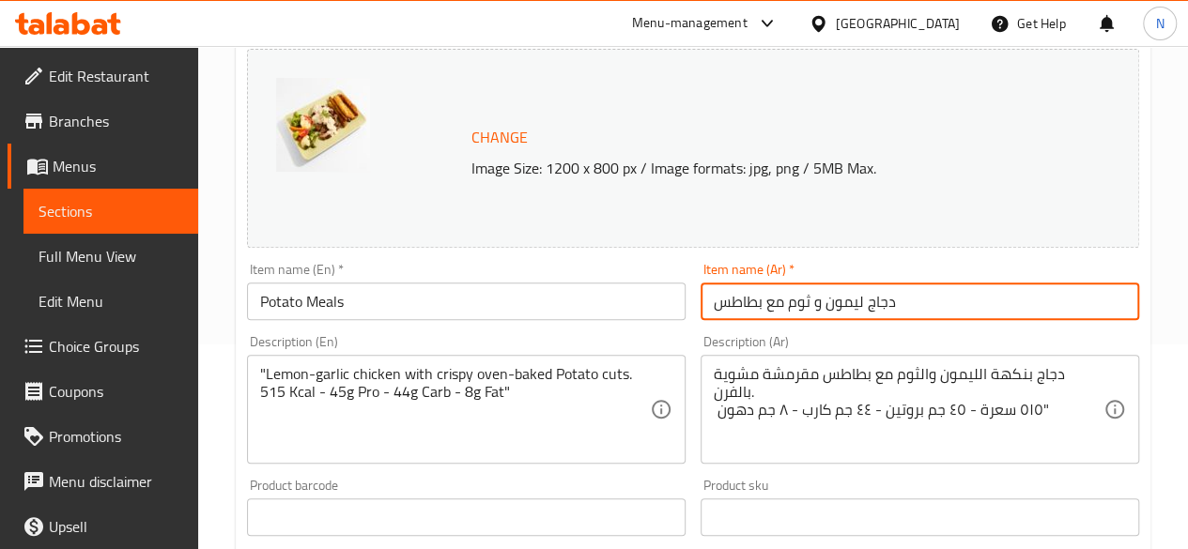
click at [795, 290] on input "دجاج ليمون و ثوم مع بطاطس" at bounding box center [920, 302] width 439 height 38
paste input "Potato Meals"
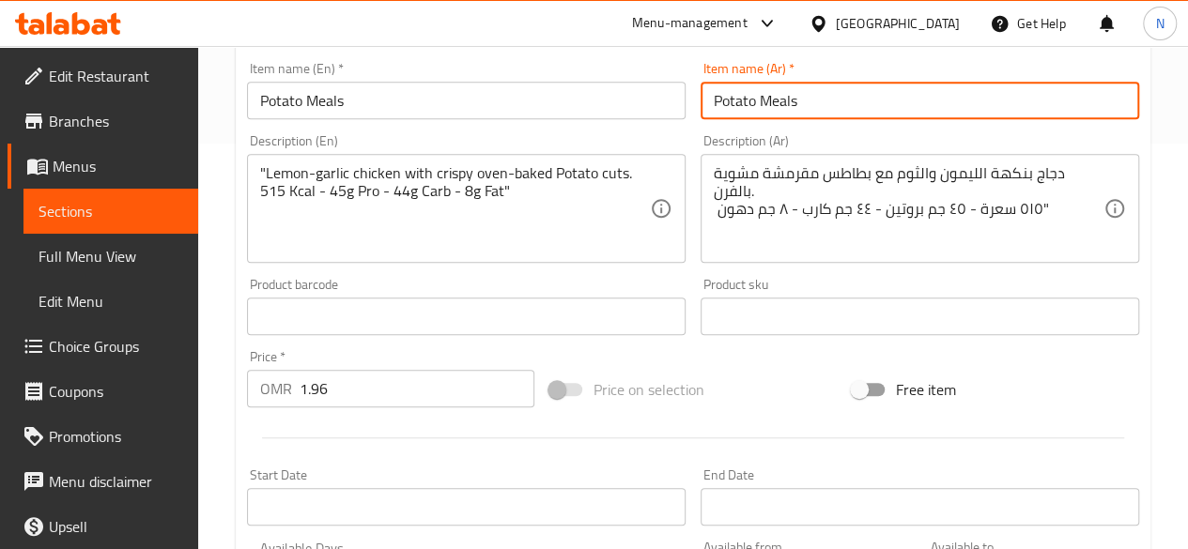
scroll to position [234, 0]
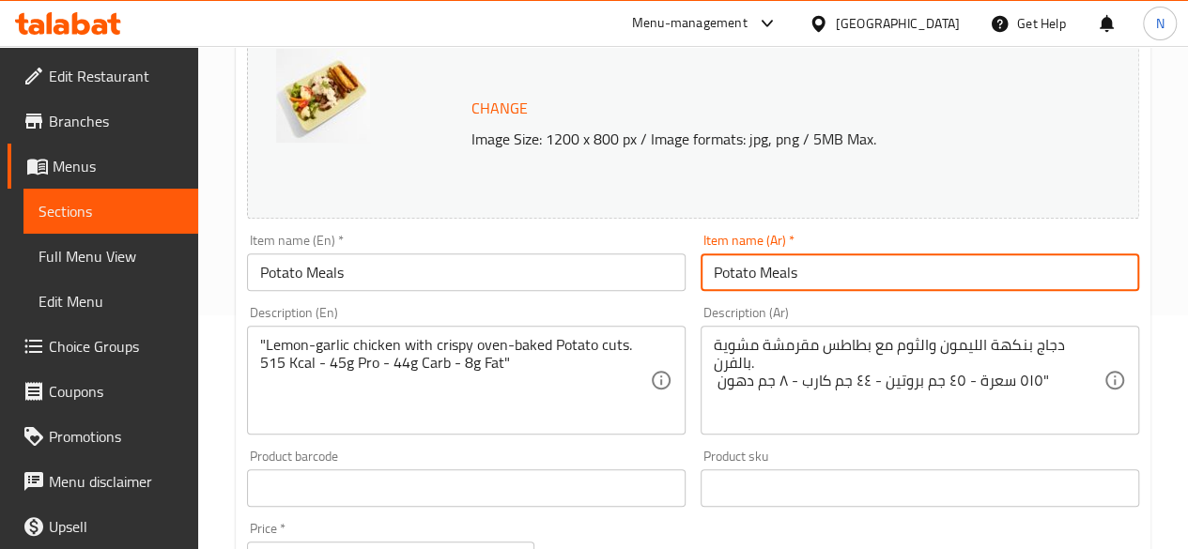
type input "Potato Meals"
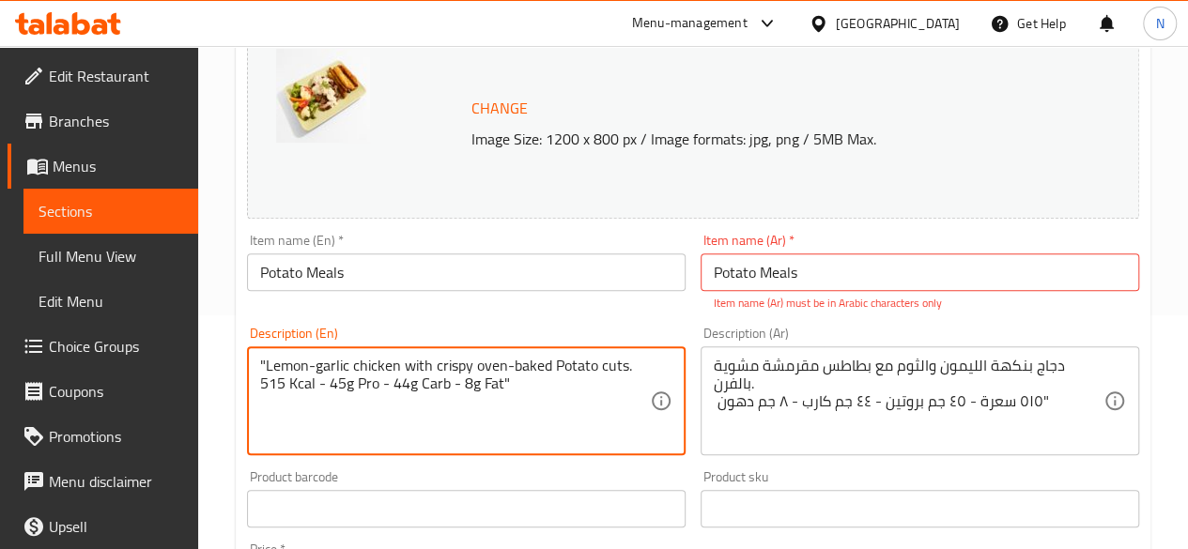
drag, startPoint x: 547, startPoint y: 343, endPoint x: 171, endPoint y: 319, distance: 376.4
click at [310, 363] on textarea "Your chice of Protene Potato cuts. 515 Kcal - 45g Pro - 44g Carb - 8g Fat"" at bounding box center [455, 401] width 390 height 89
click at [311, 363] on textarea "Your chice of Protene Potato cuts. 515 Kcal - 45g Pro - 44g Carb - 8g Fat"" at bounding box center [455, 401] width 390 height 89
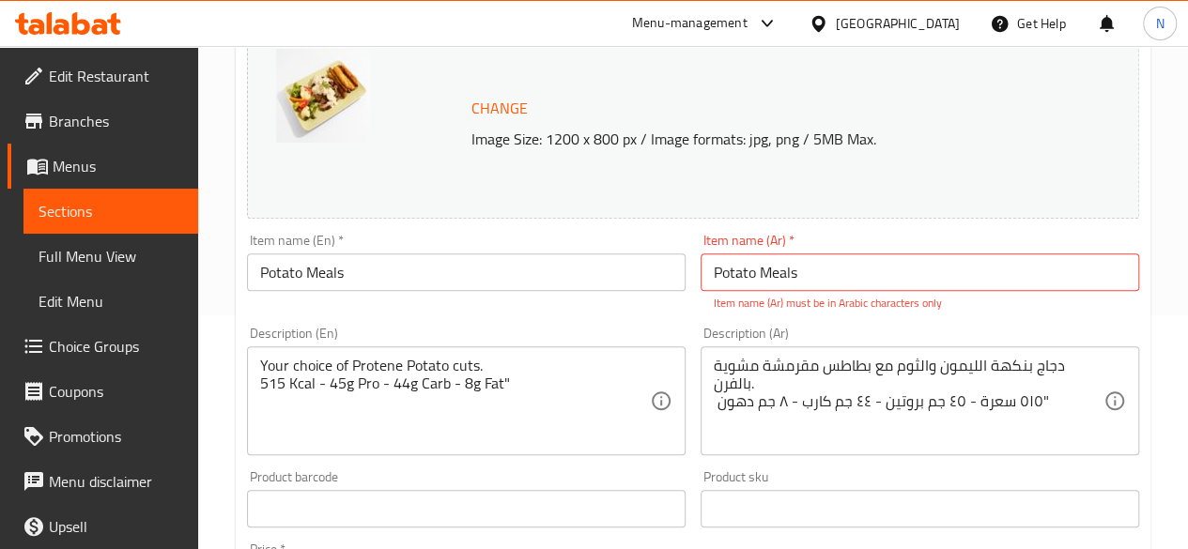
click at [386, 356] on div "Your choice of Protene Potato cuts. 515 Kcal - 45g Pro - 44g Carb - 8g Fat" Des…" at bounding box center [466, 401] width 439 height 109
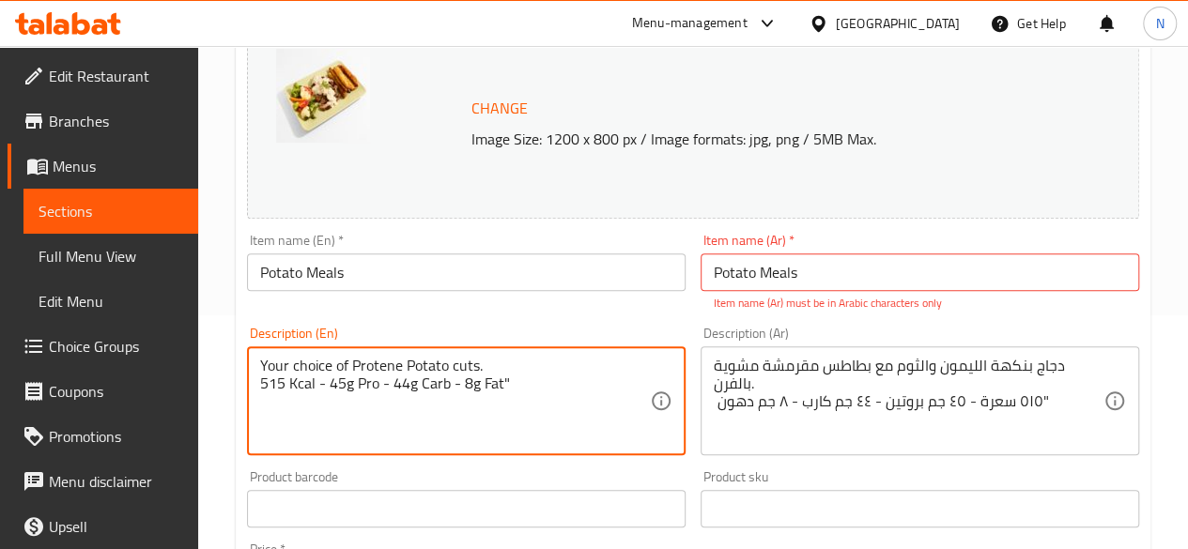
click at [382, 366] on textarea "Your choice of Protene Potato cuts. 515 Kcal - 45g Pro - 44g Carb - 8g Fat"" at bounding box center [455, 401] width 390 height 89
click at [513, 378] on textarea "Your choice of Protein with Potato cuts. 515 Kcal - 45g Pro - 44g Carb - 8g Fat"" at bounding box center [455, 401] width 390 height 89
drag, startPoint x: 513, startPoint y: 378, endPoint x: 201, endPoint y: 354, distance: 312.7
click at [201, 354] on div "Home / Restaurants management / Menus / Sections / item / update Potato Meals s…" at bounding box center [693, 492] width 990 height 1360
type textarea "Your choice of Protein with Potato cuts. 515 Kcal - 45g Pro - 44g Carb - 8g Fat"
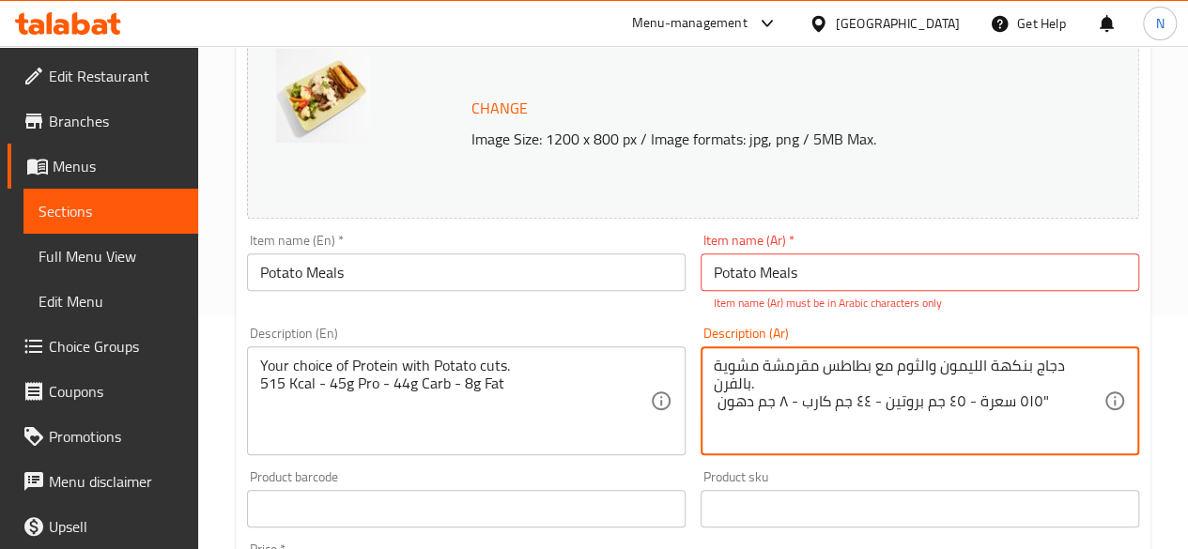
paste textarea "ختيارك من البروتين مع قطع البطاطس. ٥١٥ سعرة حرارية - ٤٥ غ بروتين - ٤٤ غ كربوهيد…"
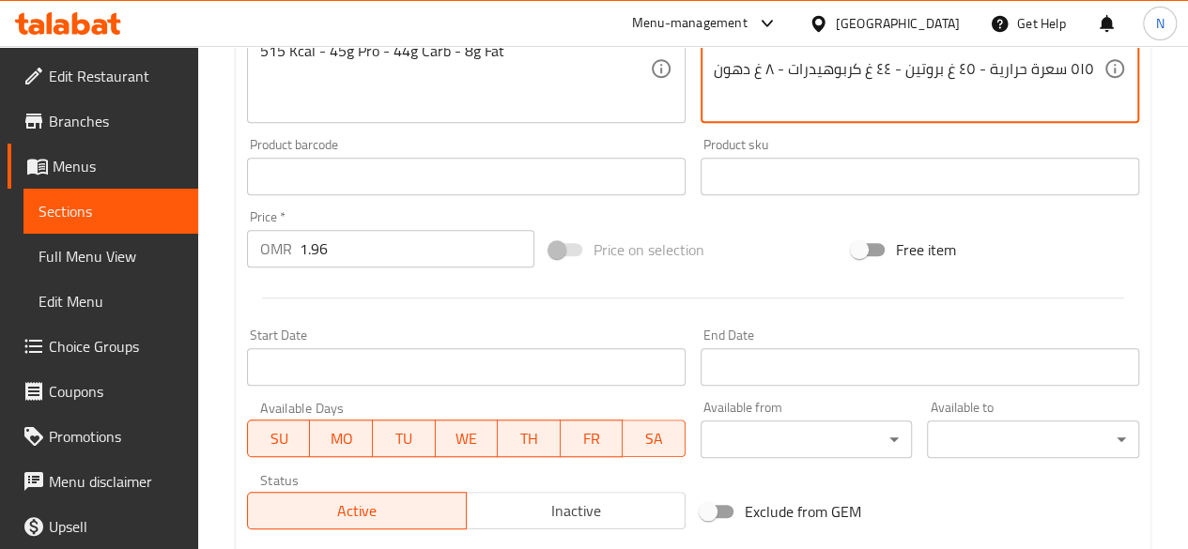
scroll to position [568, 0]
type textarea "اختيارك من البروتين مع قطع البطاطس. ٥١٥ سعرة حرارية - ٤٥ غ بروتين - ٤٤ غ كربوهي…"
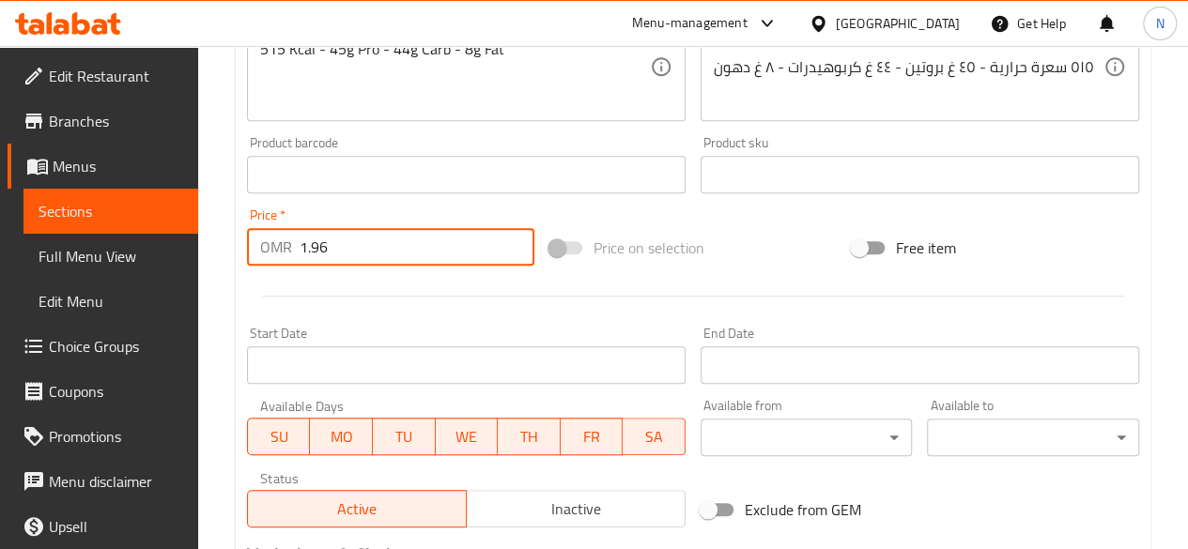
click at [421, 247] on input "1.96" at bounding box center [417, 247] width 235 height 38
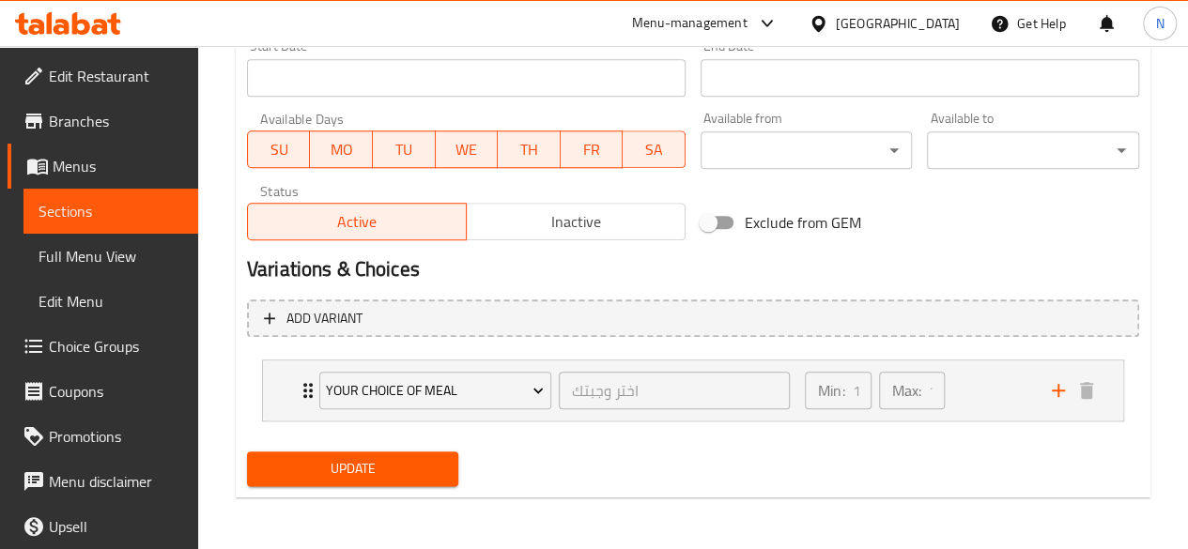
type input "0"
click at [400, 469] on span "Update" at bounding box center [353, 468] width 182 height 23
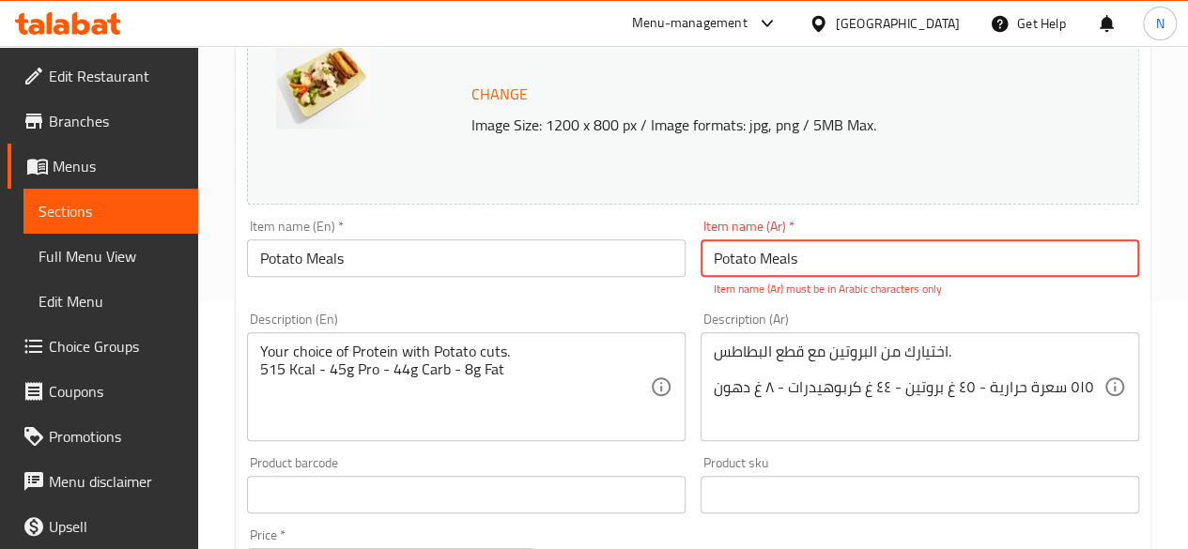
scroll to position [250, 0]
click at [757, 257] on input "Potato Meals" at bounding box center [920, 257] width 439 height 38
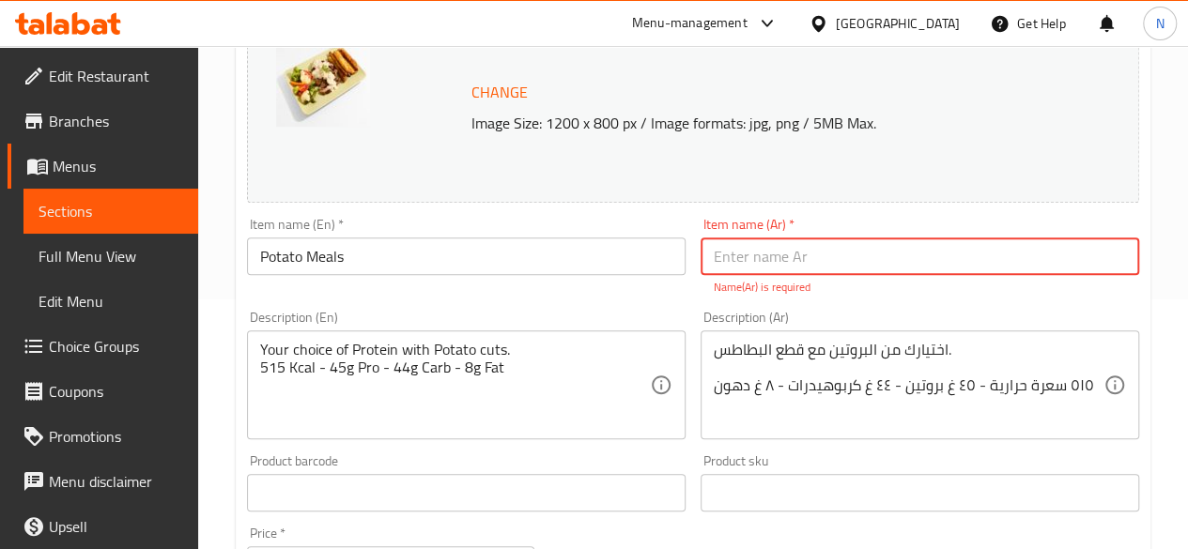
type input ","
type input "h"
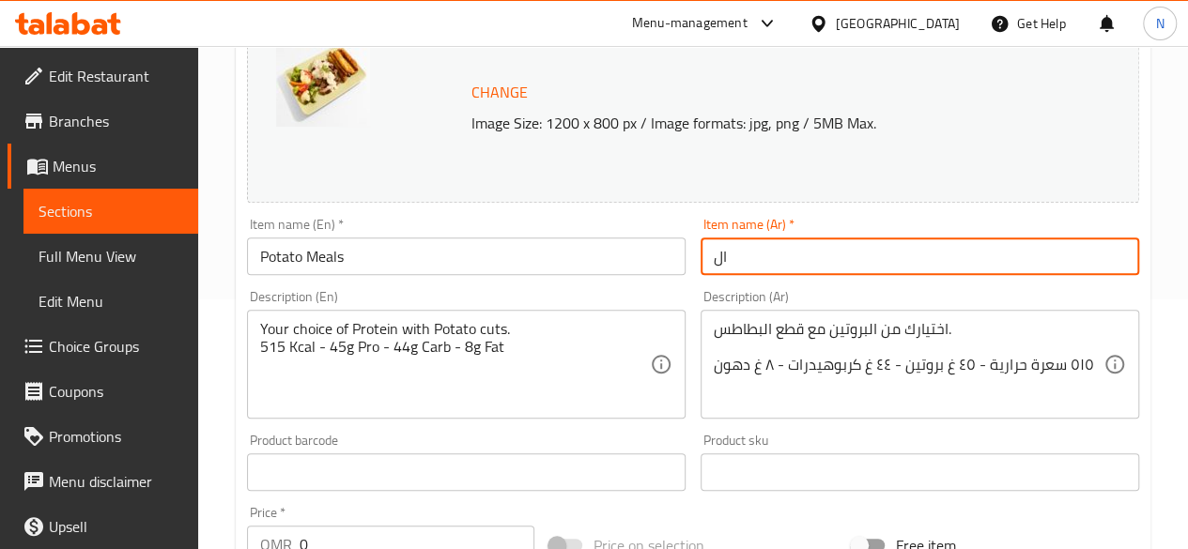
type input "ا"
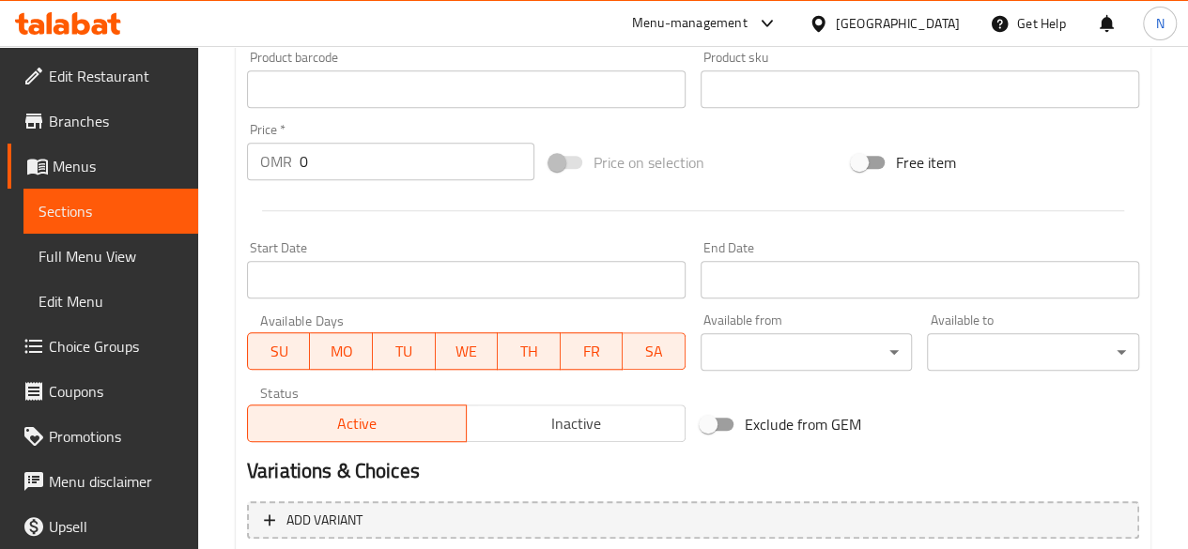
scroll to position [835, 0]
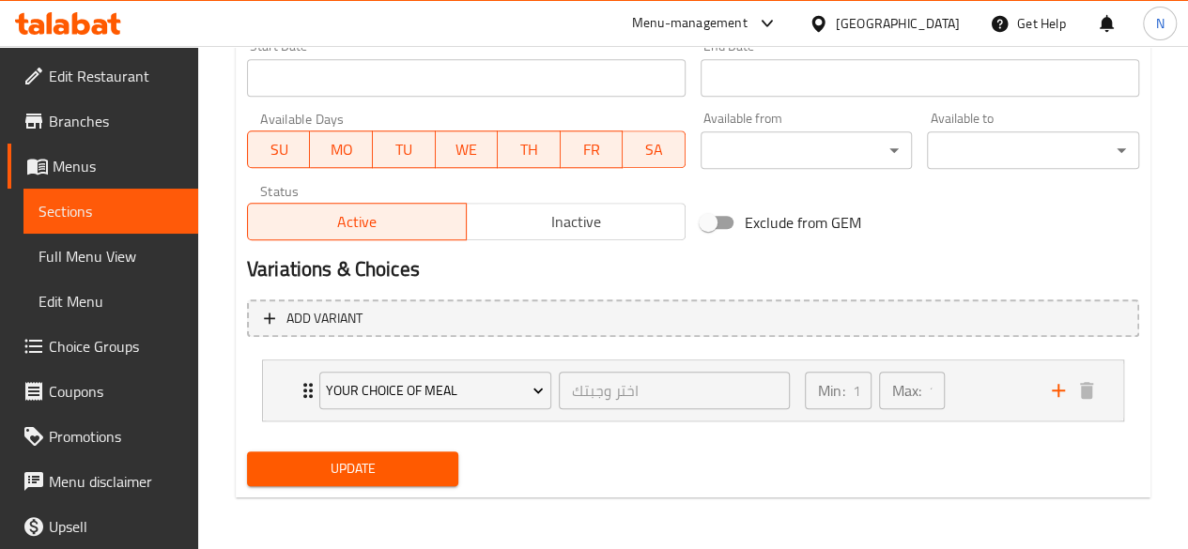
type input "وجباتالبطاطا"
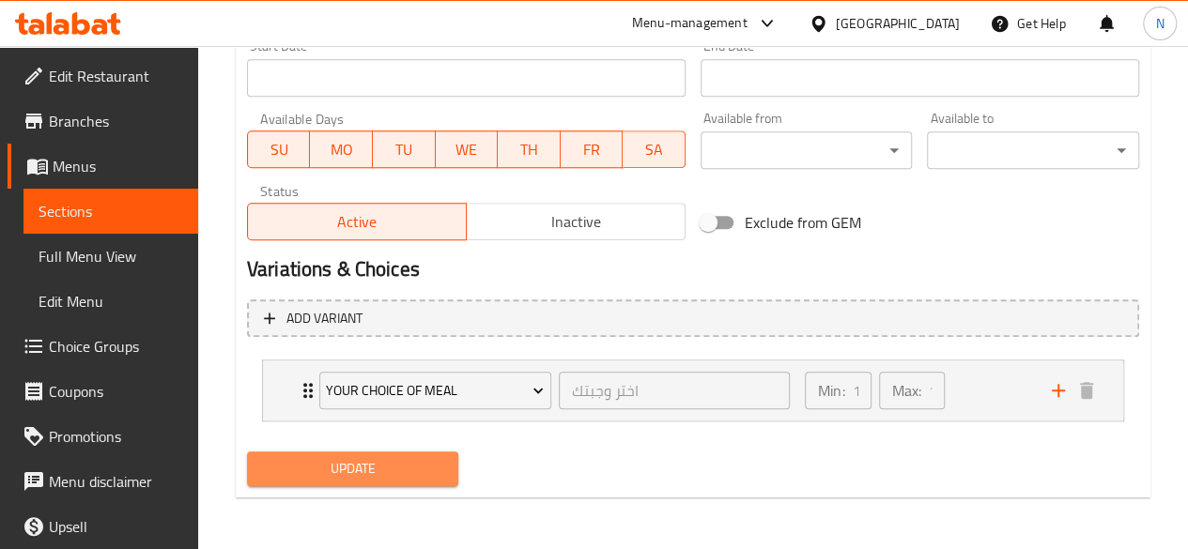
click at [394, 461] on span "Update" at bounding box center [353, 468] width 182 height 23
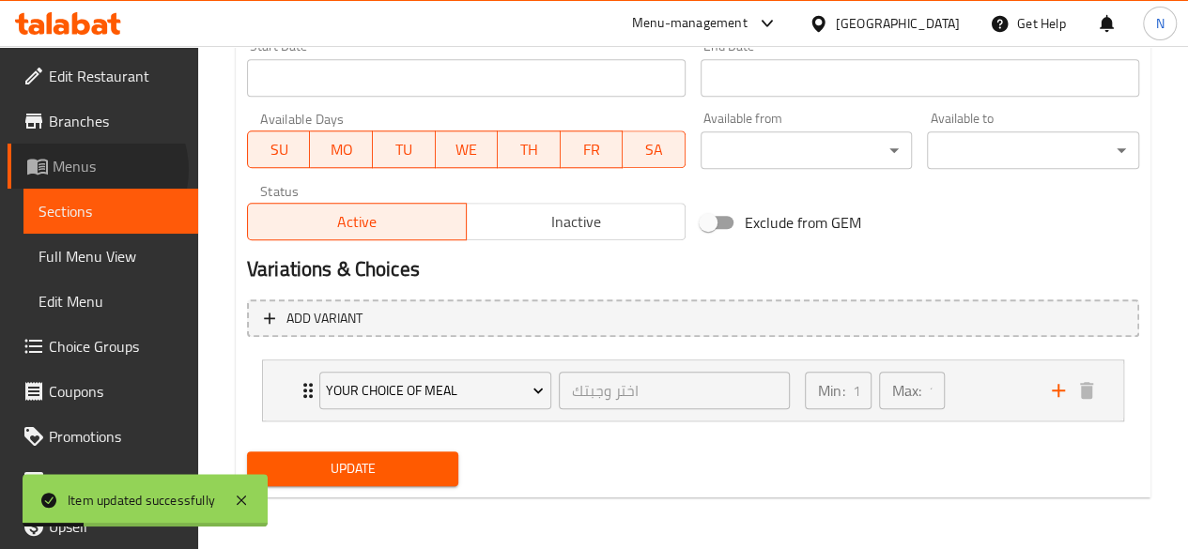
click at [90, 170] on span "Menus" at bounding box center [118, 166] width 131 height 23
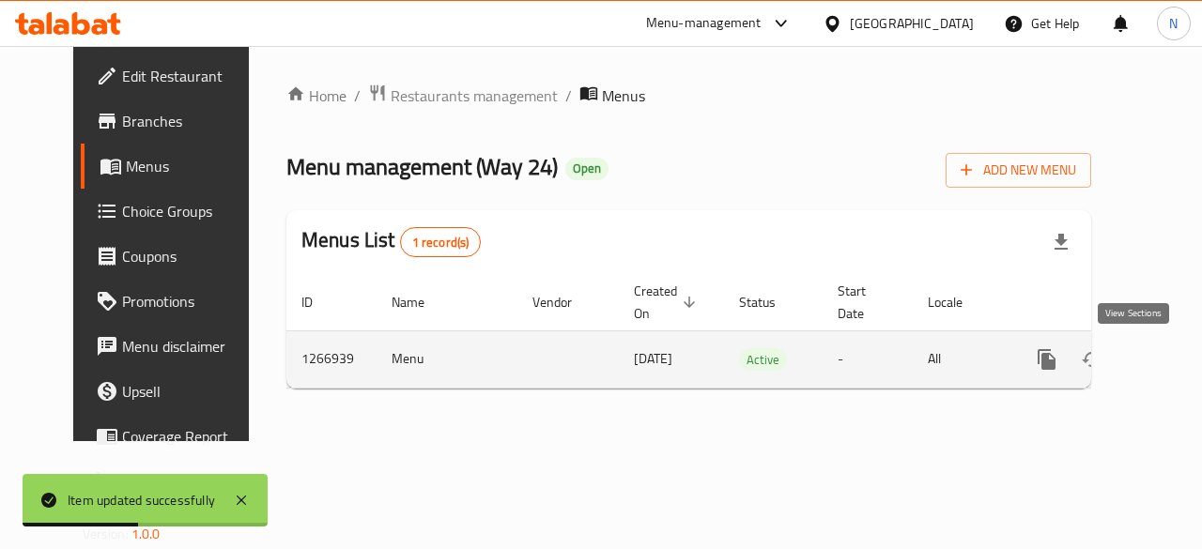
click at [1174, 356] on icon "enhanced table" at bounding box center [1182, 359] width 17 height 17
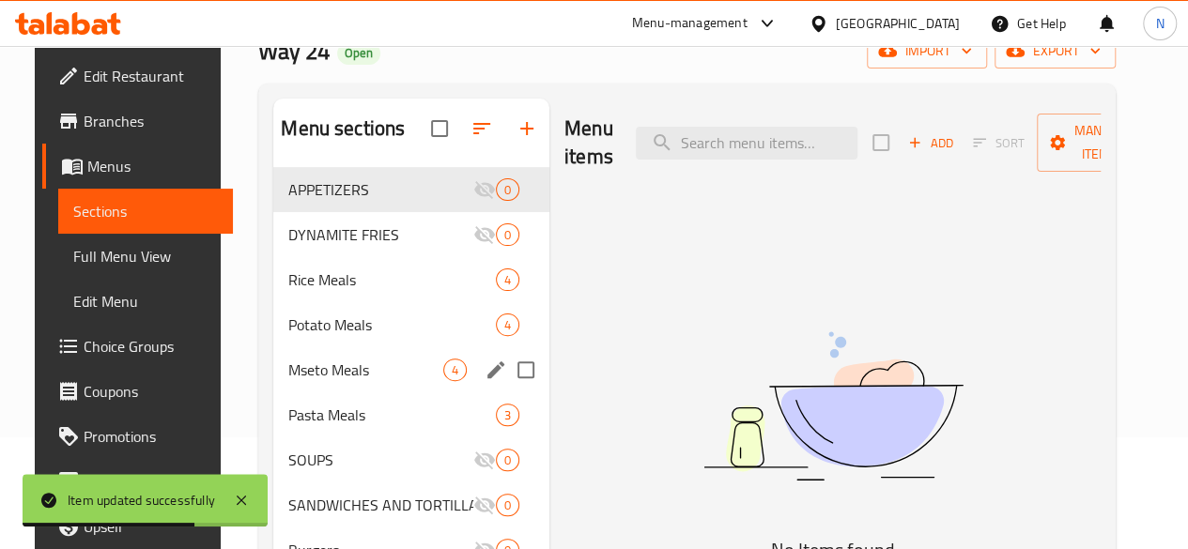
scroll to position [116, 0]
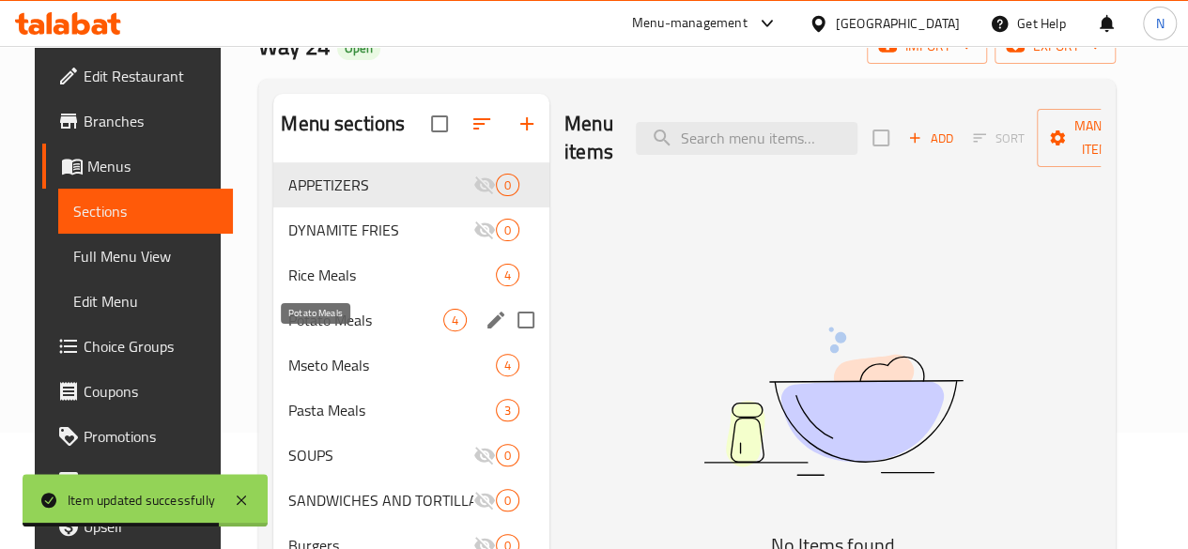
click at [288, 331] on span "Potato Meals" at bounding box center [365, 320] width 155 height 23
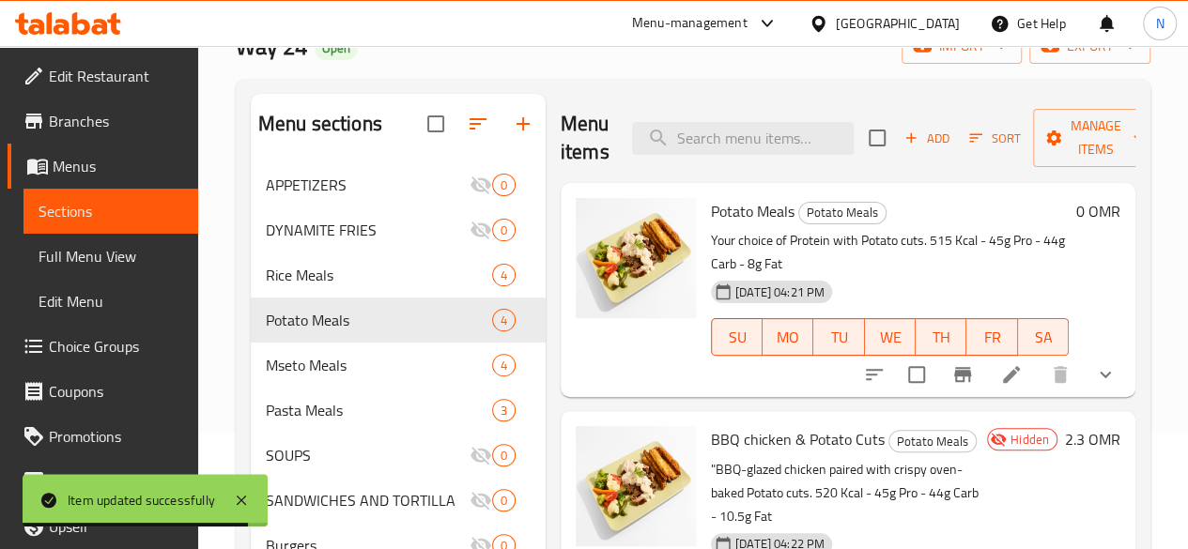
scroll to position [81, 0]
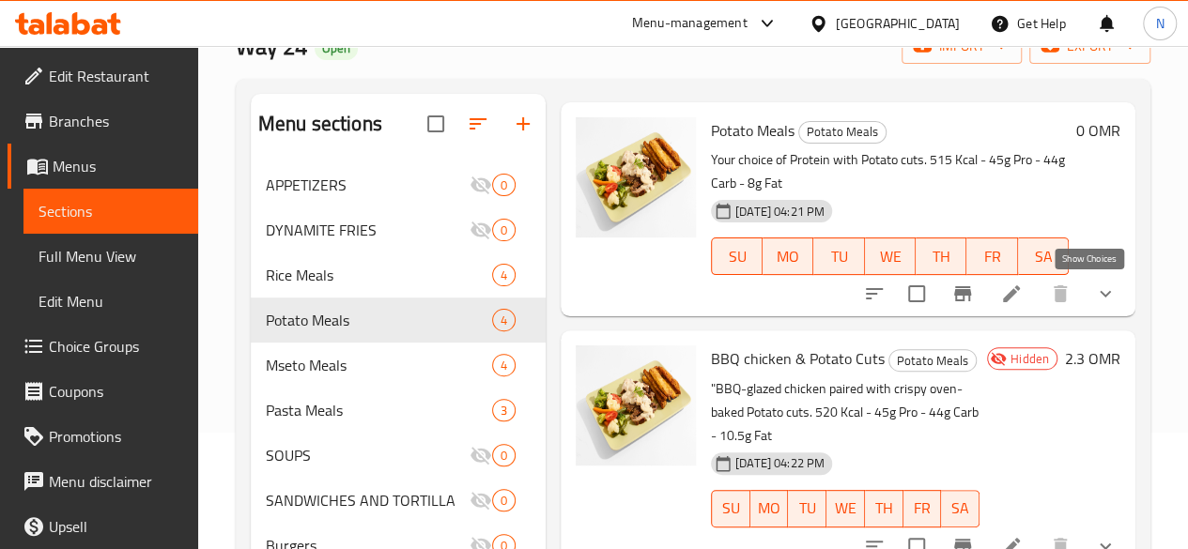
click at [1094, 299] on icon "show more" at bounding box center [1105, 294] width 23 height 23
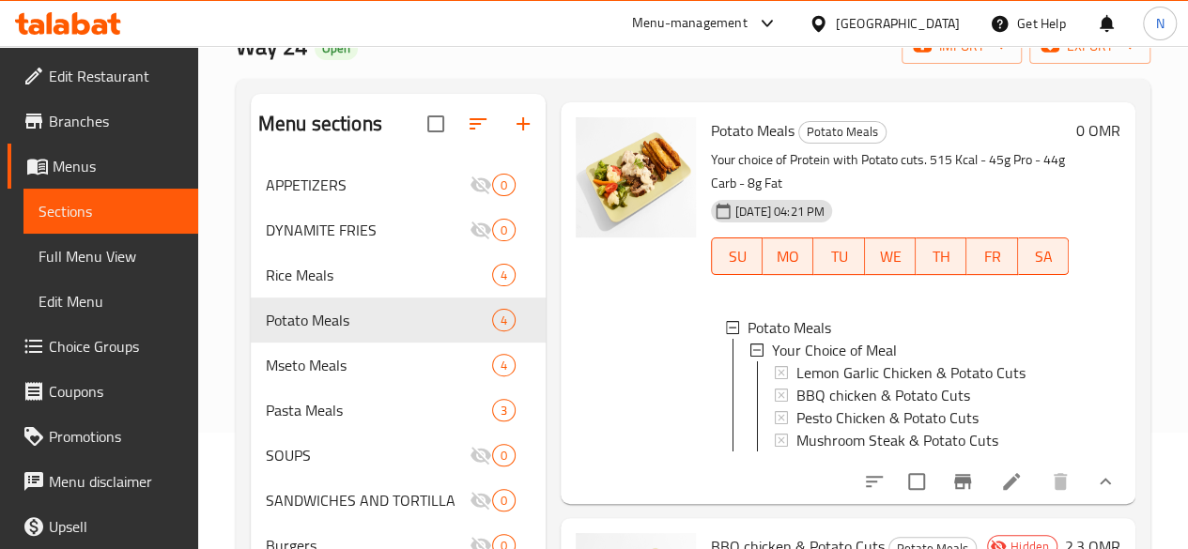
scroll to position [2, 0]
